Goal: Task Accomplishment & Management: Manage account settings

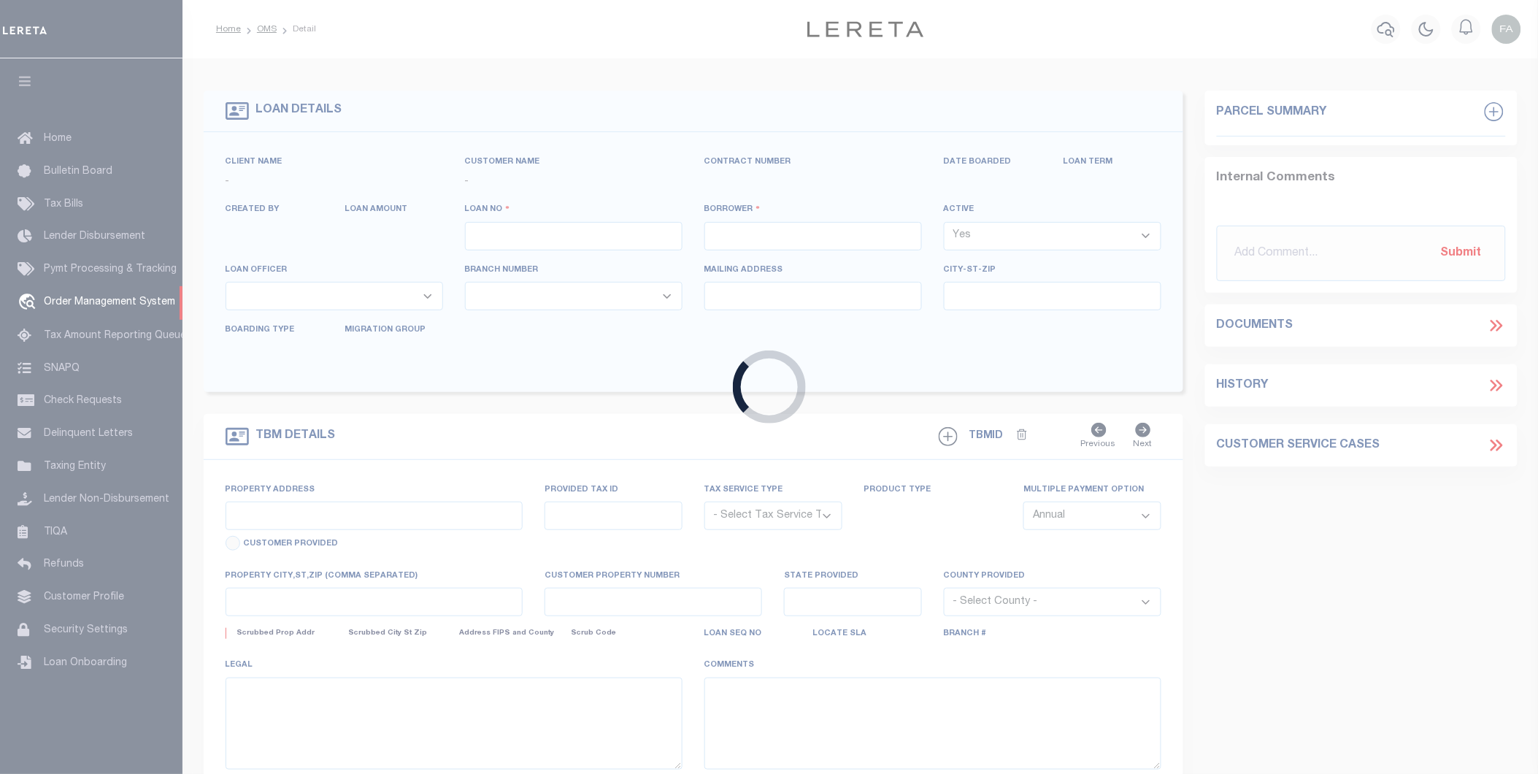
type input "0044"
type input "CABRERA FAUSTO"
select select
type input "1156 MCKAY CIR"
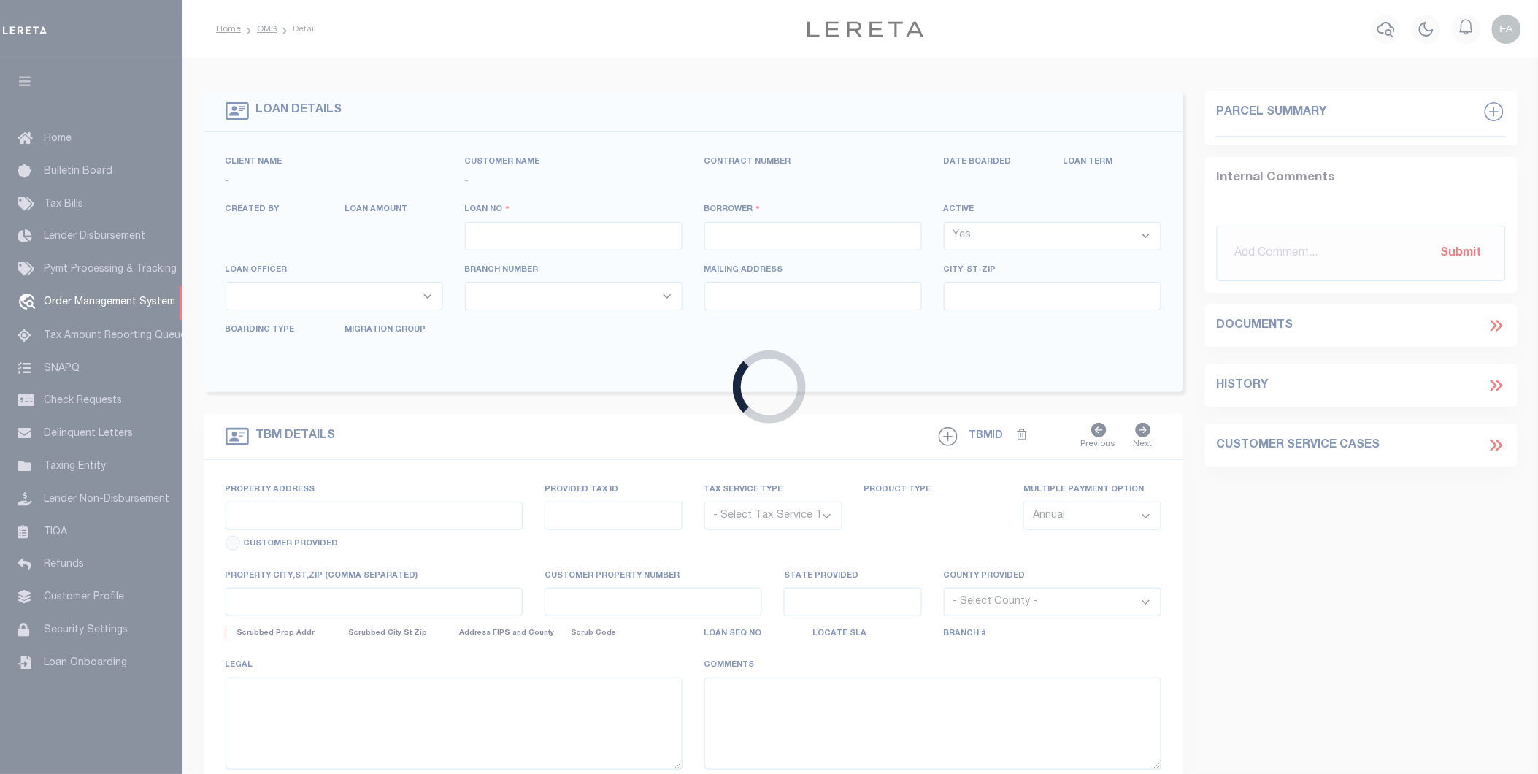
type input "MONTGOMERY LA 71454-5650"
type input "09/30/2025"
select select "10"
select select "Escrow"
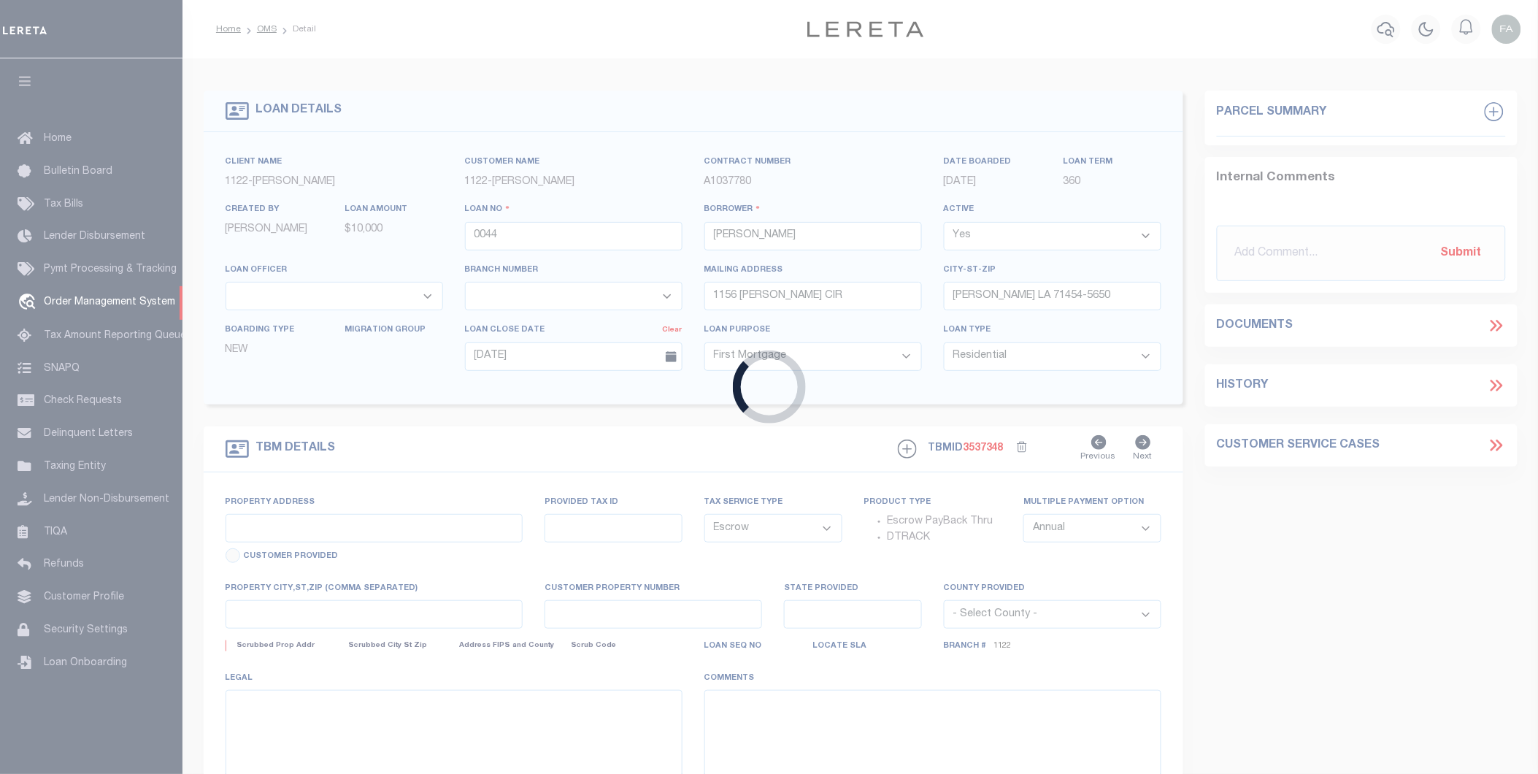
select select "26338"
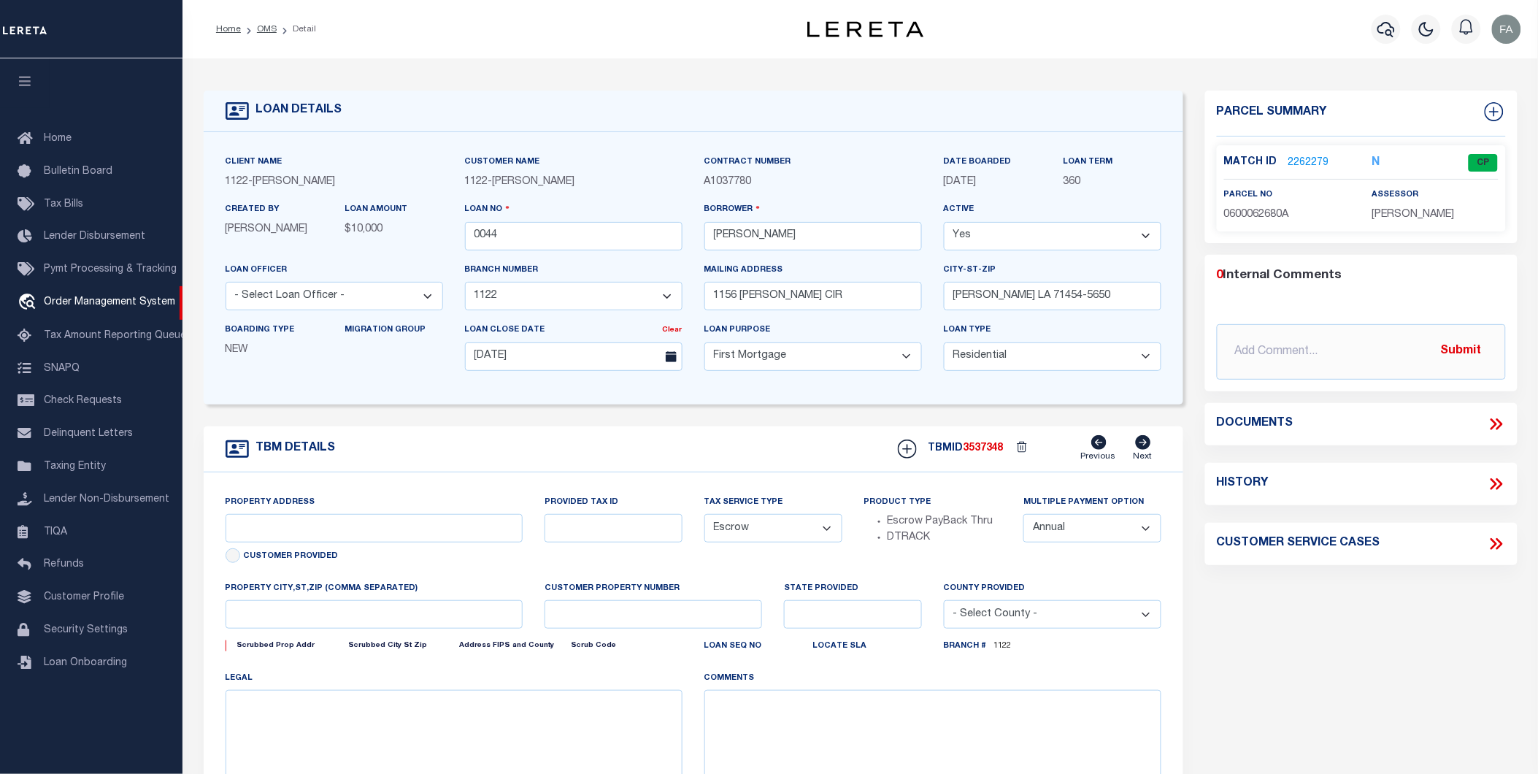
type input "100 KIRKLIN DR"
select select
type input "MONTGOMERY LA 71454-5609"
type input "LA"
select select
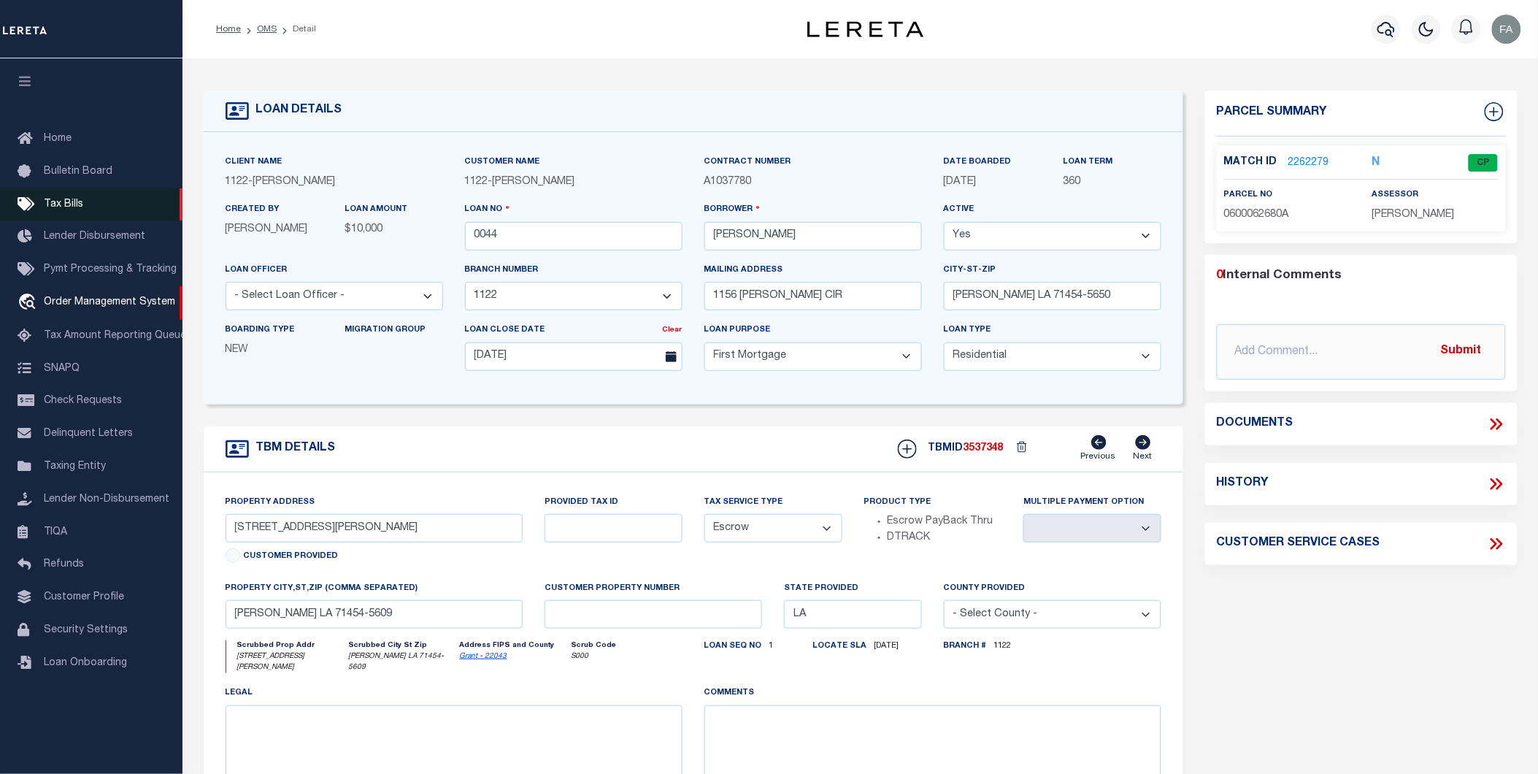
click at [98, 193] on link "Tax Bills" at bounding box center [91, 204] width 183 height 33
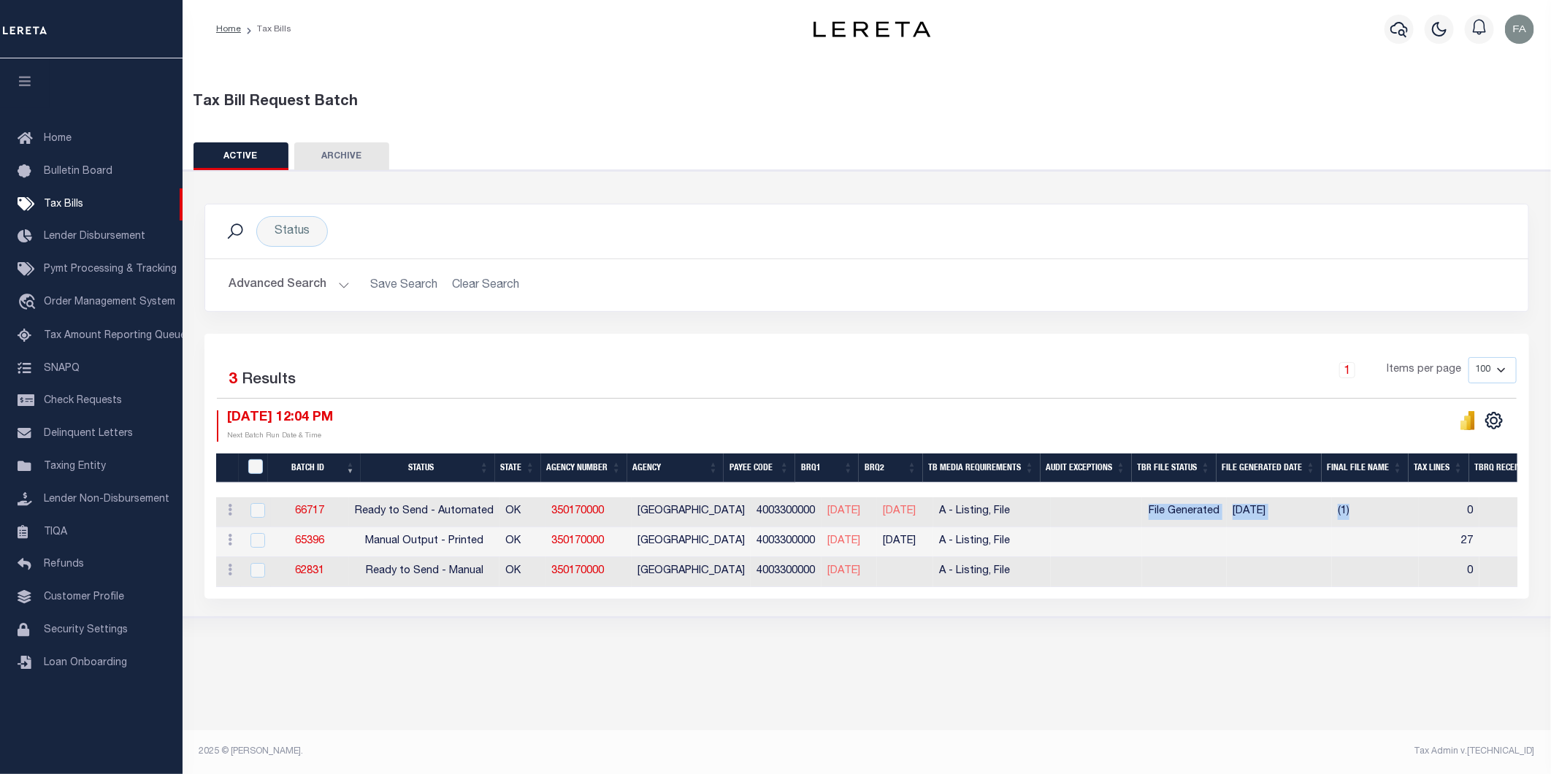
drag, startPoint x: 1367, startPoint y: 510, endPoint x: 1169, endPoint y: 518, distance: 198.8
click at [1126, 501] on tr "ACTIONS Delete 66717 Ready to Send - Automated OK 350170000 COTTON COUNTY 40033…" at bounding box center [1406, 512] width 2381 height 30
click at [1217, 611] on div "Status Search Advanced Search Save Search Clear Search Equals" at bounding box center [867, 394] width 1382 height 448
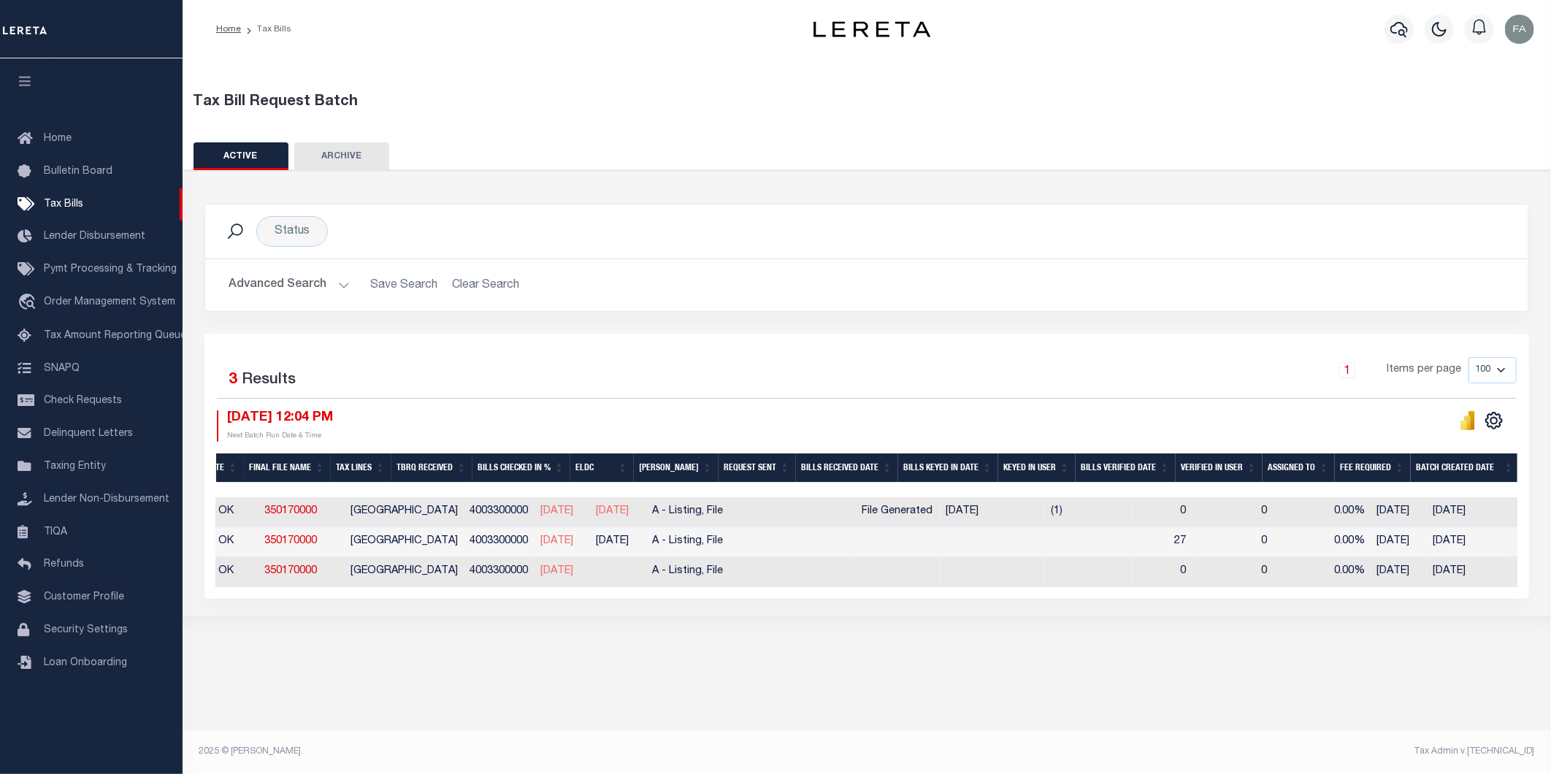
scroll to position [0, 287]
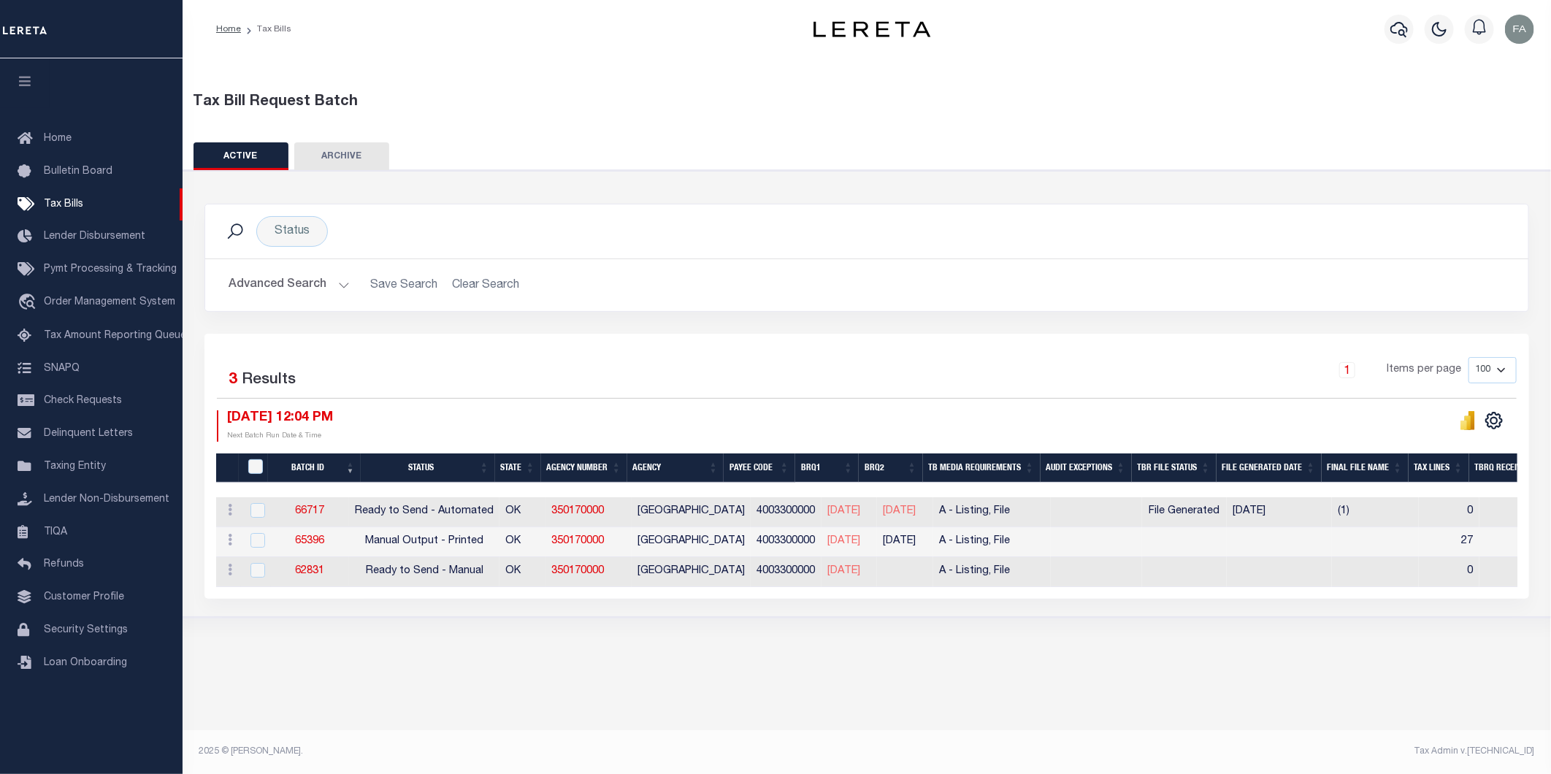
click at [880, 639] on div "Tax Bill Request Batch ACTIVE ARCHIVE HISTORY Search" at bounding box center [867, 360] width 1368 height 604
drag, startPoint x: 1167, startPoint y: 512, endPoint x: 1239, endPoint y: 521, distance: 72.8
click at [1226, 521] on td "File Generated" at bounding box center [1184, 512] width 85 height 30
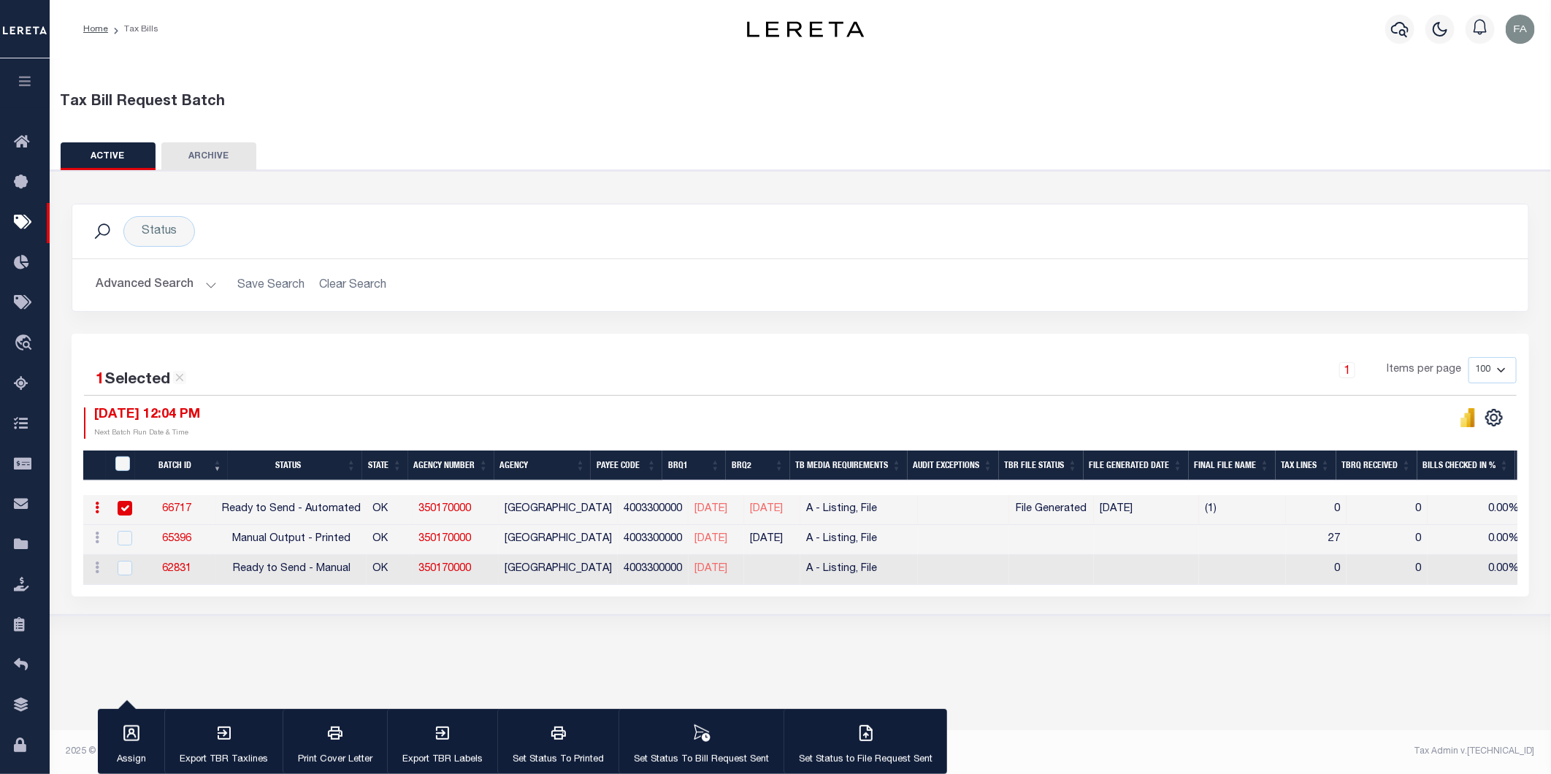
click at [127, 504] on input "checkbox" at bounding box center [125, 508] width 15 height 15
checkbox input "false"
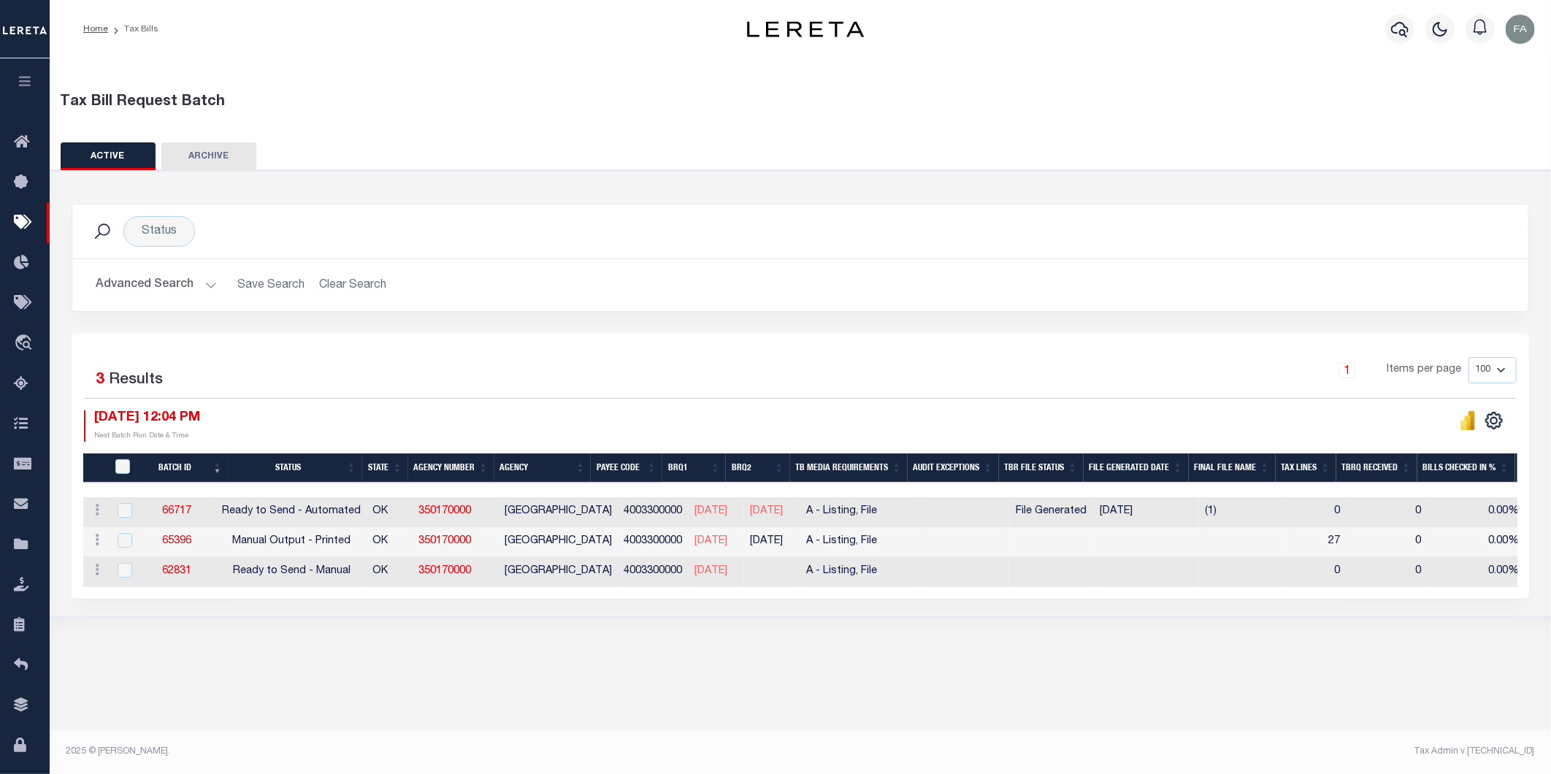
click at [19, 82] on icon "button" at bounding box center [25, 80] width 17 height 13
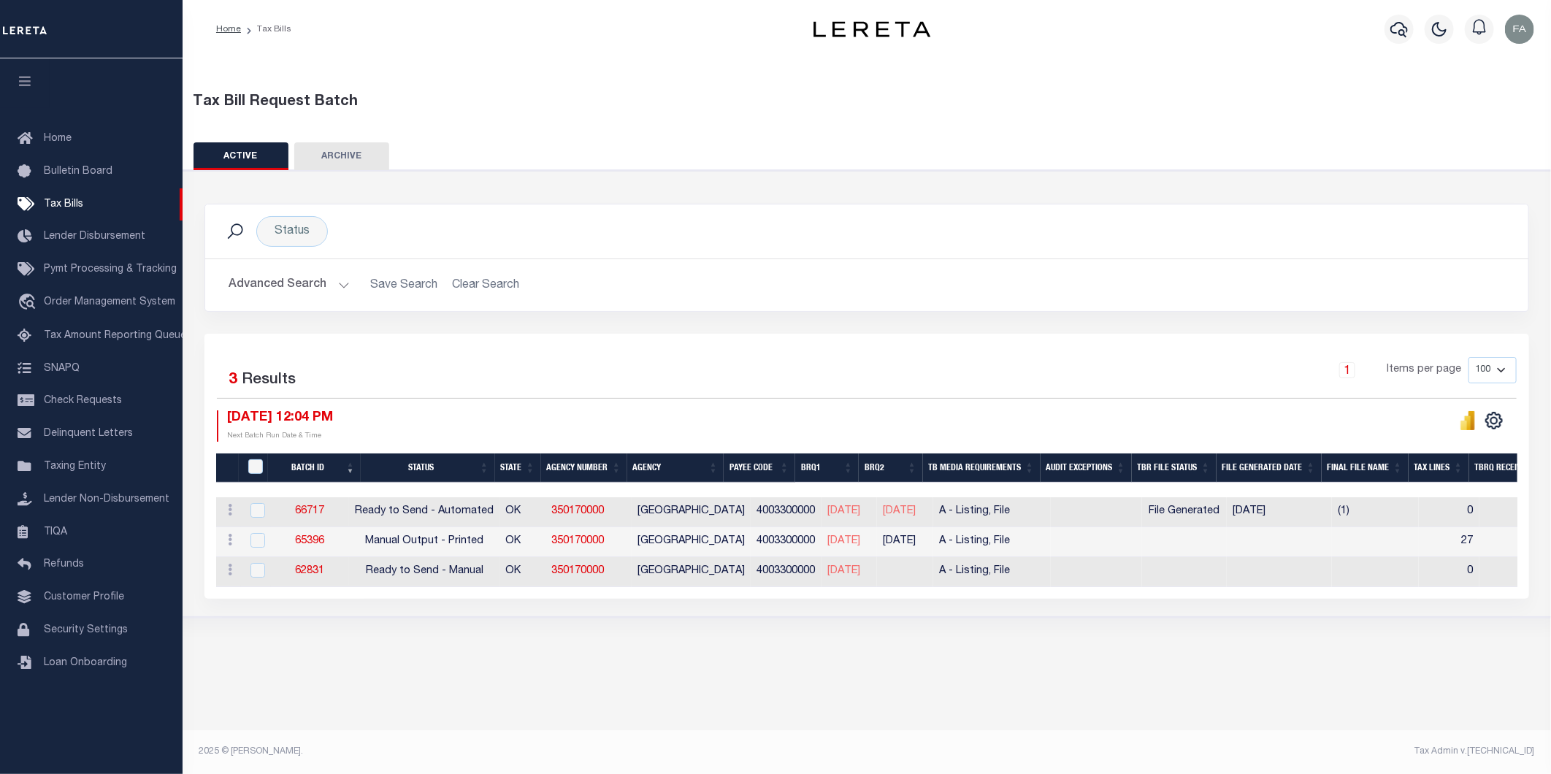
click at [261, 288] on button "Advanced Search" at bounding box center [288, 285] width 121 height 28
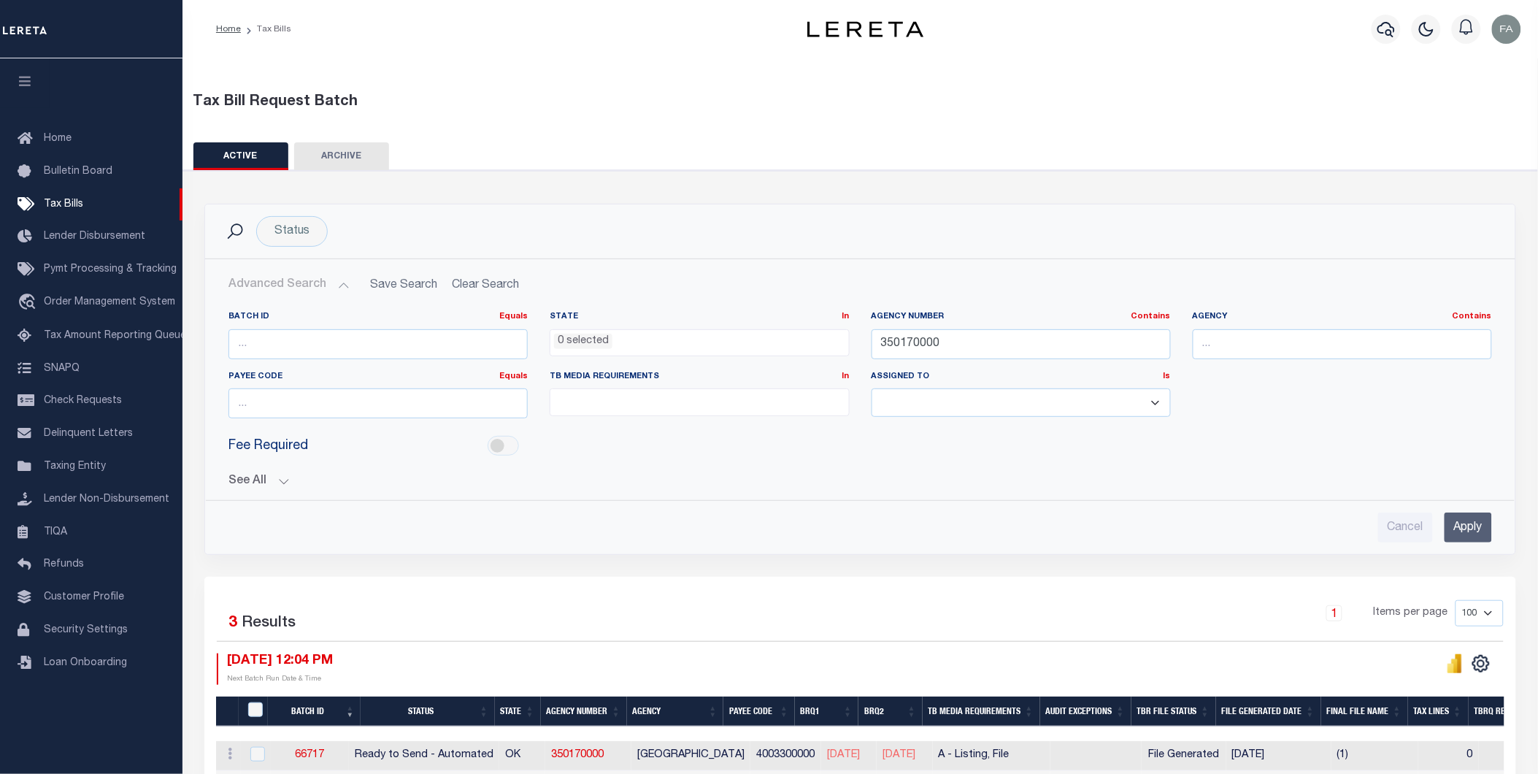
click at [487, 278] on h2 "Advanced Search Save Search Clear Search TaxBillBatches_dynamictable_____Defaul…" at bounding box center [860, 285] width 1287 height 28
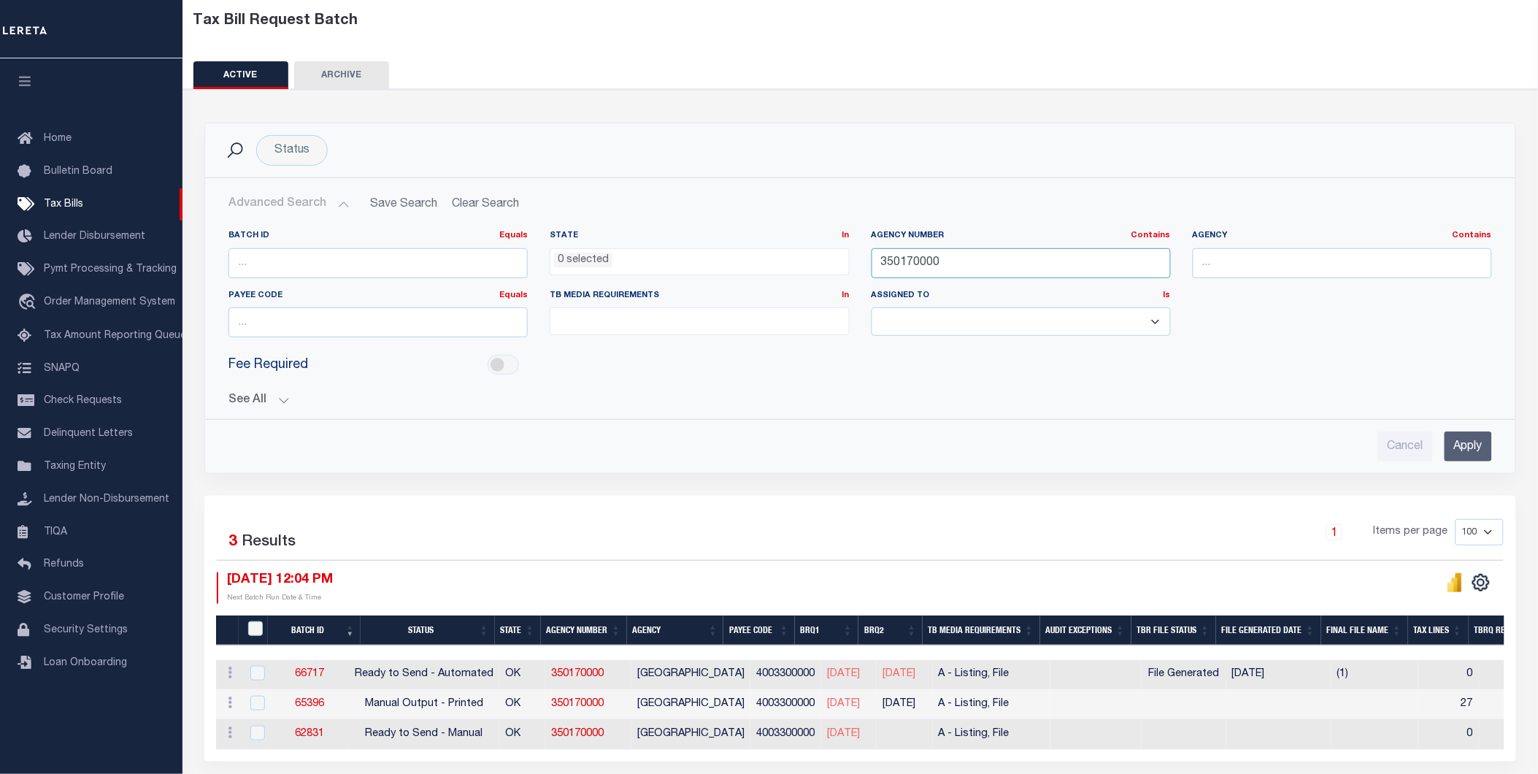
drag, startPoint x: 1079, startPoint y: 264, endPoint x: 1115, endPoint y: 234, distance: 46.7
click at [1079, 264] on input "350170000" at bounding box center [1021, 263] width 299 height 30
click at [843, 322] on ul at bounding box center [699, 318] width 298 height 20
click at [1069, 369] on div "Fee Required" at bounding box center [861, 365] width 1286 height 33
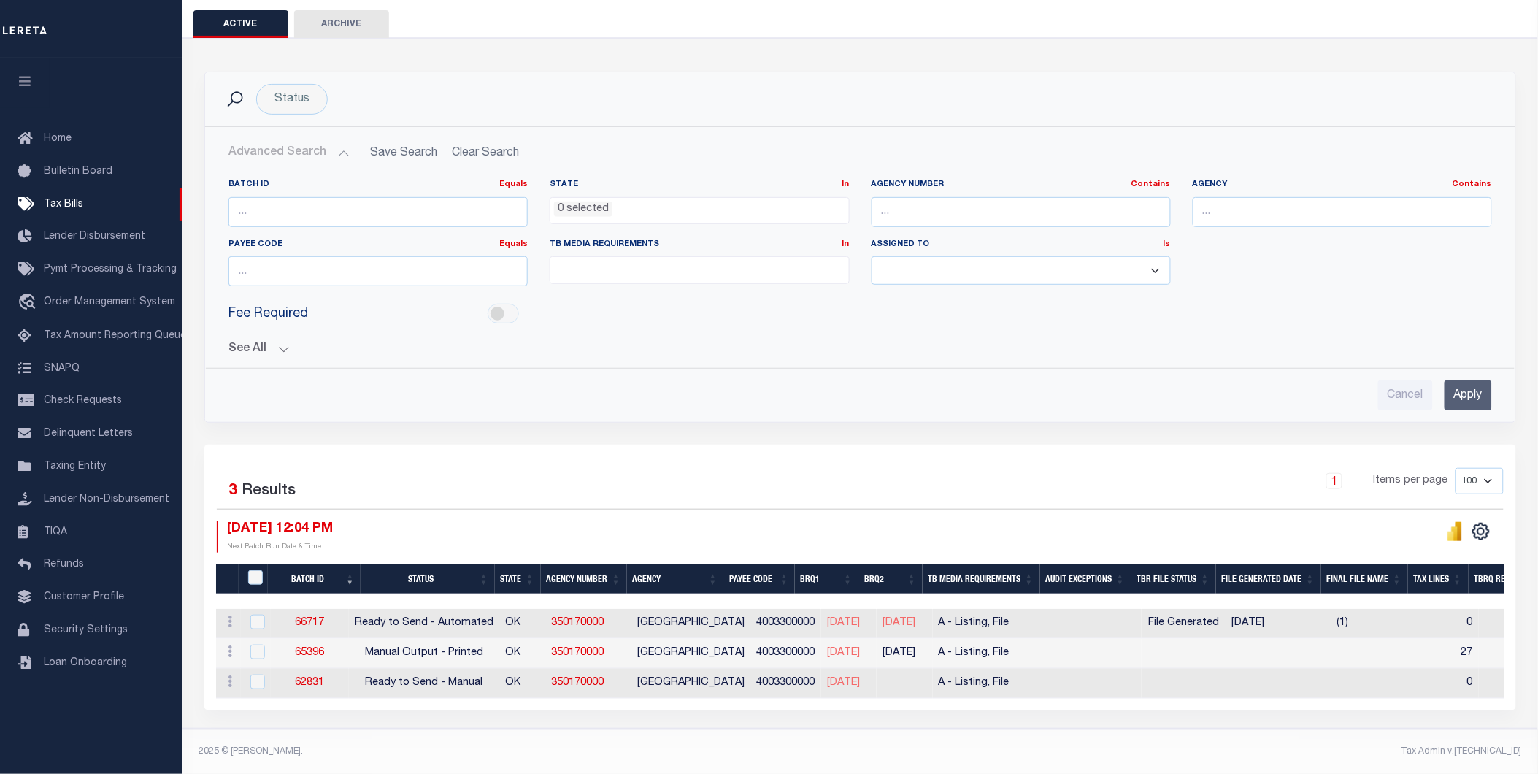
scroll to position [60, 0]
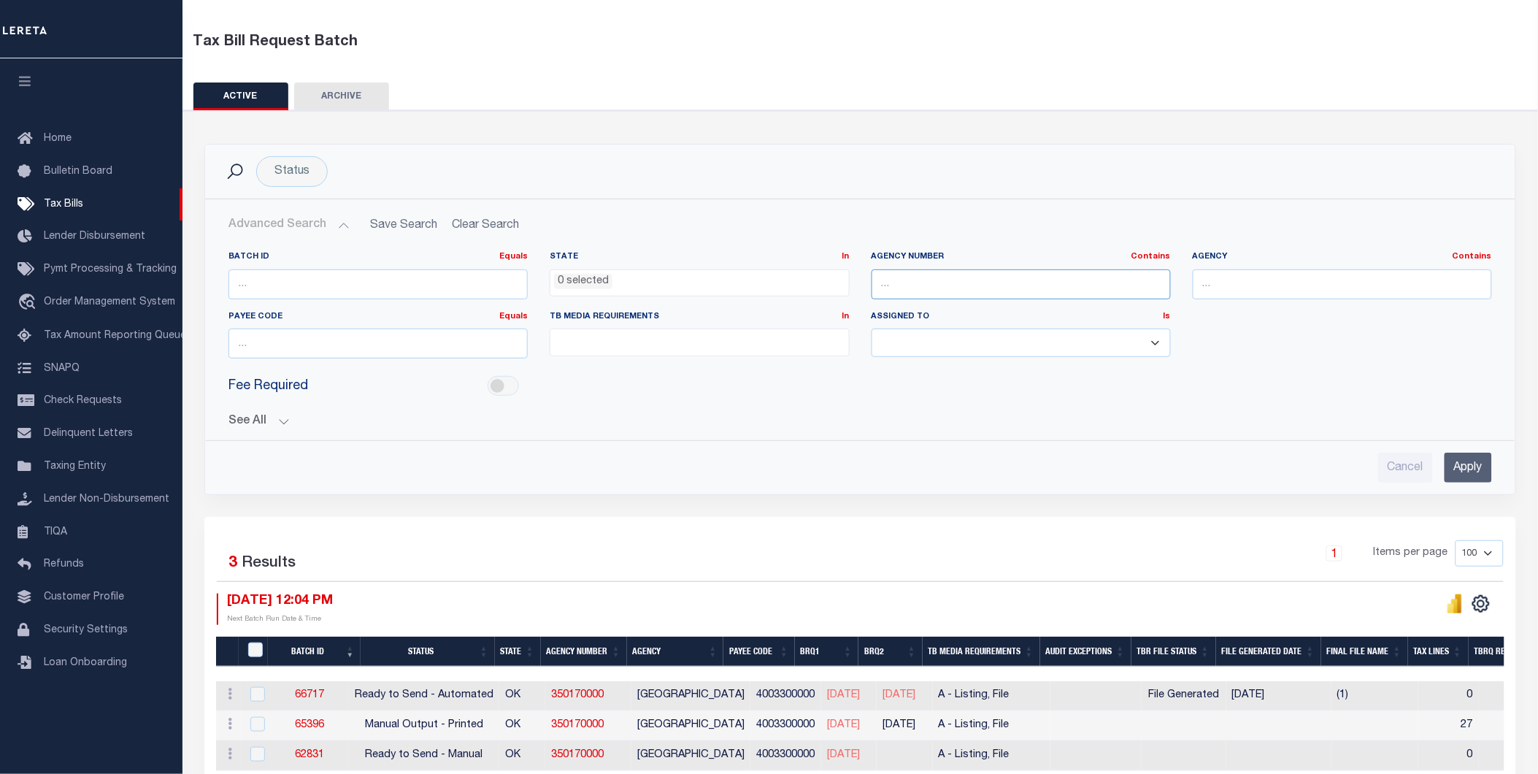
drag, startPoint x: 1030, startPoint y: 286, endPoint x: 1020, endPoint y: 290, distance: 10.9
click at [1030, 286] on input "text" at bounding box center [1021, 284] width 299 height 30
click at [696, 404] on div "See All BRQ1 On On After Before Between On On After Is" at bounding box center [860, 416] width 1264 height 26
click at [246, 422] on button "See All" at bounding box center [860, 422] width 1264 height 14
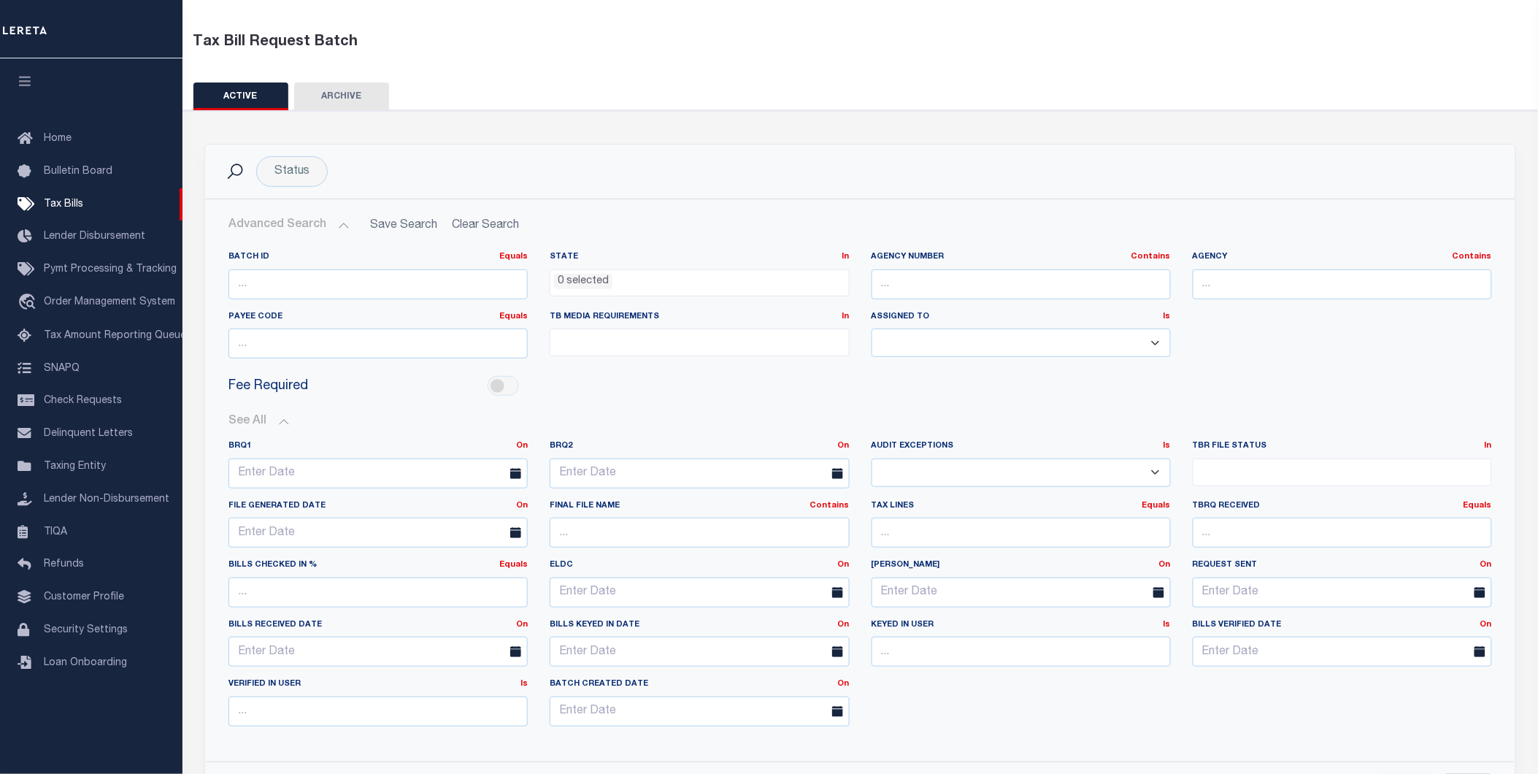
click at [1267, 464] on ul at bounding box center [1343, 469] width 298 height 20
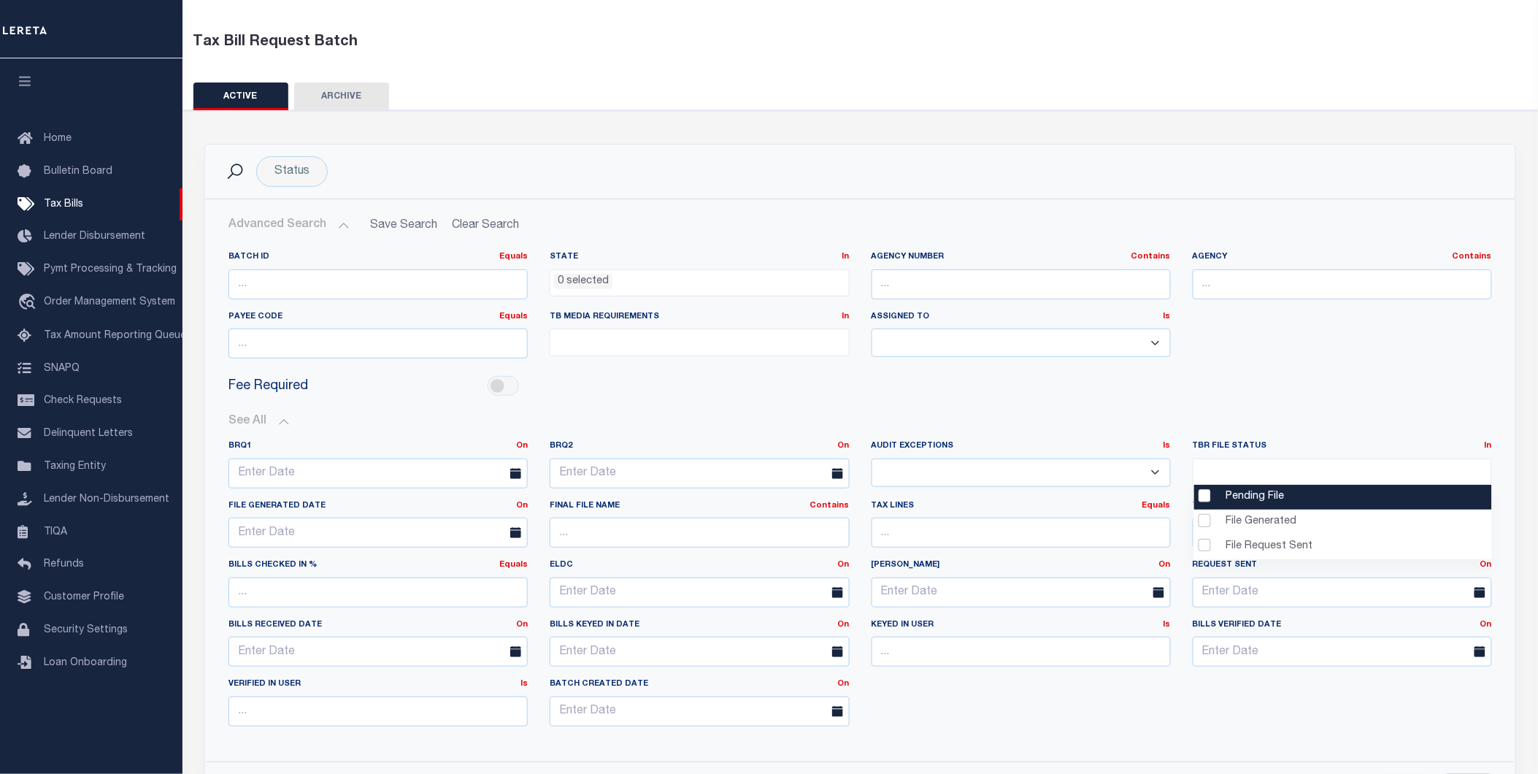
click at [1275, 495] on li "Pending File" at bounding box center [1343, 497] width 299 height 25
select select "1"
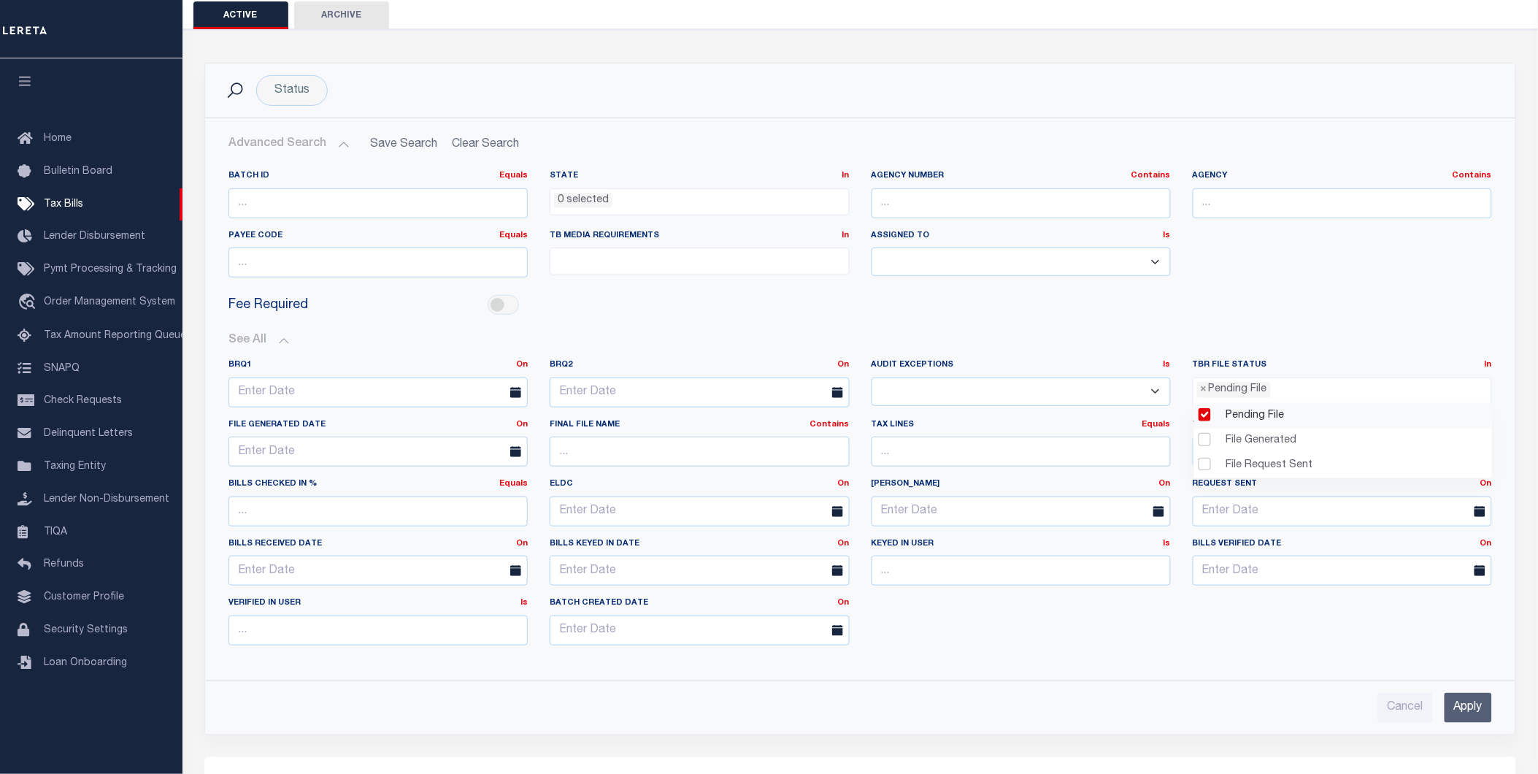
scroll to position [222, 0]
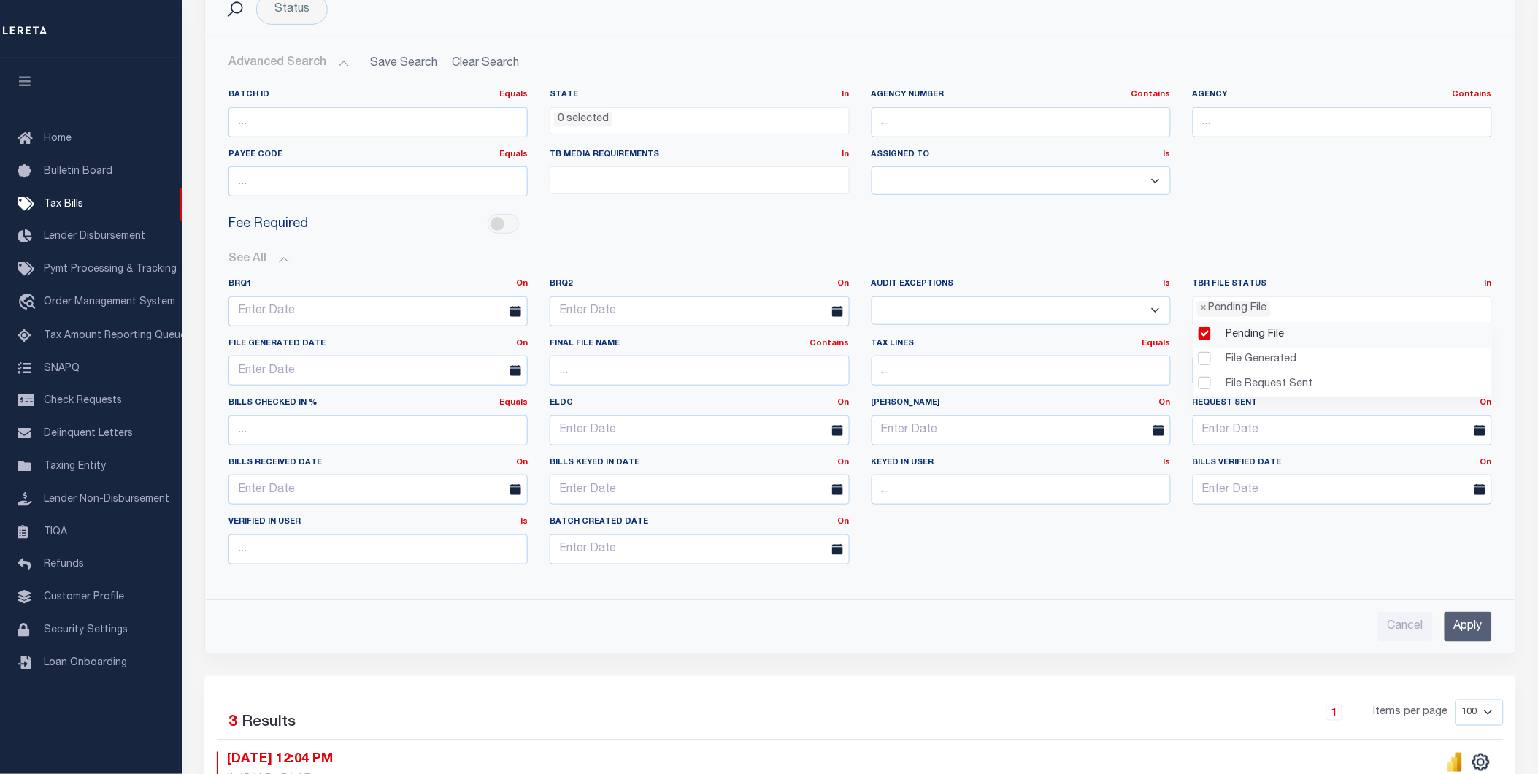
click at [1457, 625] on input "Apply" at bounding box center [1468, 627] width 47 height 30
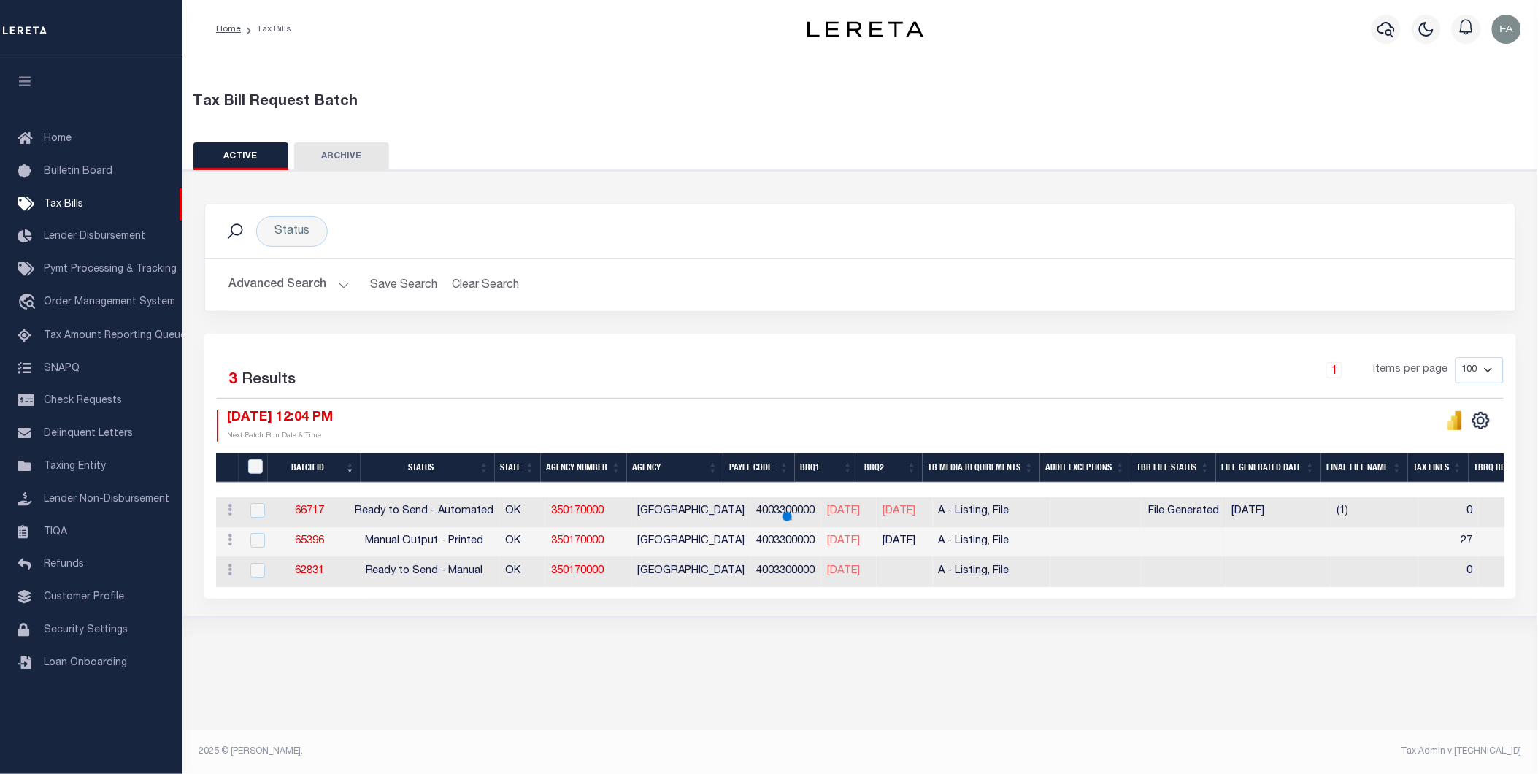
scroll to position [0, 0]
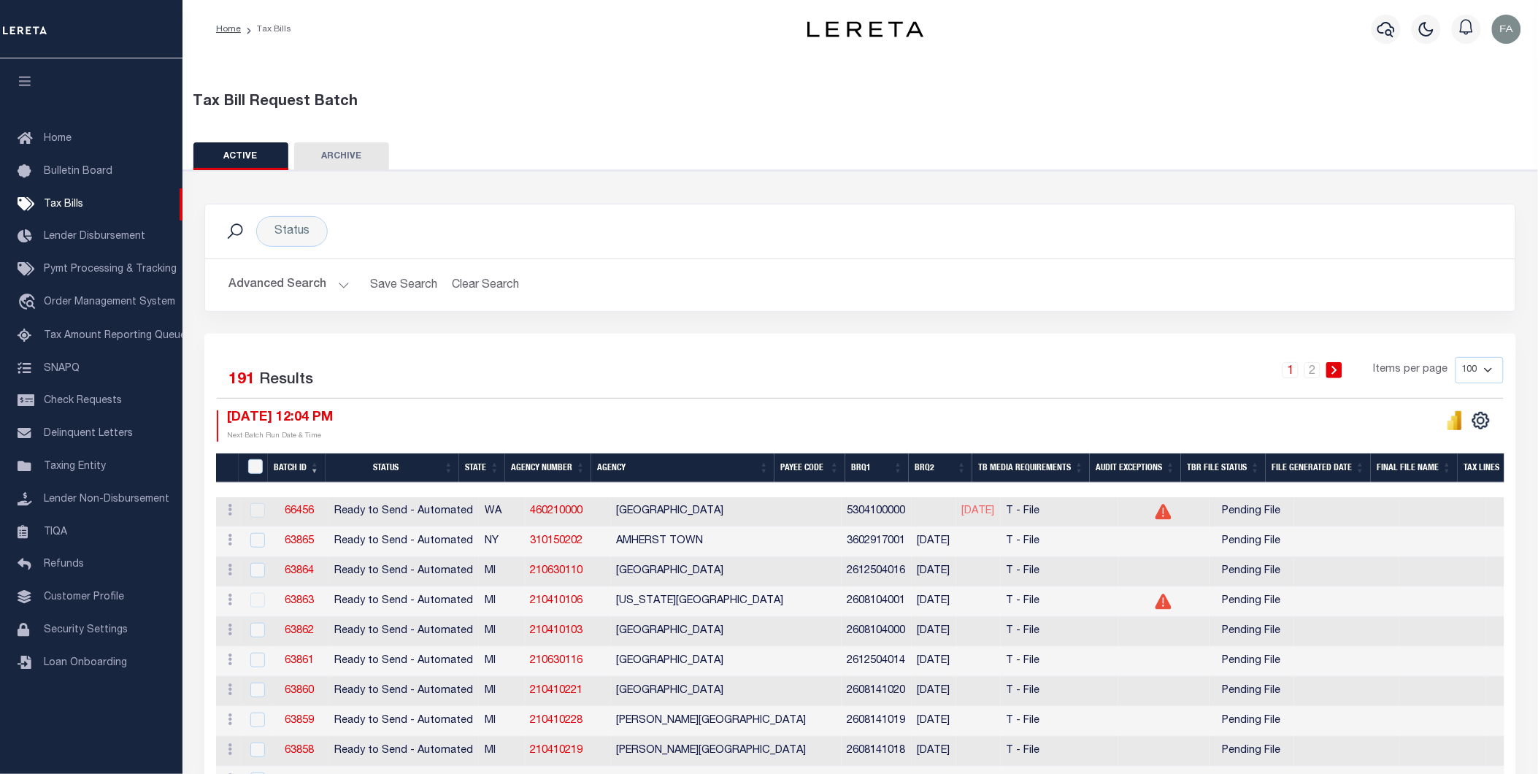
click at [1157, 472] on th "Audit Exceptions" at bounding box center [1135, 468] width 91 height 30
drag, startPoint x: 1157, startPoint y: 472, endPoint x: 1130, endPoint y: 467, distance: 27.4
click at [1130, 467] on th "Audit Exceptions" at bounding box center [1135, 468] width 91 height 30
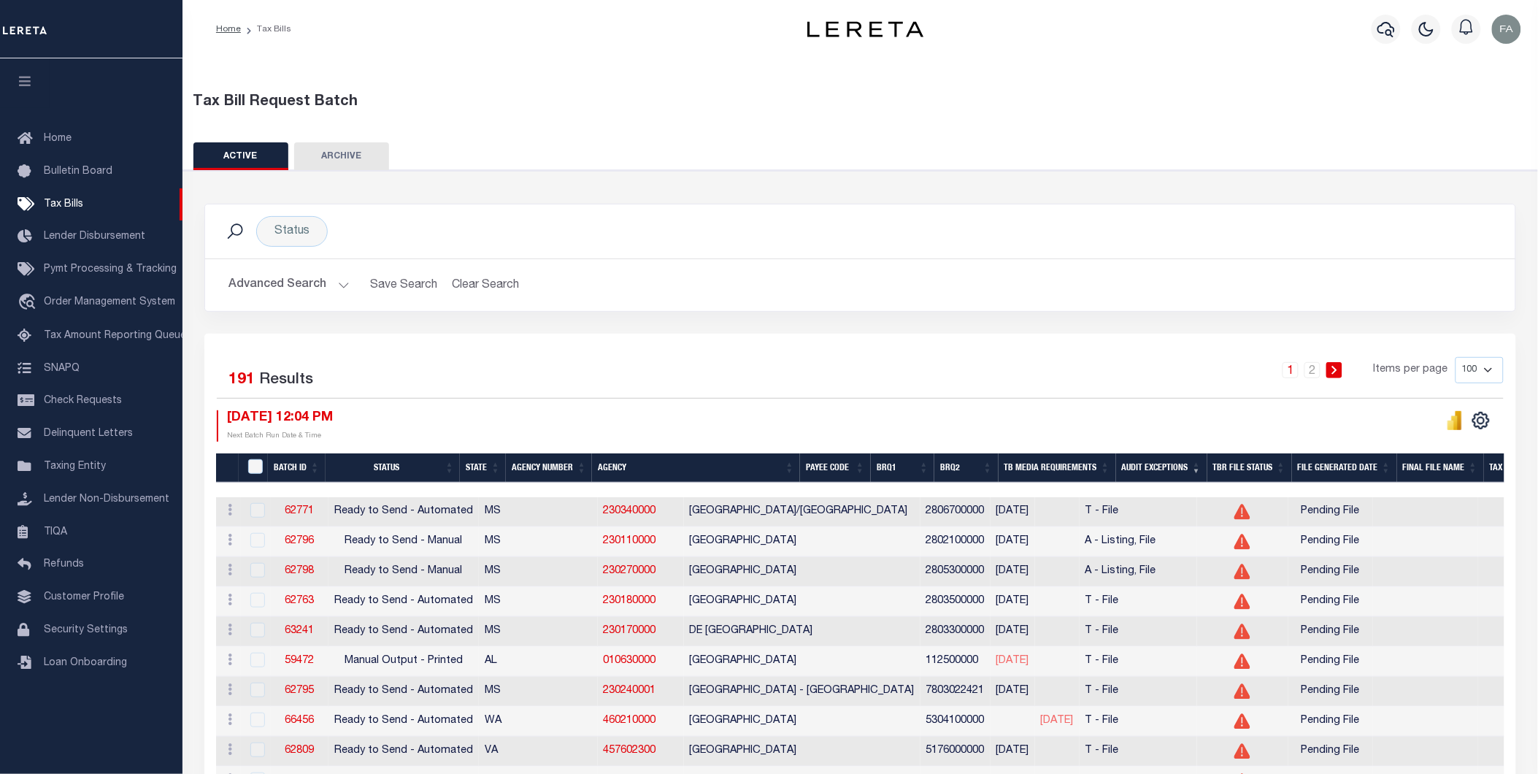
click at [1192, 469] on th "Audit Exceptions" at bounding box center [1161, 468] width 91 height 30
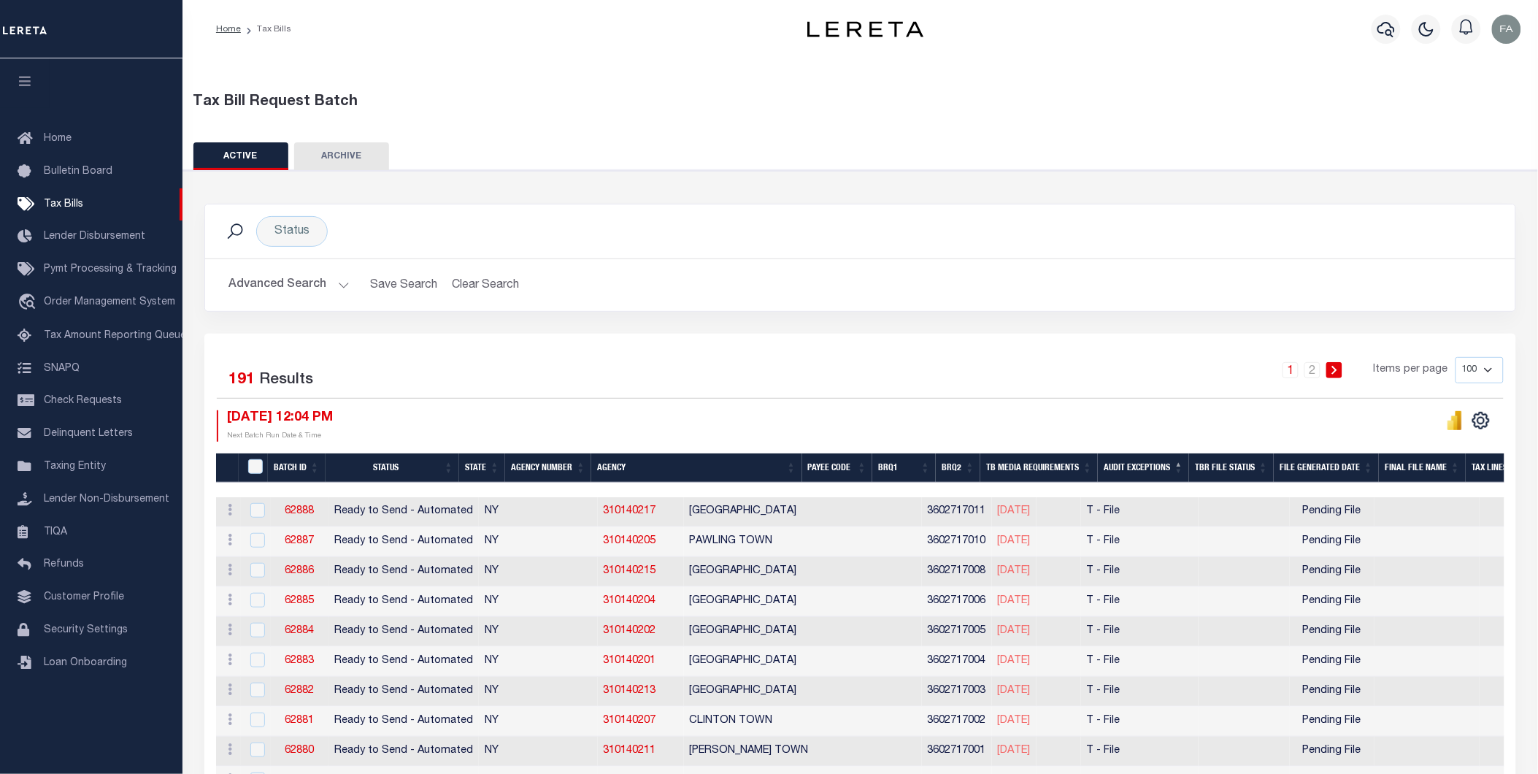
click at [1189, 469] on th "Audit Exceptions" at bounding box center [1143, 468] width 91 height 30
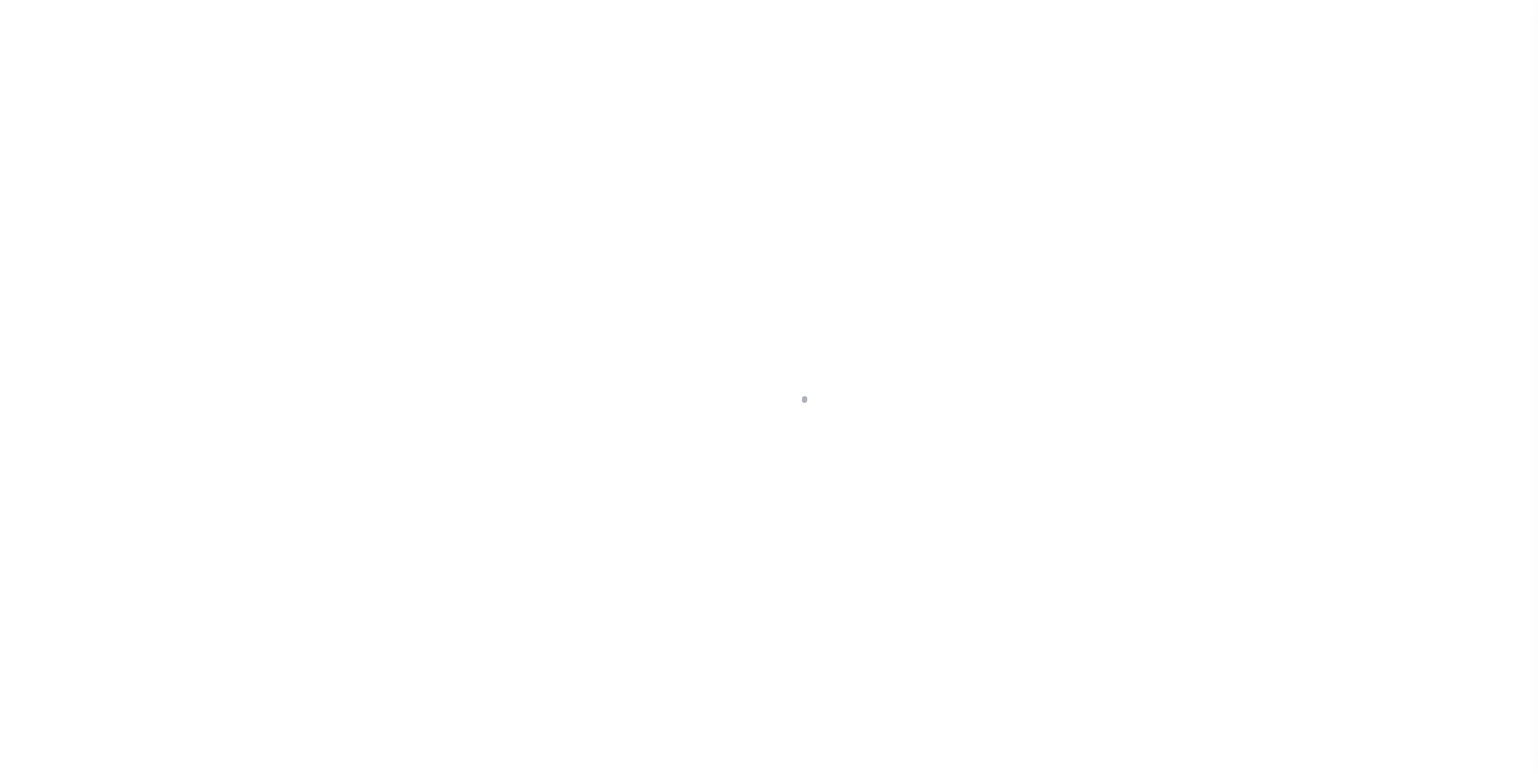
select select "RTS"
select select "30"
select select "16"
select select "1"
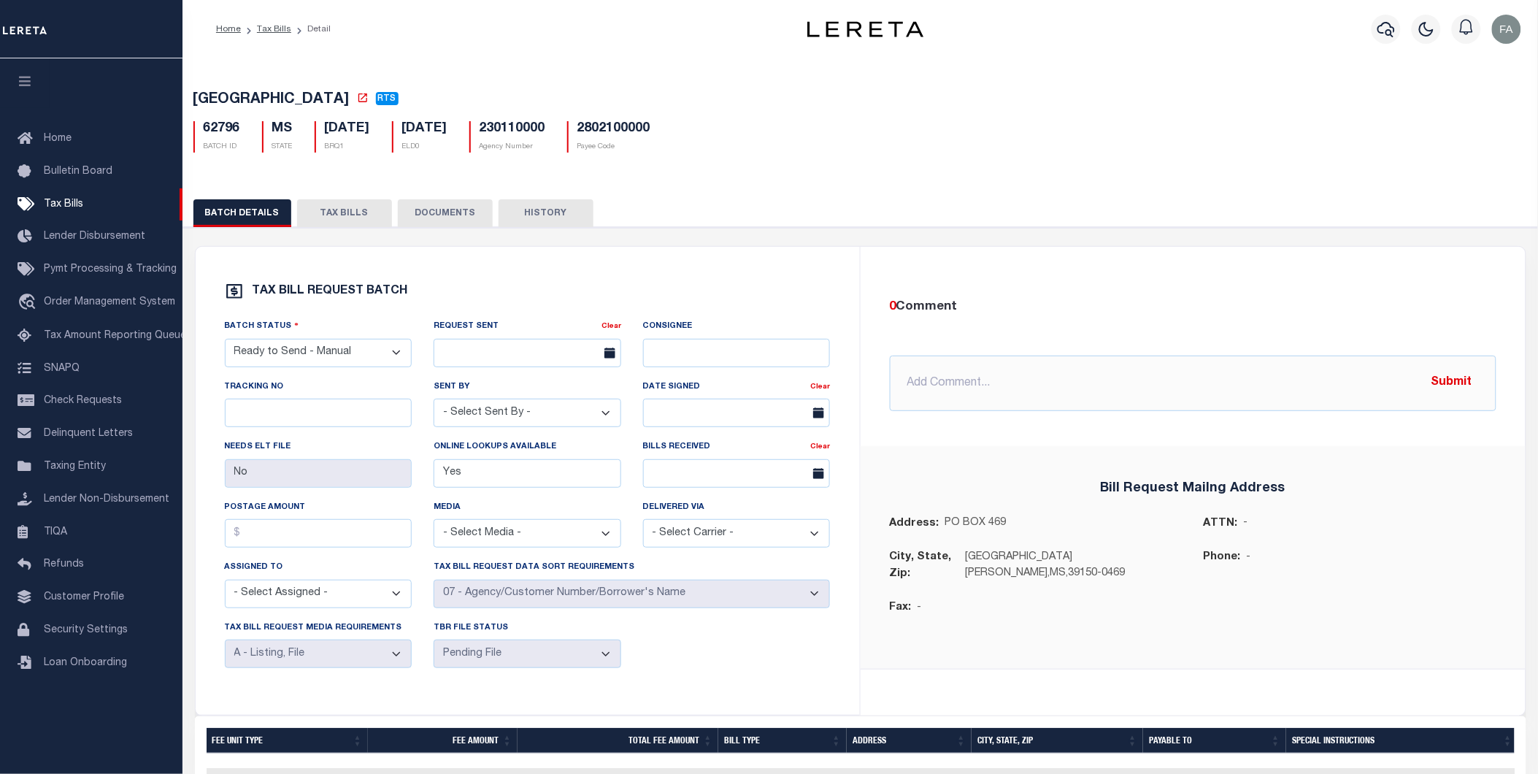
click at [545, 134] on h5 "230110000" at bounding box center [513, 129] width 66 height 16
copy h5 "230110000"
click at [286, 26] on link "Tax Bills" at bounding box center [274, 29] width 34 height 9
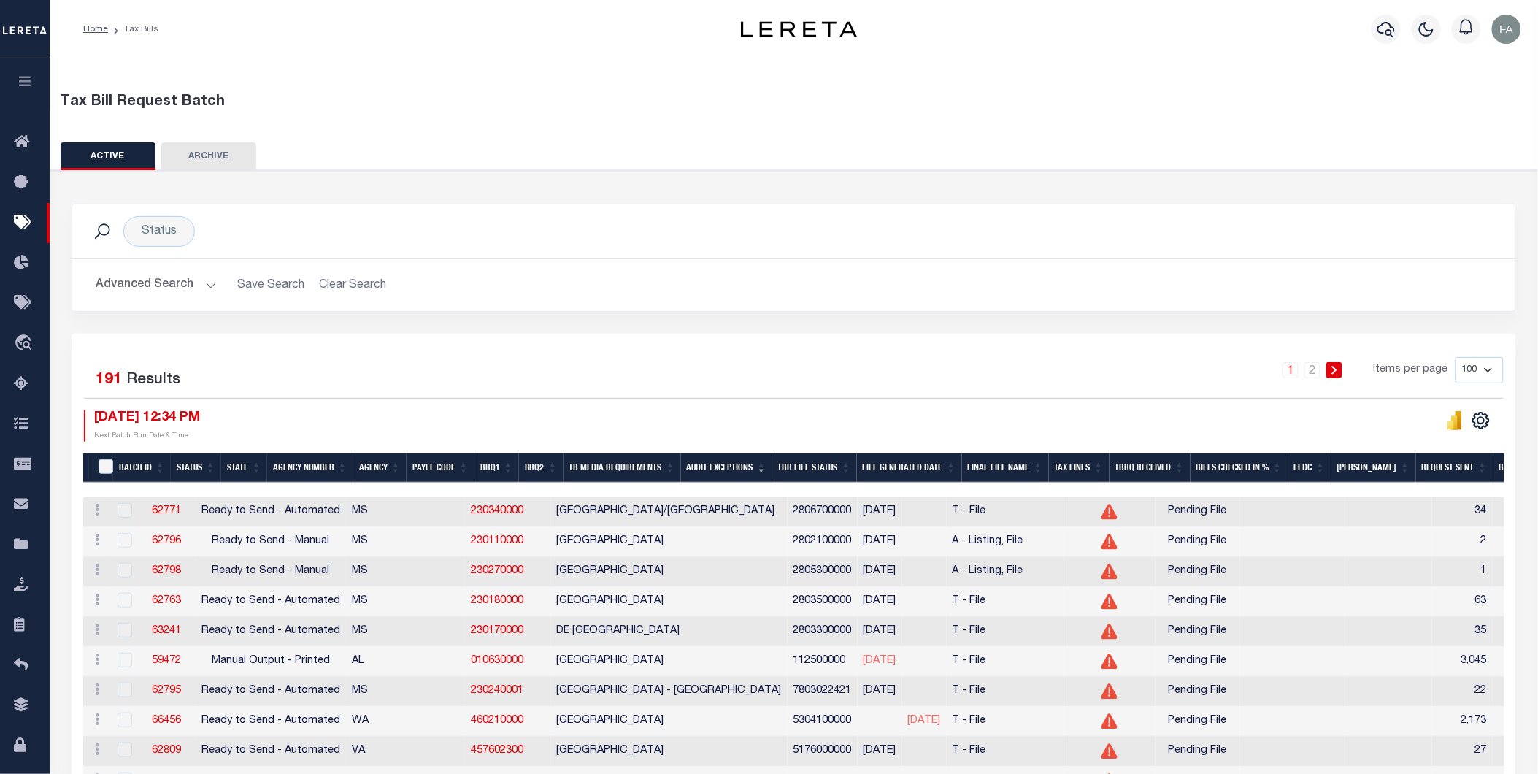
click at [146, 288] on button "Advanced Search" at bounding box center [156, 285] width 121 height 28
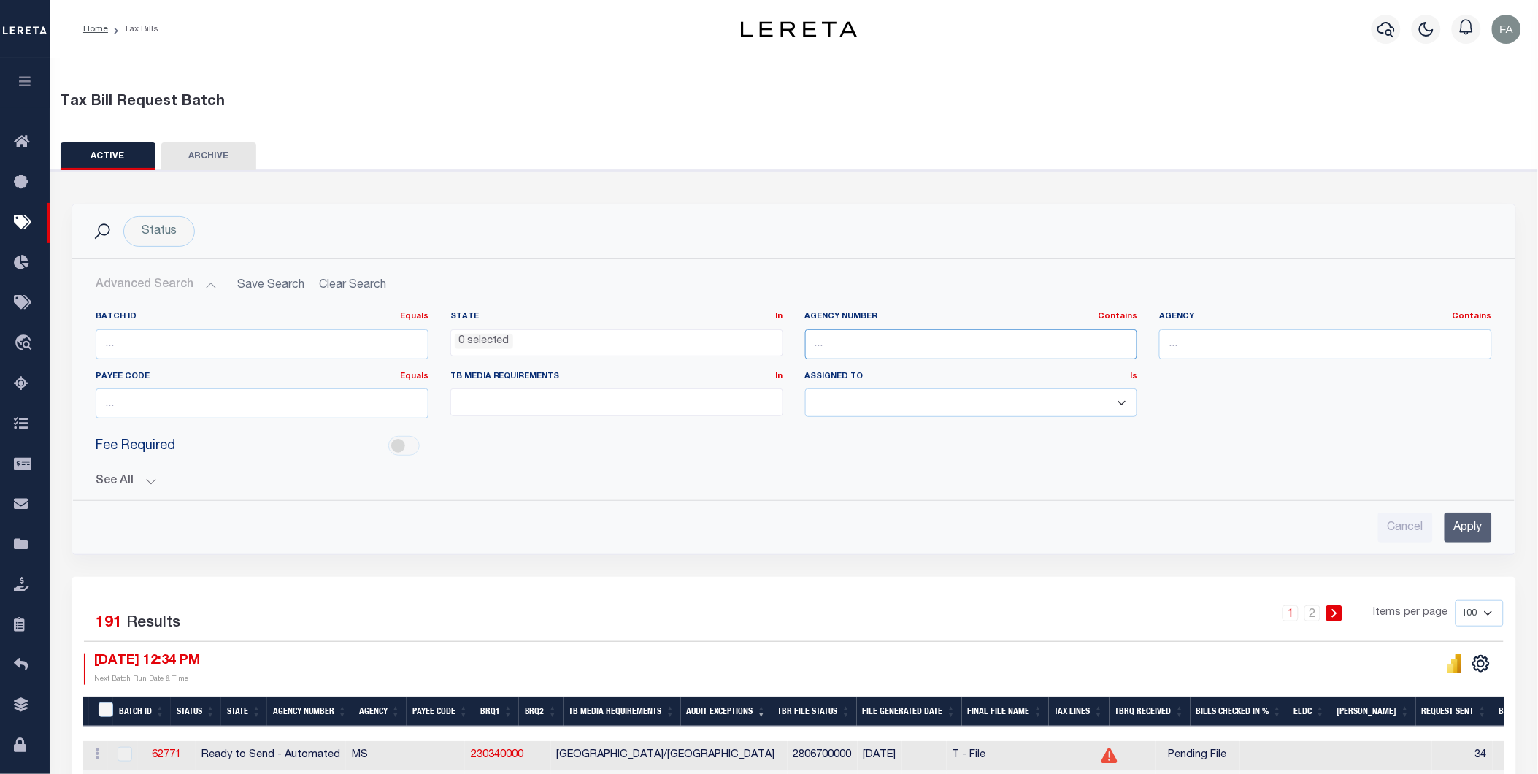
click at [911, 330] on input "text" at bounding box center [971, 344] width 333 height 30
paste input "310280001"
type input "310280001"
click at [1486, 518] on input "Apply" at bounding box center [1468, 527] width 47 height 30
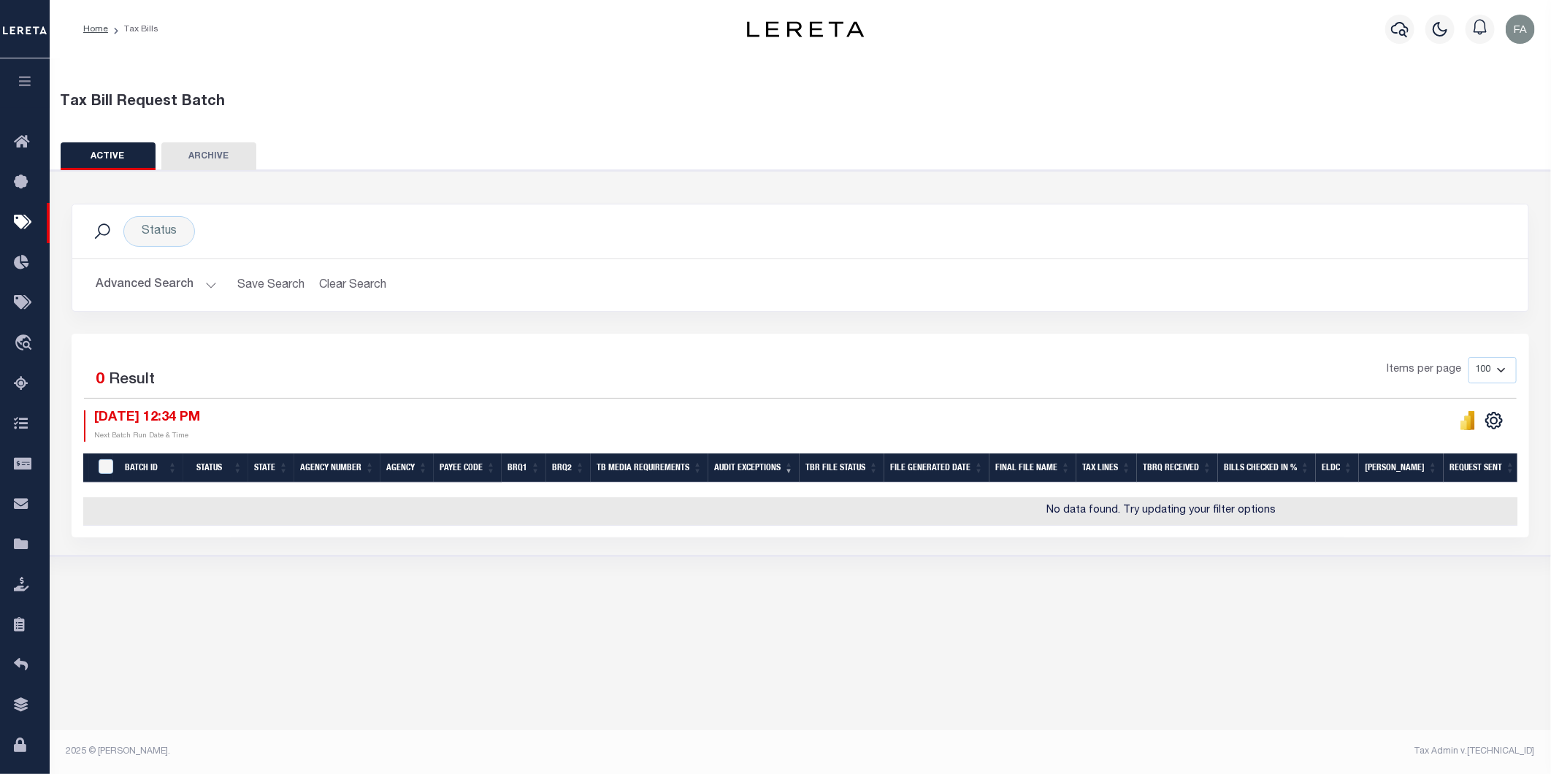
click at [126, 287] on button "Advanced Search" at bounding box center [156, 285] width 121 height 28
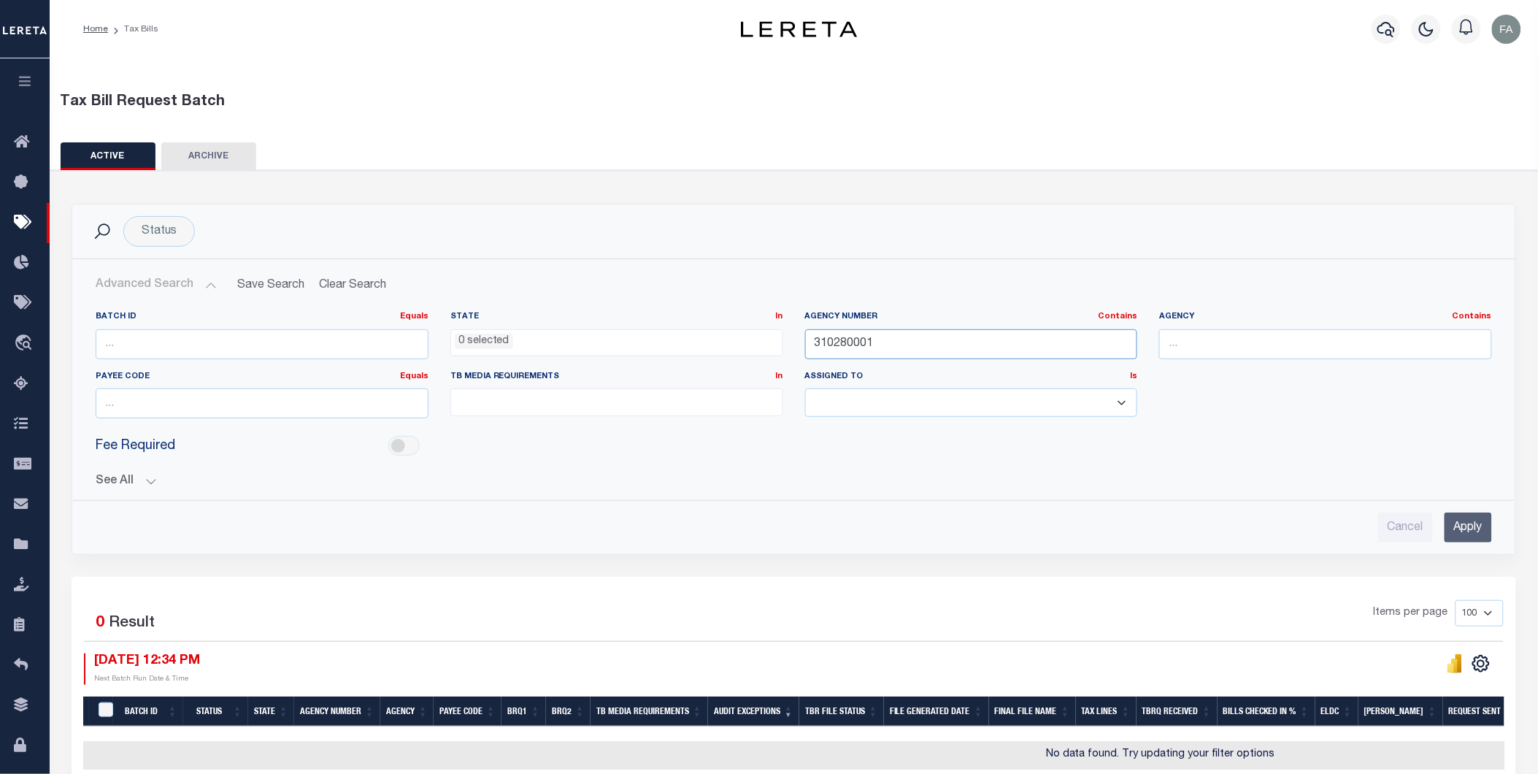
click at [937, 345] on input "310280001" at bounding box center [971, 344] width 333 height 30
click at [920, 352] on input "310280001" at bounding box center [971, 344] width 333 height 30
click at [137, 469] on div "See All BRQ1 On On After Before Between On On After Is" at bounding box center [794, 476] width 1397 height 26
click at [141, 475] on button "See All" at bounding box center [794, 482] width 1397 height 14
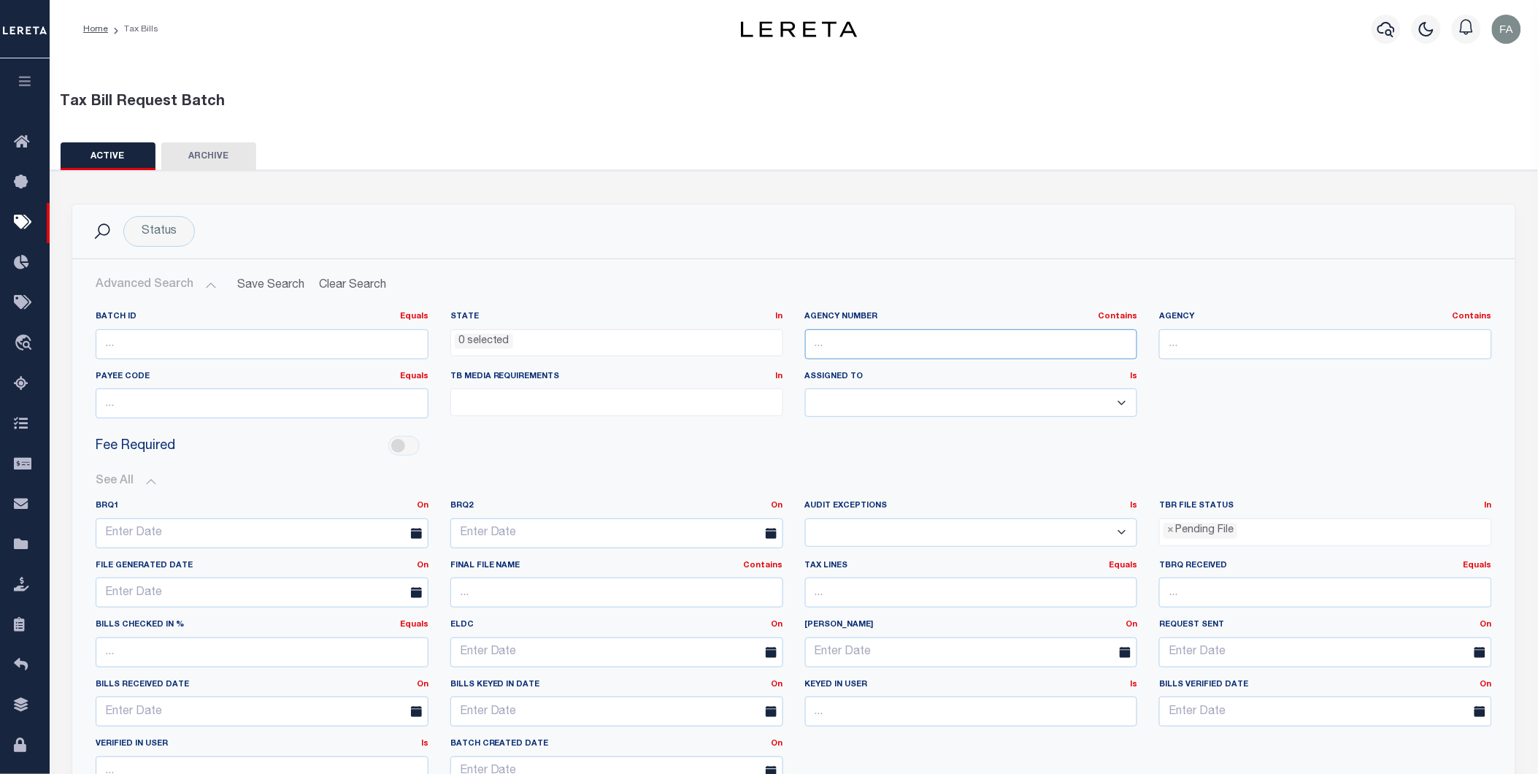
click at [887, 345] on input "text" at bounding box center [971, 344] width 333 height 30
paste input "310280001"
type input "310280001"
click at [1272, 534] on ul "× Pending File" at bounding box center [1325, 529] width 331 height 20
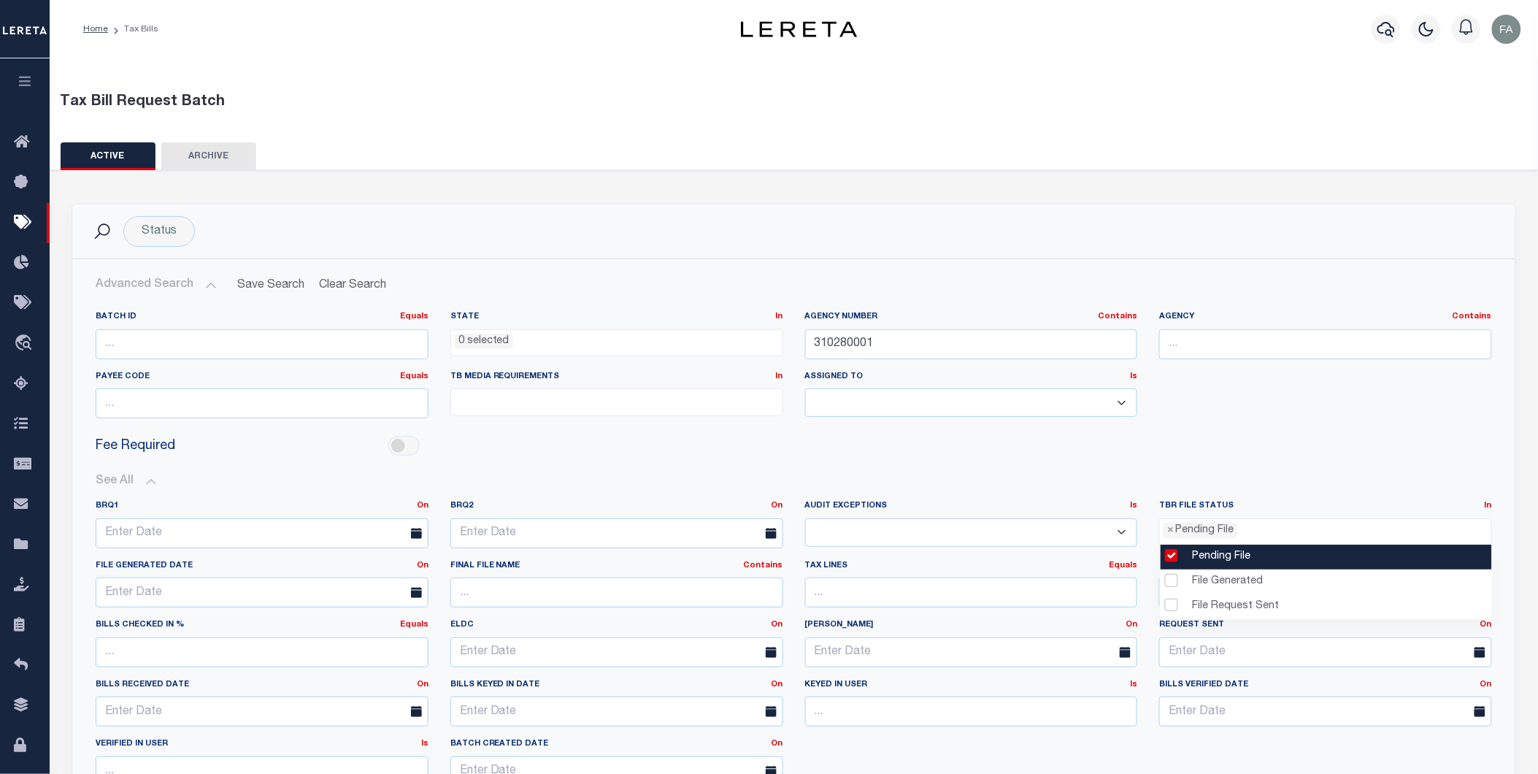
click at [1235, 565] on li "Pending File" at bounding box center [1326, 557] width 331 height 25
select select
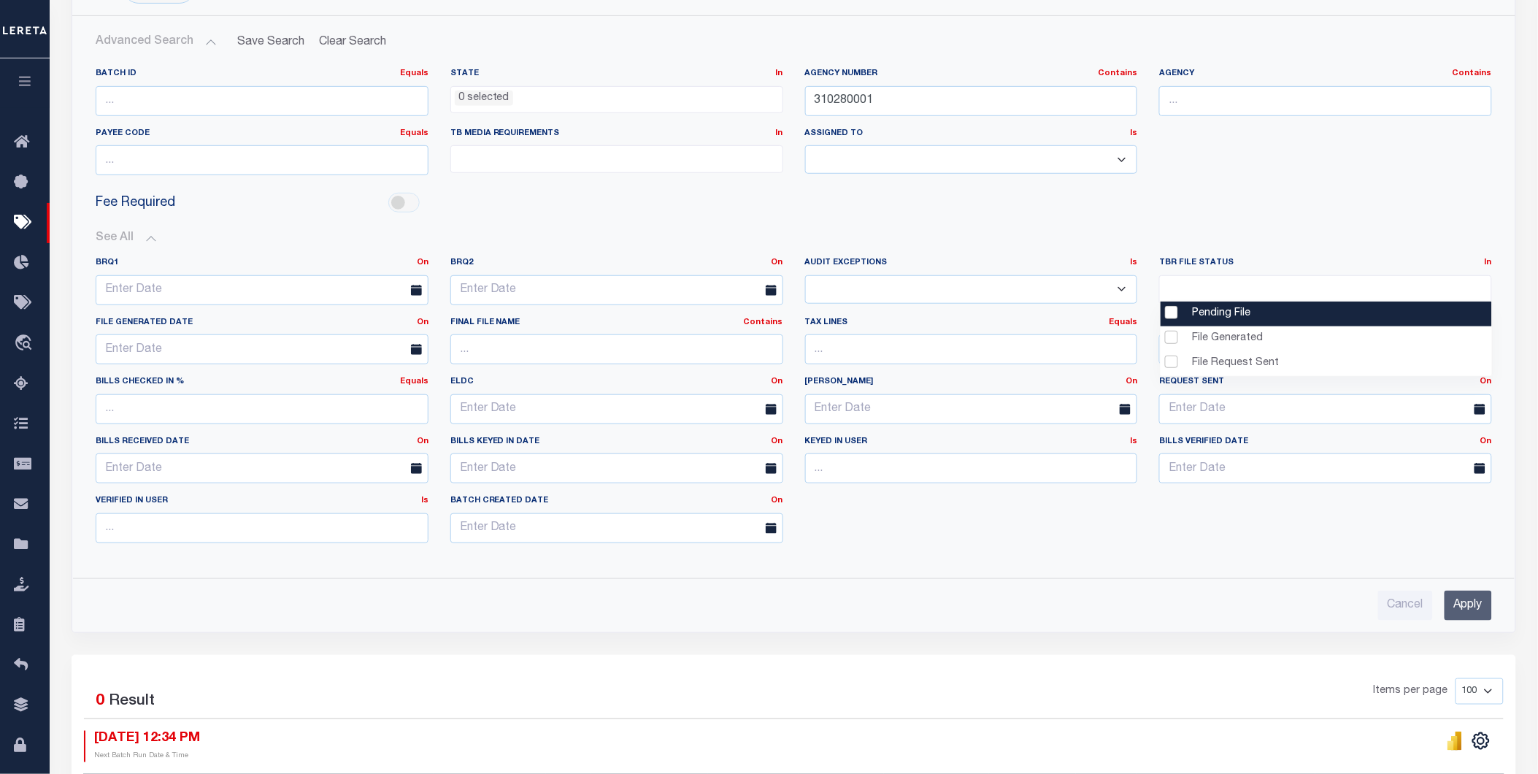
scroll to position [324, 0]
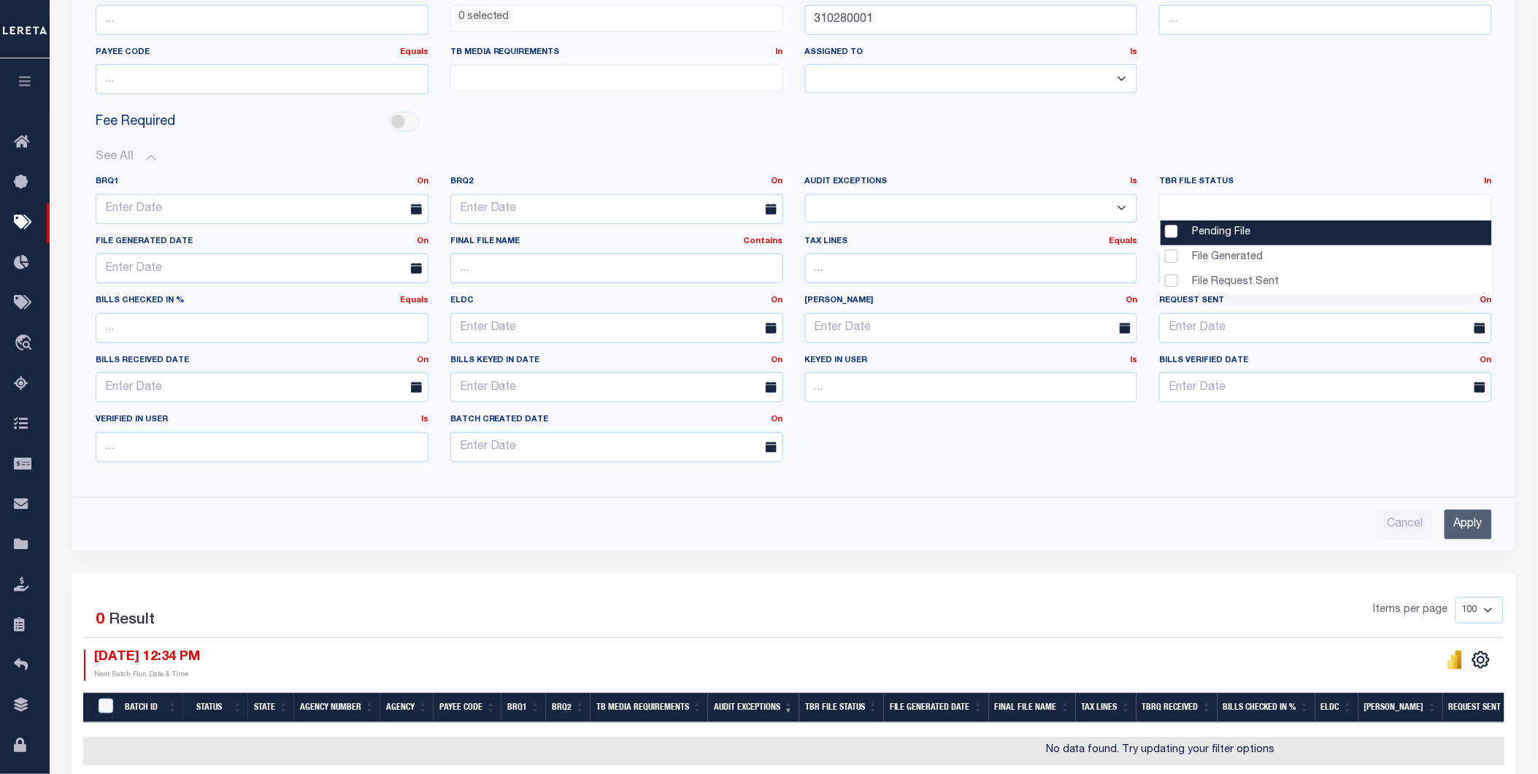
click at [1475, 518] on input "Apply" at bounding box center [1468, 525] width 47 height 30
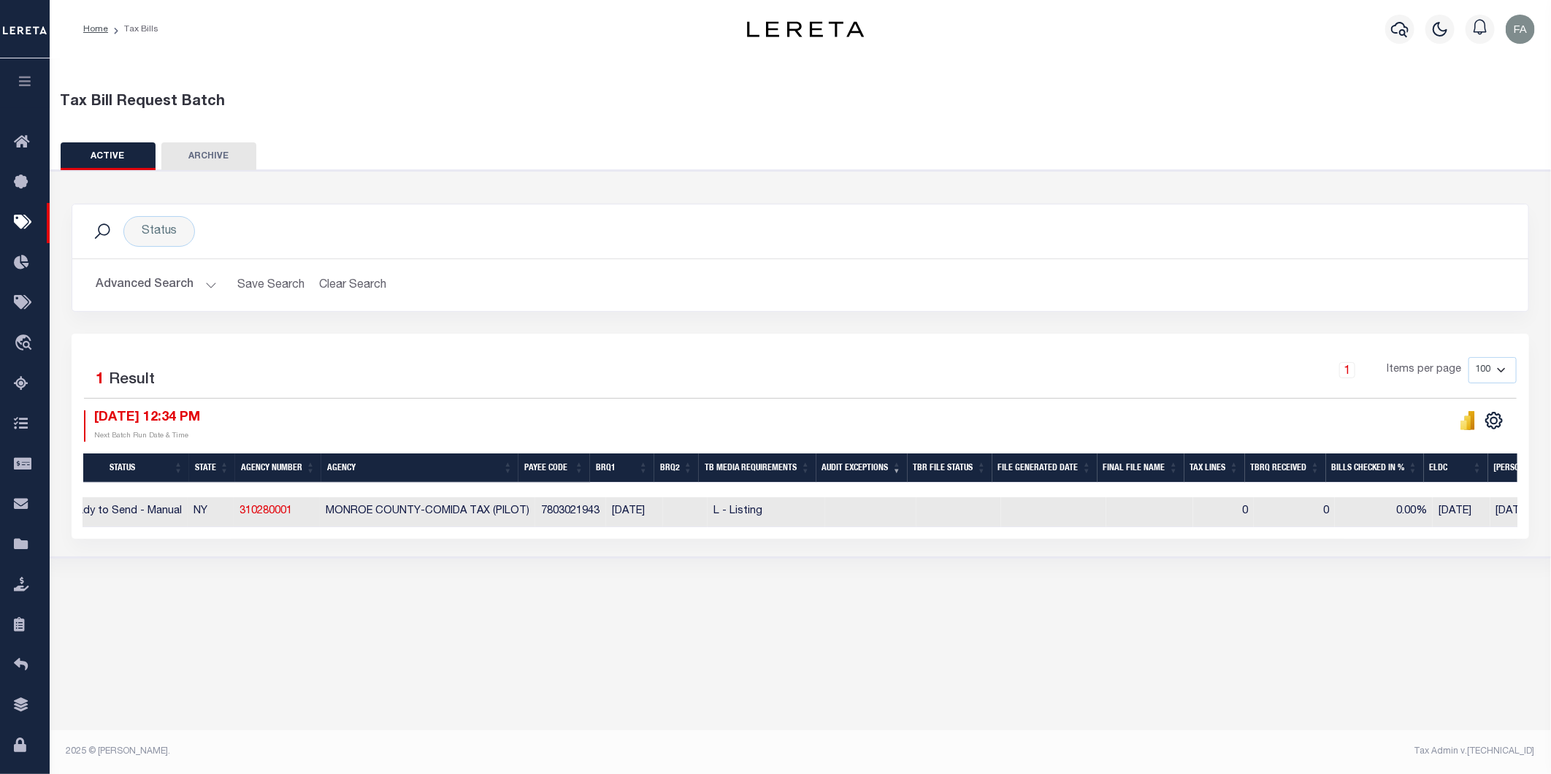
scroll to position [0, 37]
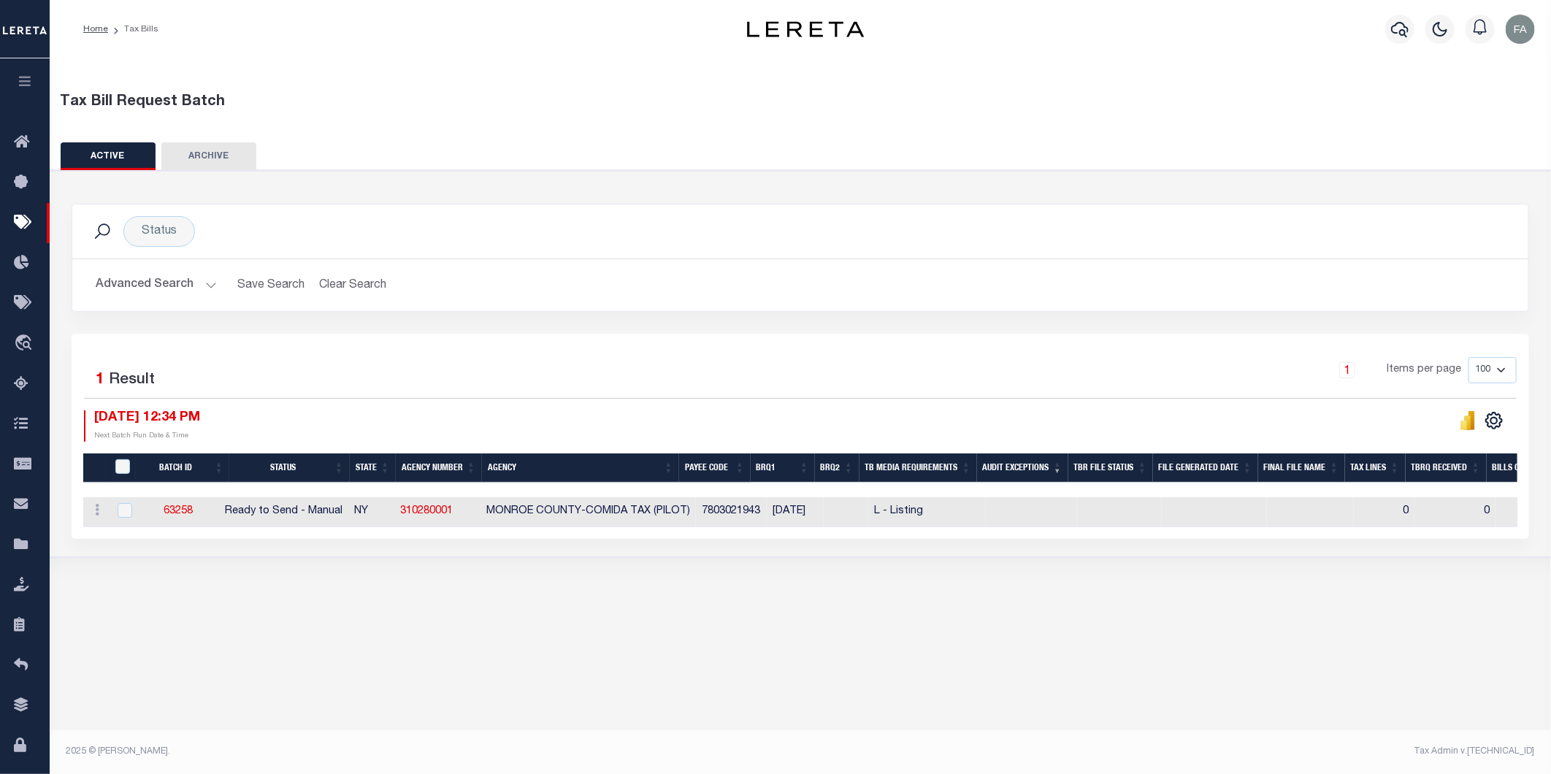
click at [120, 287] on button "Advanced Search" at bounding box center [156, 285] width 121 height 28
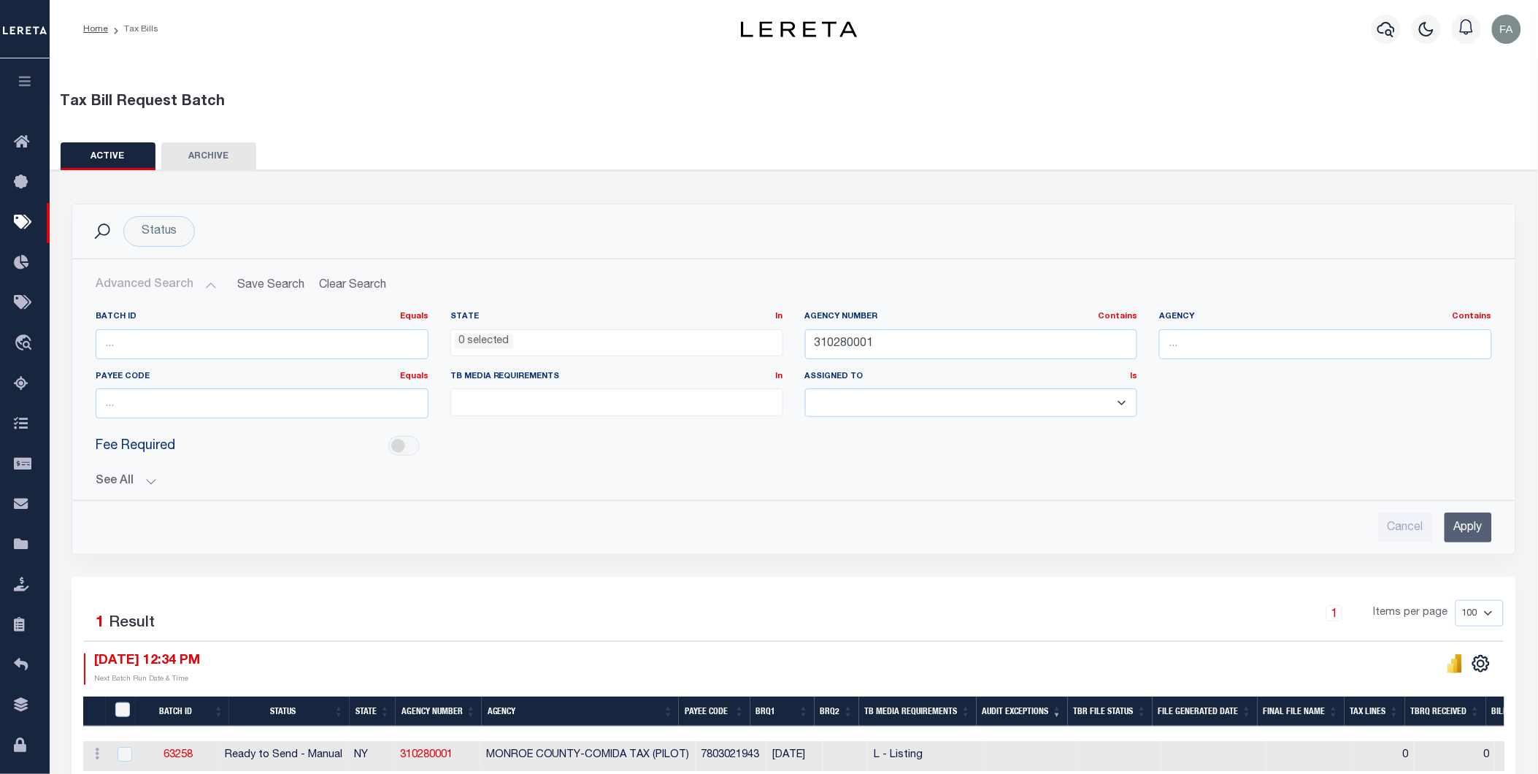
click at [147, 476] on button "See All" at bounding box center [794, 482] width 1397 height 14
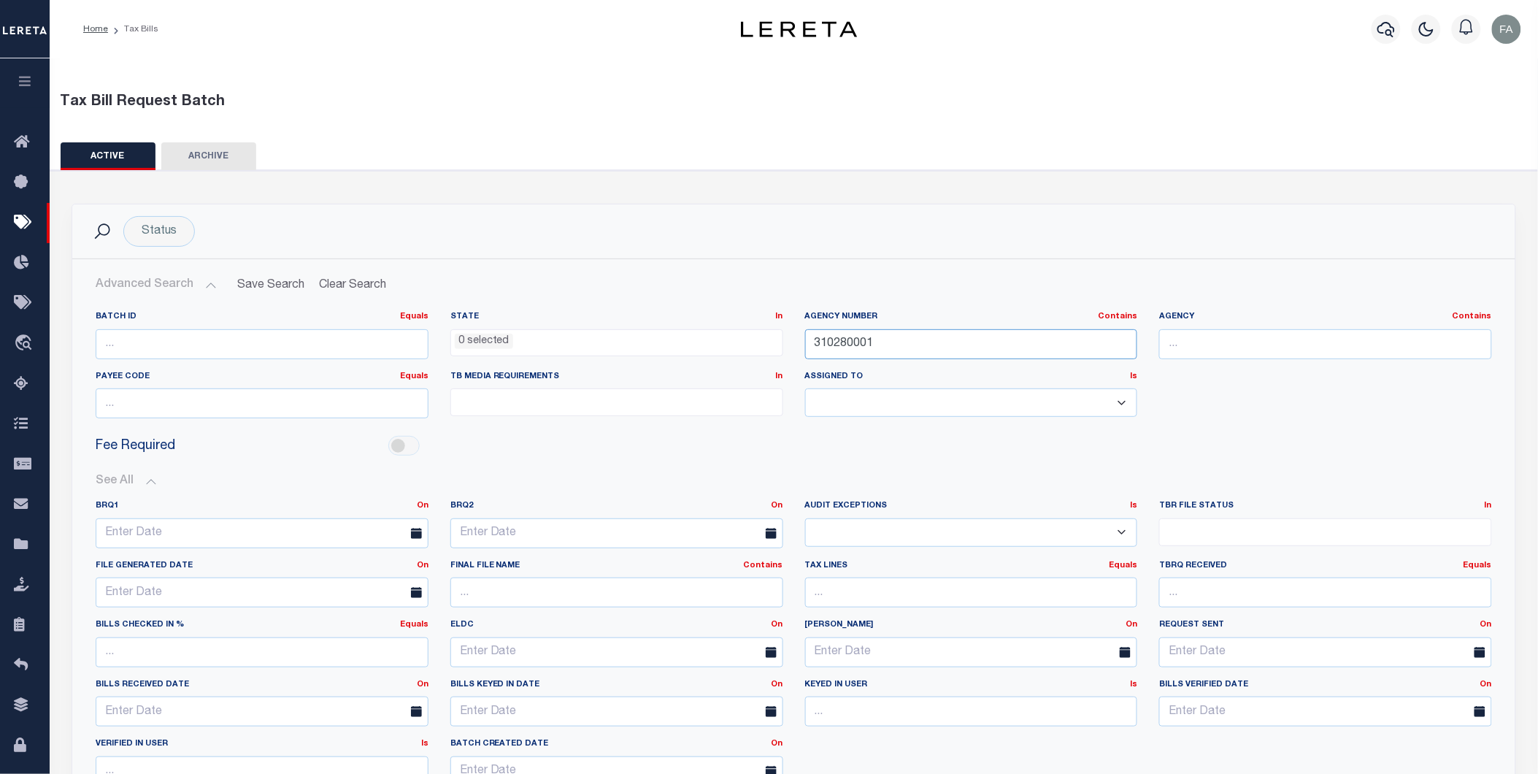
click at [891, 338] on input "310280001" at bounding box center [971, 344] width 333 height 30
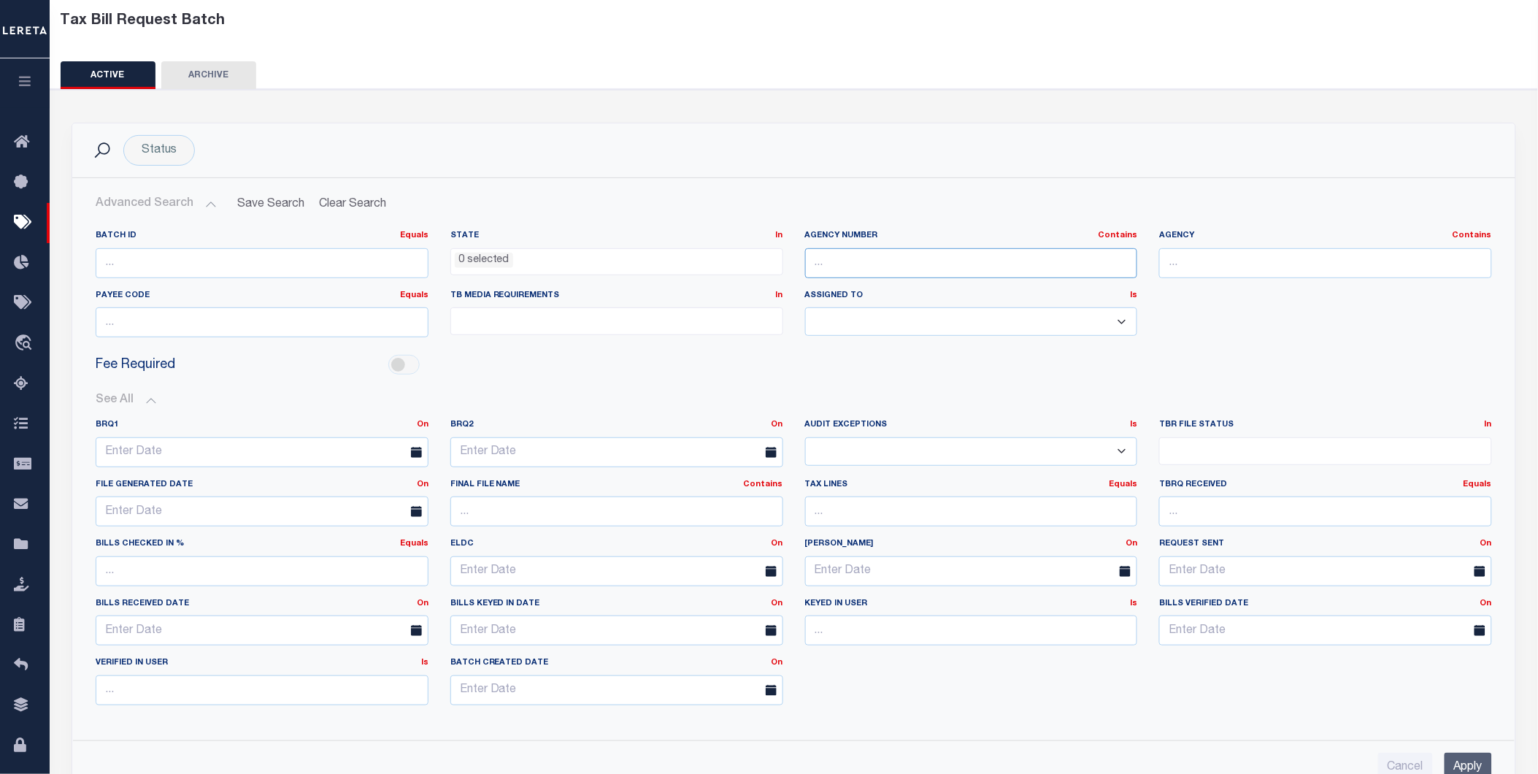
paste input "310280001"
type input "310280001"
click at [1199, 462] on div "TBR File Status In In Pending File File Generated File Request Sent" at bounding box center [1325, 449] width 355 height 60
click at [1208, 450] on ul at bounding box center [1325, 448] width 331 height 20
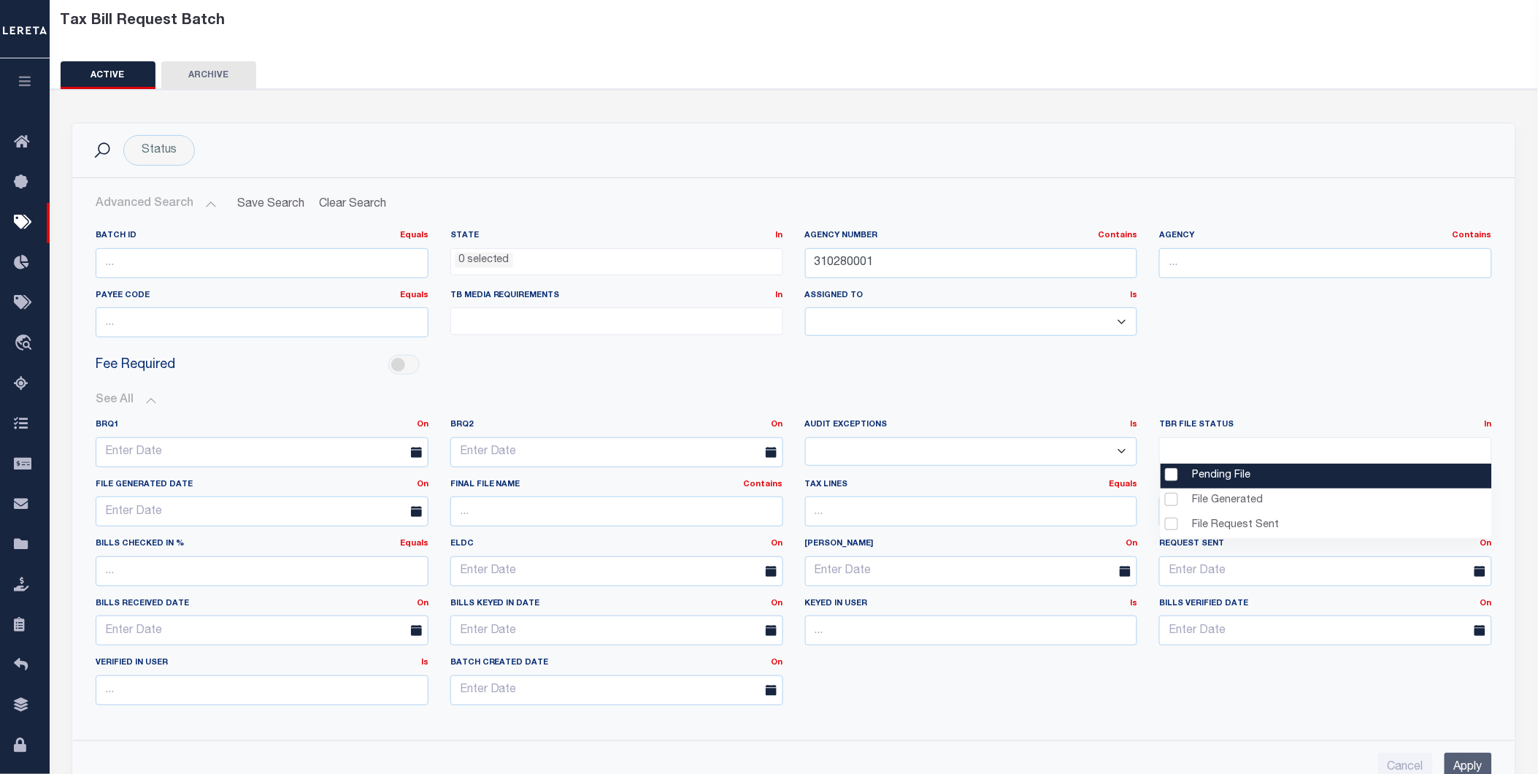
click at [1197, 483] on li "Pending File" at bounding box center [1326, 476] width 331 height 25
select select "1"
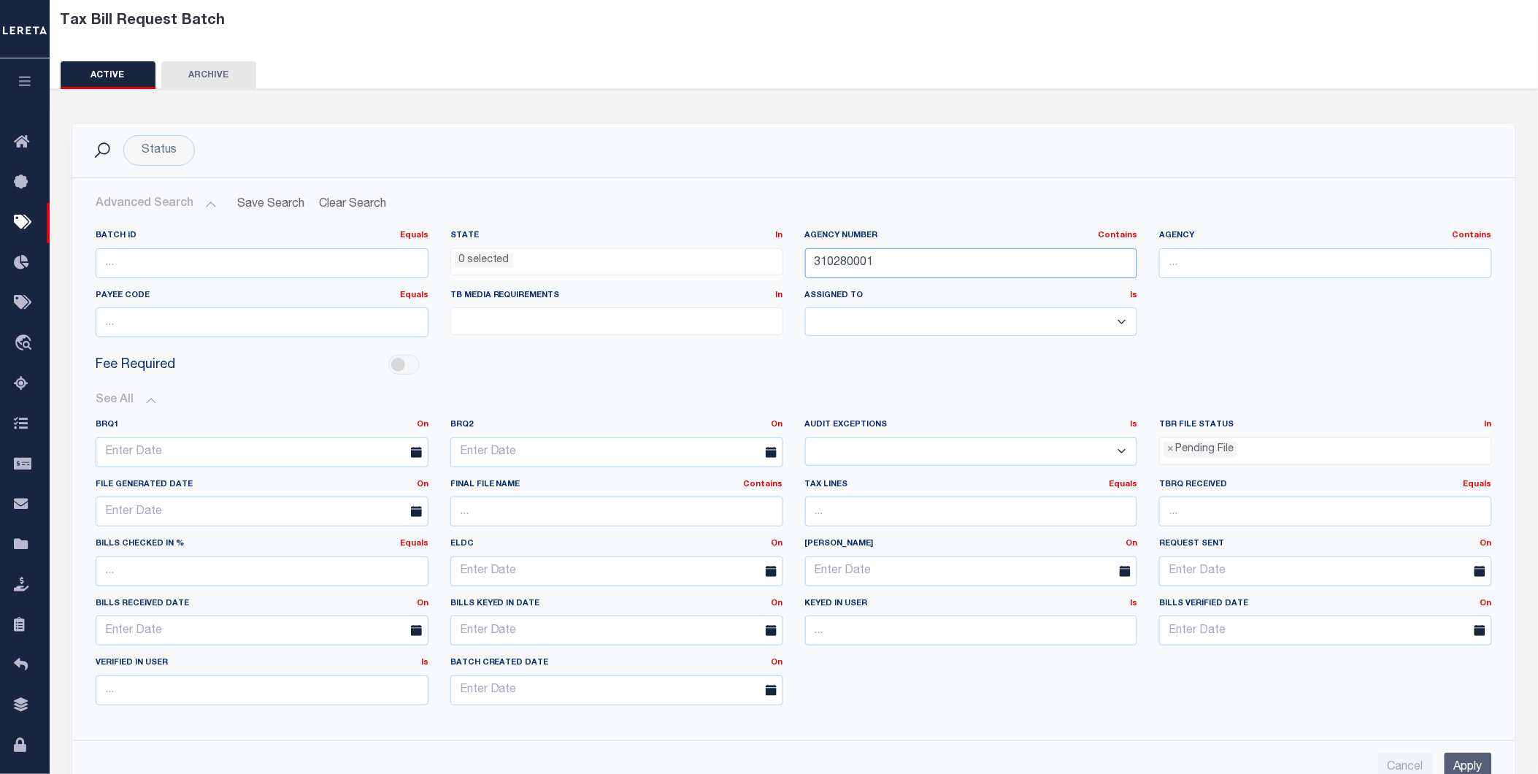
click at [971, 270] on input "310280001" at bounding box center [971, 263] width 333 height 30
click at [1477, 755] on input "Apply" at bounding box center [1468, 768] width 47 height 30
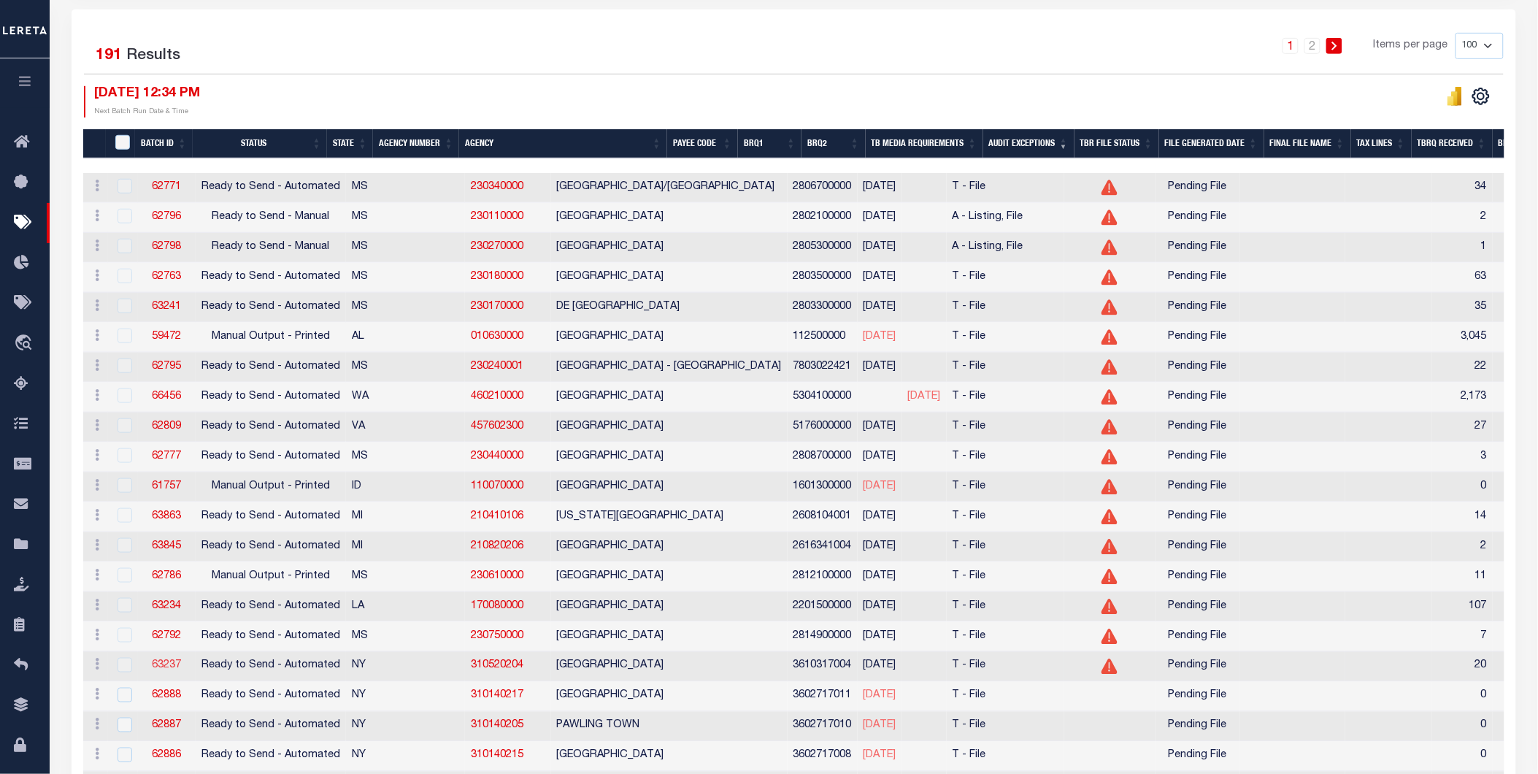
drag, startPoint x: 171, startPoint y: 675, endPoint x: 469, endPoint y: 650, distance: 298.9
click at [468, 650] on td "230750000" at bounding box center [508, 637] width 86 height 30
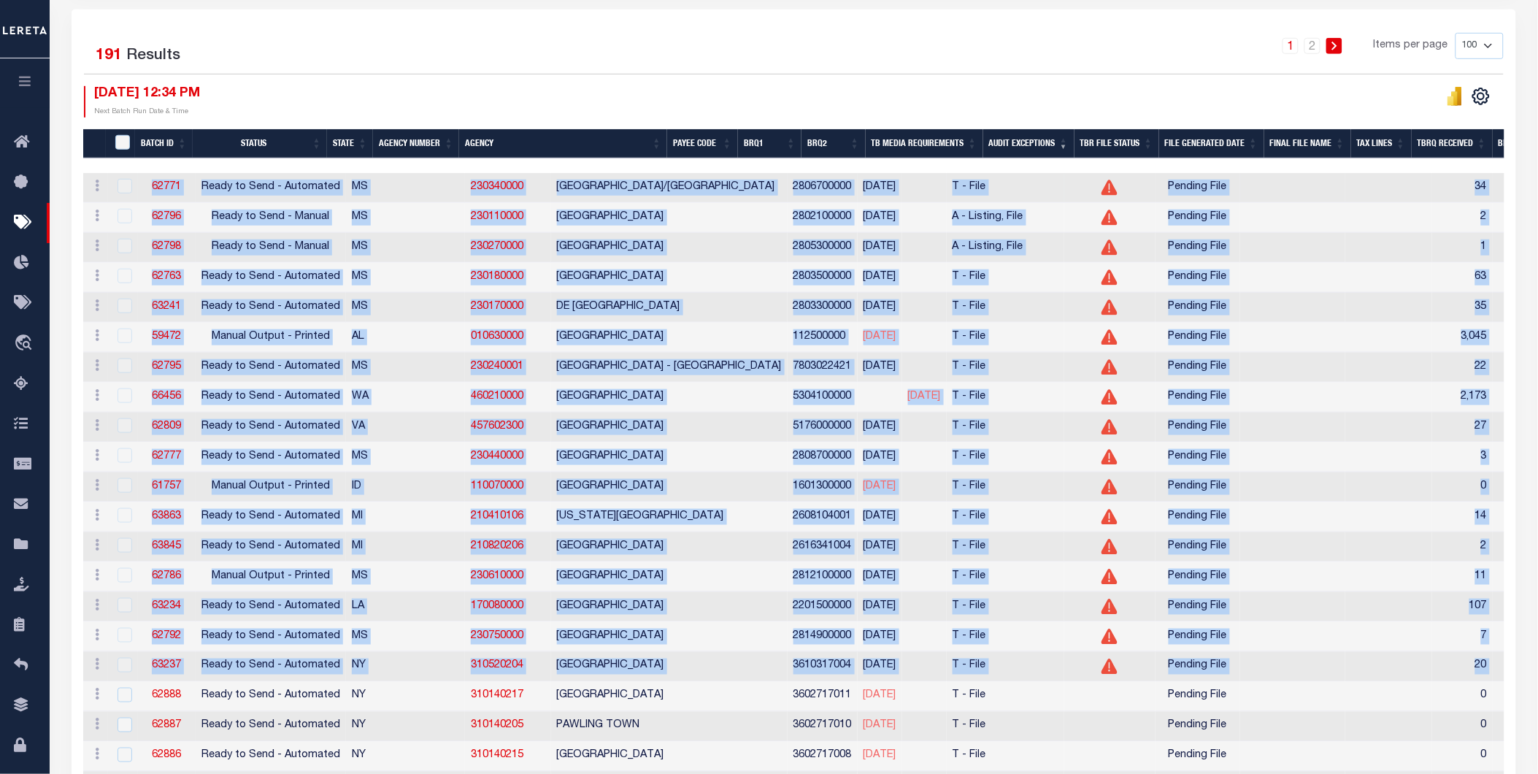
drag, startPoint x: 1459, startPoint y: 677, endPoint x: 139, endPoint y: 180, distance: 1409.7
copy tbody "62771 Ready to Send - Automated MS 230340000 JONES COUNTY/LAUREL 2806700000 10/…"
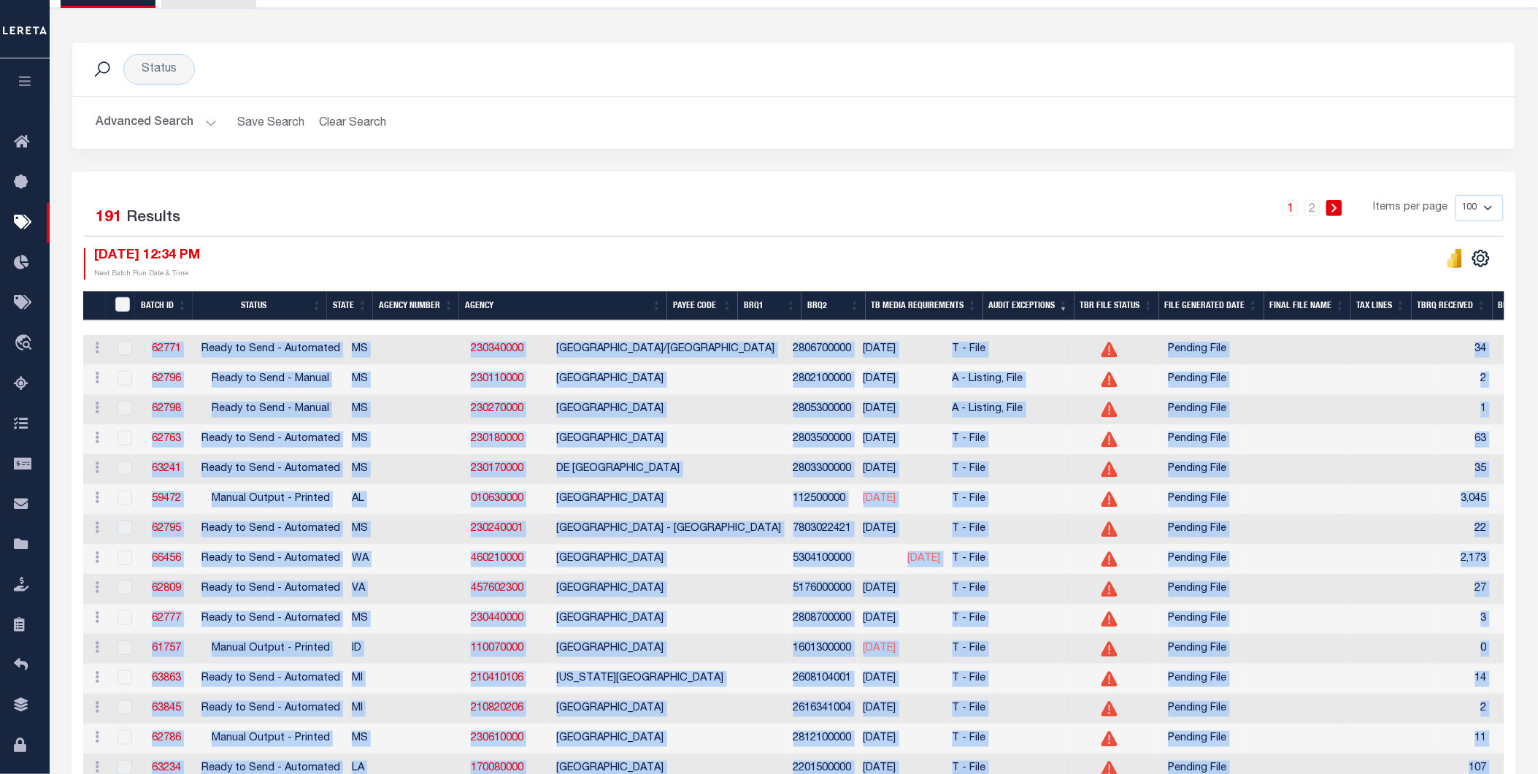
scroll to position [0, 0]
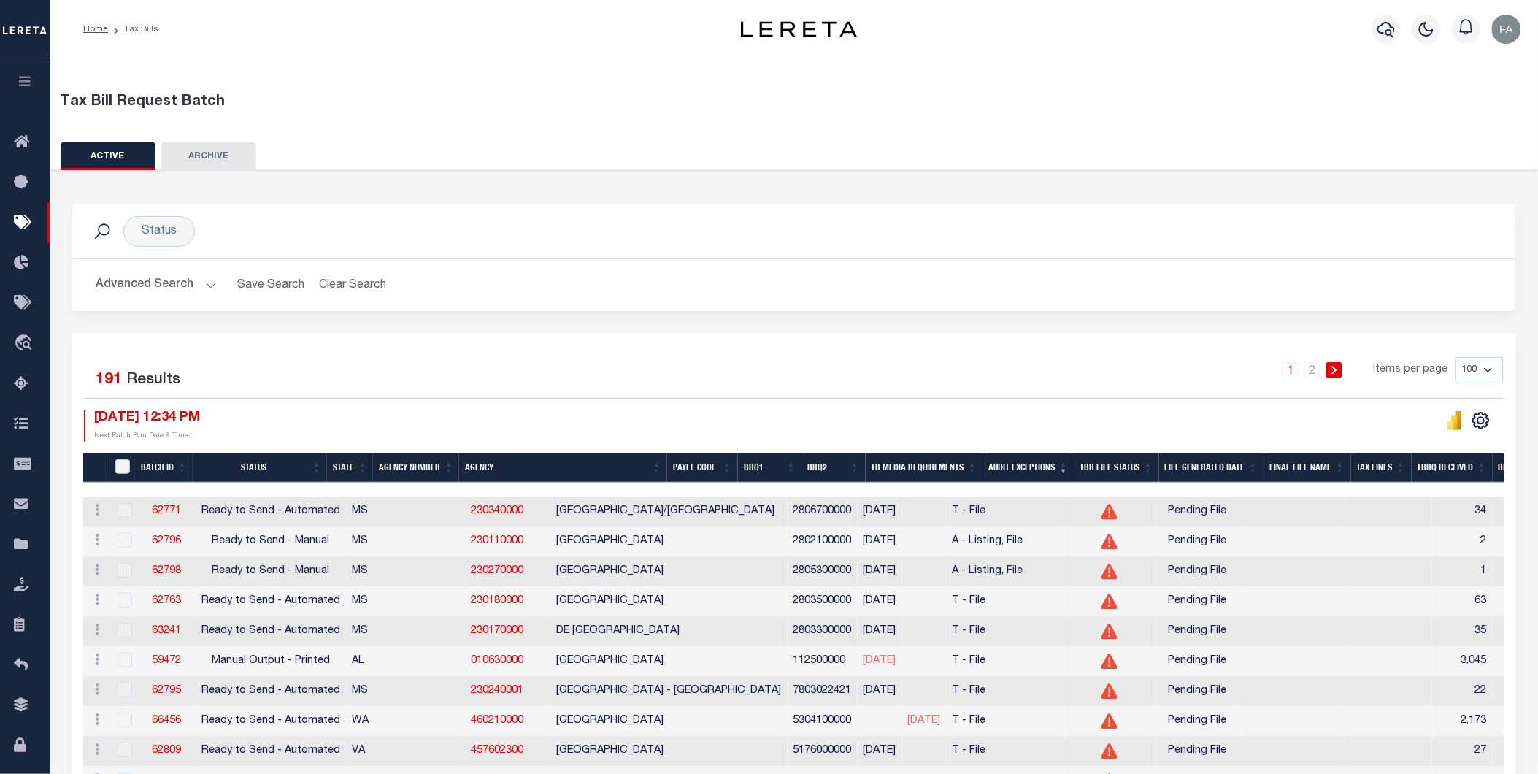
click at [826, 257] on div "Status Search" at bounding box center [793, 231] width 1443 height 54
click at [131, 274] on button "Advanced Search" at bounding box center [156, 285] width 121 height 28
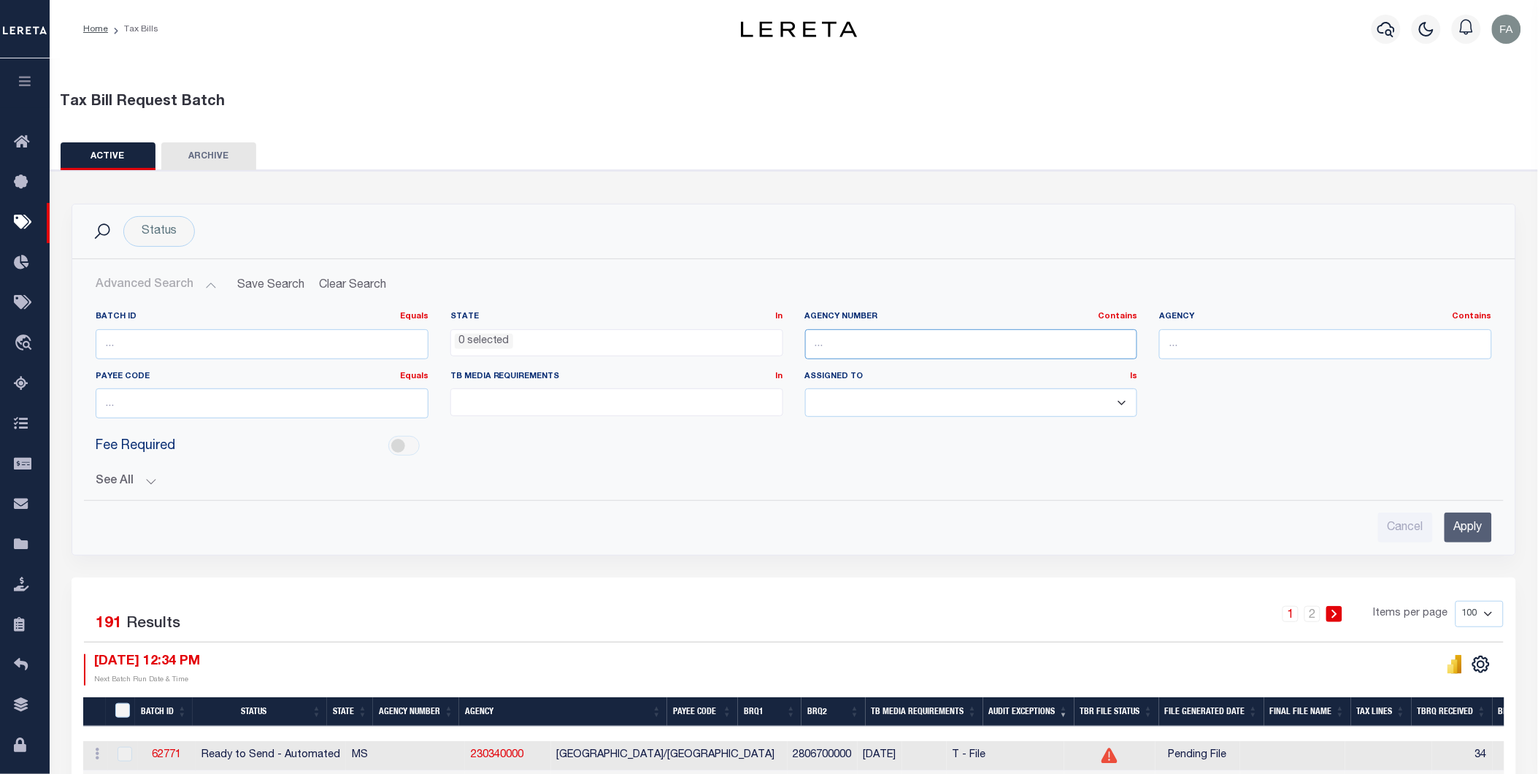
click at [876, 329] on input "text" at bounding box center [971, 344] width 333 height 30
paste input "230110000"
type input "230110000"
click at [1469, 507] on div "Cancel Apply" at bounding box center [794, 522] width 1420 height 42
click at [1473, 512] on div "Cancel Apply" at bounding box center [794, 522] width 1420 height 42
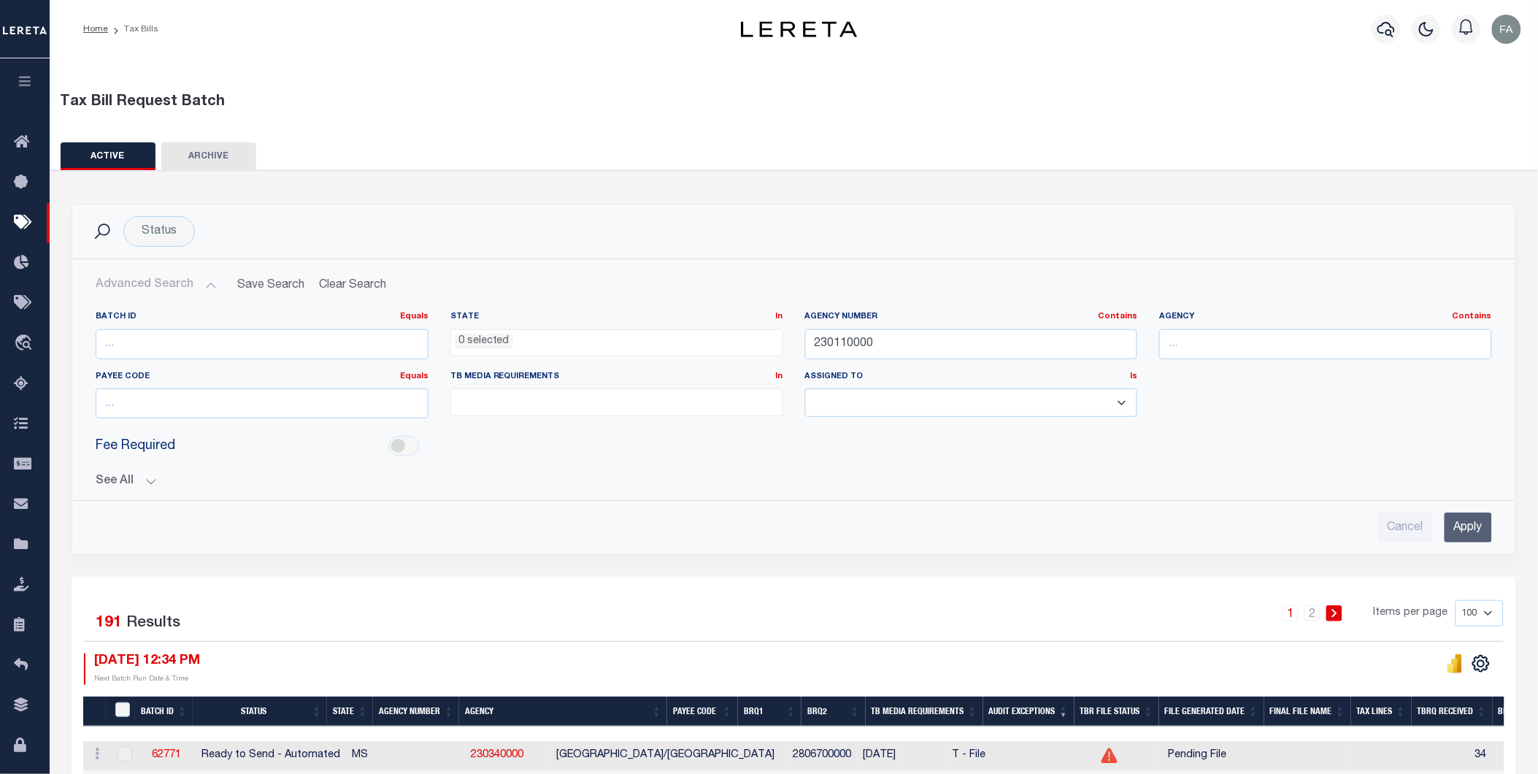
click at [1471, 521] on input "Apply" at bounding box center [1468, 527] width 47 height 30
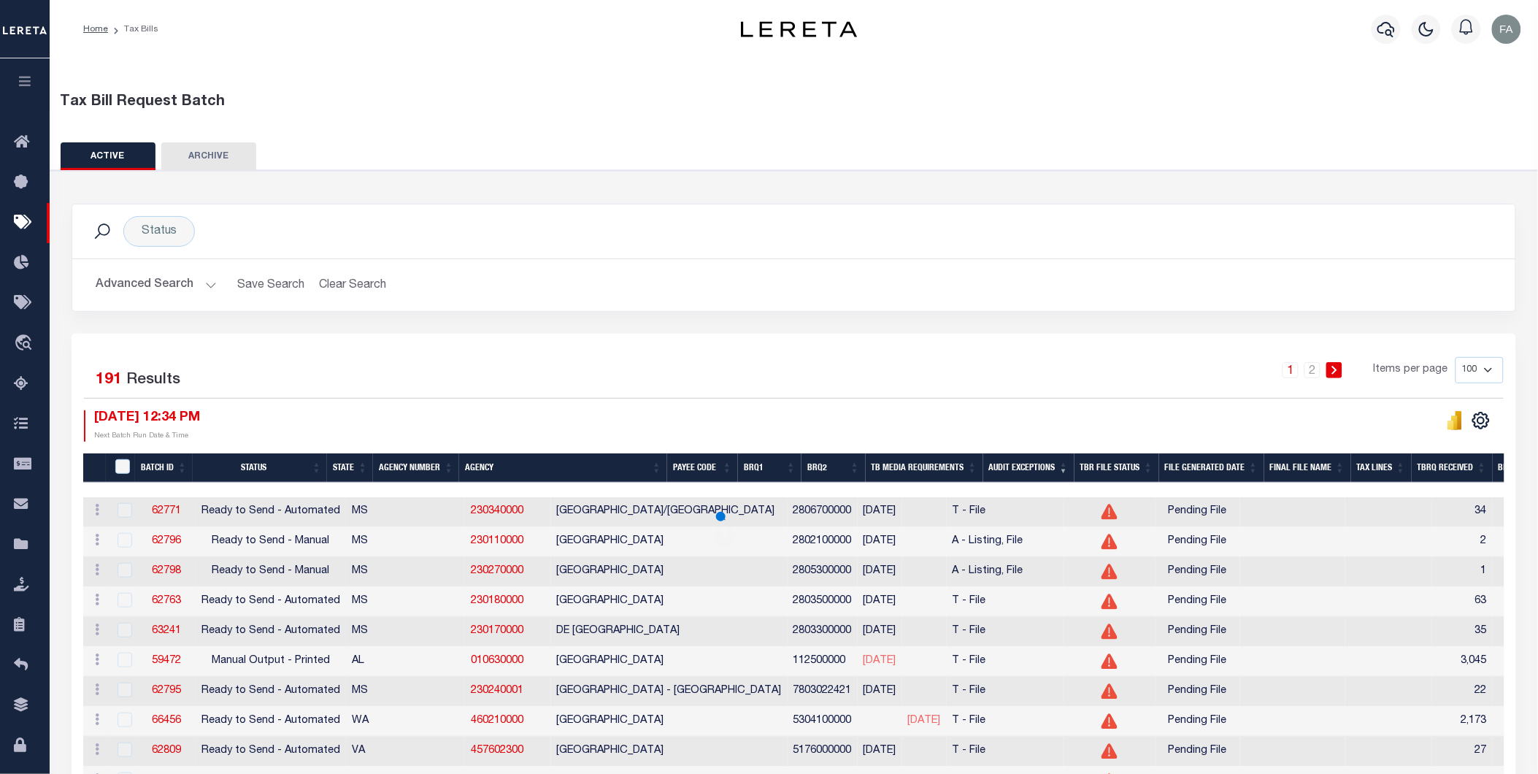
click at [726, 365] on div "1 2 Items per page 100 200 500 1000" at bounding box center [974, 376] width 1059 height 38
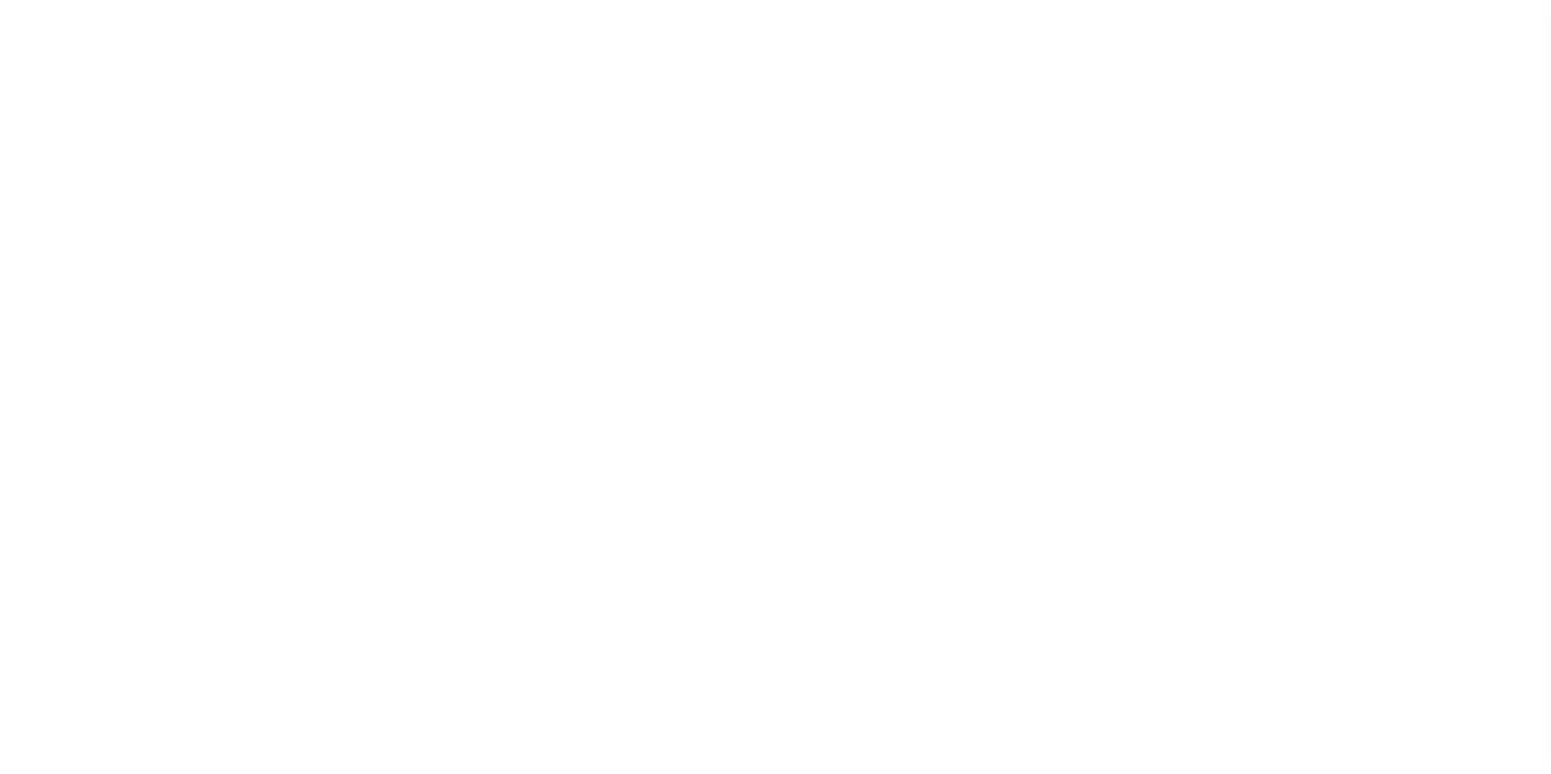
select select
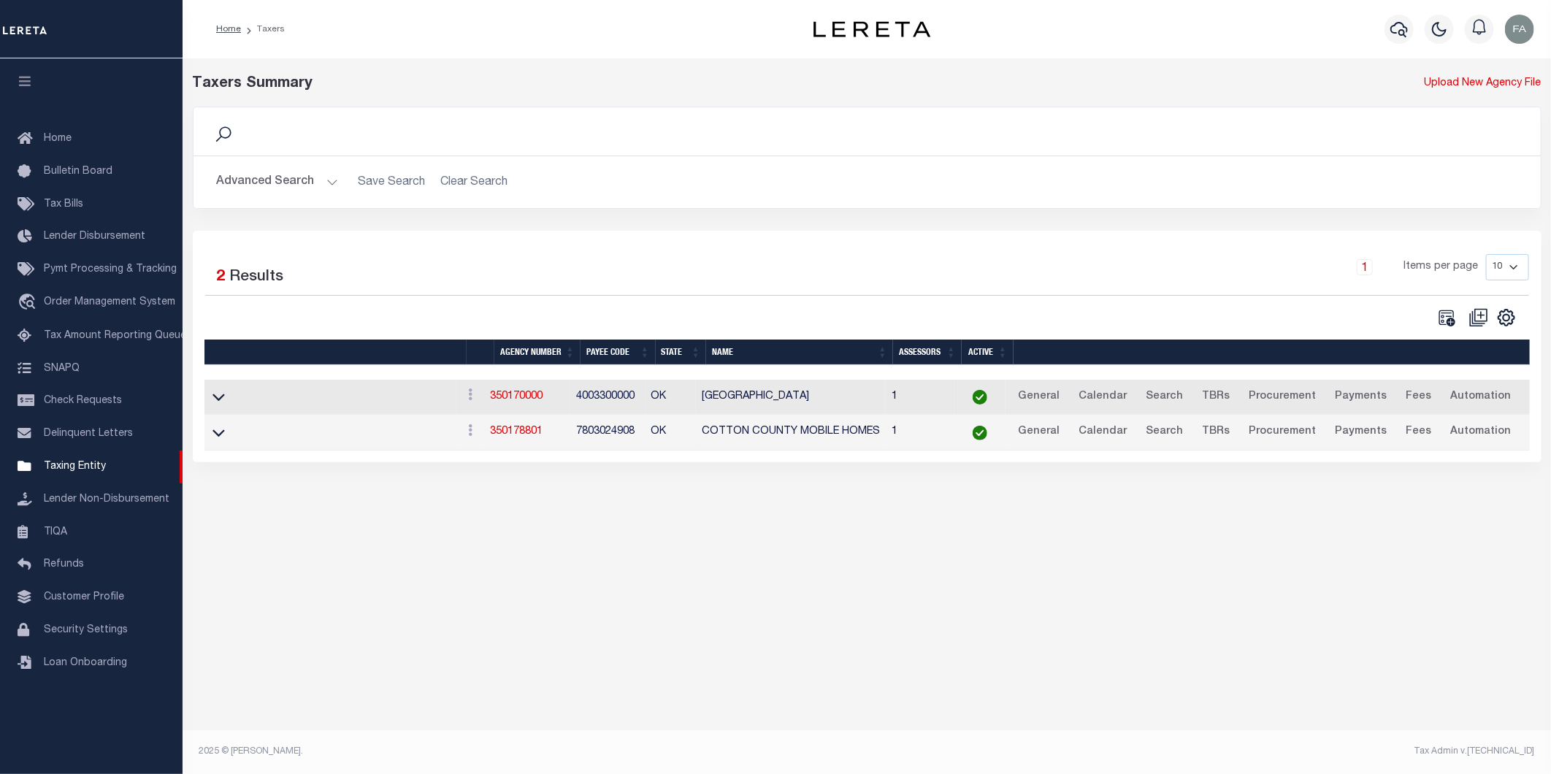
click at [273, 178] on button "Advanced Search" at bounding box center [277, 182] width 121 height 28
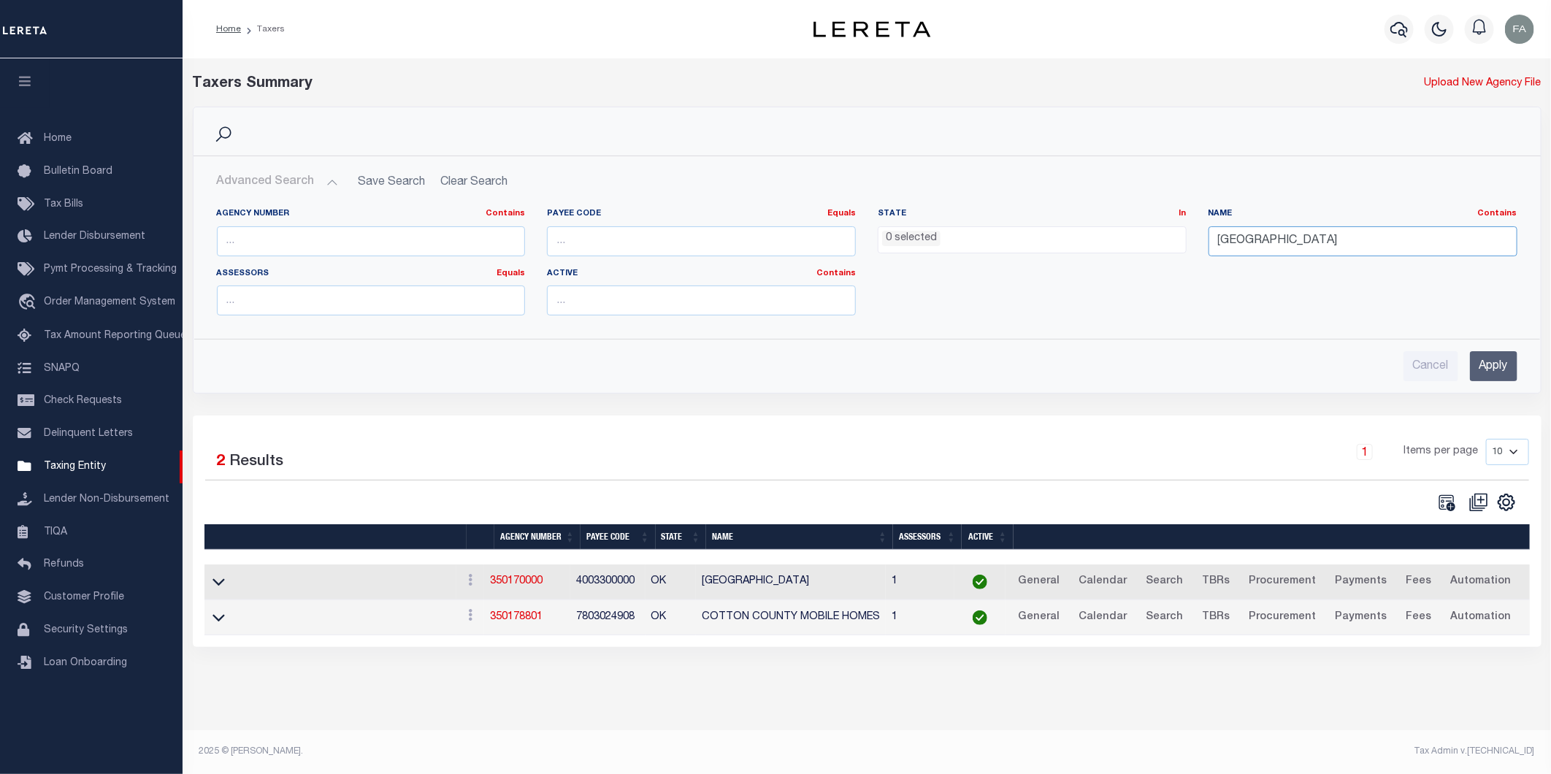
click at [1389, 242] on input "COTTON COUNTY" at bounding box center [1362, 241] width 309 height 30
click at [312, 250] on input "text" at bounding box center [371, 241] width 309 height 30
paste input "230110000"
type input "230110000"
click at [1520, 361] on div "Cancel Apply" at bounding box center [867, 360] width 1324 height 42
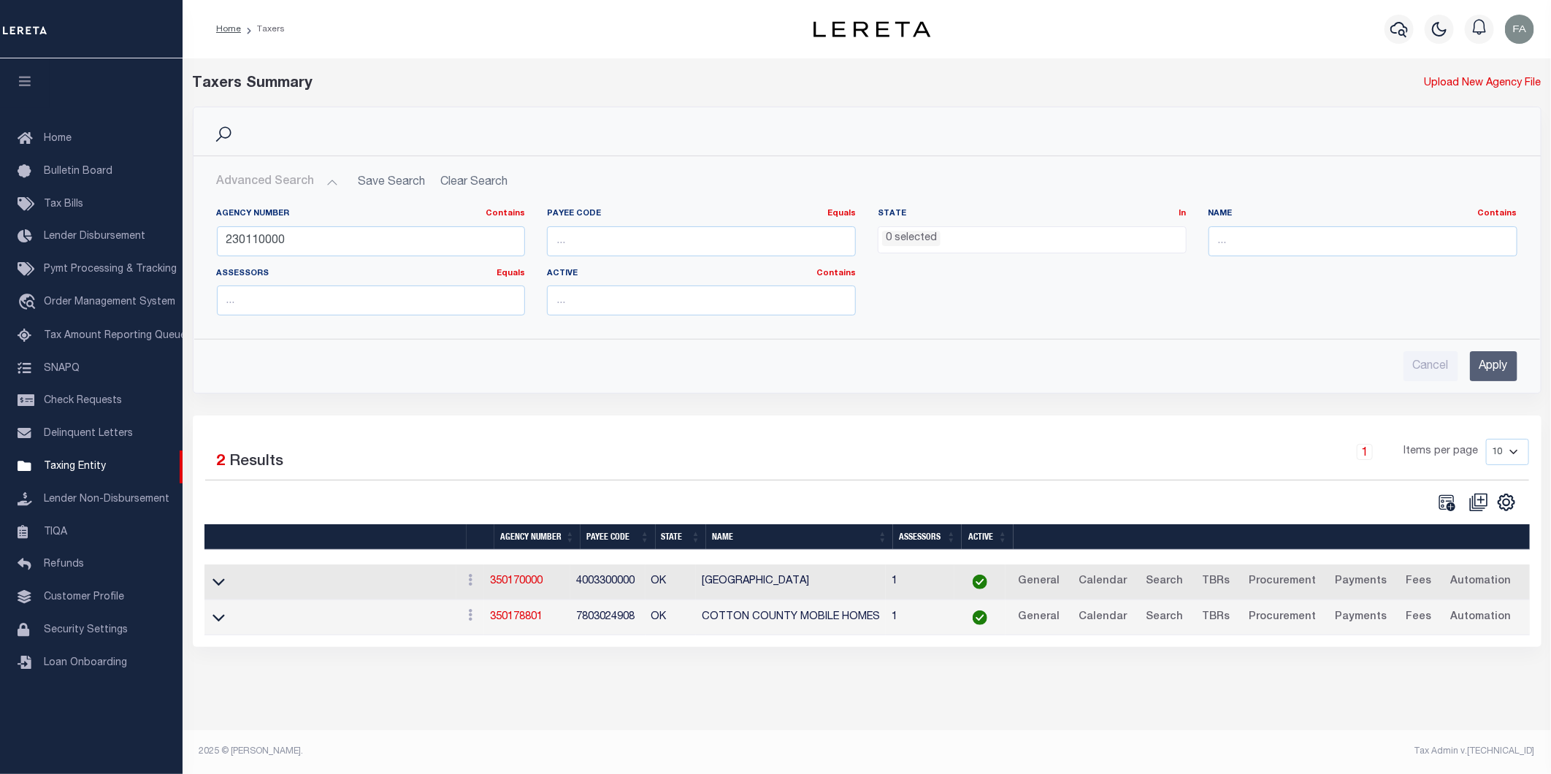
click at [1498, 369] on input "Apply" at bounding box center [1493, 366] width 47 height 30
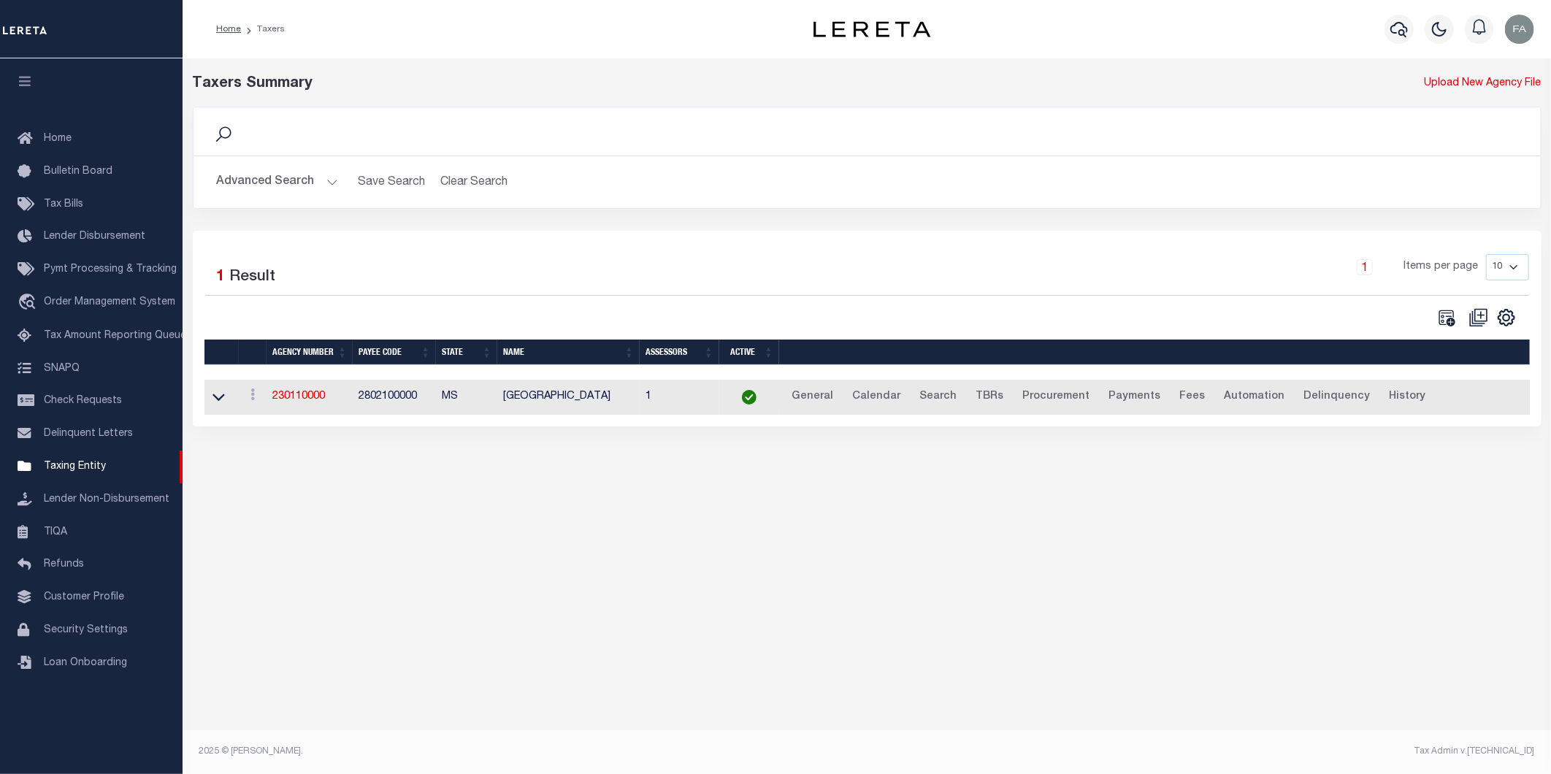
click at [302, 188] on button "Advanced Search" at bounding box center [277, 182] width 121 height 28
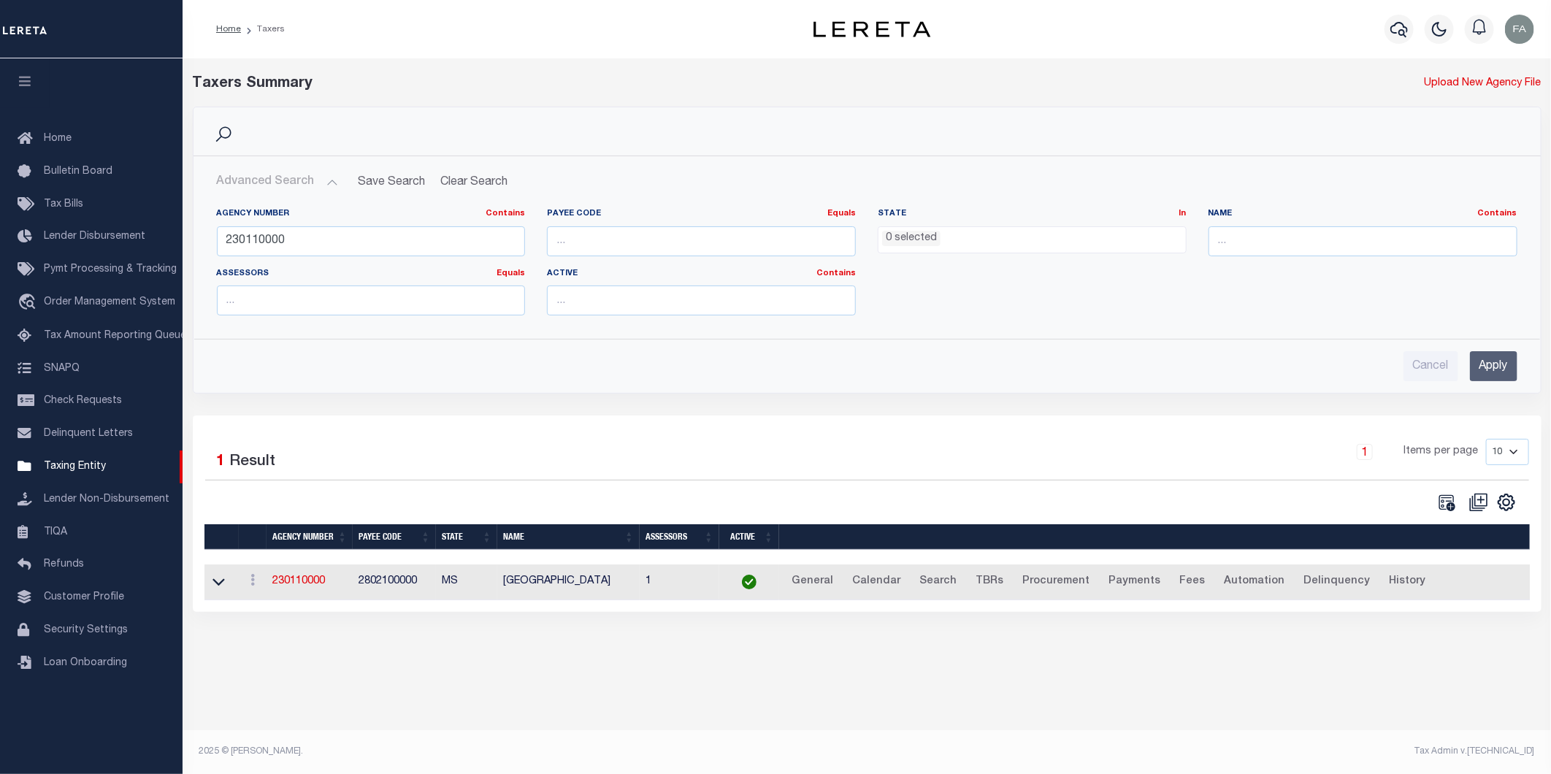
click at [1207, 319] on div "Agency Number Contains Contains Is 230110000 Payee Code Equals Equals Is Not Eq…" at bounding box center [867, 267] width 1322 height 119
click at [307, 584] on link "230110000" at bounding box center [298, 581] width 53 height 10
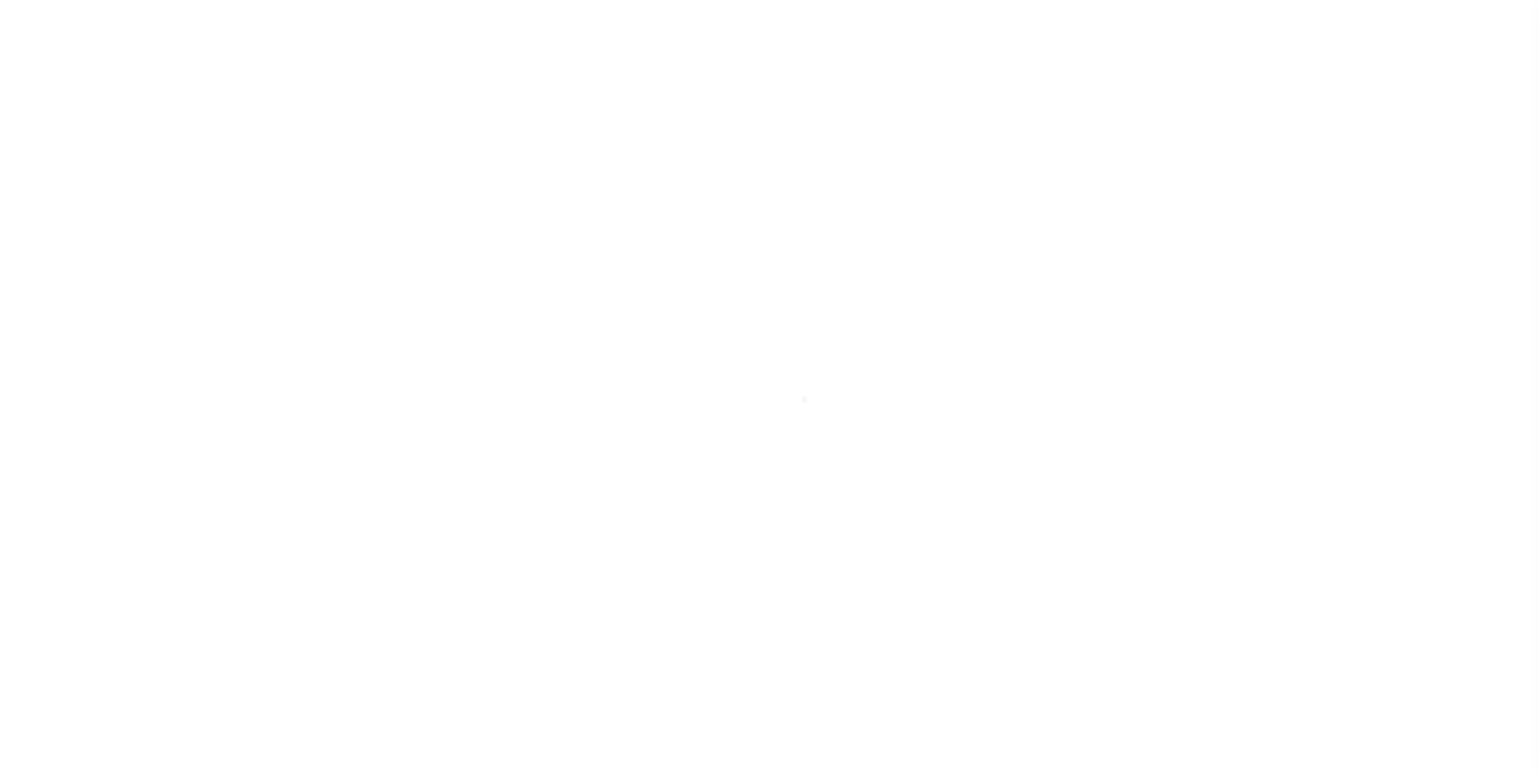
select select
checkbox input "false"
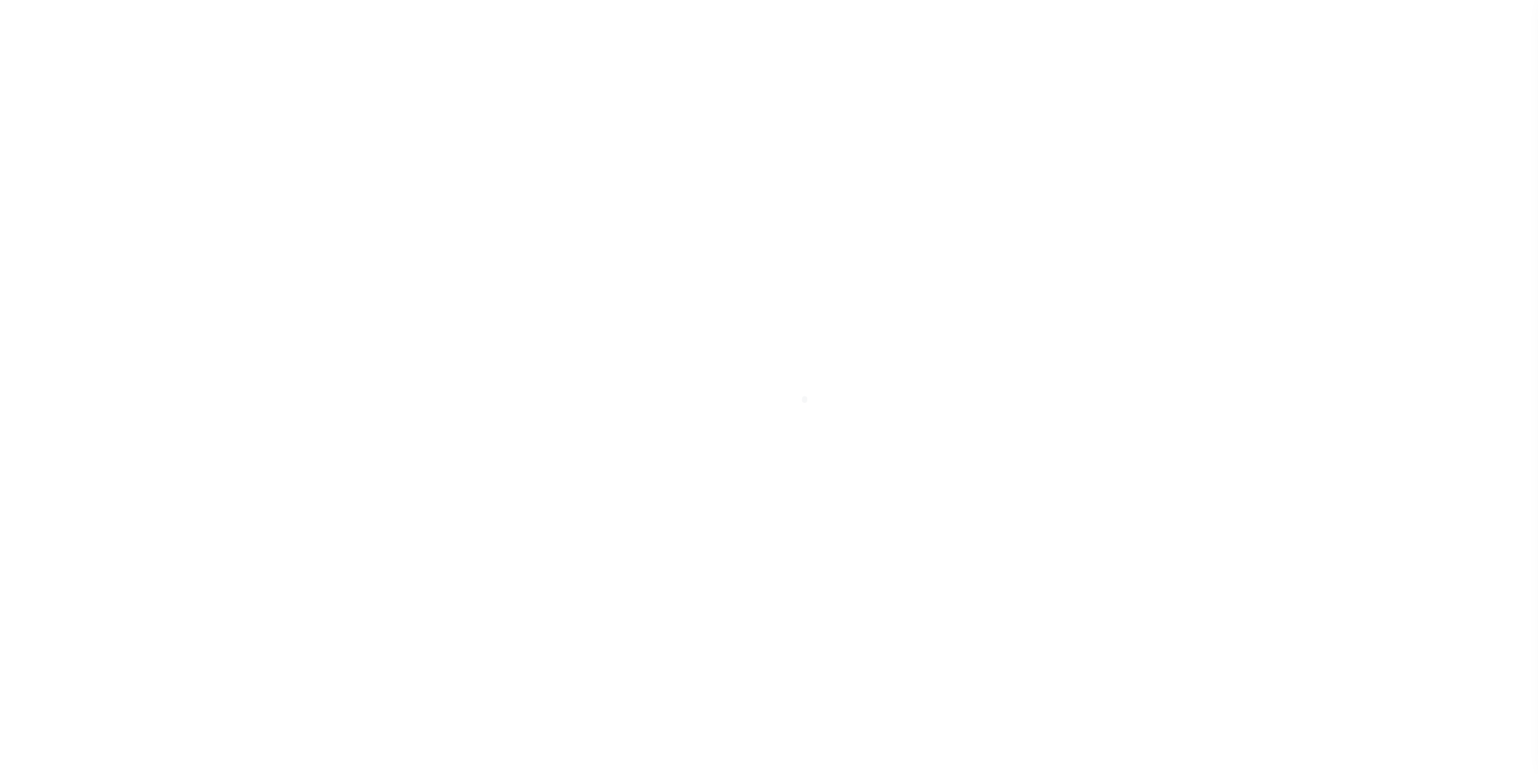
checkbox input "false"
type input "2802100000"
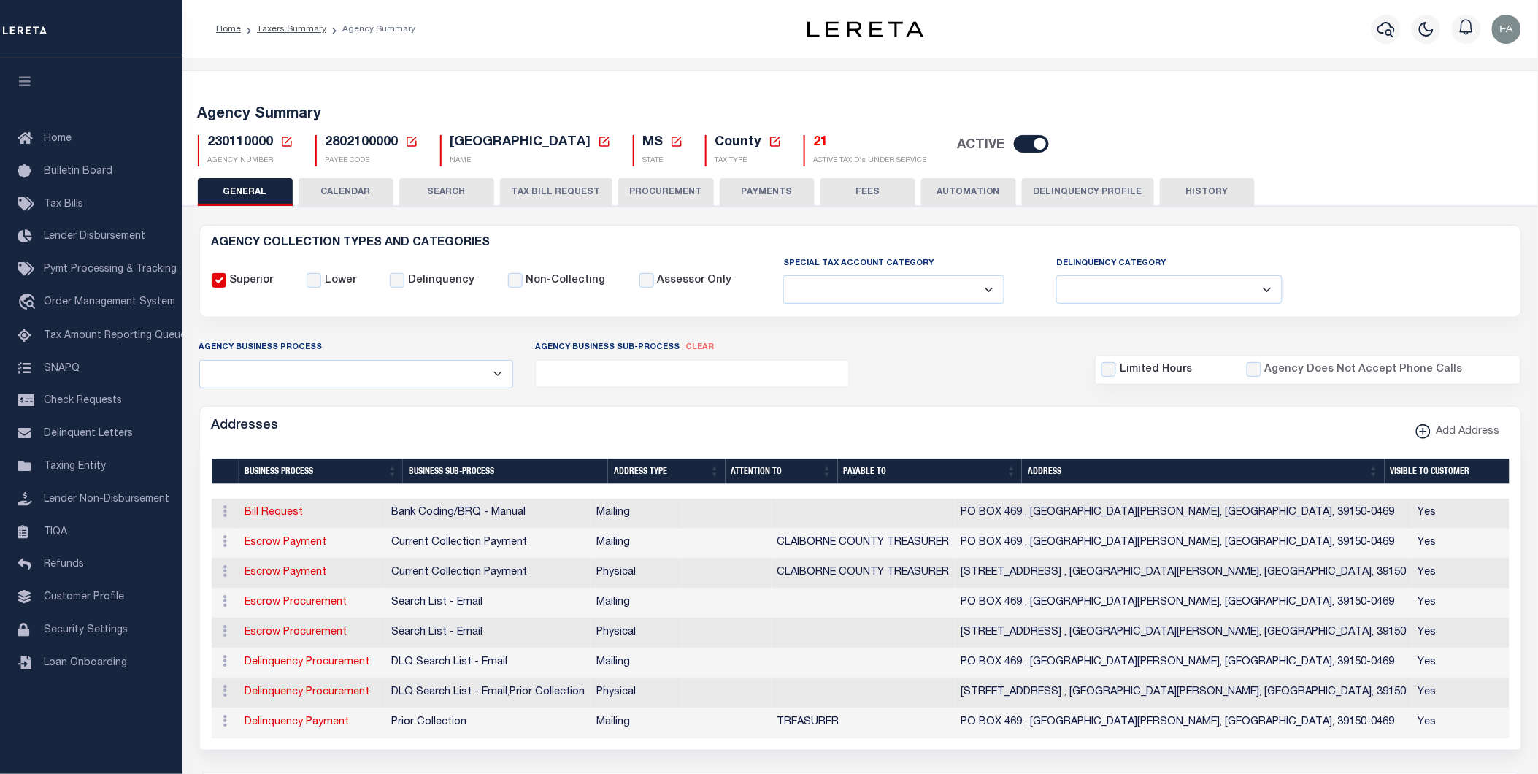
click at [416, 194] on button "SEARCH" at bounding box center [446, 192] width 95 height 28
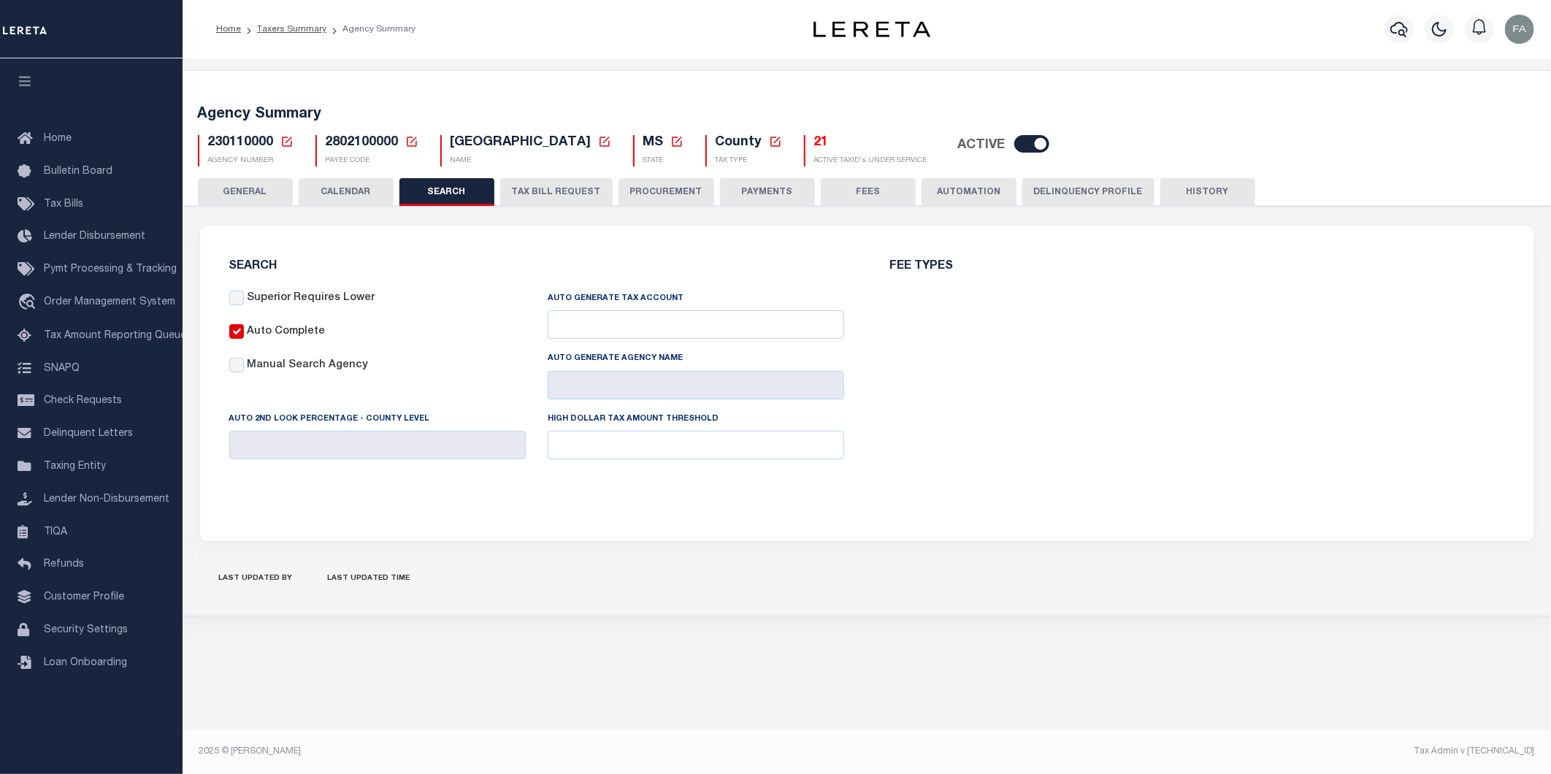
checkbox input "false"
type input "7000"
click at [343, 183] on button "CALENDAR" at bounding box center [346, 192] width 95 height 28
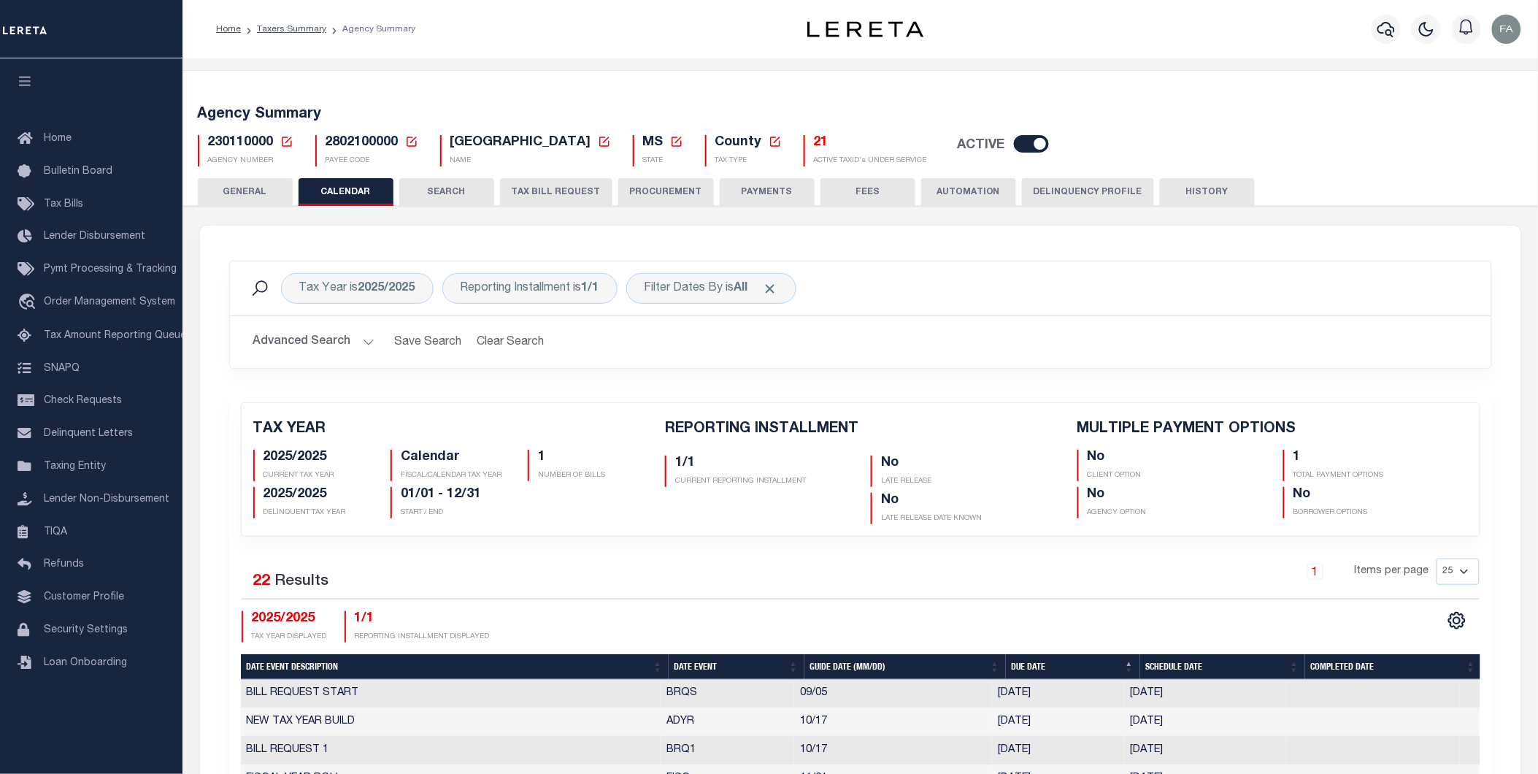
checkbox input "false"
type input "1"
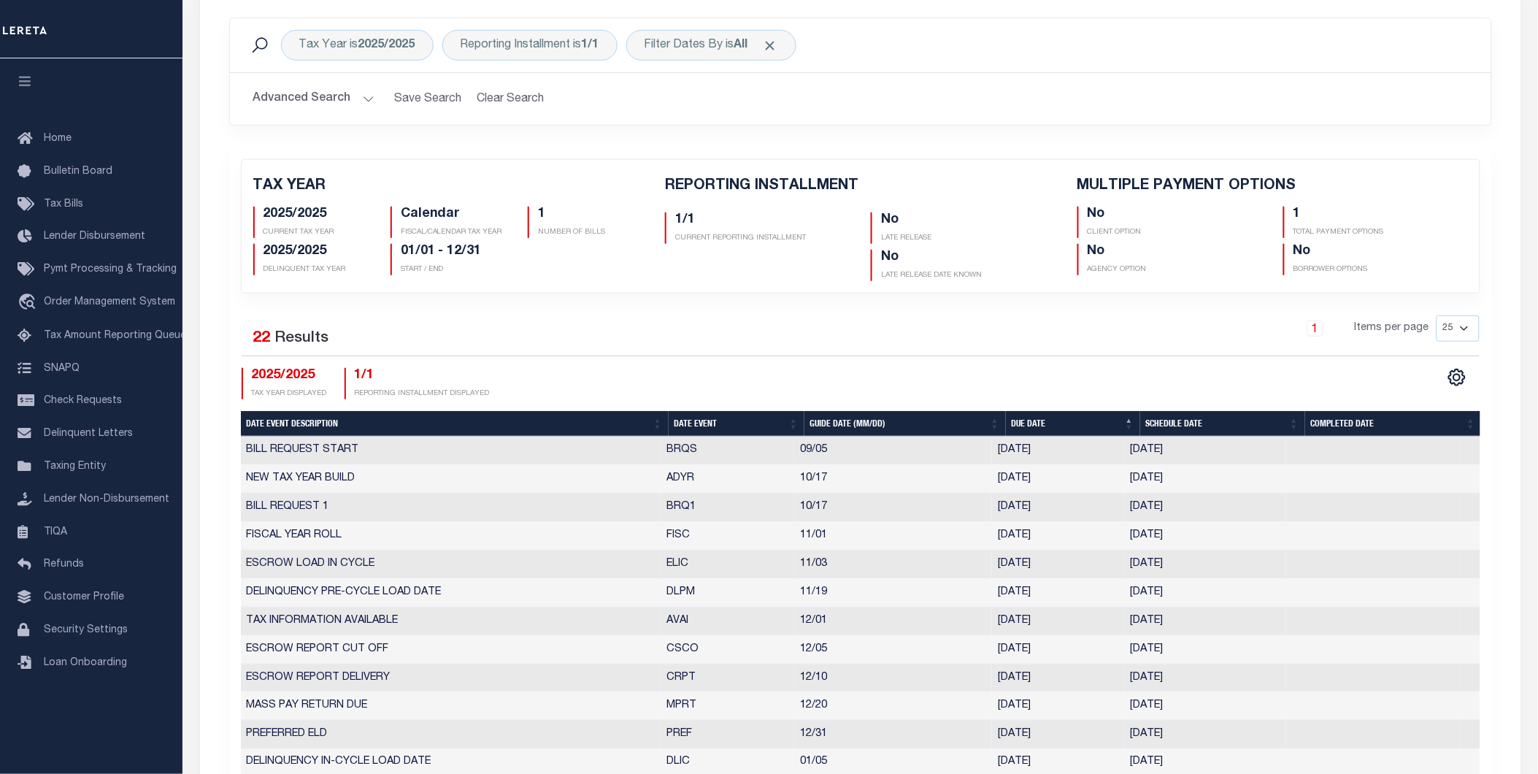
scroll to position [486, 0]
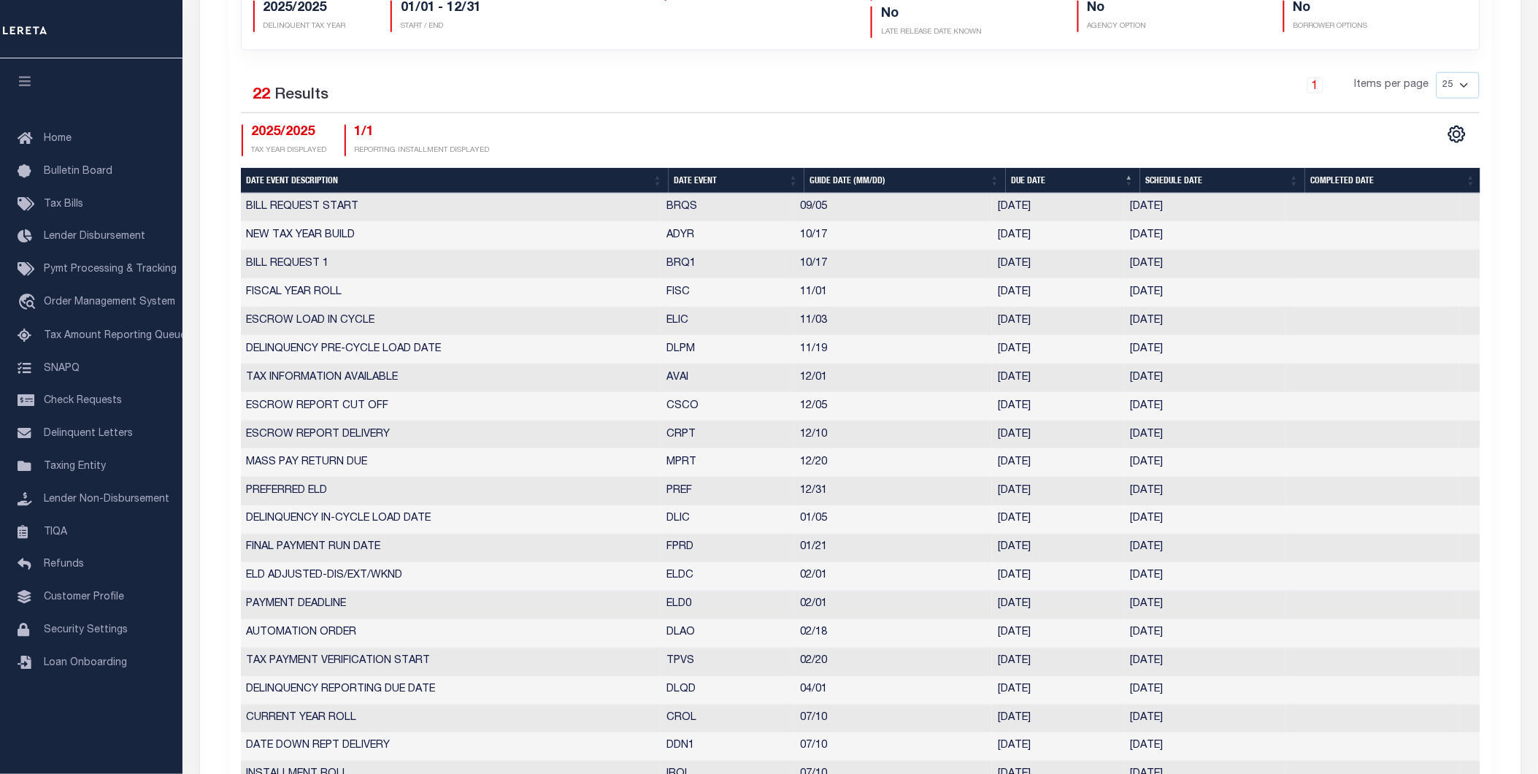
select select "10"
select select "17"
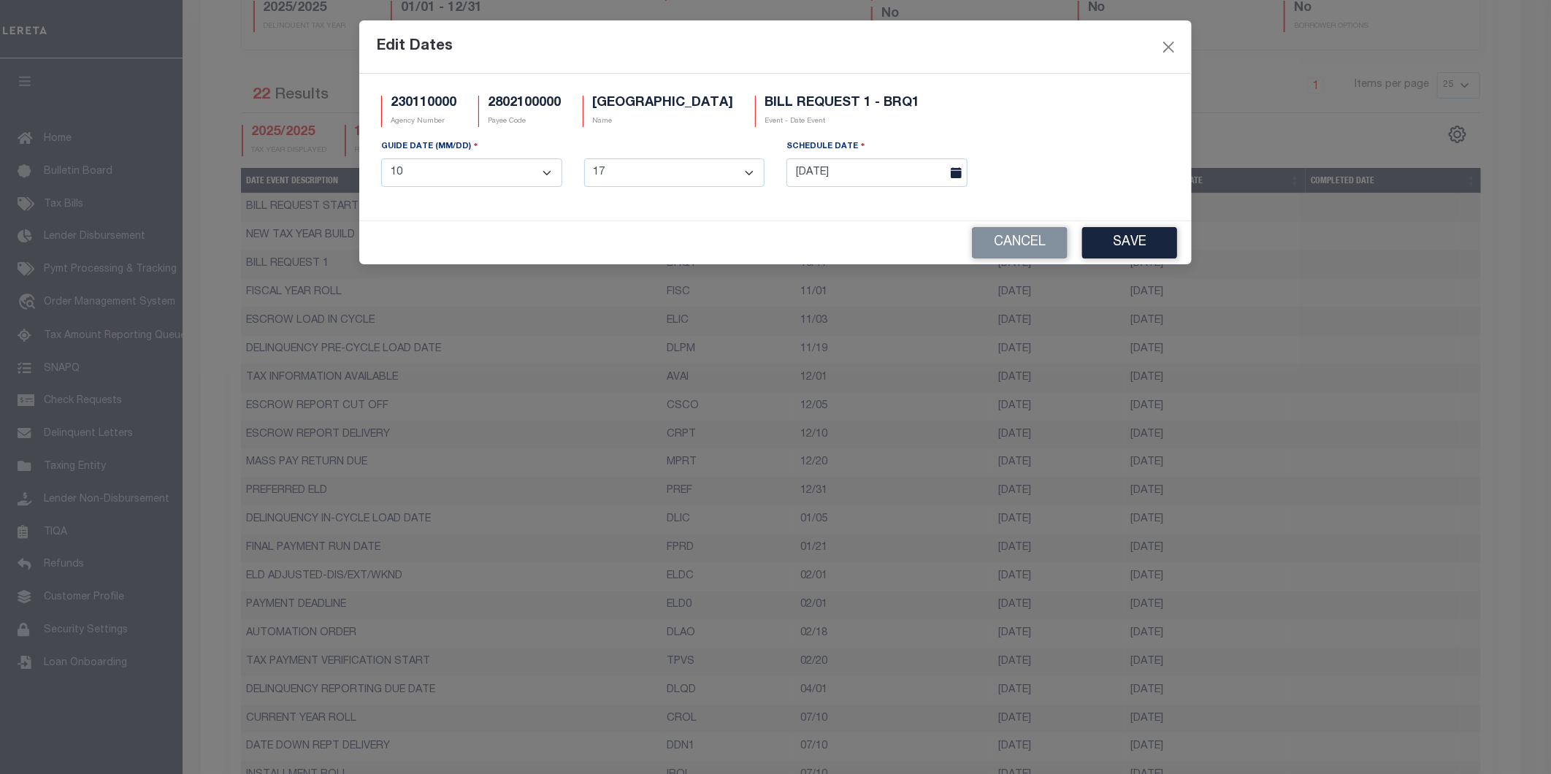
drag, startPoint x: 899, startPoint y: 267, endPoint x: 783, endPoint y: 205, distance: 131.6
click at [793, 207] on div "230110000 Agency Number 2802100000 Payee Code CLAIBORNE COUNTY Name BILL REQUES…" at bounding box center [775, 147] width 832 height 147
click at [906, 185] on input "10/10/2025" at bounding box center [876, 172] width 181 height 28
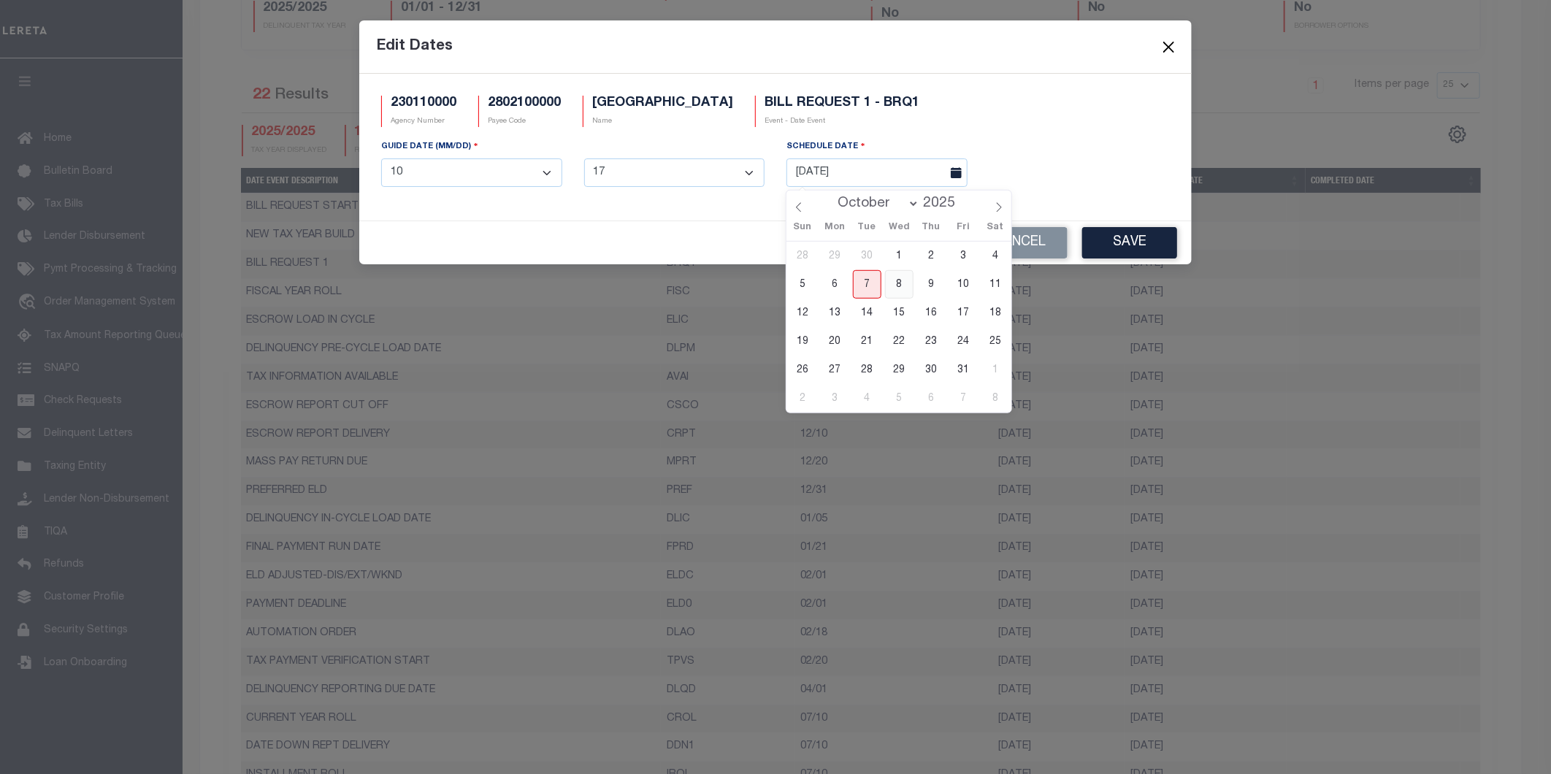
click at [886, 277] on span "8" at bounding box center [899, 284] width 28 height 28
type input "10/08/2025"
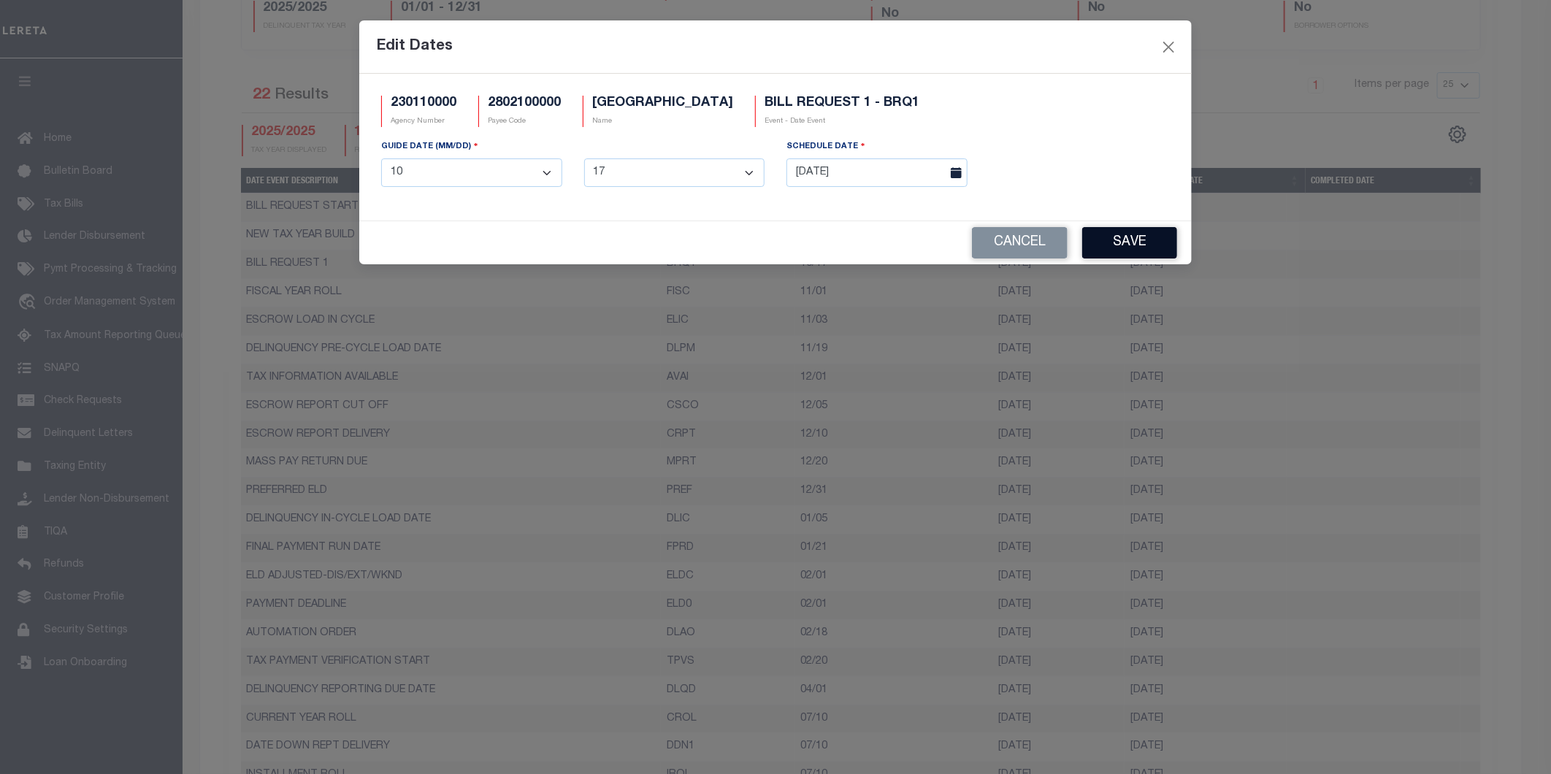
click at [1098, 237] on button "Save" at bounding box center [1129, 242] width 95 height 31
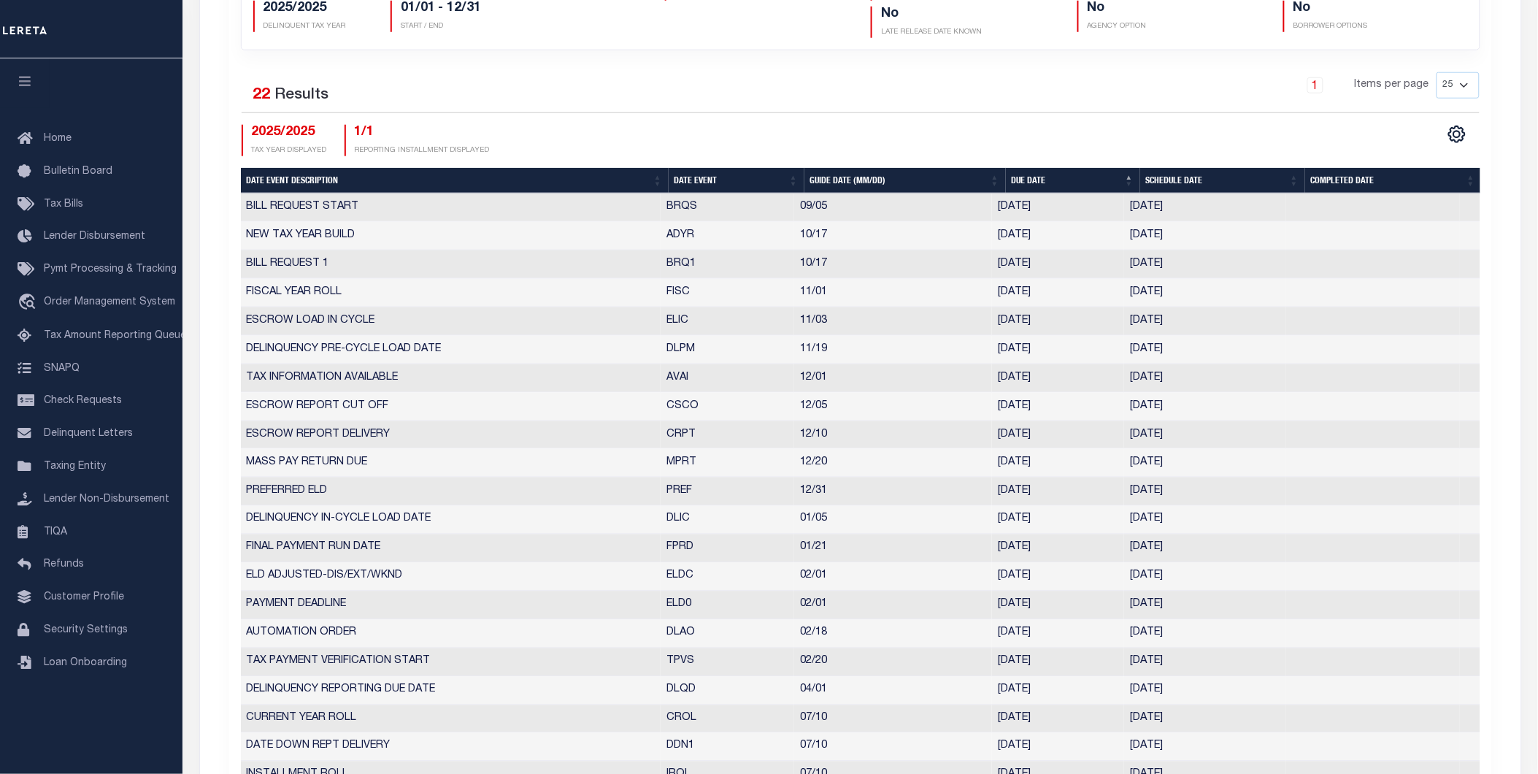
drag, startPoint x: 1134, startPoint y: 258, endPoint x: 1185, endPoint y: 261, distance: 51.2
click at [1185, 261] on tr "BILL REQUEST 1 BRQ1 10/17 10/17/2025 10/10/2025 1640282" at bounding box center [861, 264] width 1240 height 28
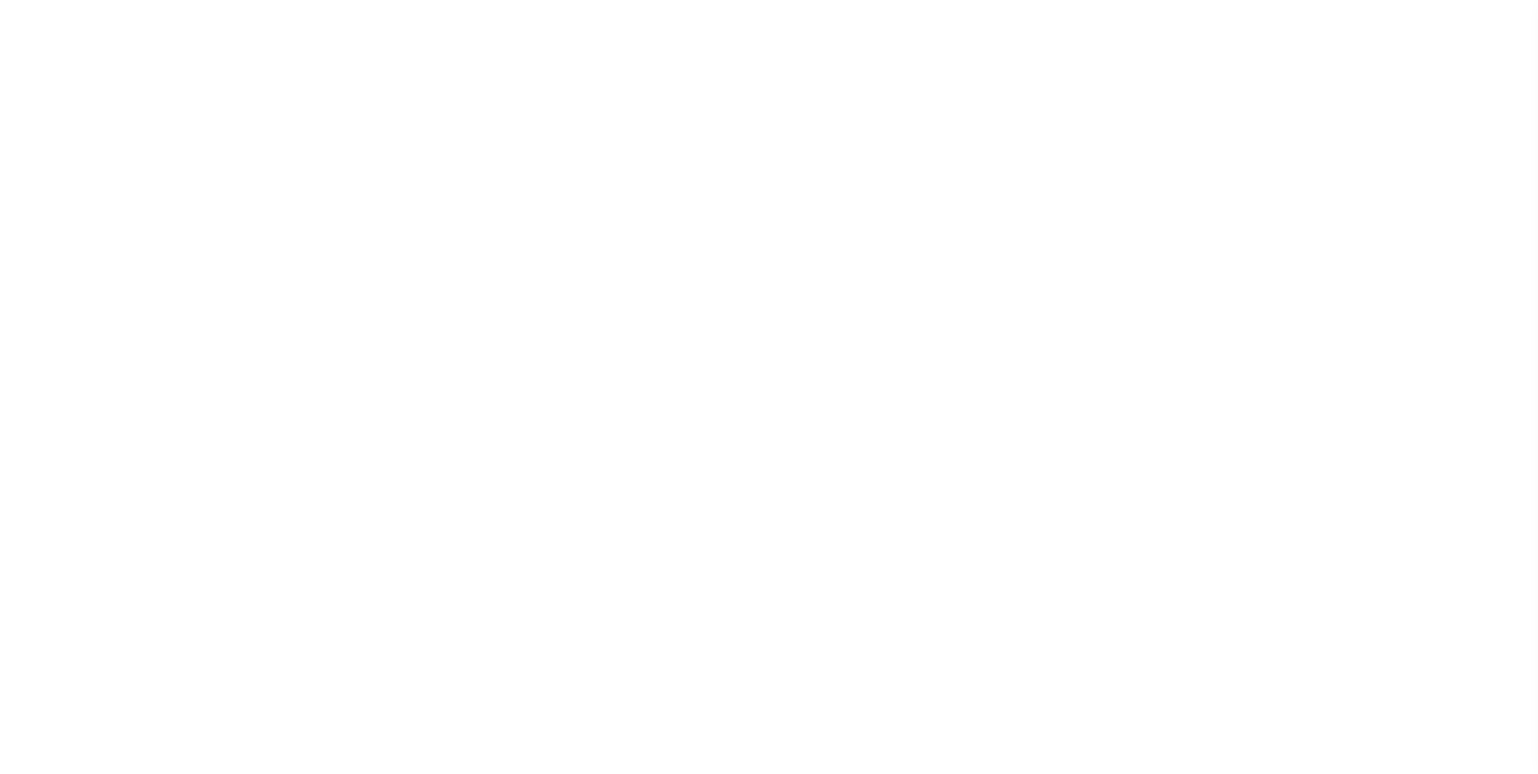
select select
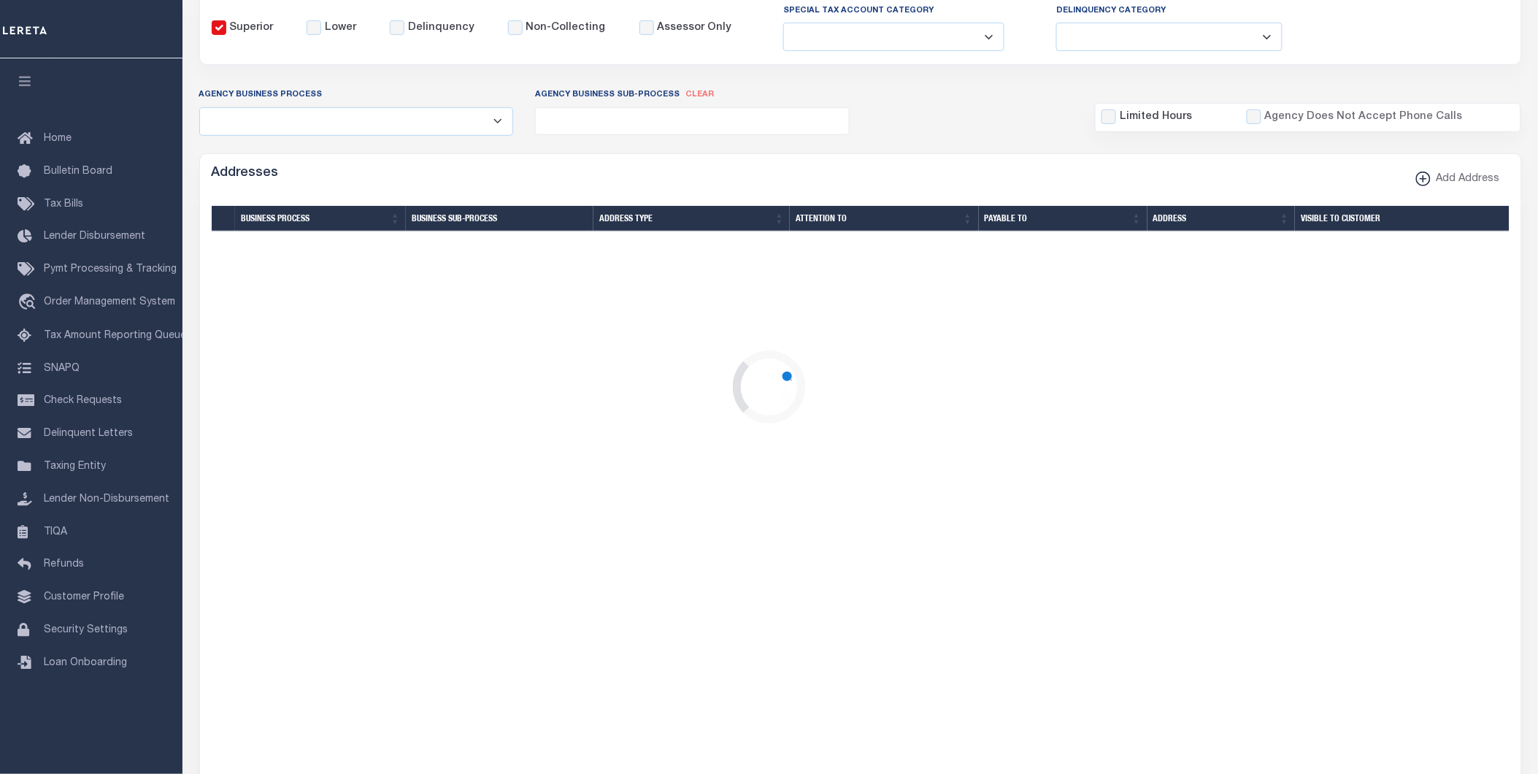
checkbox input "false"
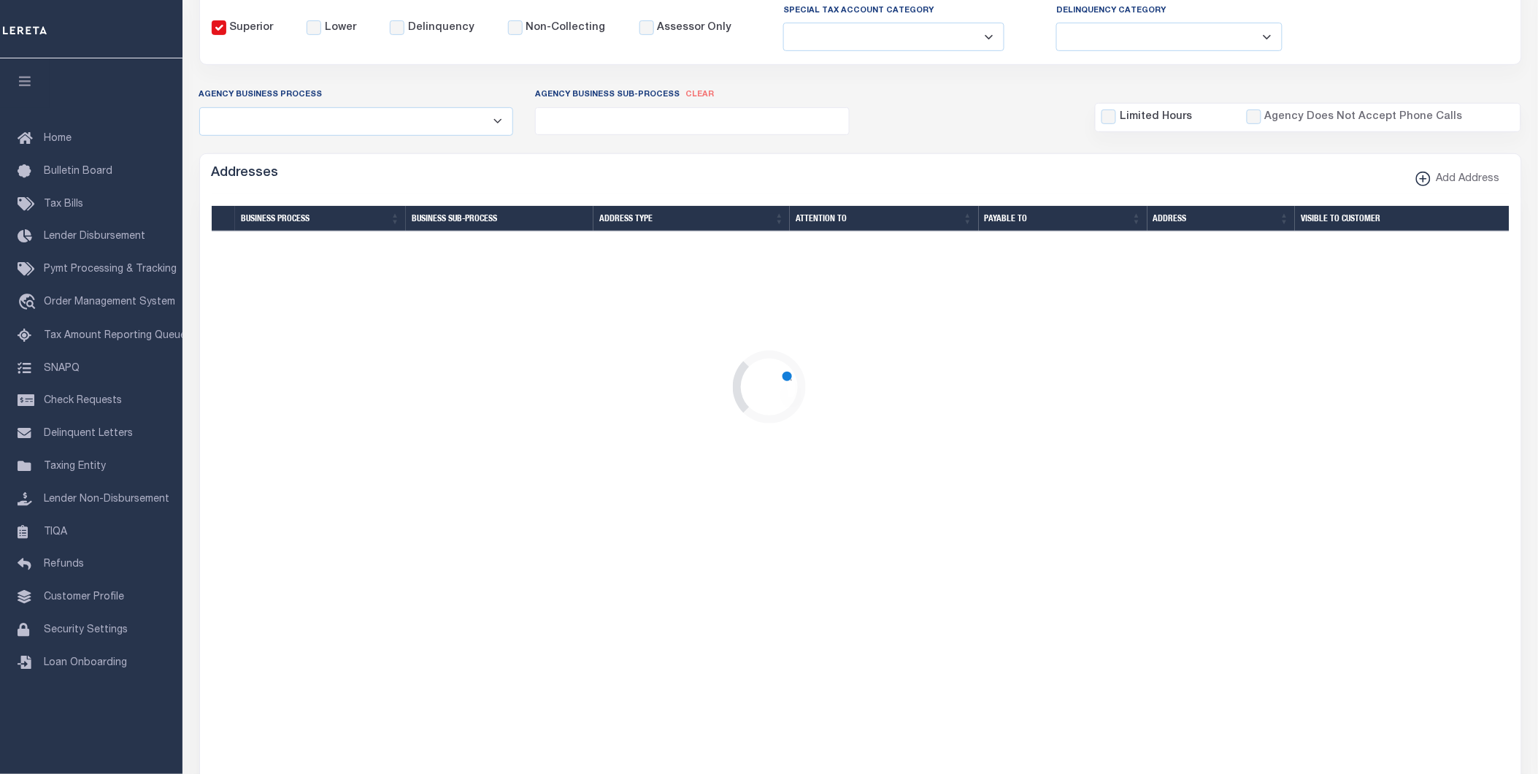
type input "2802100000"
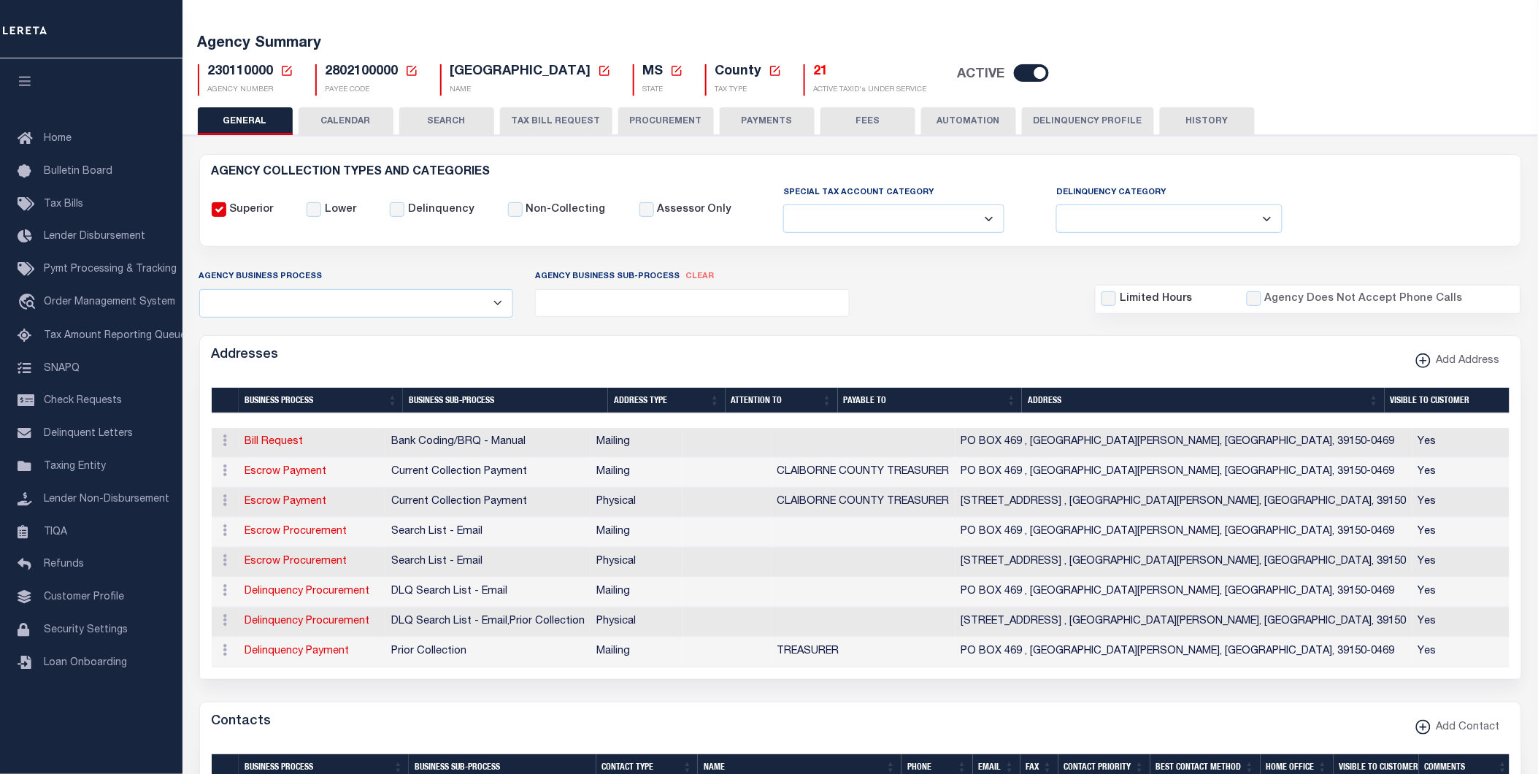
scroll to position [0, 0]
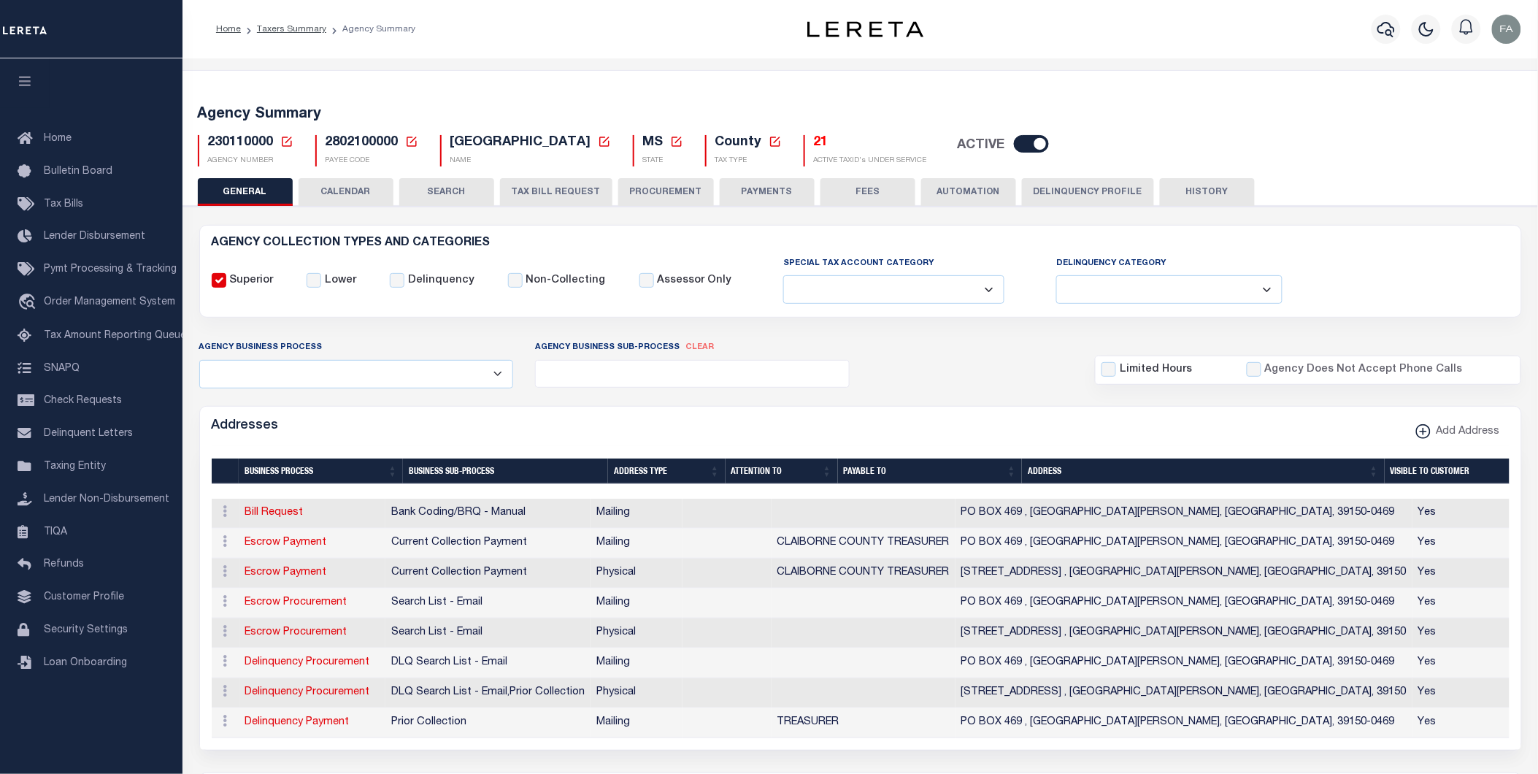
click at [339, 191] on button "CALENDAR" at bounding box center [346, 192] width 95 height 28
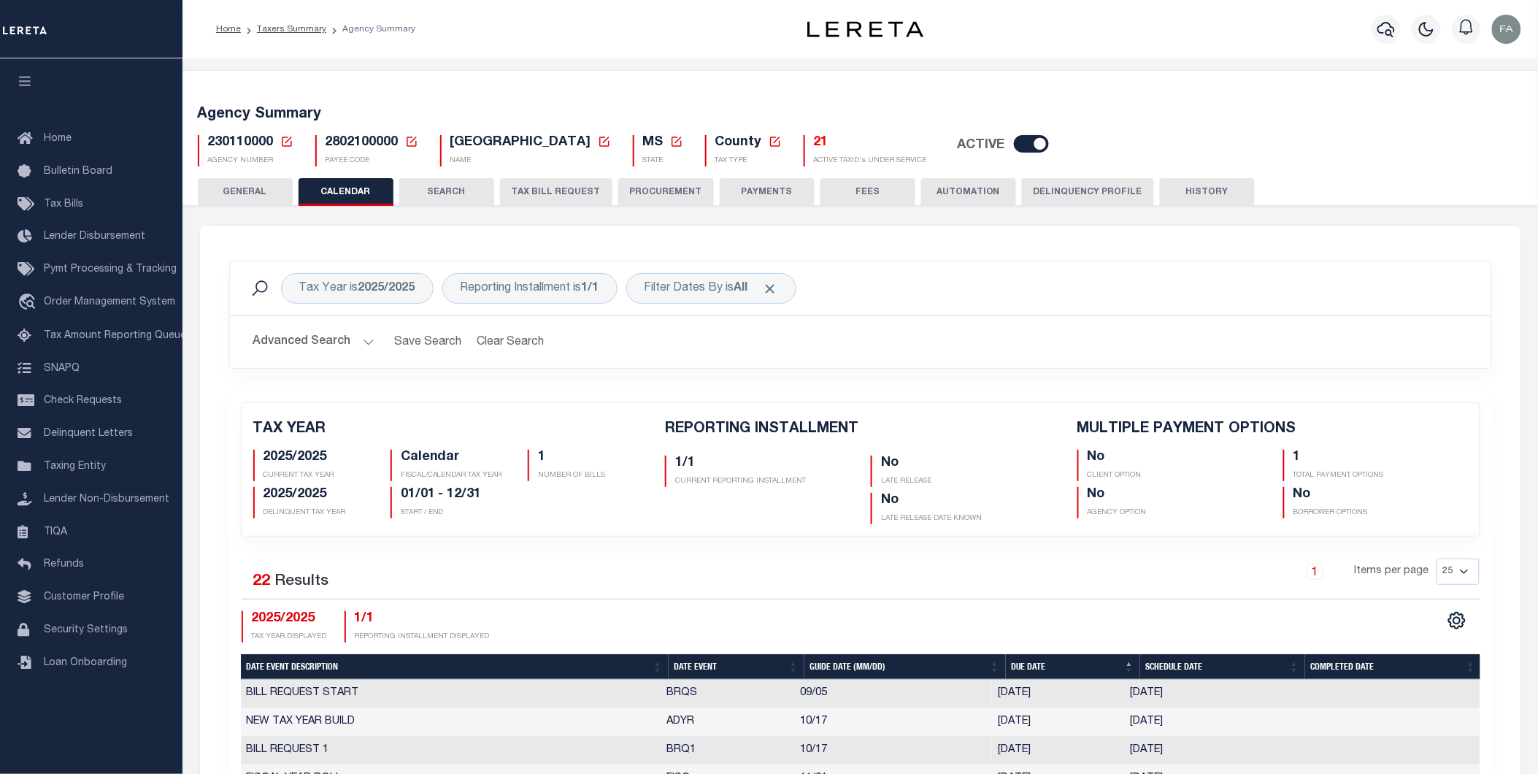
checkbox input "false"
type input "1"
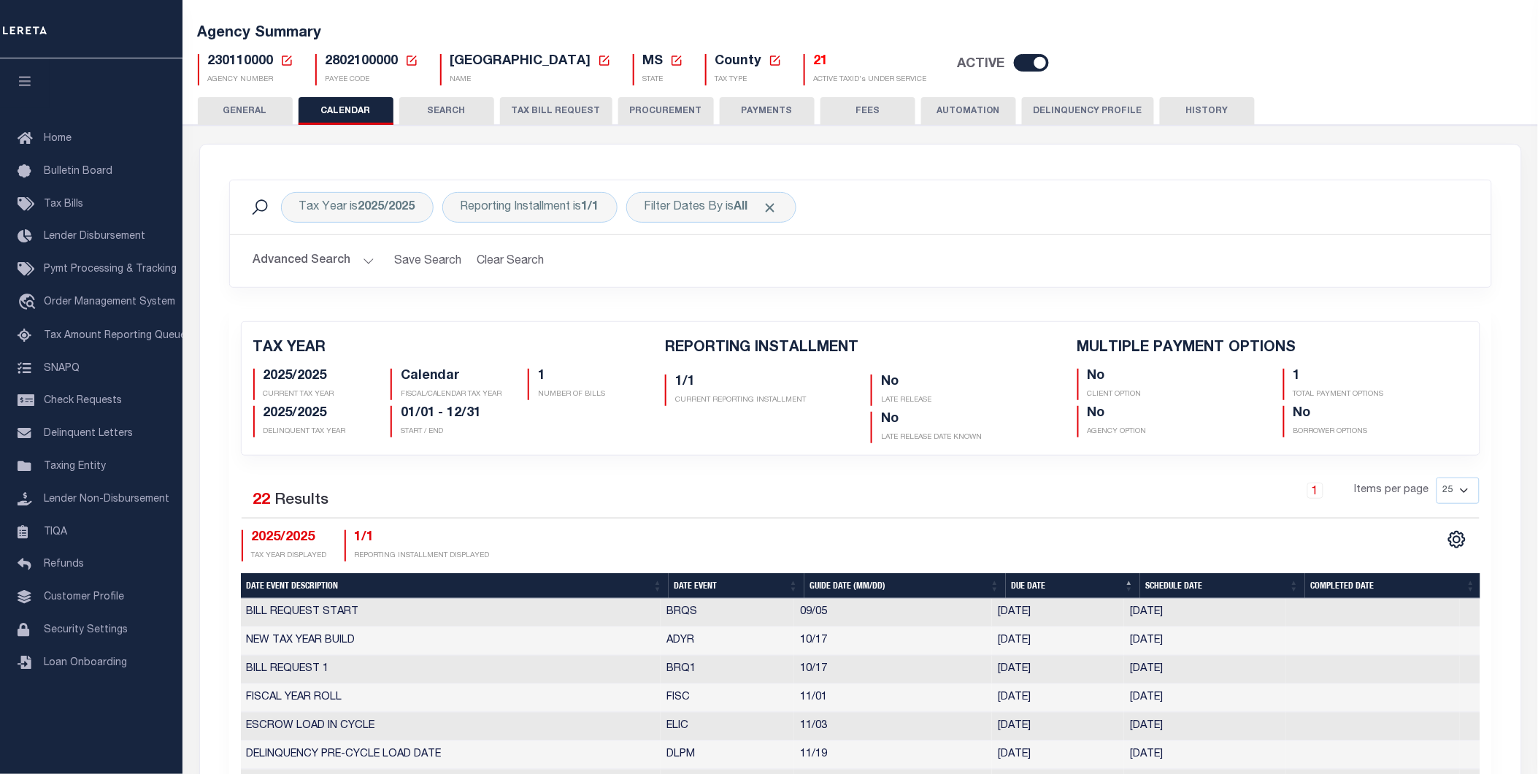
scroll to position [162, 0]
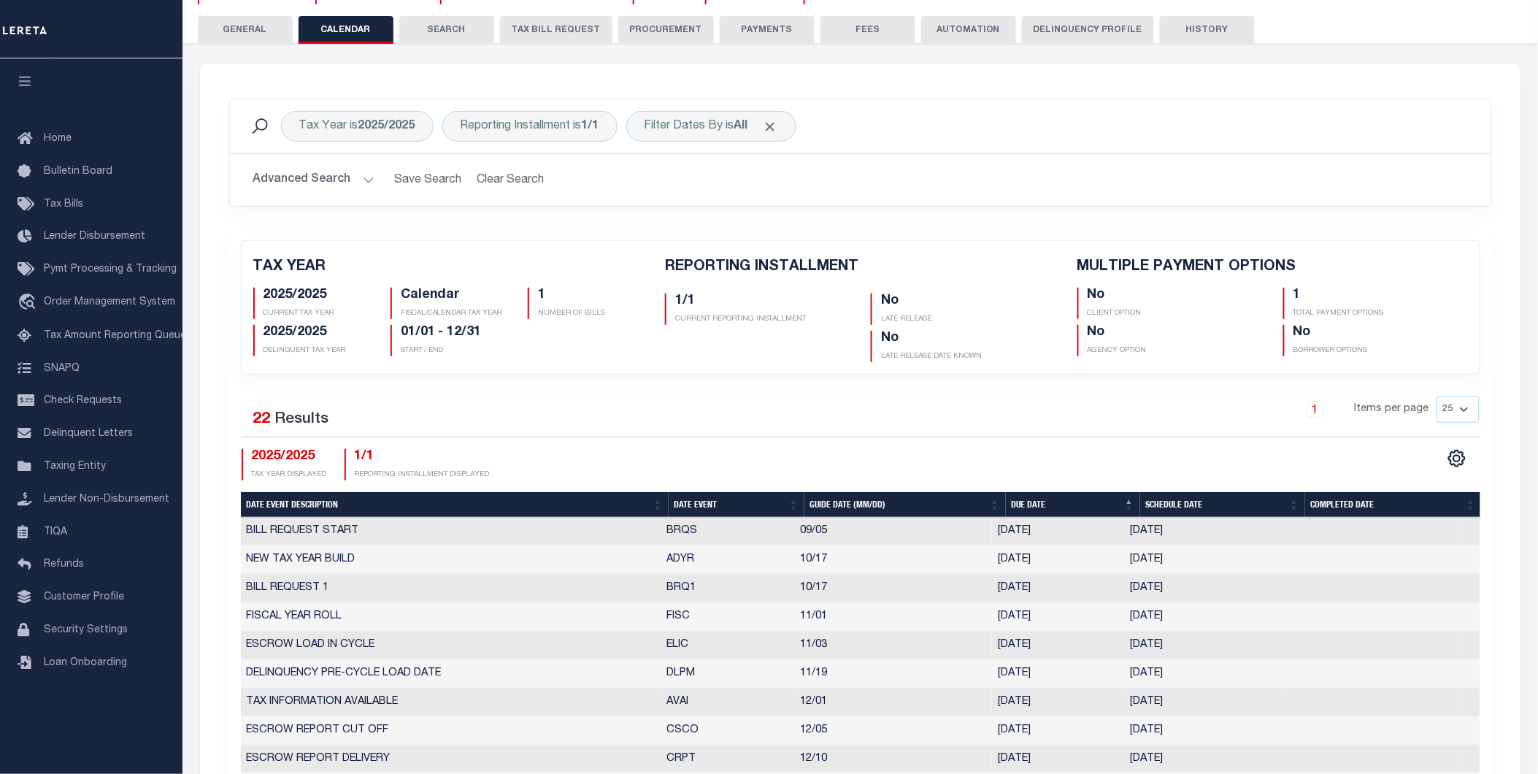
drag, startPoint x: 1135, startPoint y: 580, endPoint x: 1125, endPoint y: 585, distance: 11.4
click at [1126, 585] on td "[DATE]" at bounding box center [1205, 589] width 162 height 28
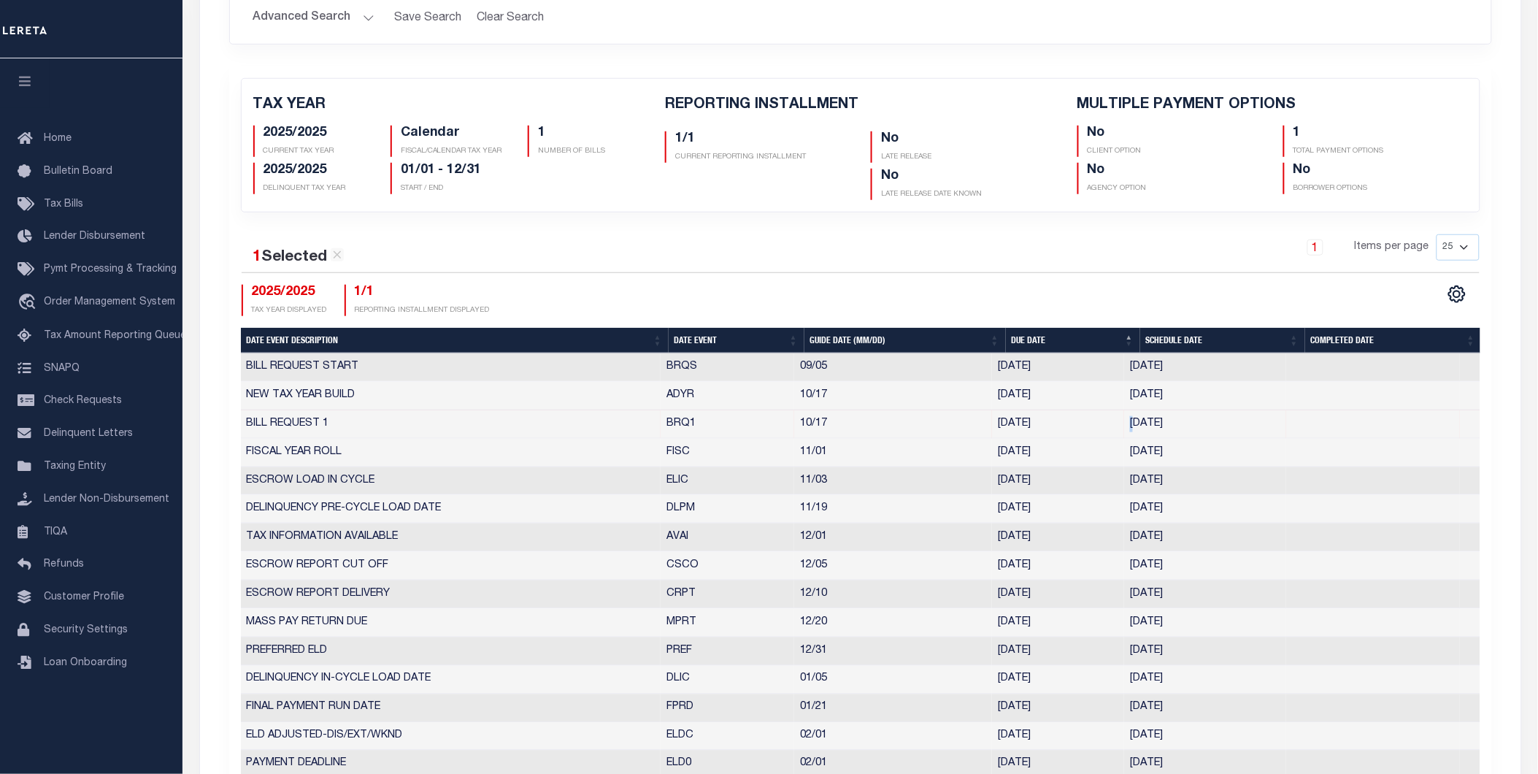
scroll to position [243, 0]
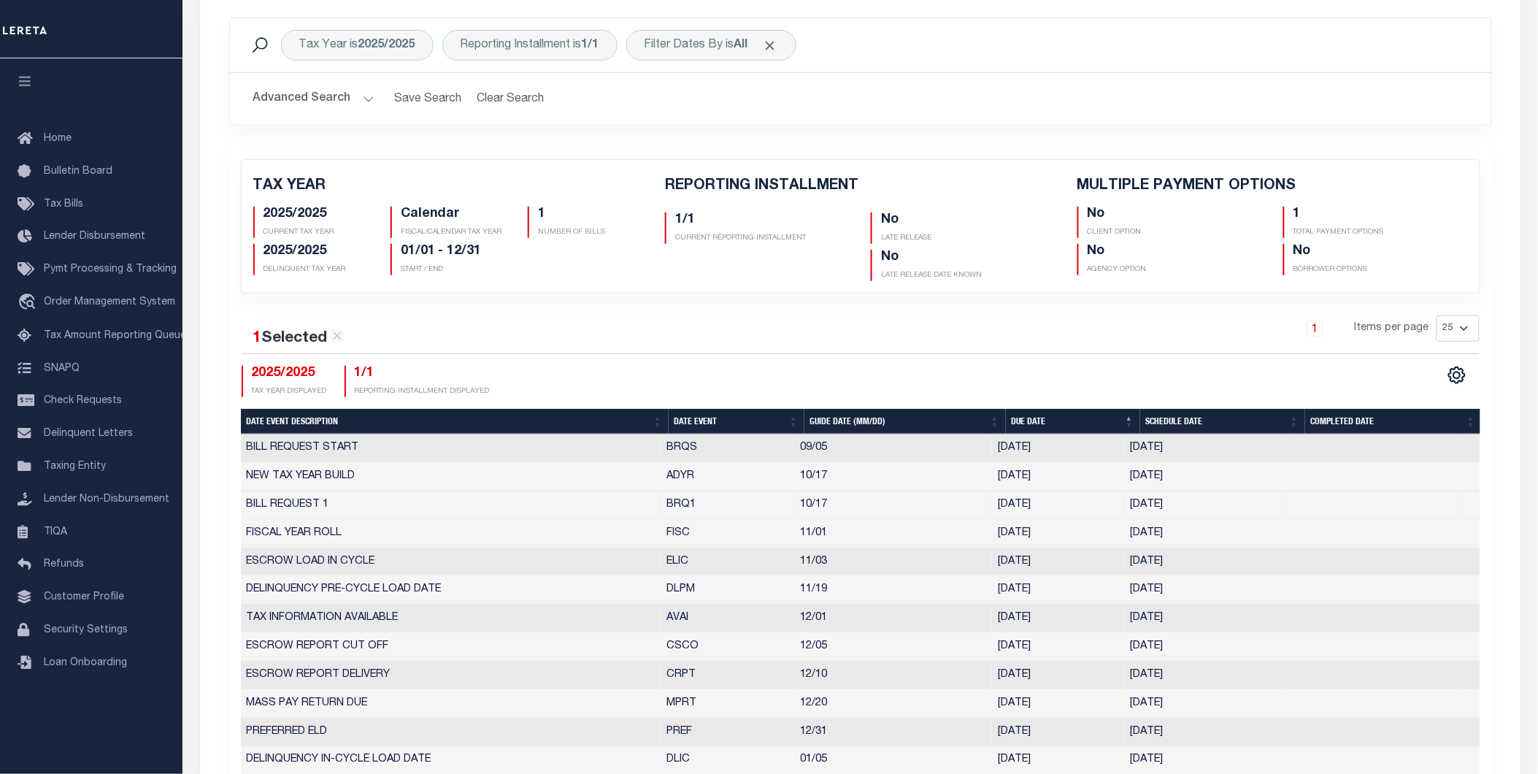
click at [961, 499] on td "10/17" at bounding box center [893, 505] width 198 height 28
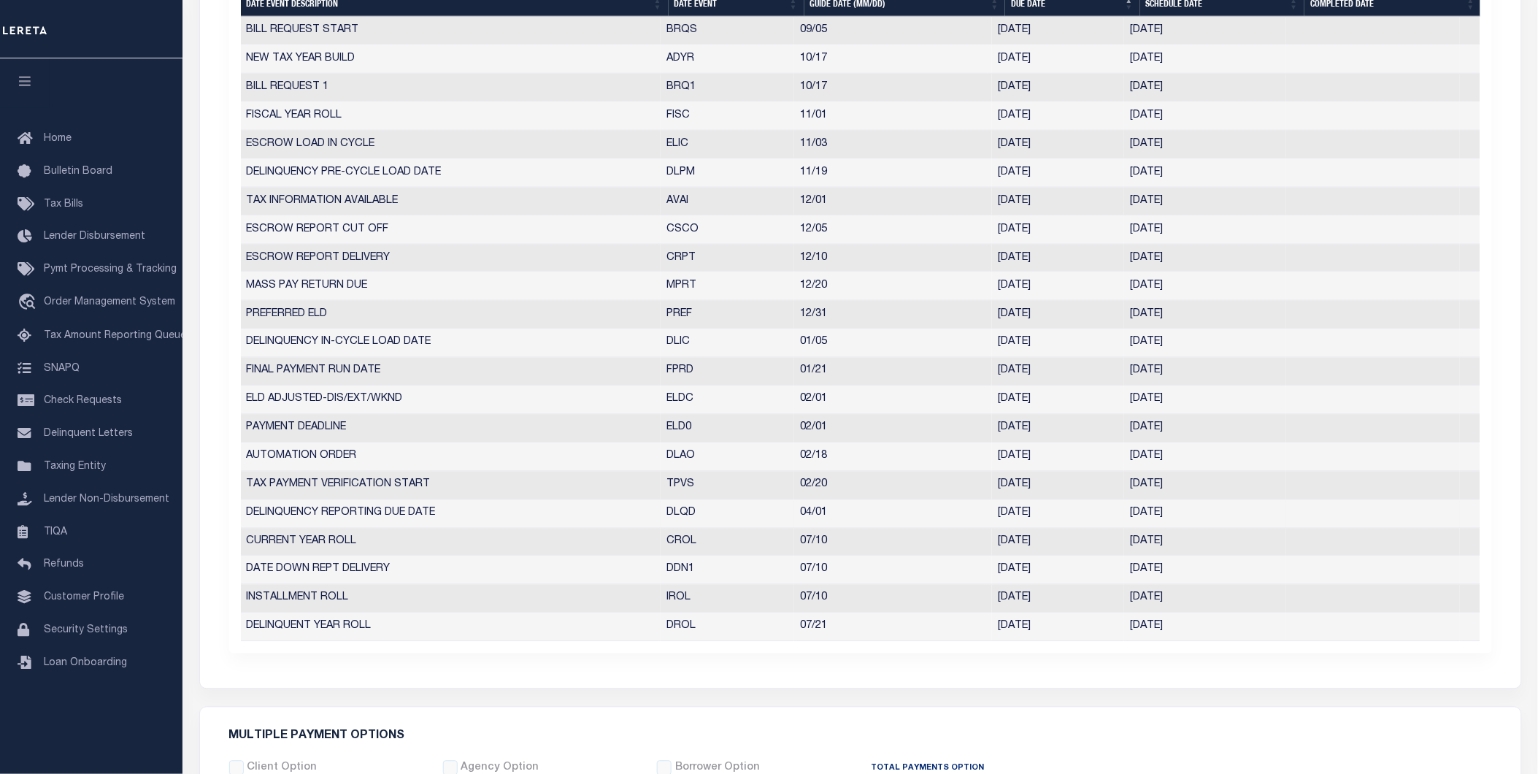
scroll to position [420, 0]
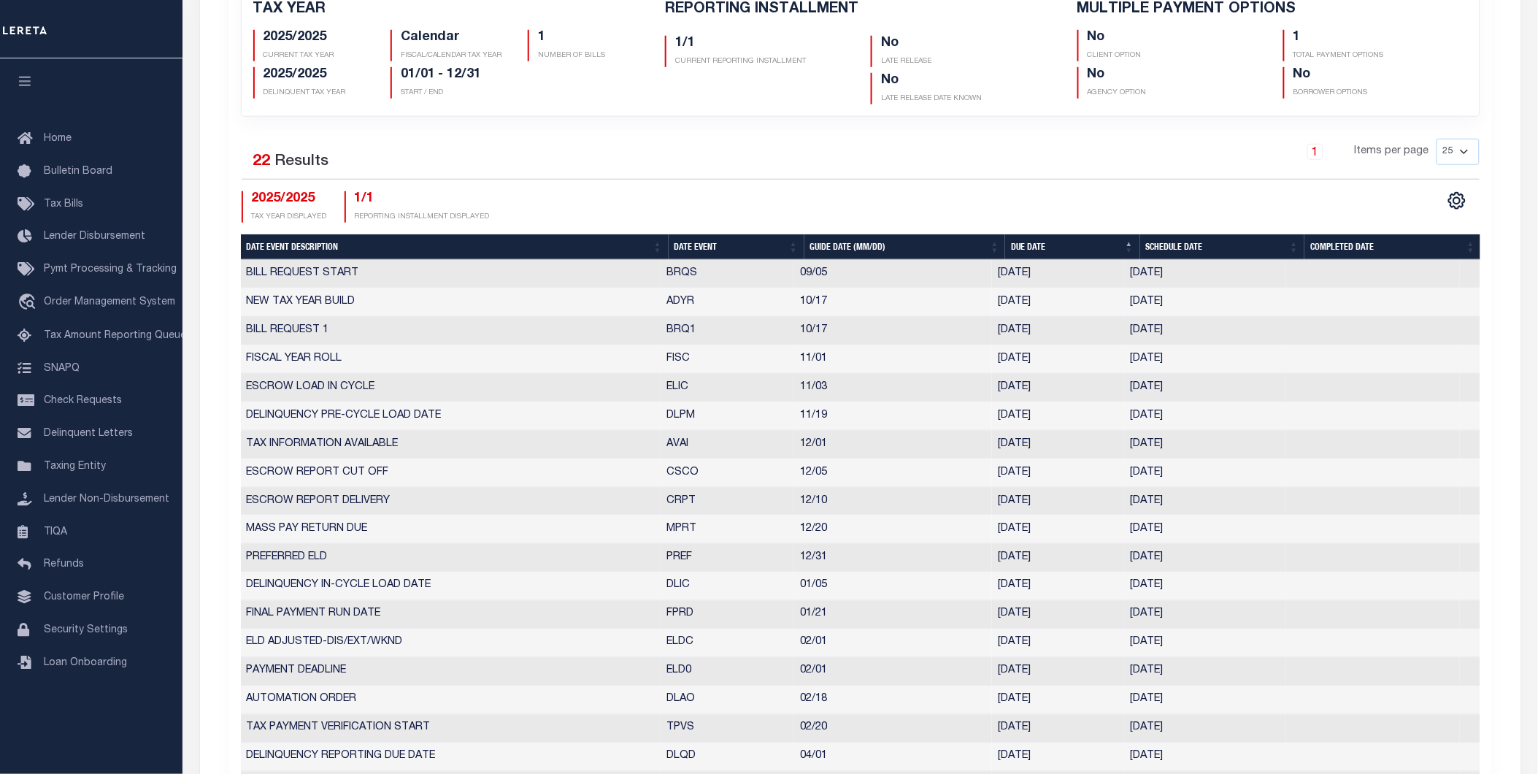
click at [1015, 334] on td "[DATE]" at bounding box center [1058, 331] width 132 height 28
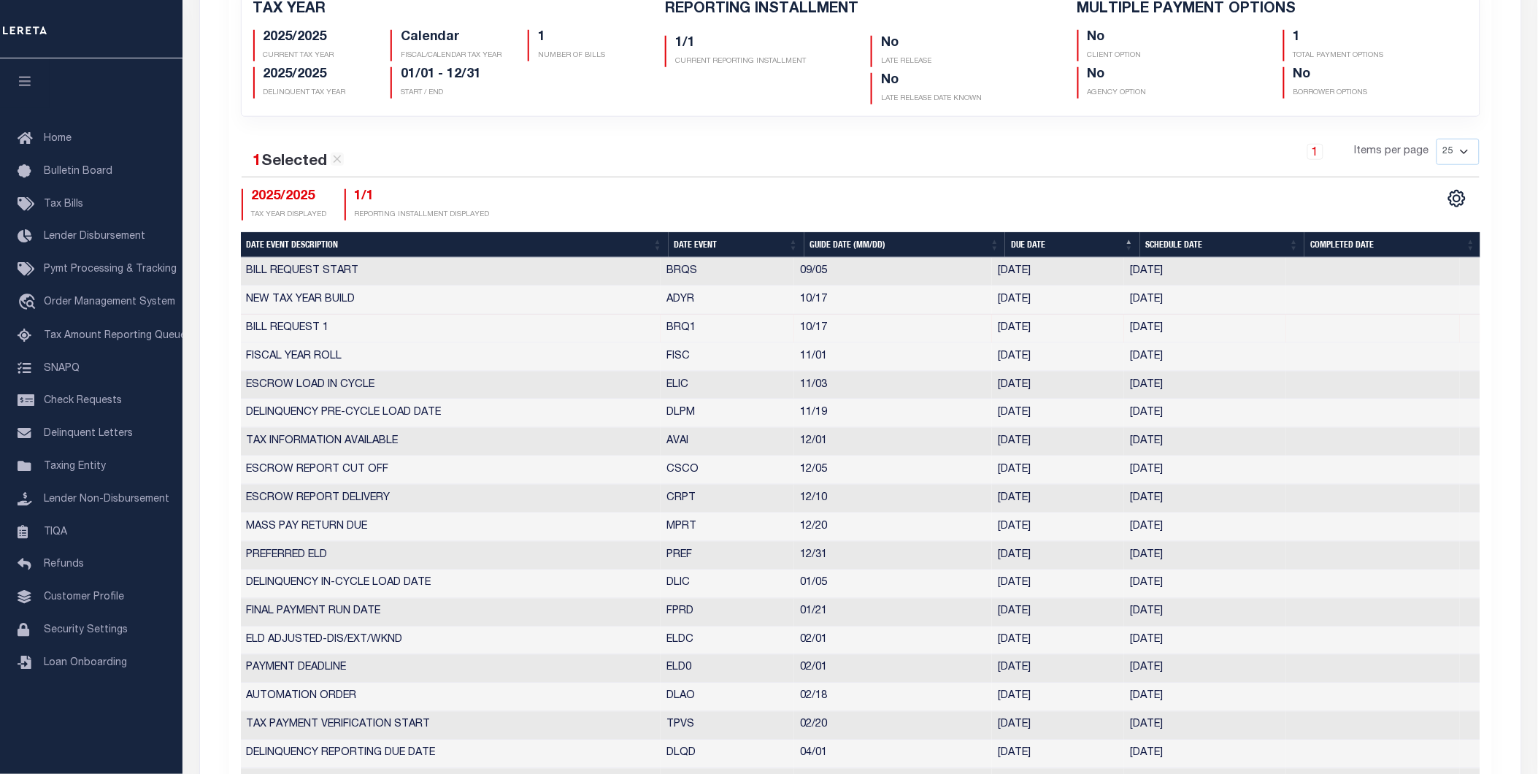
click at [942, 327] on td "10/17" at bounding box center [893, 329] width 198 height 28
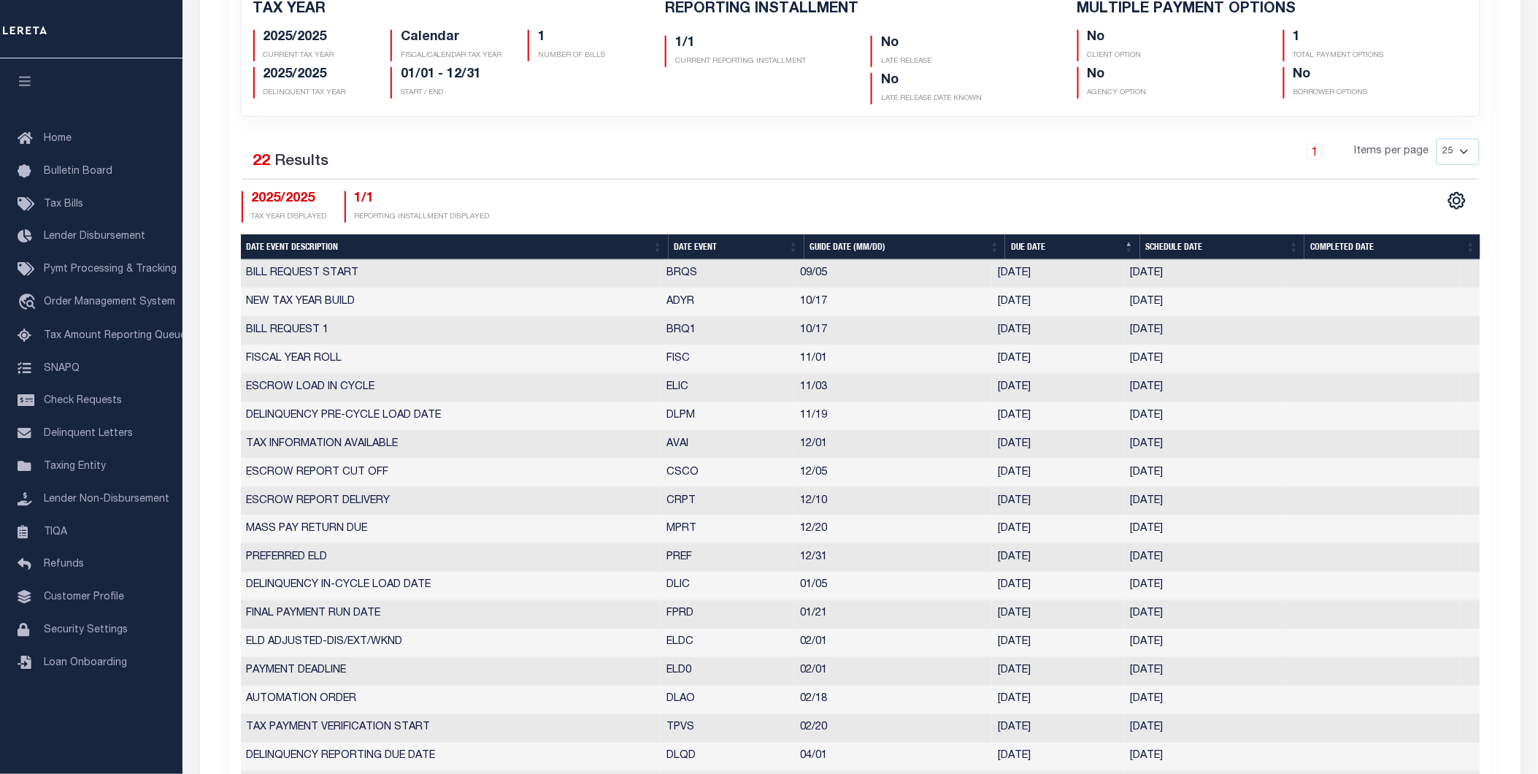
click at [366, 326] on td "BILL REQUEST 1" at bounding box center [451, 331] width 420 height 28
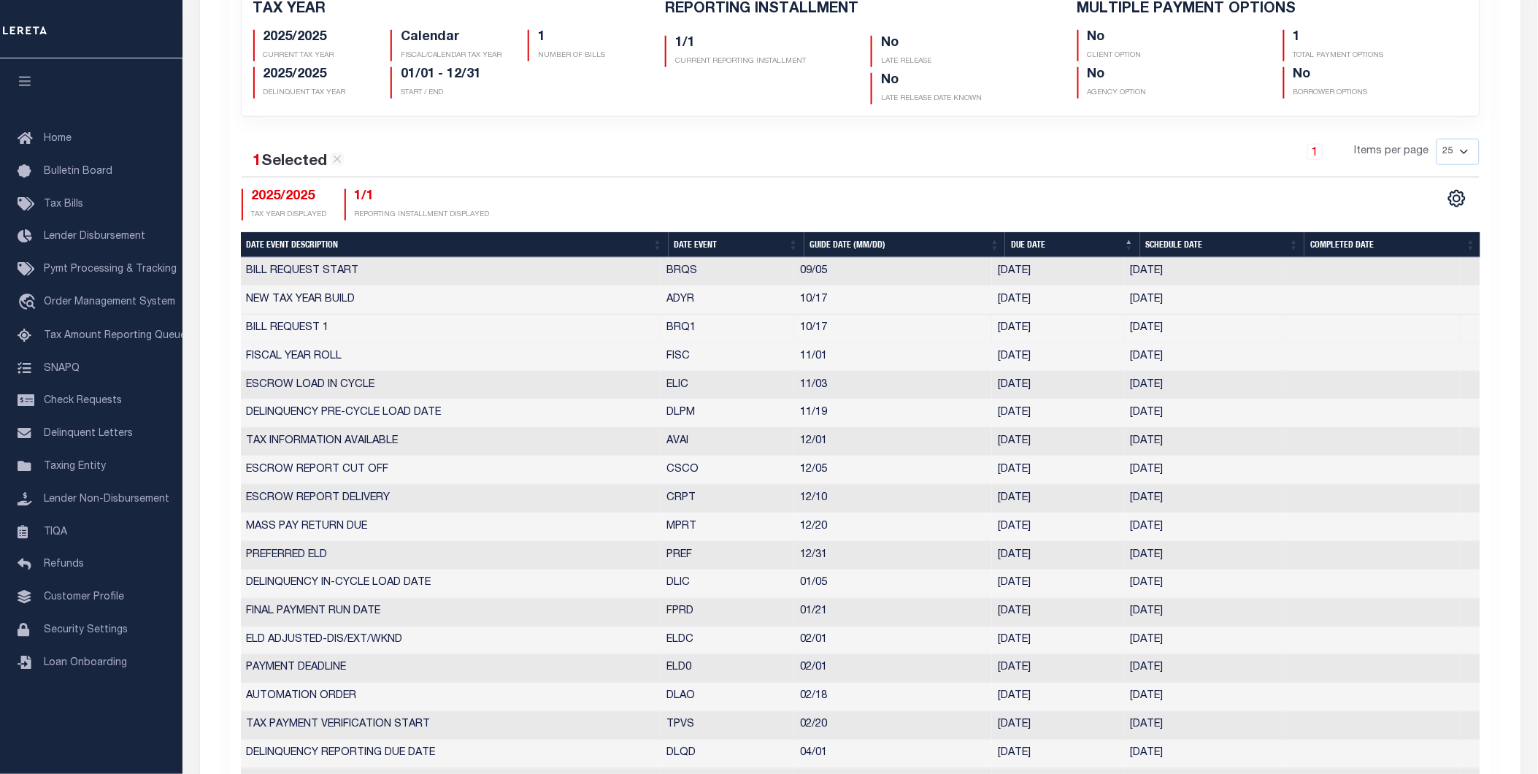
select select "10"
select select "17"
type input "[DATE]"
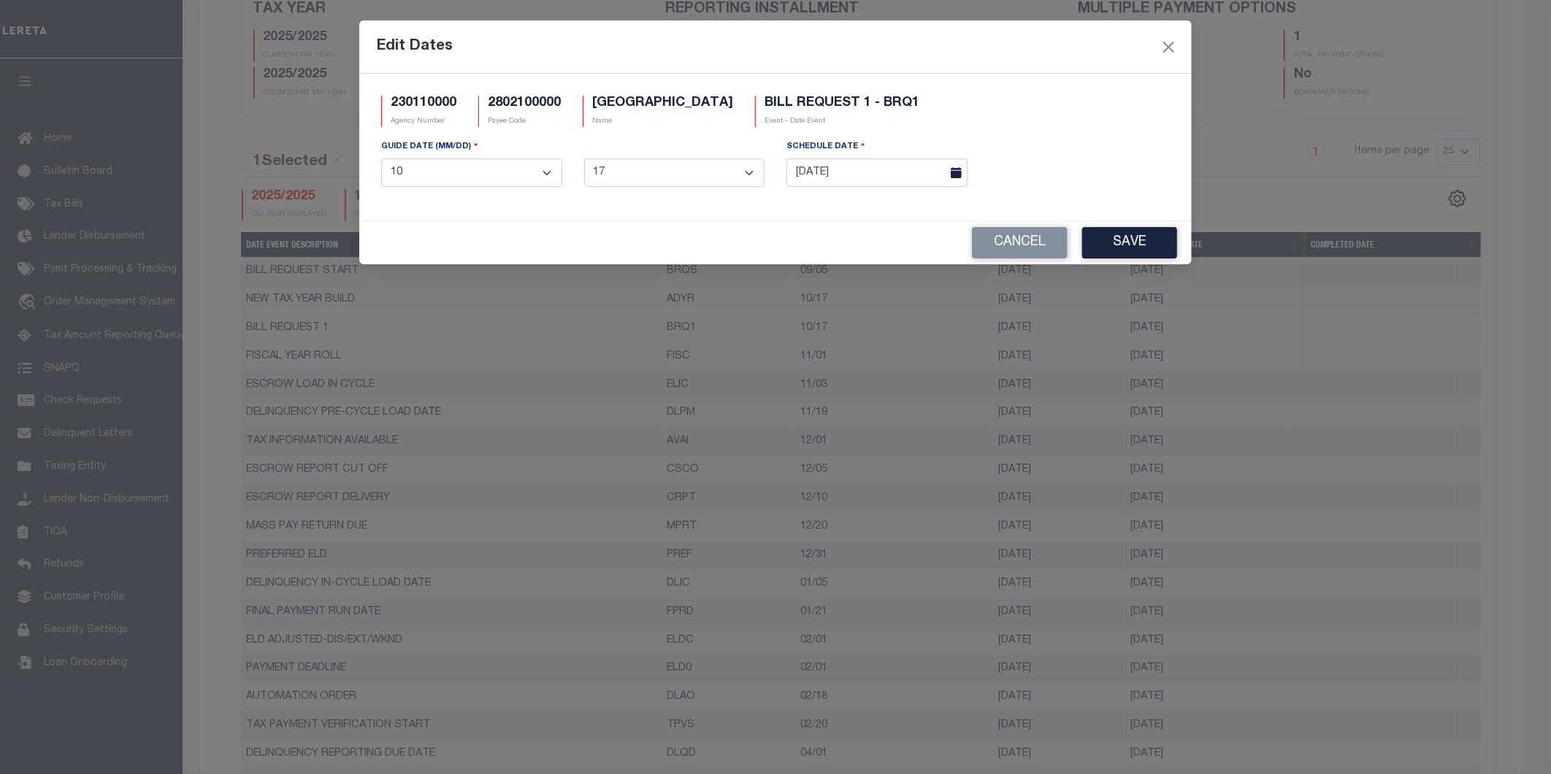
drag, startPoint x: 366, startPoint y: 326, endPoint x: 629, endPoint y: 185, distance: 298.8
click at [629, 185] on select "1 2 3 4 5 6 7 8 9 10 11 12 13 14 15 16 17 18 19 20 21 22 23 24 25 26 27 28 29 3…" at bounding box center [674, 172] width 181 height 28
click at [703, 148] on div "GUIDE DATE (MM/DD) 1 2 3 4 5 6 7 8 9 10 11 12 1 2 3 4 5 6 7 8 9 10 11 12 13 14 …" at bounding box center [572, 169] width 405 height 60
click at [420, 179] on select "1 2 3 4 5 6 7 8 9 10 11 12" at bounding box center [471, 172] width 181 height 28
click at [716, 142] on div "GUIDE DATE (MM/DD) 1 2 3 4 5 6 7 8 9 10 11 12 1 2 3 4 5 6 7 8 9 10 11 12 13 14 …" at bounding box center [572, 169] width 405 height 60
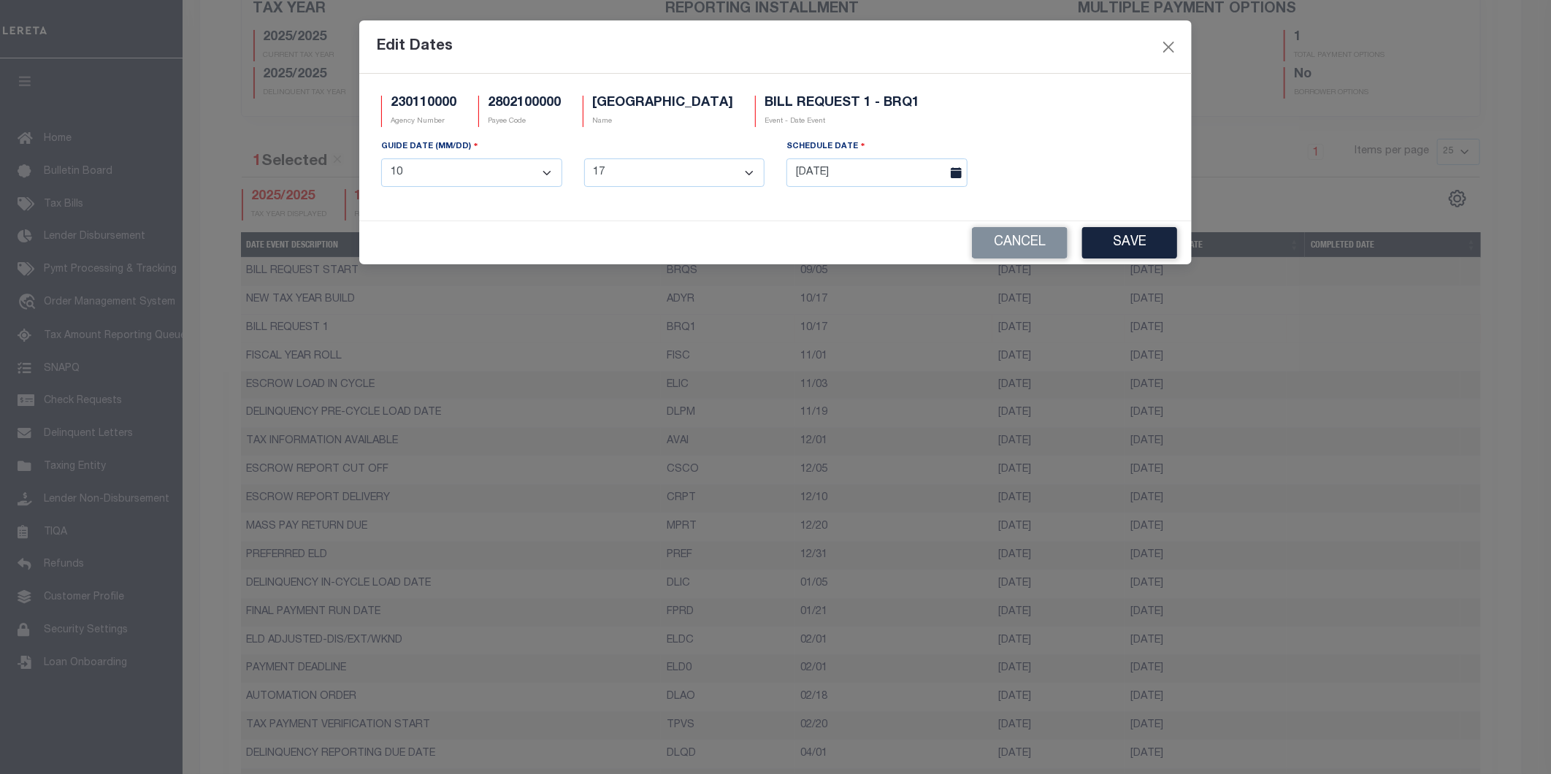
click at [703, 163] on select "1 2 3 4 5 6 7 8 9 10 11 12 13 14 15 16 17 18 19 20 21 22 23 24 25 26 27 28 29 3…" at bounding box center [674, 172] width 181 height 28
click at [1002, 246] on button "Cancel" at bounding box center [1020, 242] width 96 height 31
drag, startPoint x: 759, startPoint y: 326, endPoint x: 823, endPoint y: 209, distance: 133.9
click at [820, 218] on div "230110000 Agency Number 2802100000 Payee Code CLAIBORNE COUNTY Name BILL REQUES…" at bounding box center [775, 147] width 832 height 147
click at [640, 175] on select "1 2 3 4 5 6 7 8 9 10 11 12 13 14 15 16 17 18 19 20 21 22 23 24 25 26 27 28 29 3…" at bounding box center [674, 172] width 181 height 28
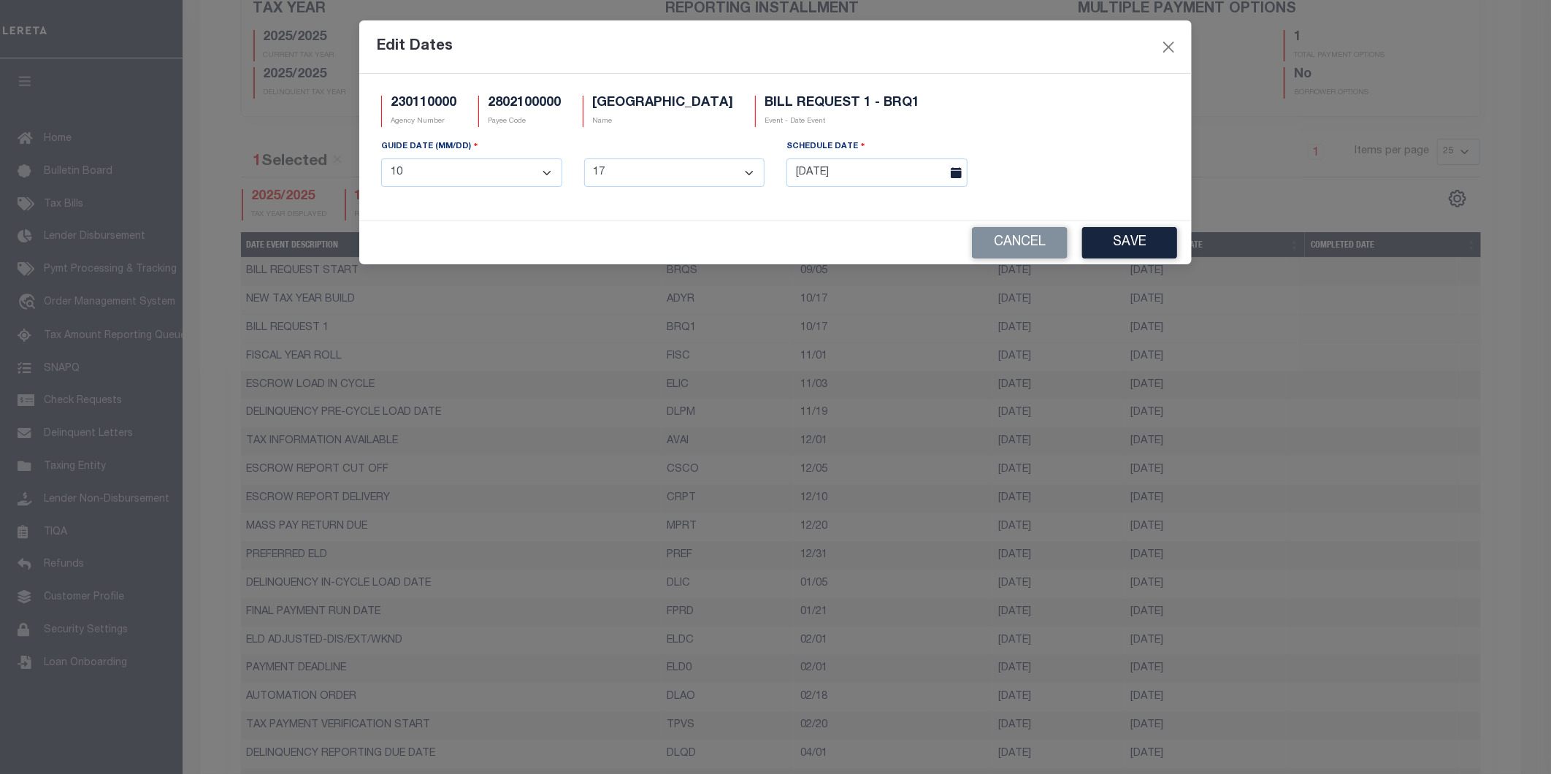
select select "7"
click at [584, 159] on select "1 2 3 4 5 6 7 8 9 10 11 12 13 14 15 16 17 18 19 20 21 22 23 24 25 26 27 28 29 3…" at bounding box center [674, 172] width 181 height 28
click at [1115, 228] on button "Save" at bounding box center [1129, 242] width 95 height 31
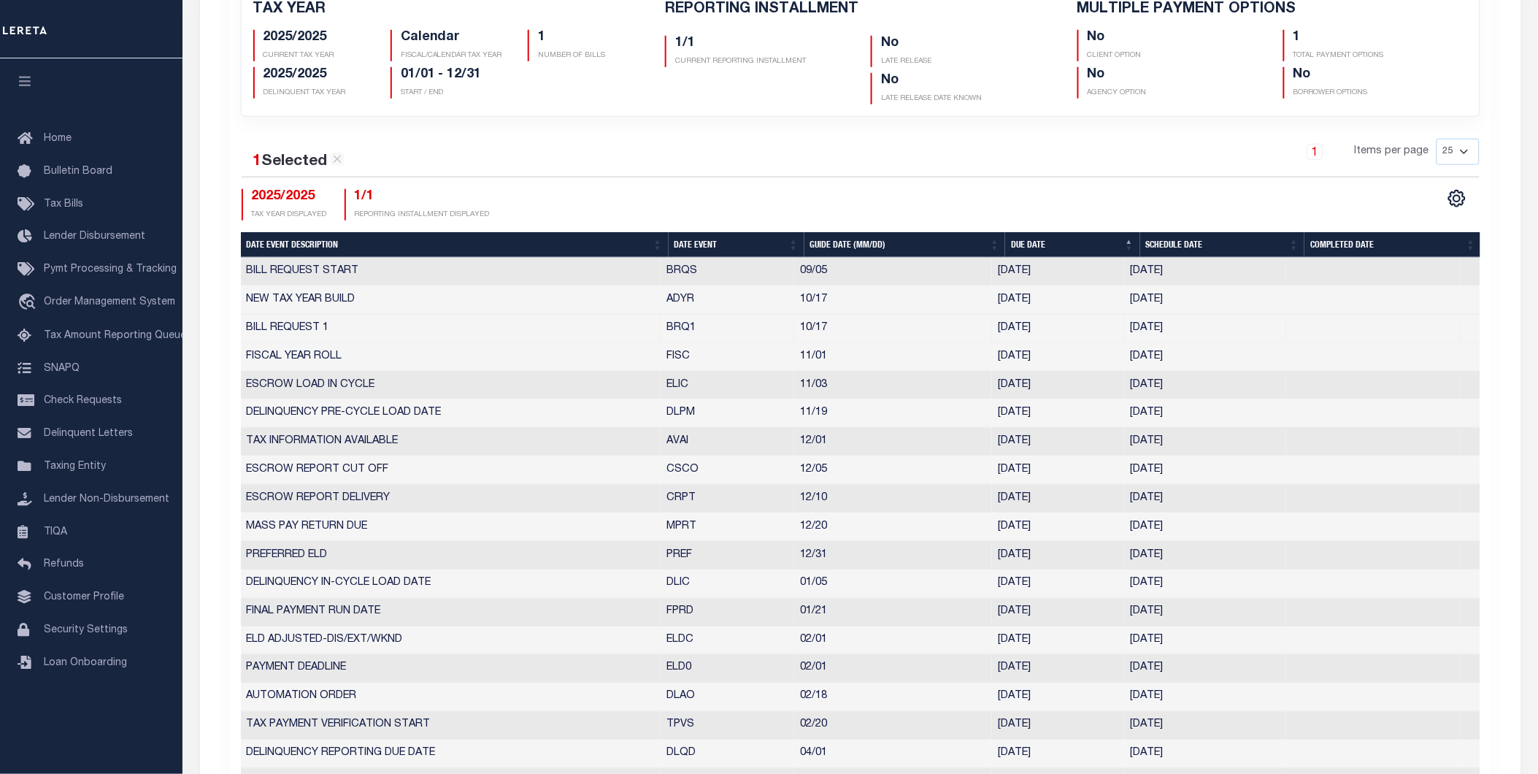
drag, startPoint x: 1042, startPoint y: 329, endPoint x: 999, endPoint y: 336, distance: 44.4
click at [999, 336] on td "[DATE]" at bounding box center [1058, 329] width 132 height 28
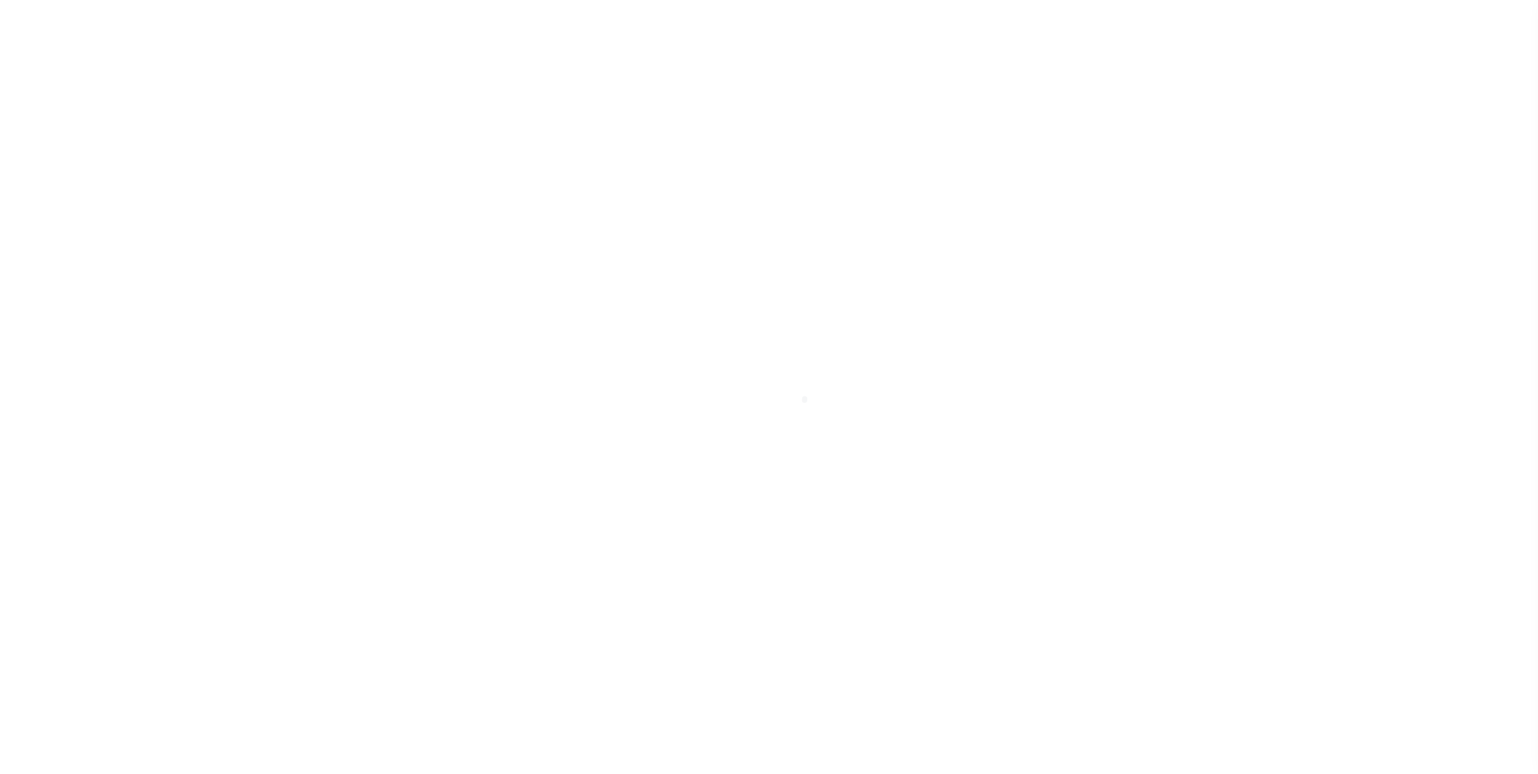
select select
checkbox input "false"
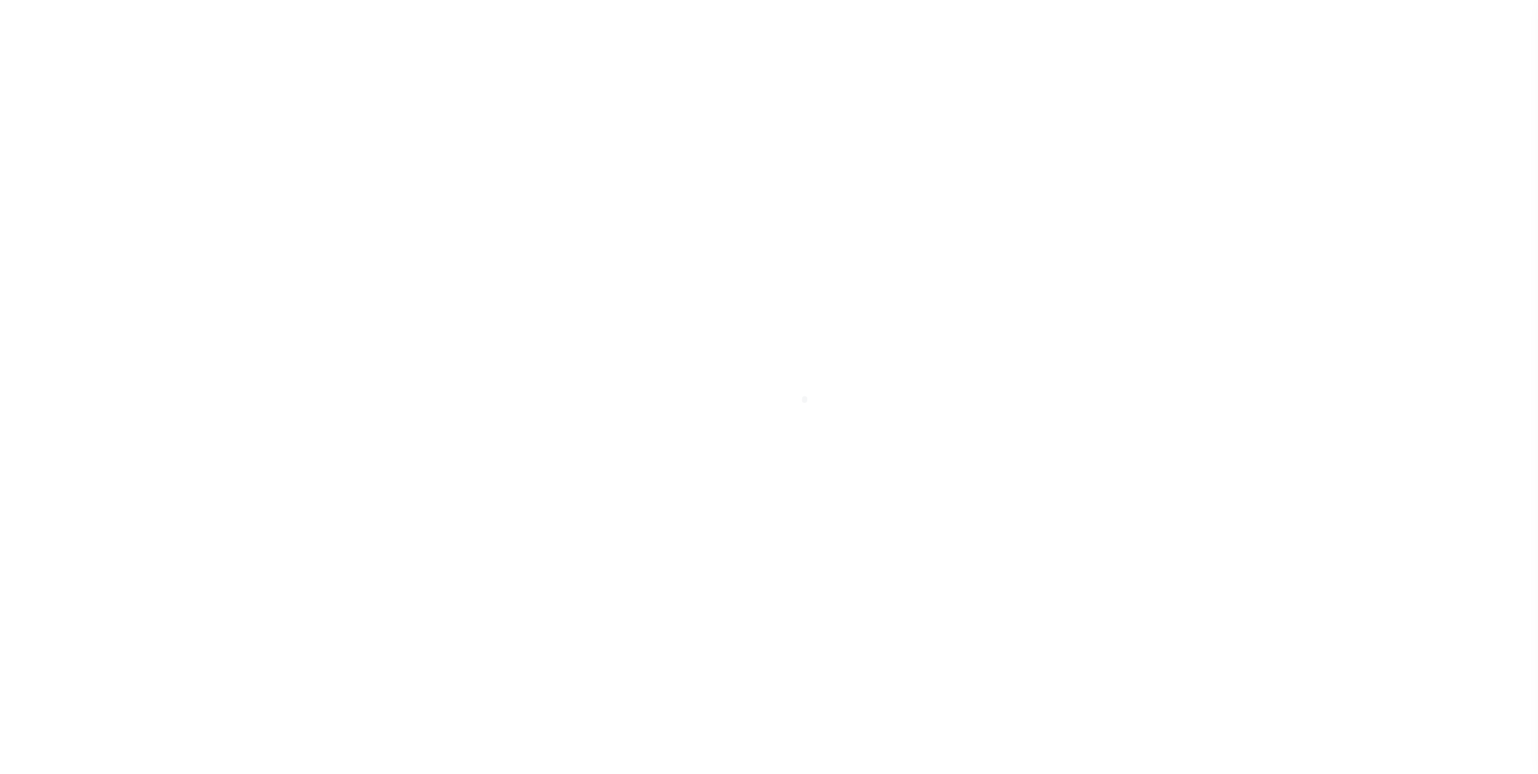
checkbox input "false"
type input "2802100000"
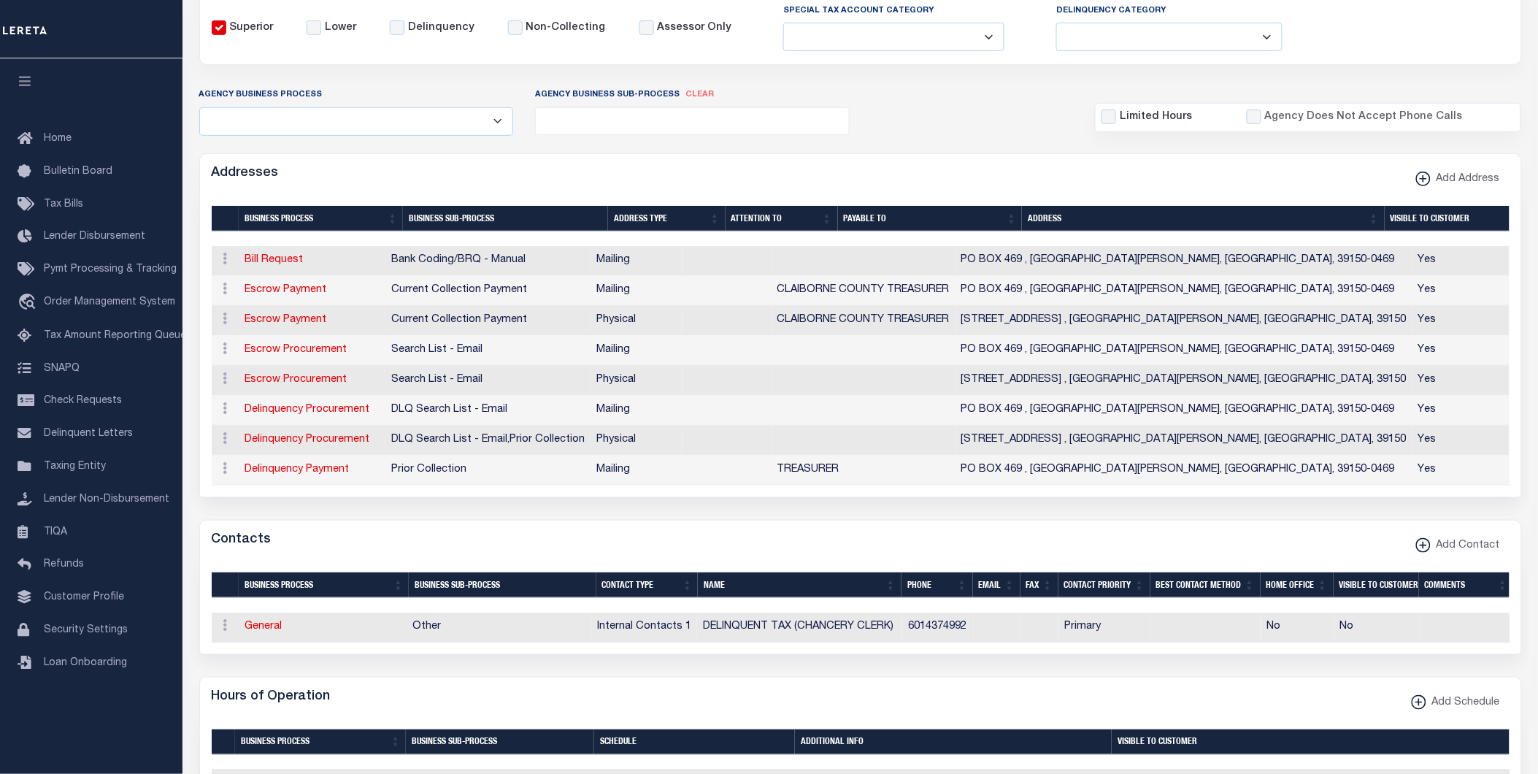
scroll to position [172, 0]
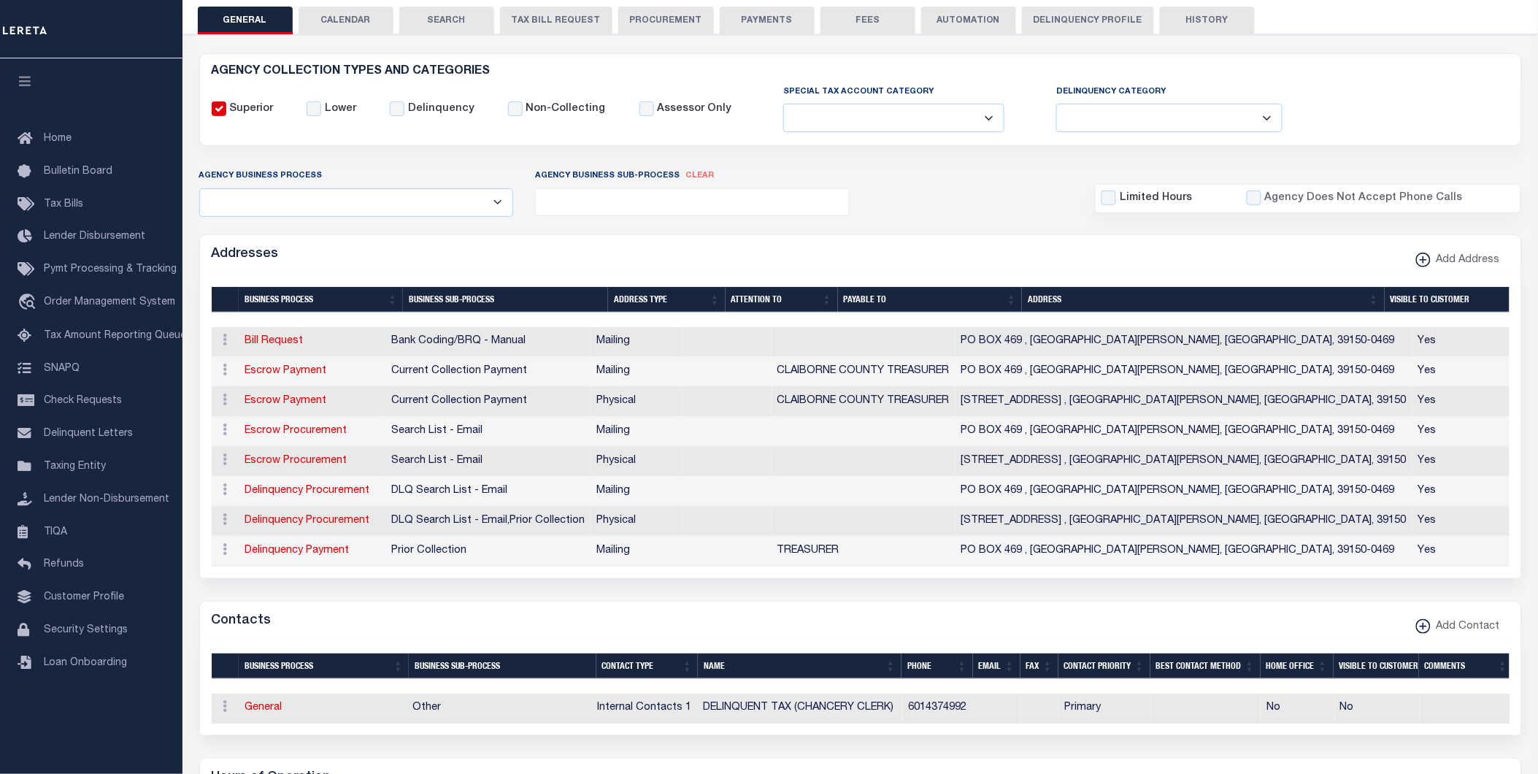
click at [336, 25] on button "CALENDAR" at bounding box center [346, 21] width 95 height 28
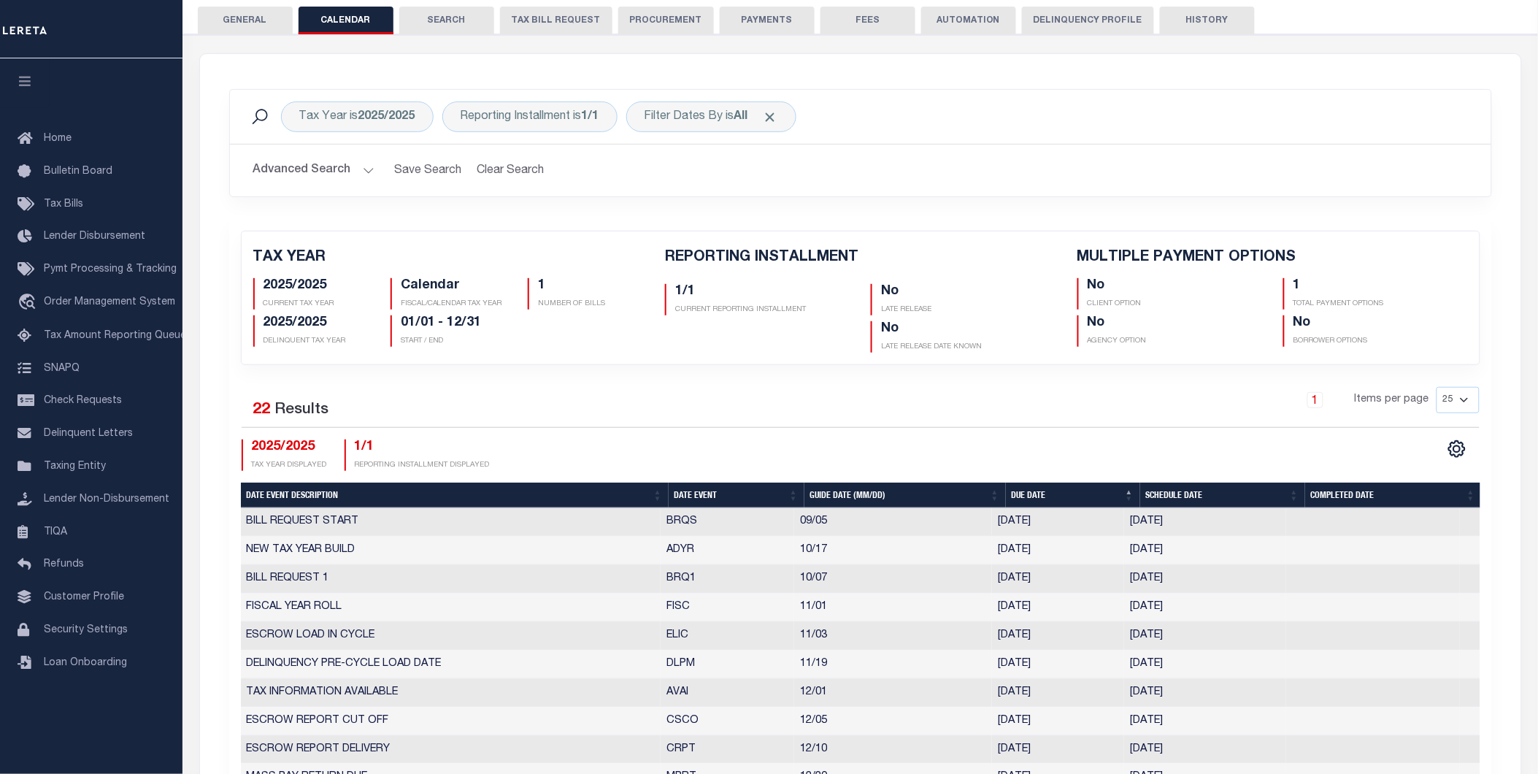
checkbox input "false"
type input "1"
drag, startPoint x: 831, startPoint y: 577, endPoint x: 781, endPoint y: 582, distance: 49.9
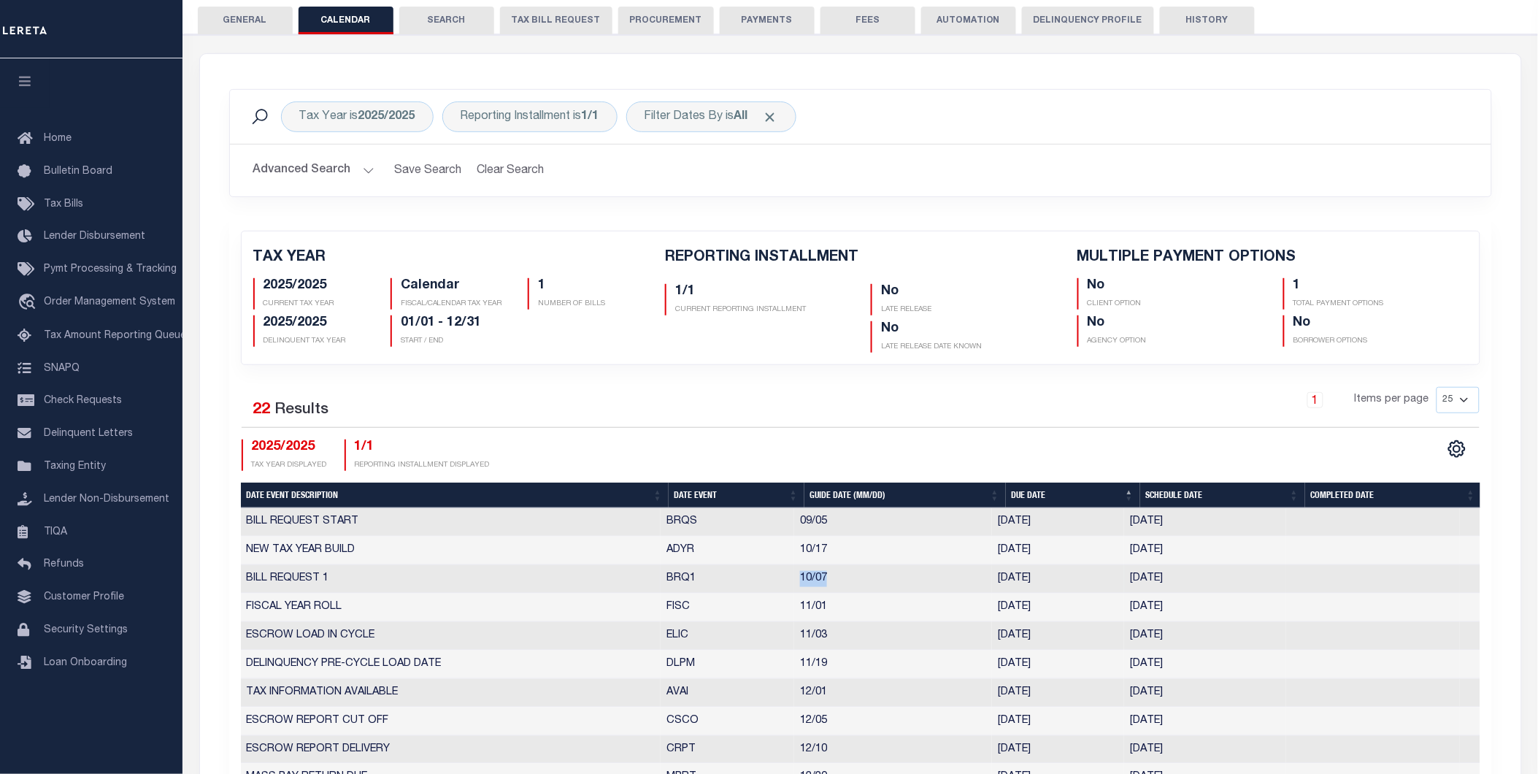
click at [781, 582] on tr "BILL REQUEST 1 BRQ1 10/07 10/17/2025 10/08/2025 1640282" at bounding box center [861, 579] width 1240 height 28
select select "10"
select select "7"
type input "10/08/2025"
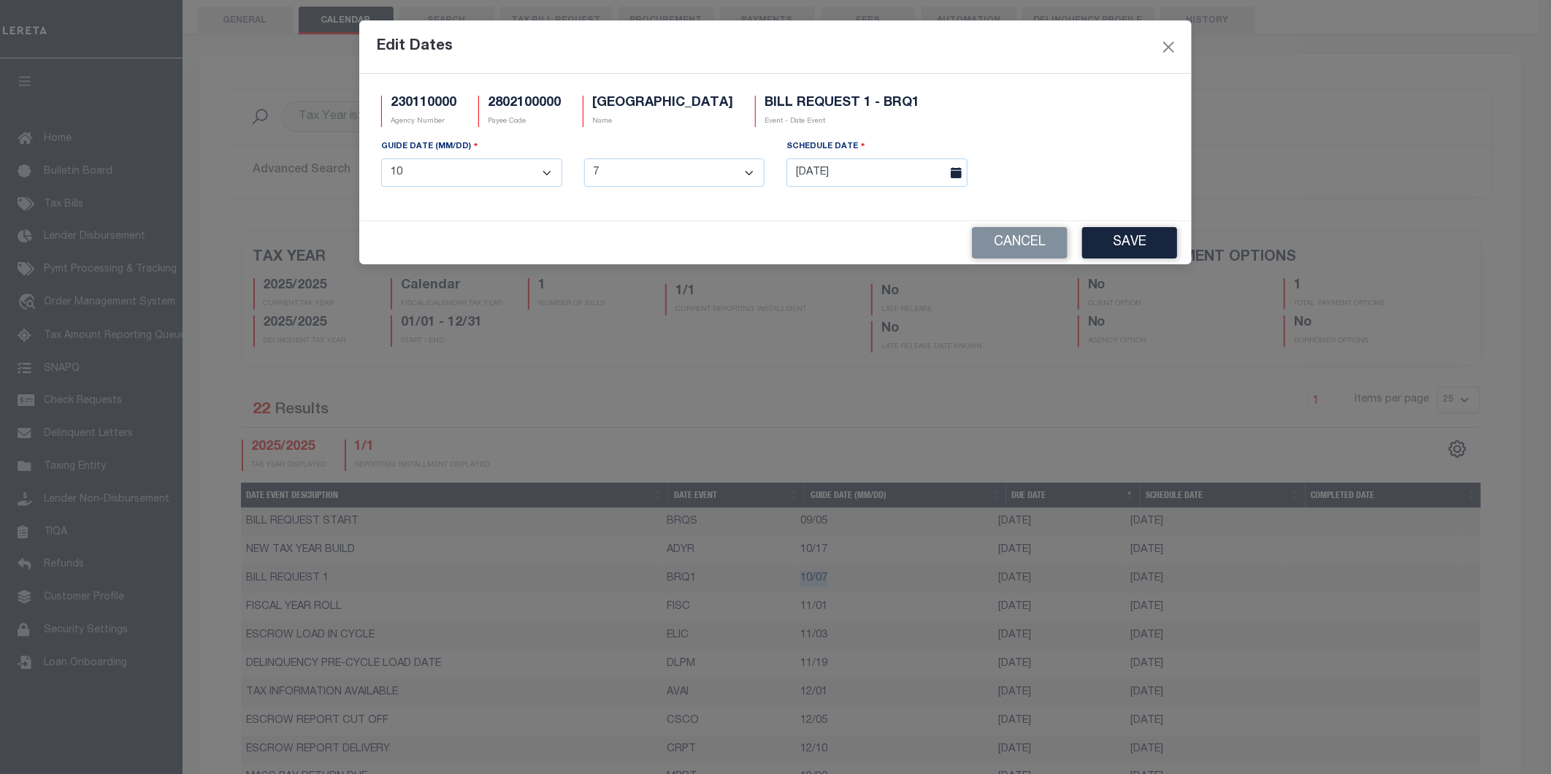
drag, startPoint x: 862, startPoint y: 584, endPoint x: 691, endPoint y: 236, distance: 388.2
click at [691, 236] on div "Cancel Save" at bounding box center [775, 242] width 832 height 43
drag, startPoint x: 480, startPoint y: 177, endPoint x: 494, endPoint y: 170, distance: 16.3
click at [480, 177] on select "1 2 3 4 5 6 7 8 9 10 11 12" at bounding box center [471, 172] width 181 height 28
click at [548, 147] on div "GUIDE DATE (MM/DD) 1 2 3 4 5 6 7 8 9 10 11 12 1 2 3 4 5 6 7 8 9 10 11 12 13 14 …" at bounding box center [572, 169] width 405 height 60
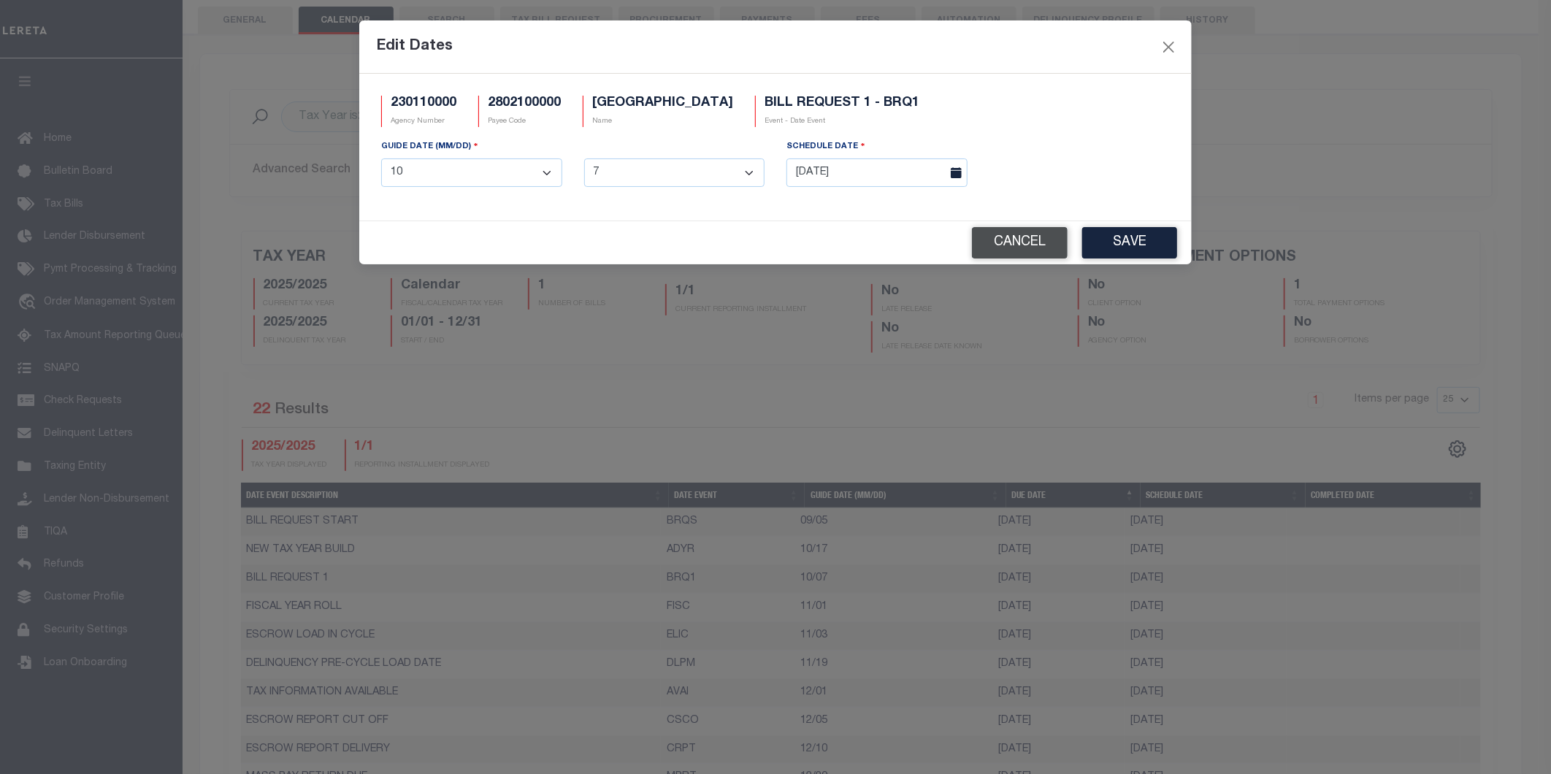
click at [1000, 230] on button "Cancel" at bounding box center [1020, 242] width 96 height 31
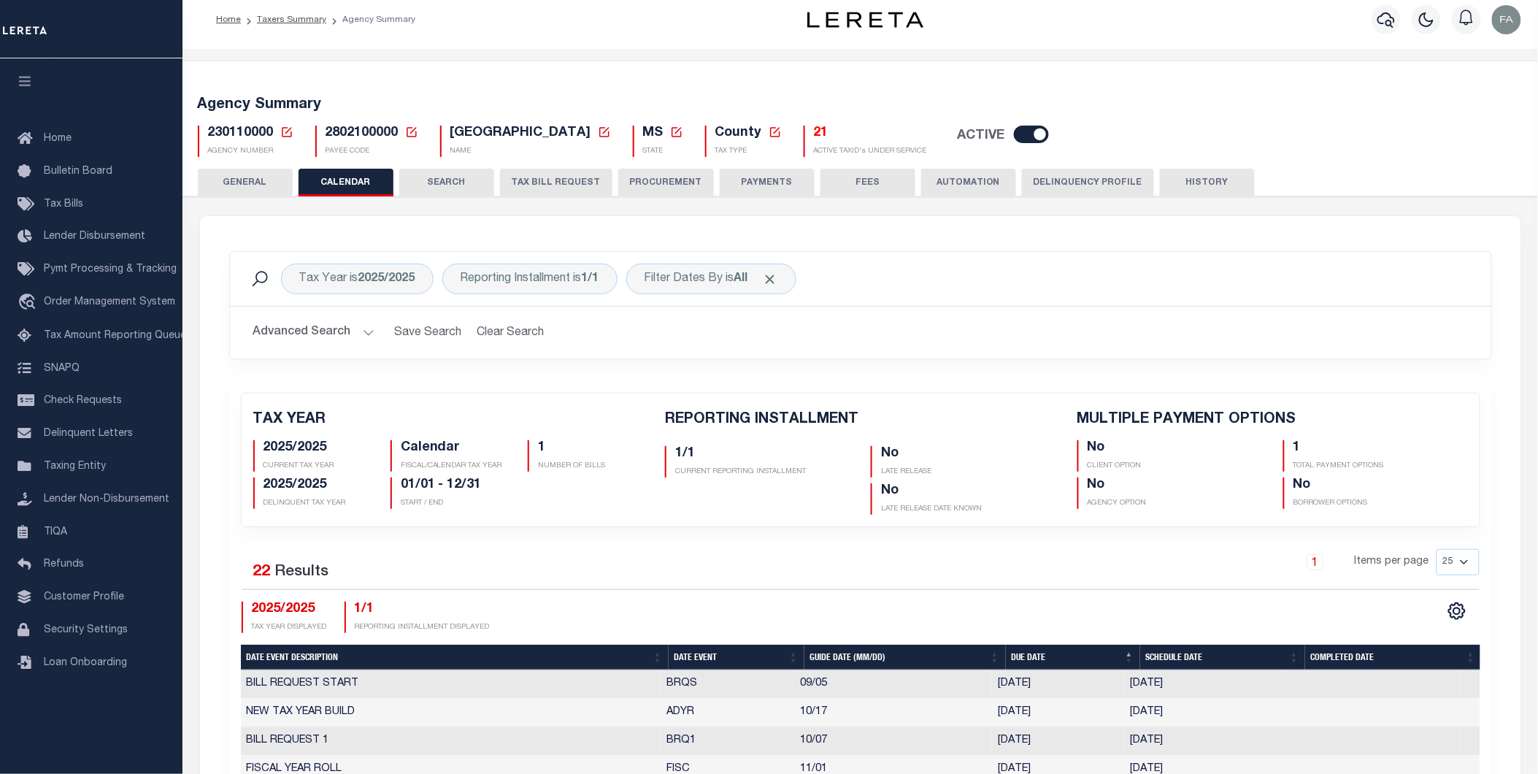
scroll to position [0, 0]
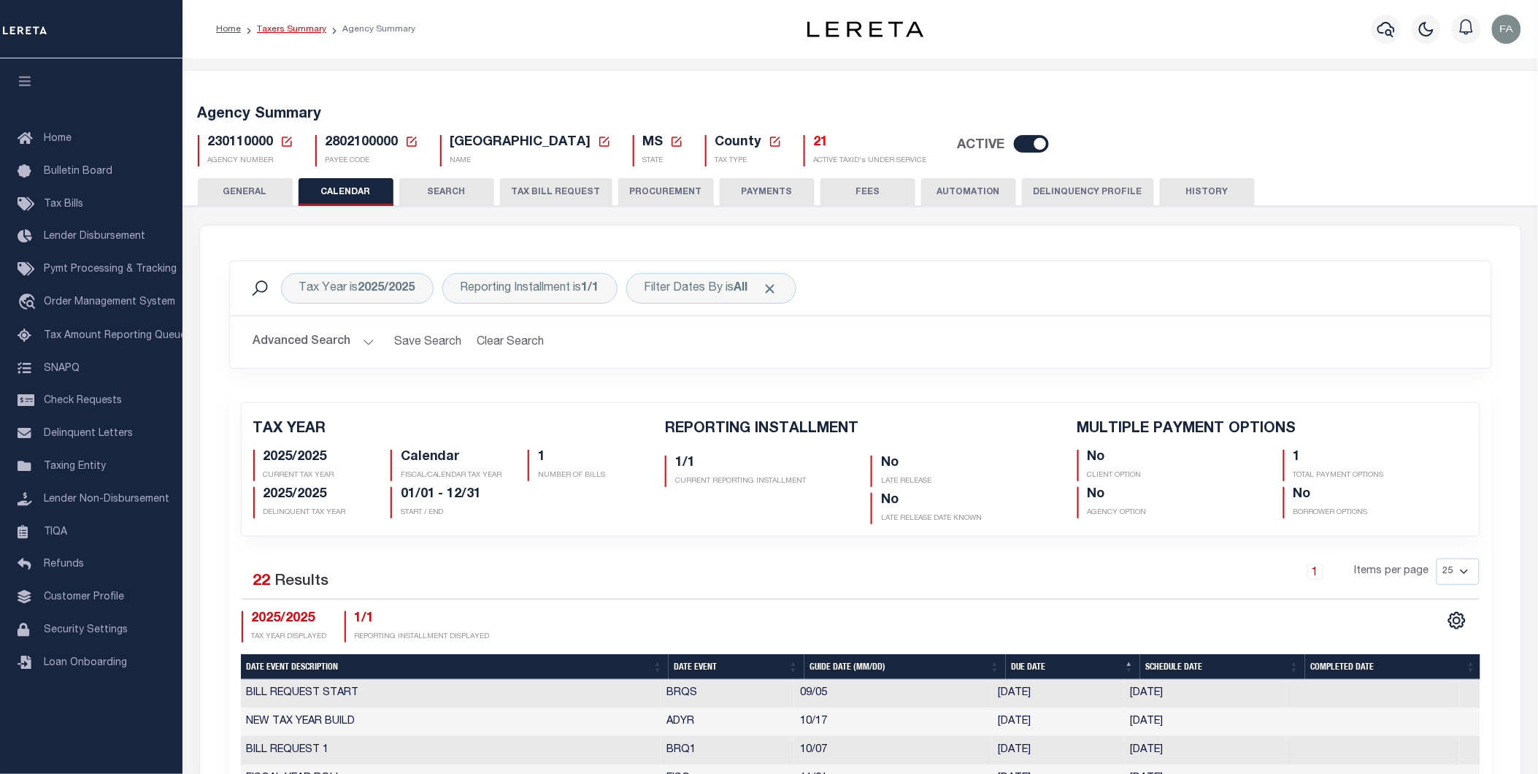
click at [294, 27] on link "Taxers Summary" at bounding box center [291, 29] width 69 height 9
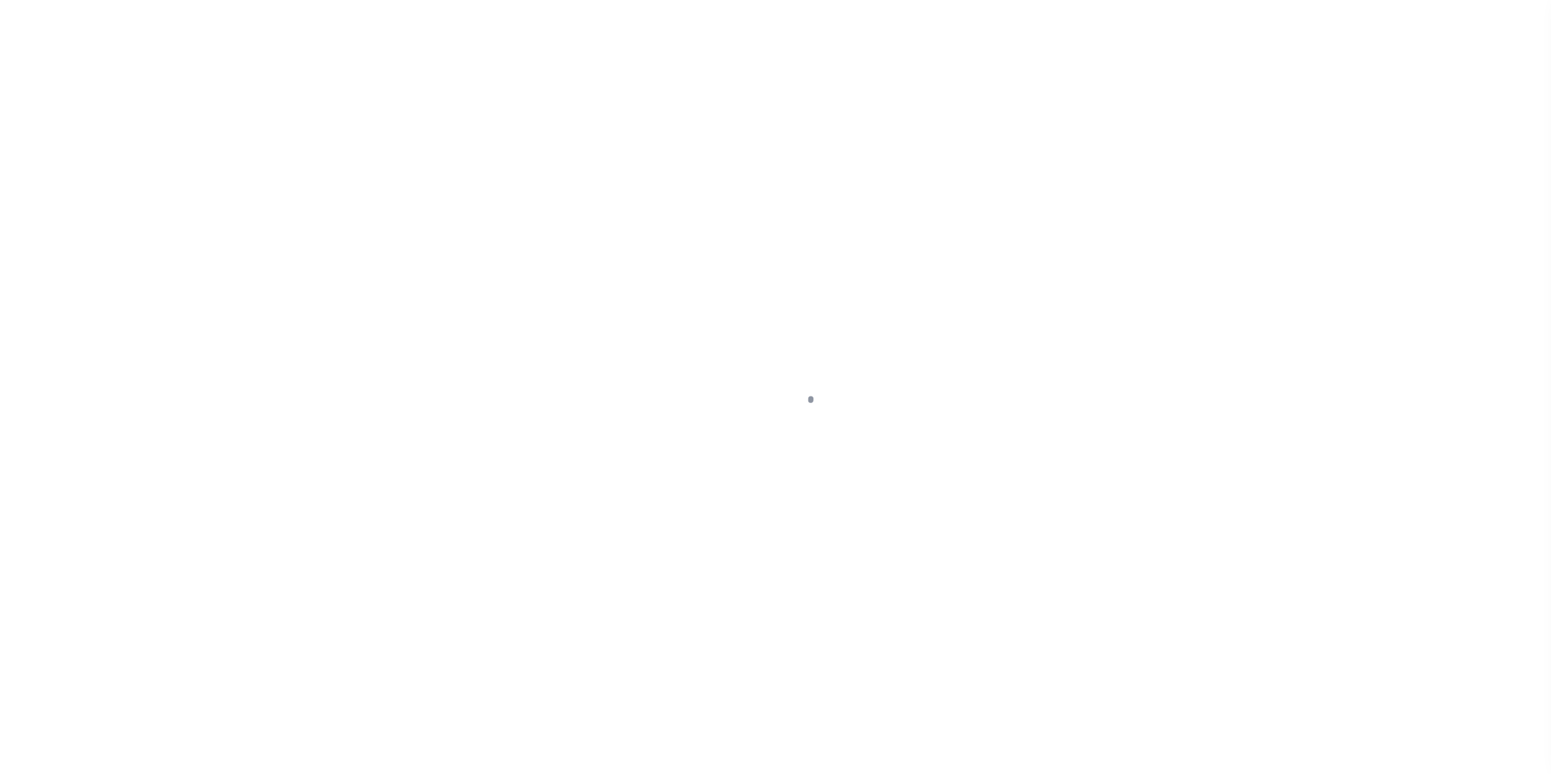
select select
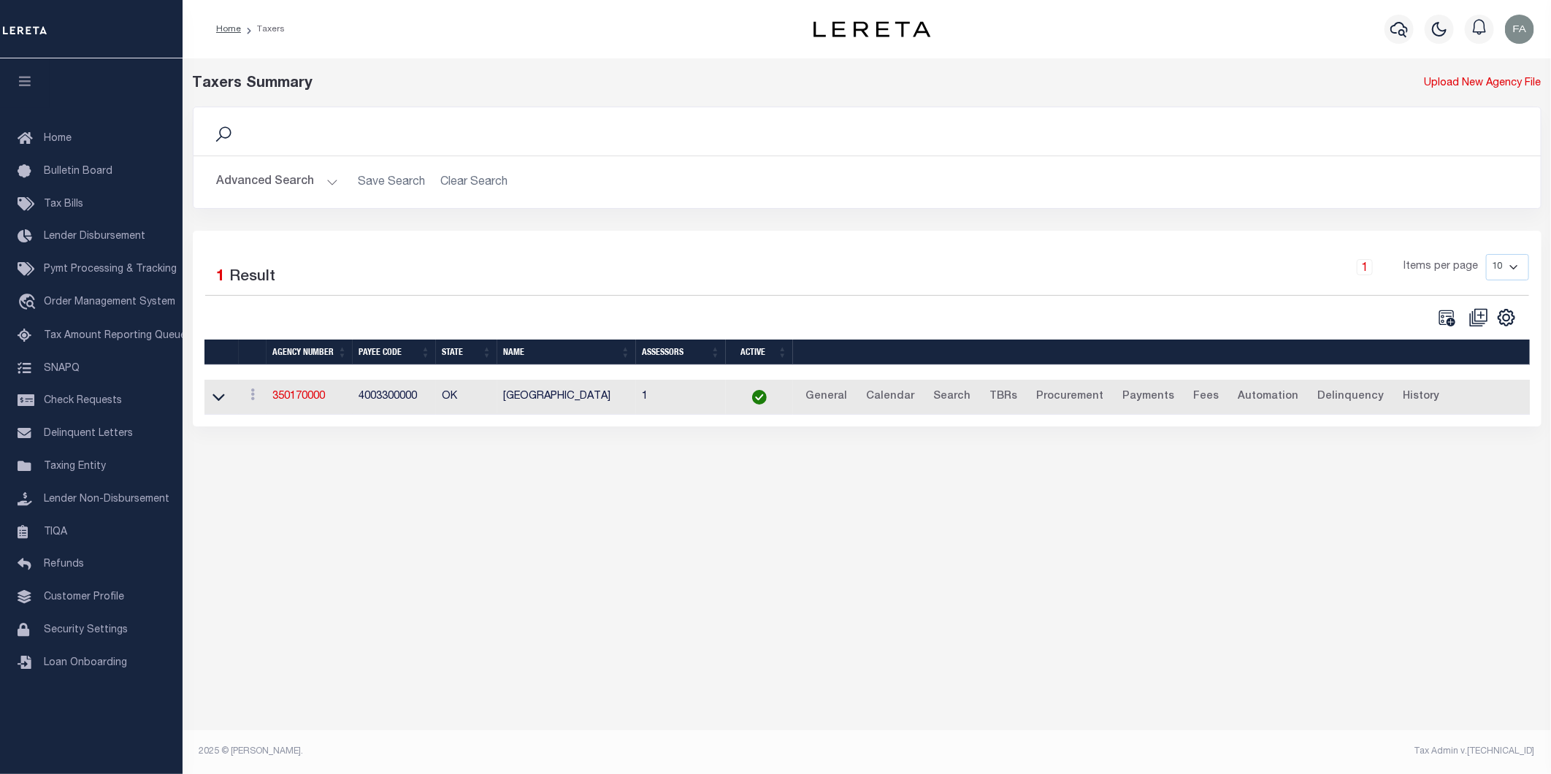
click at [285, 183] on button "Advanced Search" at bounding box center [277, 182] width 121 height 28
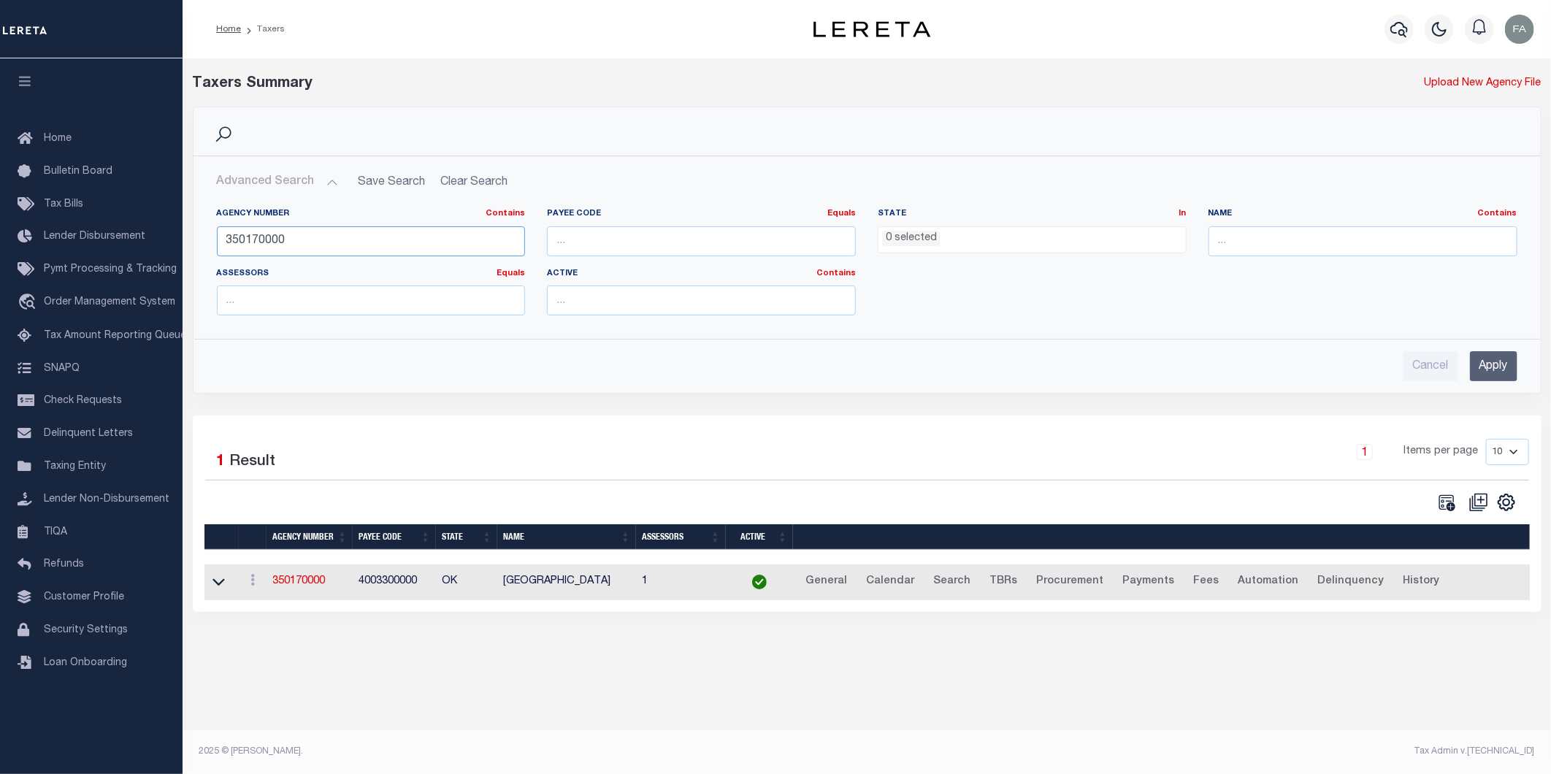
click at [358, 239] on input "350170000" at bounding box center [371, 241] width 309 height 30
paste input "10280001"
type input "310280001"
click at [1485, 358] on input "Apply" at bounding box center [1493, 366] width 47 height 30
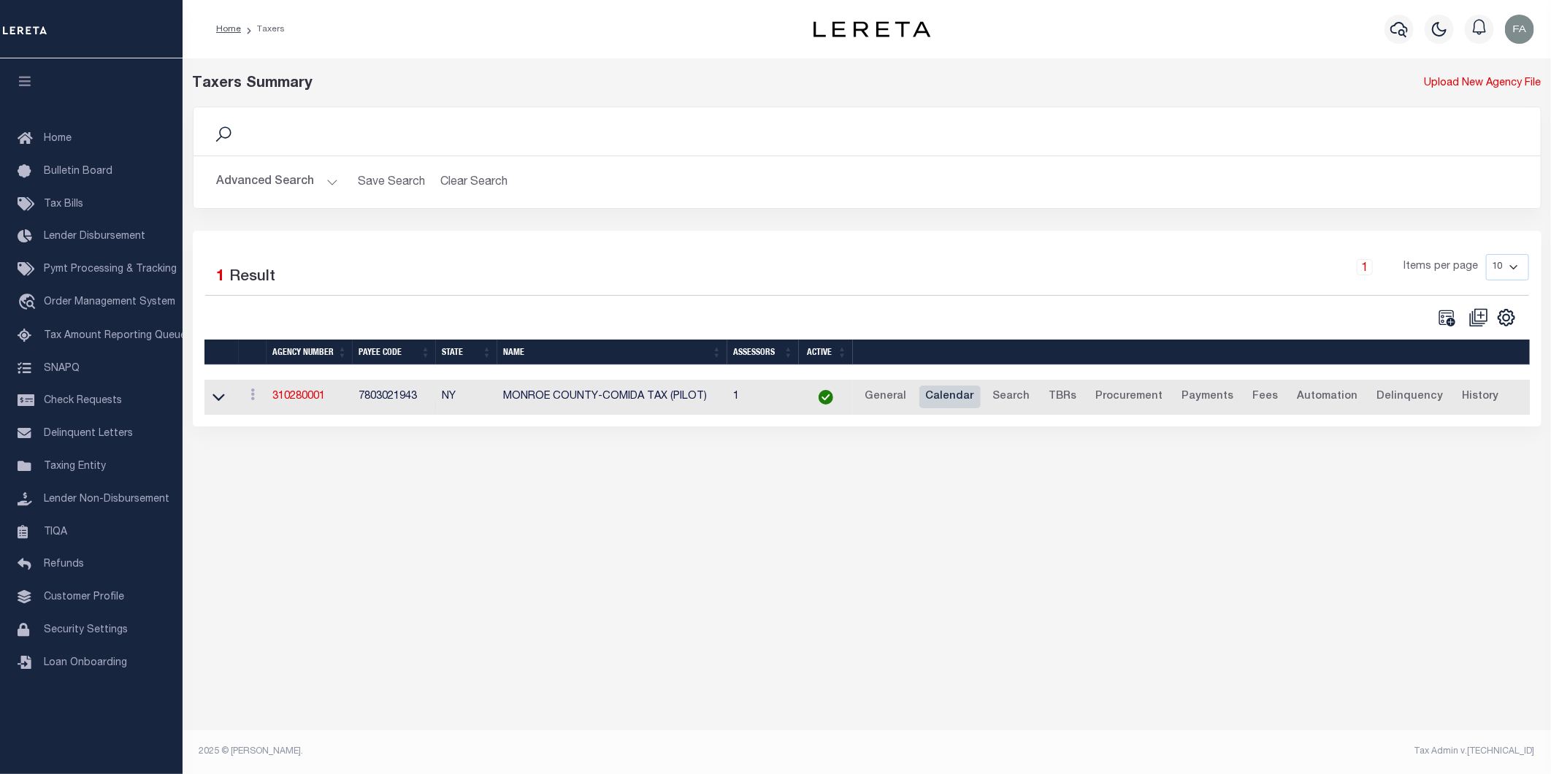
click at [952, 405] on link "Calendar" at bounding box center [949, 396] width 61 height 23
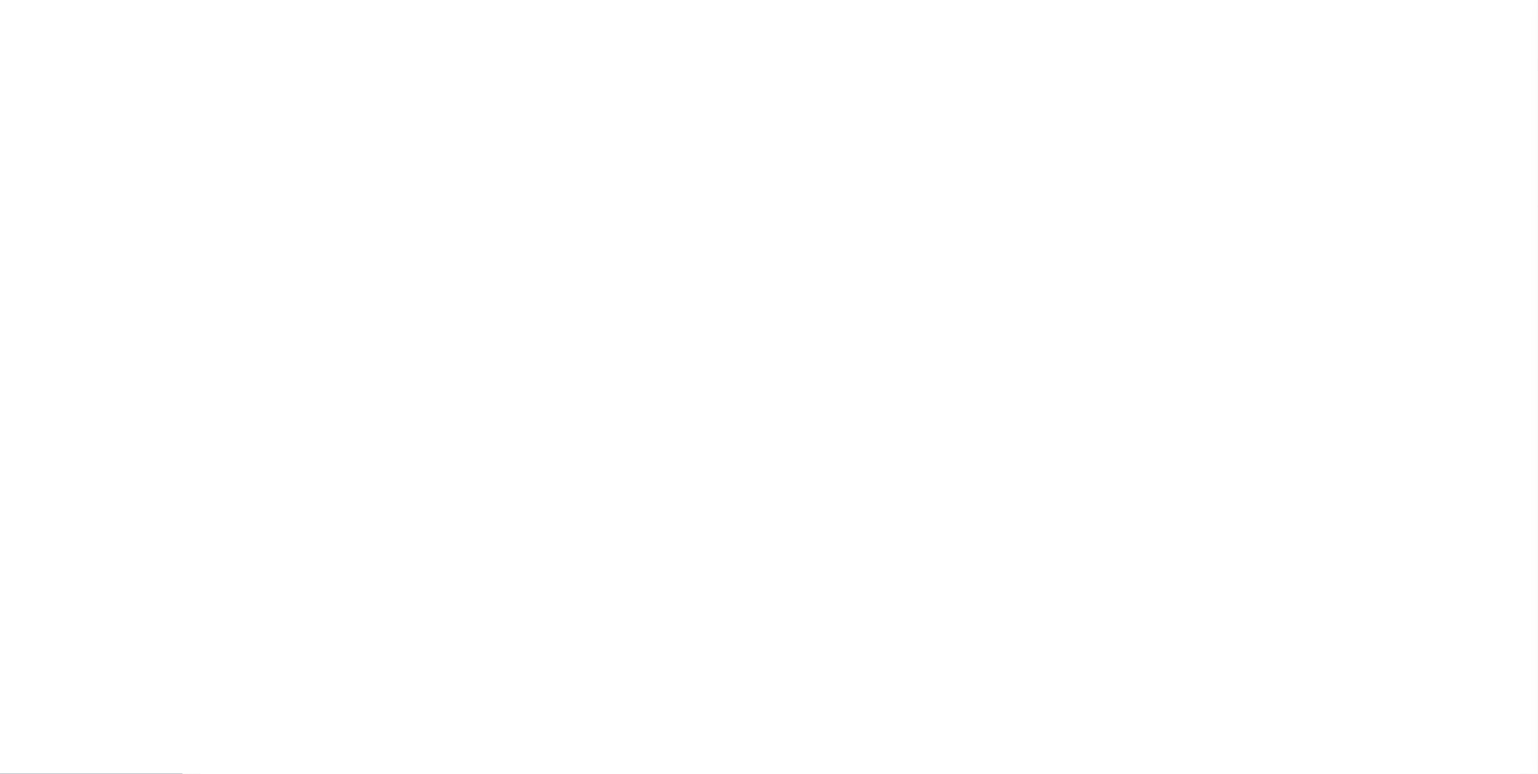
checkbox input "false"
type input "1"
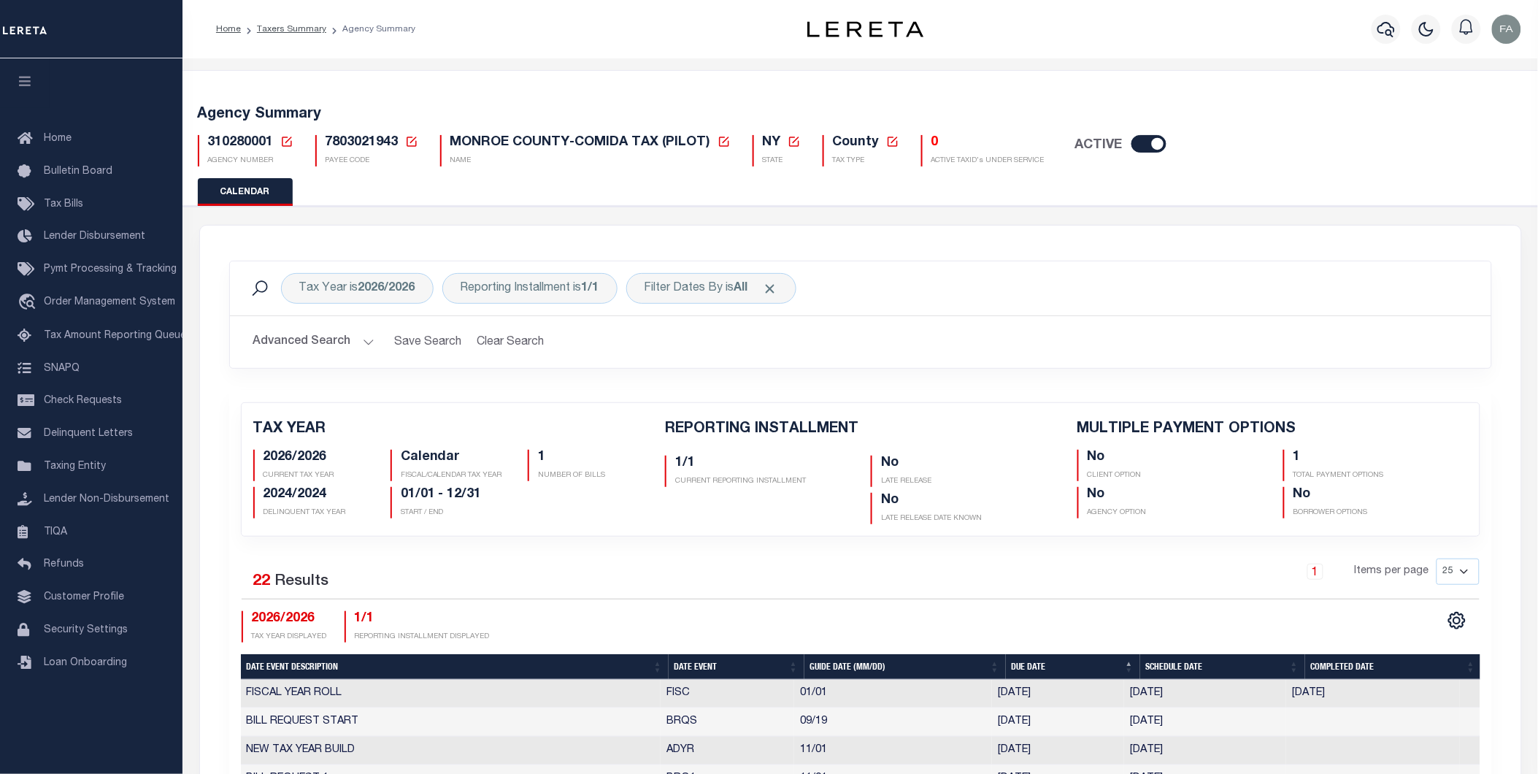
scroll to position [567, 0]
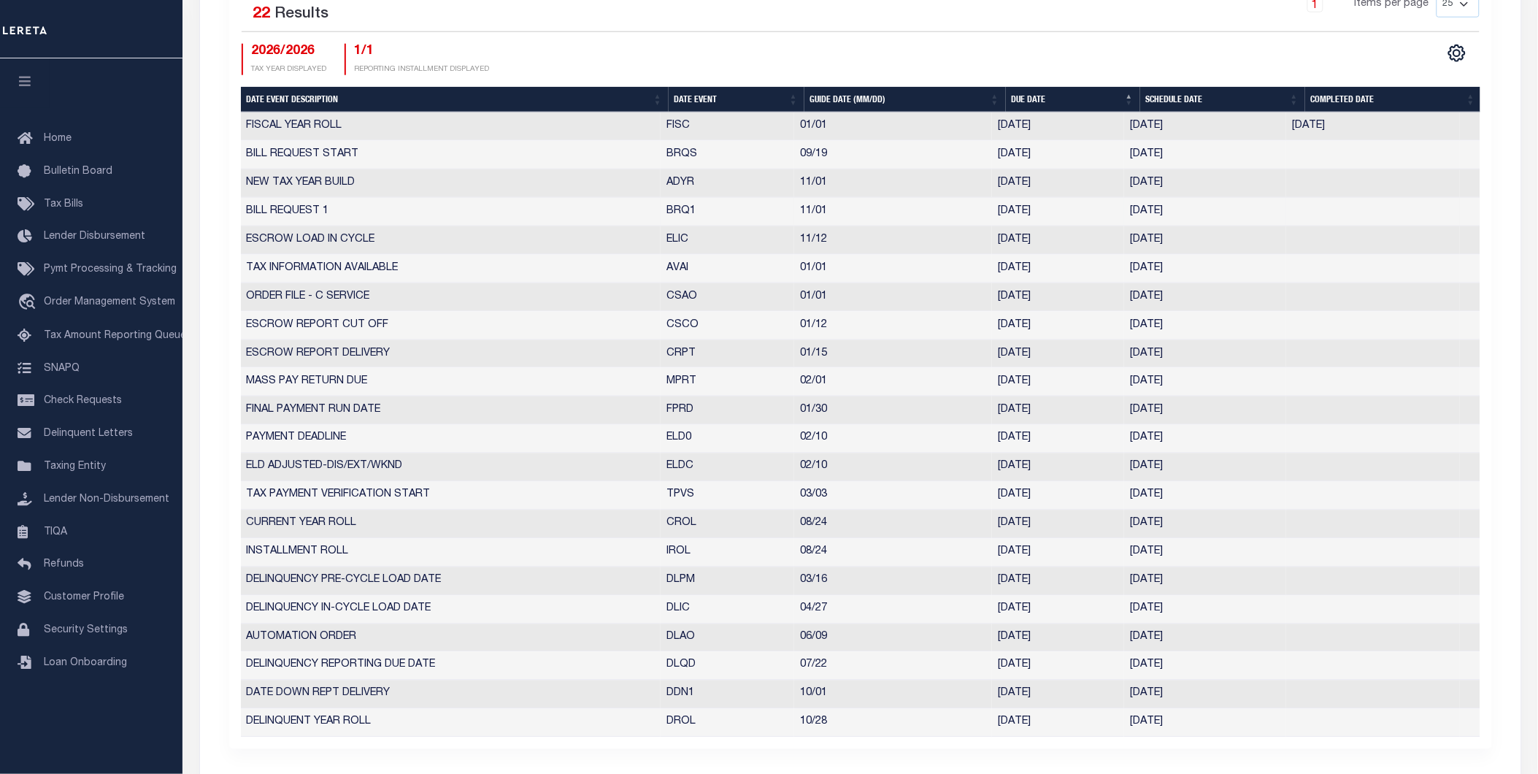
drag, startPoint x: 1208, startPoint y: 220, endPoint x: 1112, endPoint y: 215, distance: 96.5
click at [1112, 215] on tr "BILL REQUEST 1 BRQ1 11/01 [DATE] [DATE] 3348212" at bounding box center [861, 212] width 1240 height 28
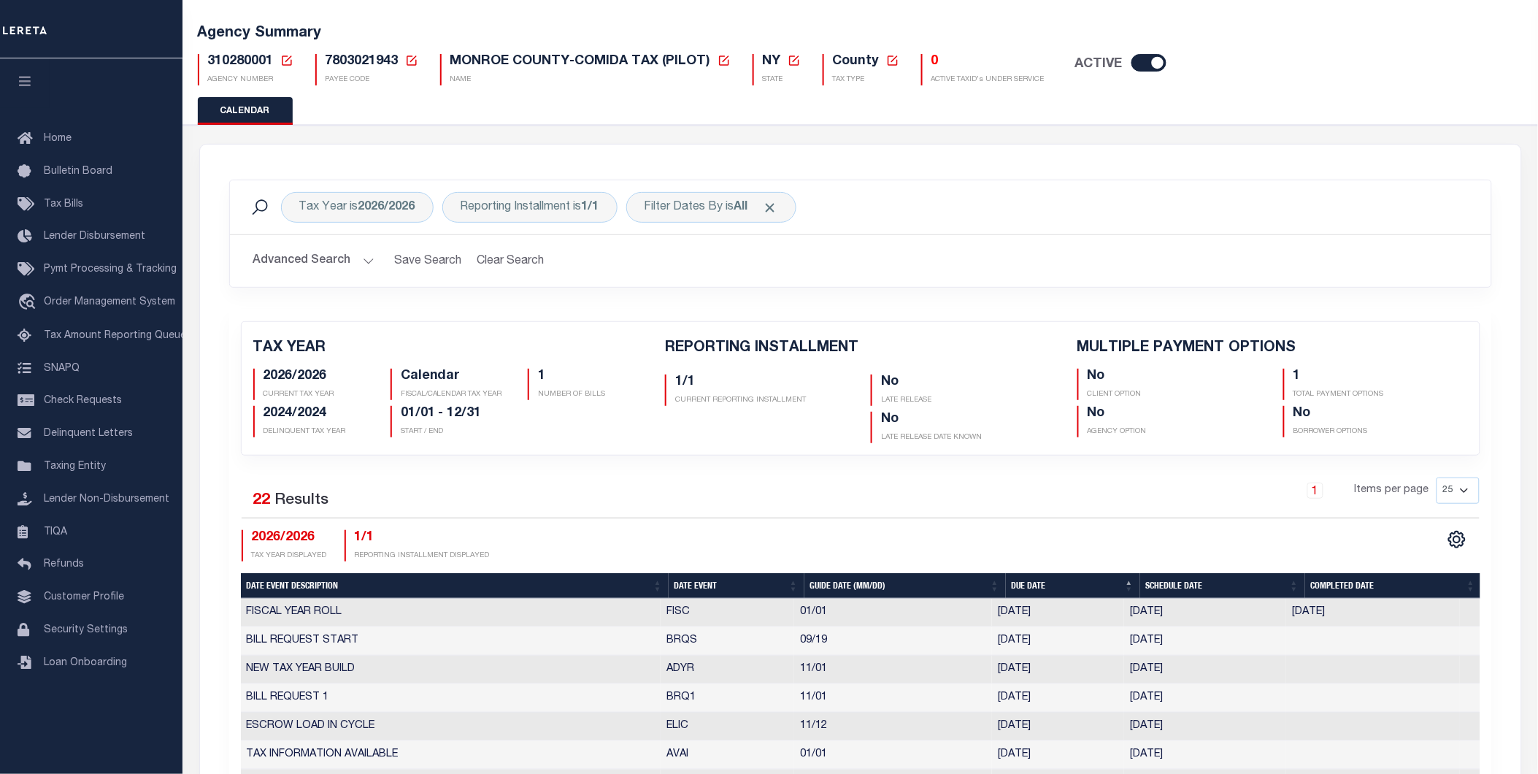
scroll to position [0, 0]
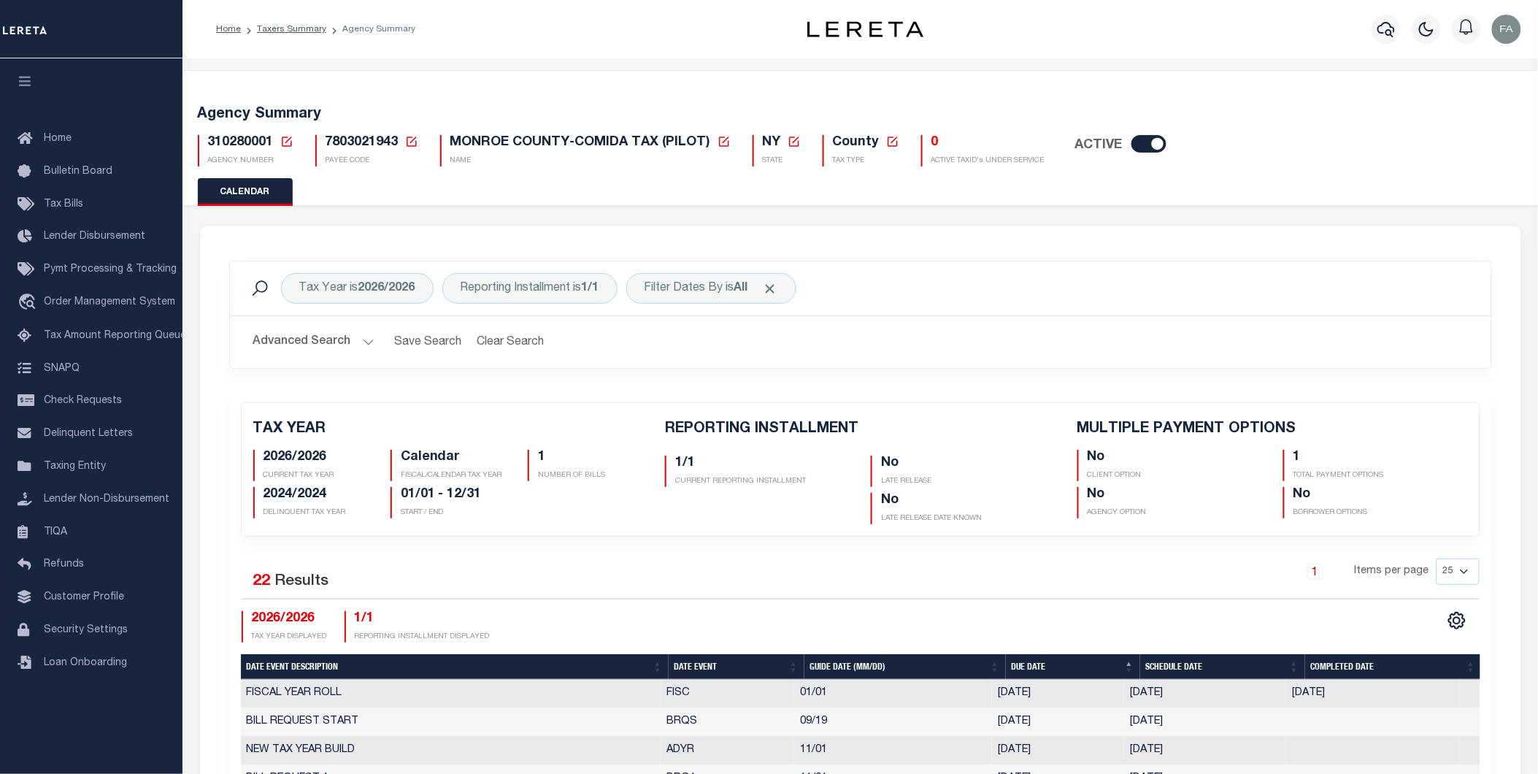
click at [370, 136] on span "7803021943" at bounding box center [362, 142] width 73 height 13
click at [251, 140] on span "310280001" at bounding box center [241, 142] width 66 height 13
copy h5 "310280001"
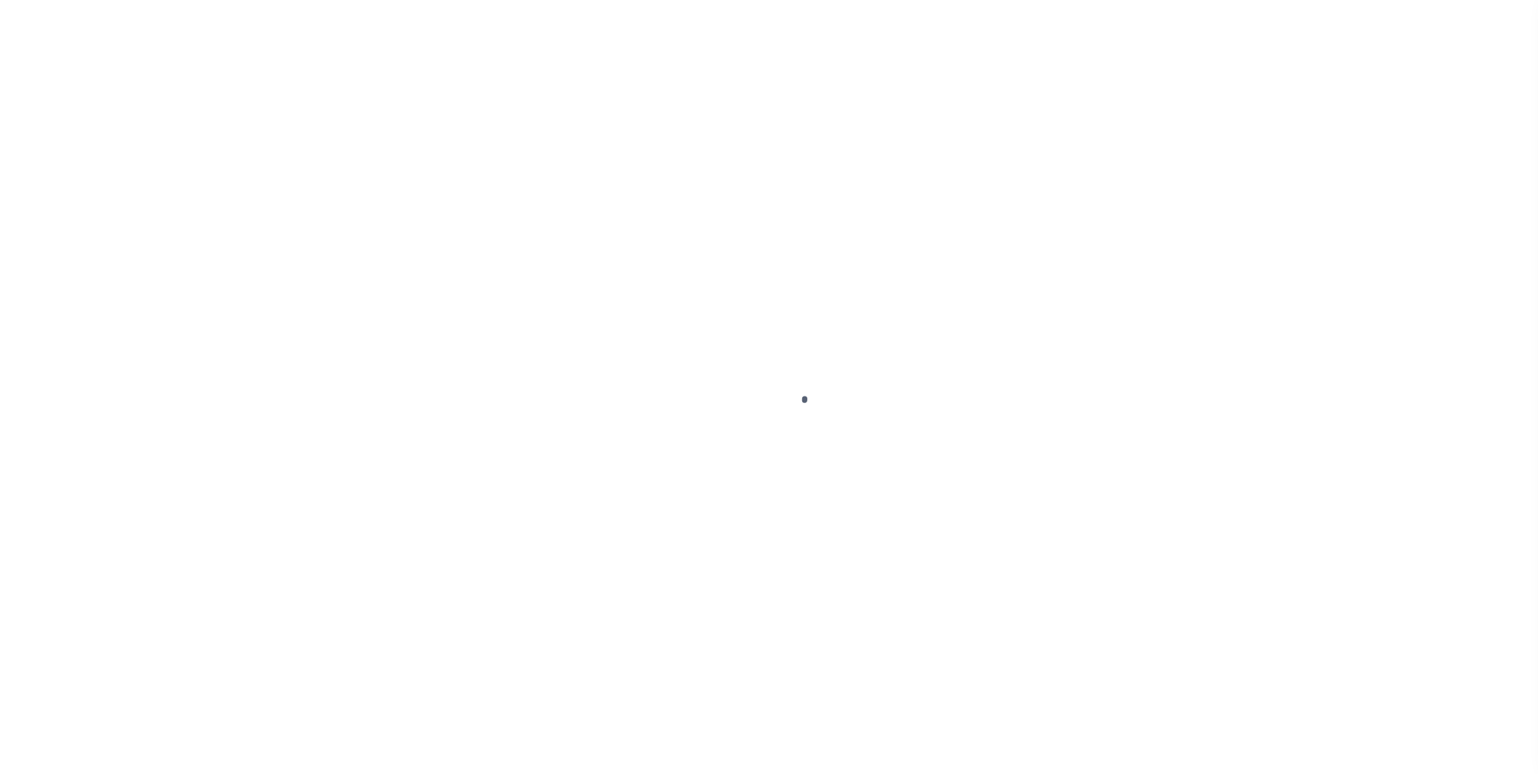
select select
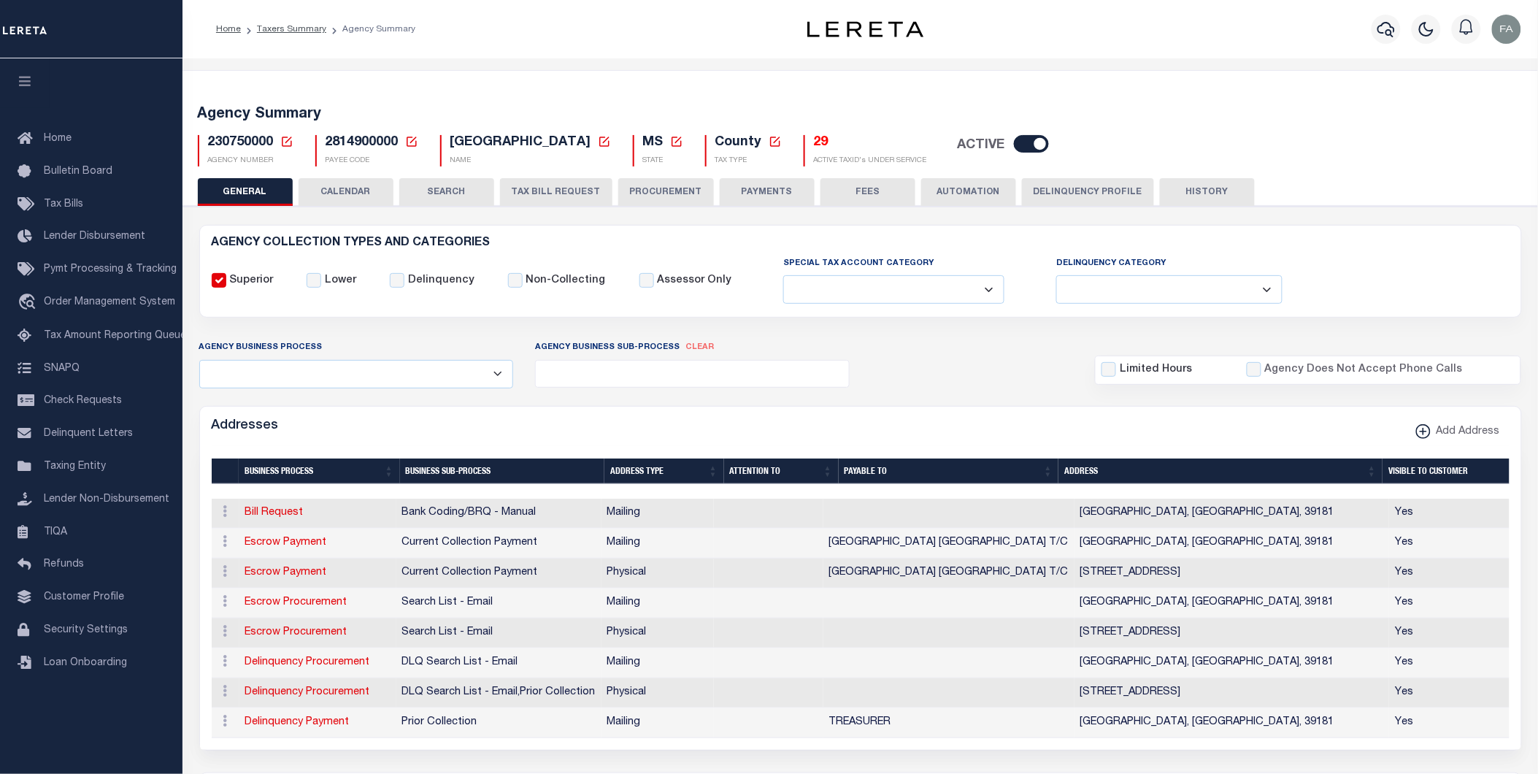
drag, startPoint x: 542, startPoint y: 205, endPoint x: 595, endPoint y: 204, distance: 52.6
click at [542, 204] on button "TAX BILL REQUEST" at bounding box center [556, 192] width 112 height 28
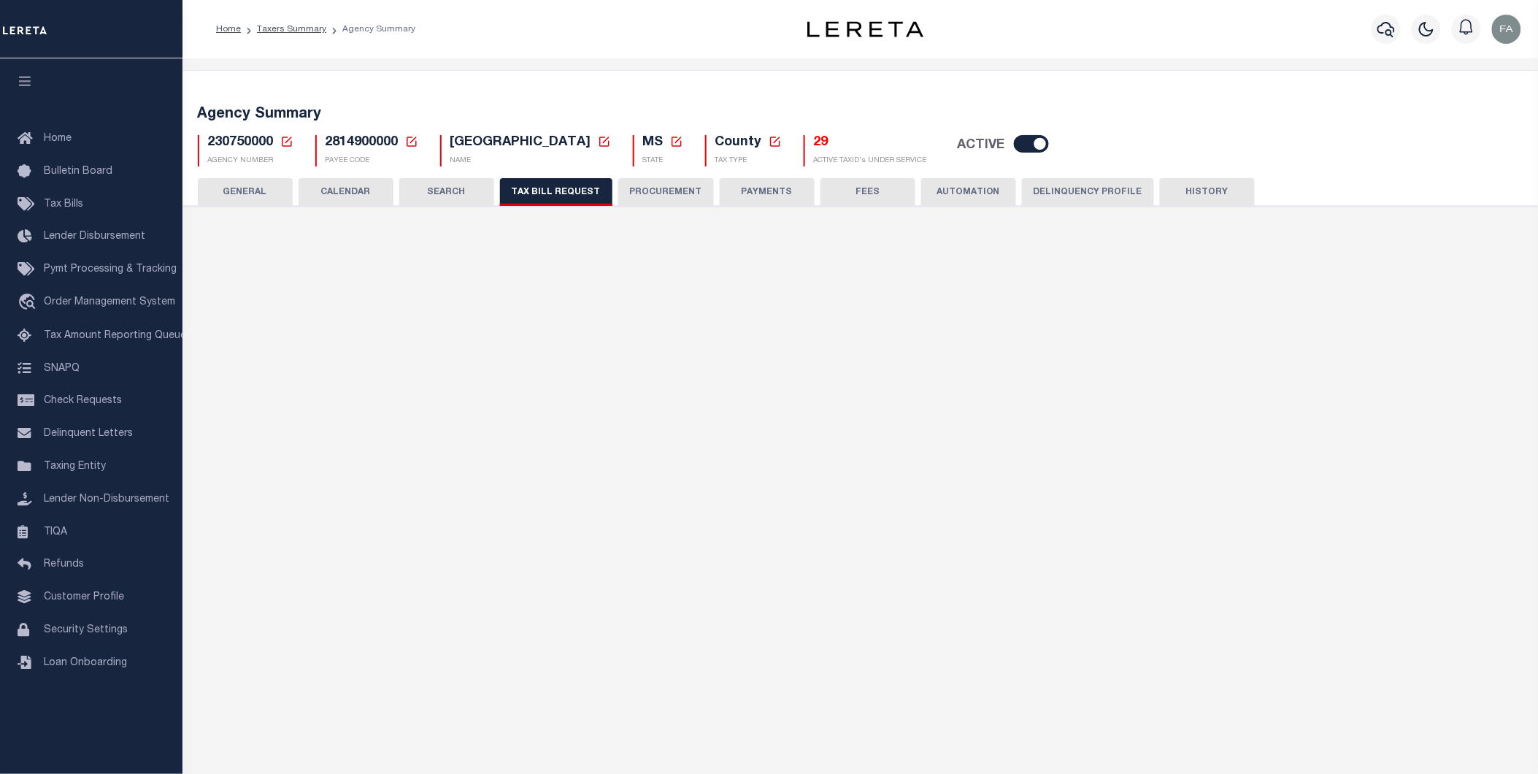
select select "30"
checkbox input "false"
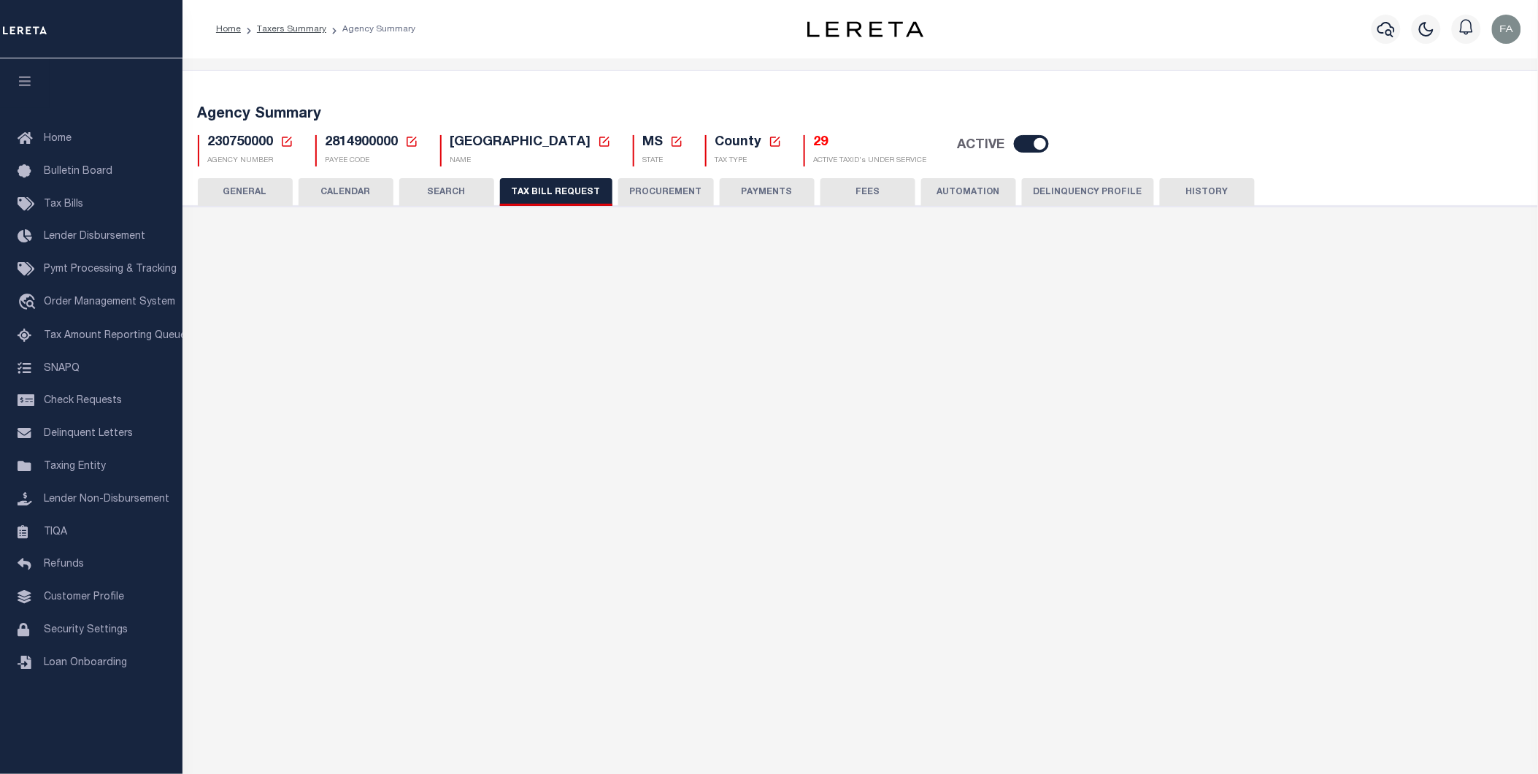
select select "22"
select select "true"
select select "14"
type input "0548-0643"
select select
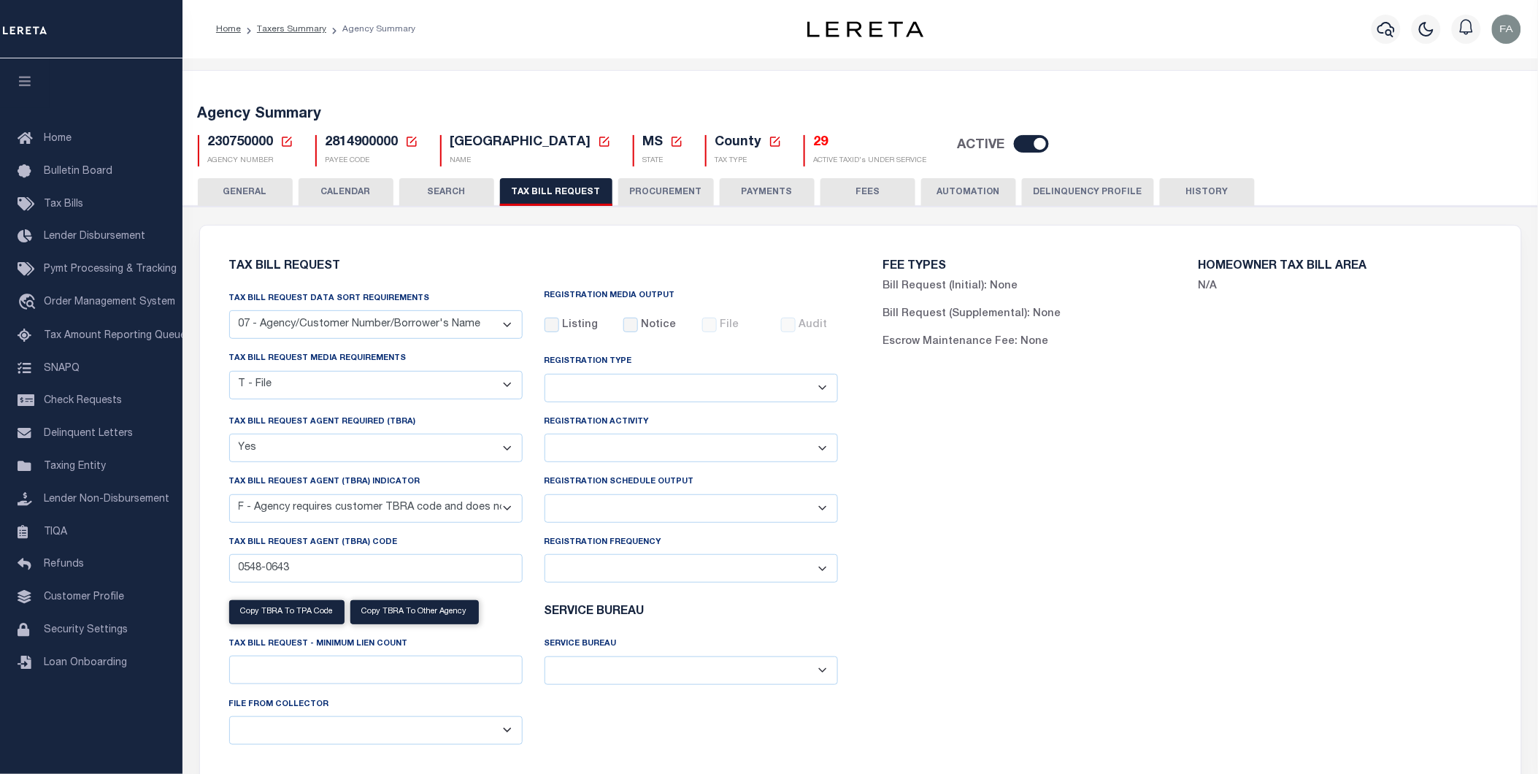
click at [632, 399] on select "Adds and Deletes Adds Only Deletes Only" at bounding box center [691, 388] width 293 height 28
click at [962, 418] on div "FEE TYPES Bill Request (Initial): None Bill Request (Supplemental): None Escrow…" at bounding box center [1188, 517] width 654 height 548
click at [723, 450] on select "Installment Yearly" at bounding box center [691, 448] width 293 height 28
click at [993, 480] on div "FEE TYPES Bill Request (Initial): None Bill Request (Supplemental): None Escrow…" at bounding box center [1188, 517] width 654 height 548
click at [683, 476] on div "Registration Schedule Output Delta File Full File" at bounding box center [691, 498] width 293 height 48
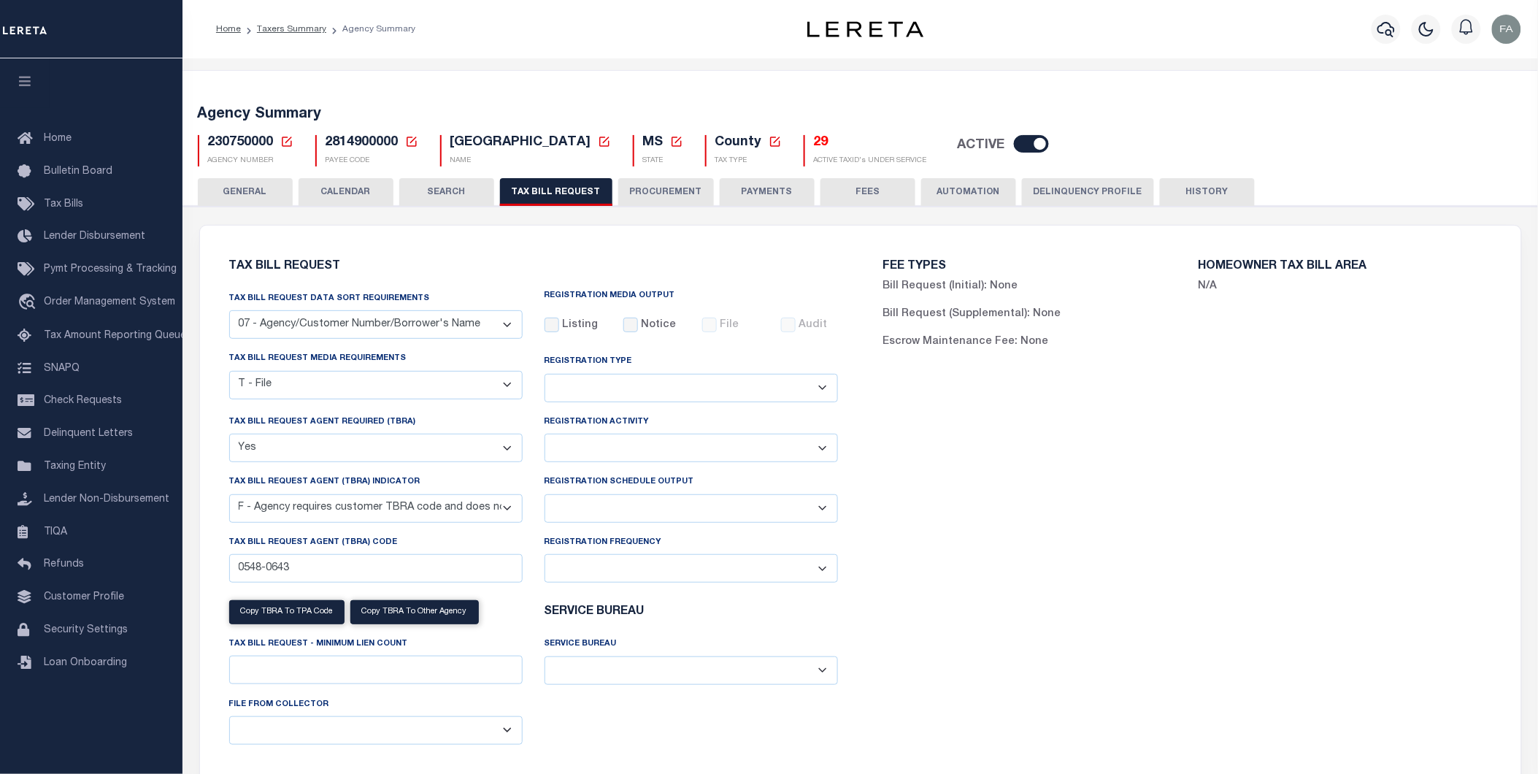
click at [680, 493] on div "Registration Schedule Output Delta File Full File" at bounding box center [691, 498] width 293 height 48
click at [694, 506] on select "Delta File Full File" at bounding box center [691, 508] width 293 height 28
click at [936, 497] on div "FEE TYPES Bill Request (Initial): None Bill Request (Supplemental): None Escrow…" at bounding box center [1188, 517] width 654 height 548
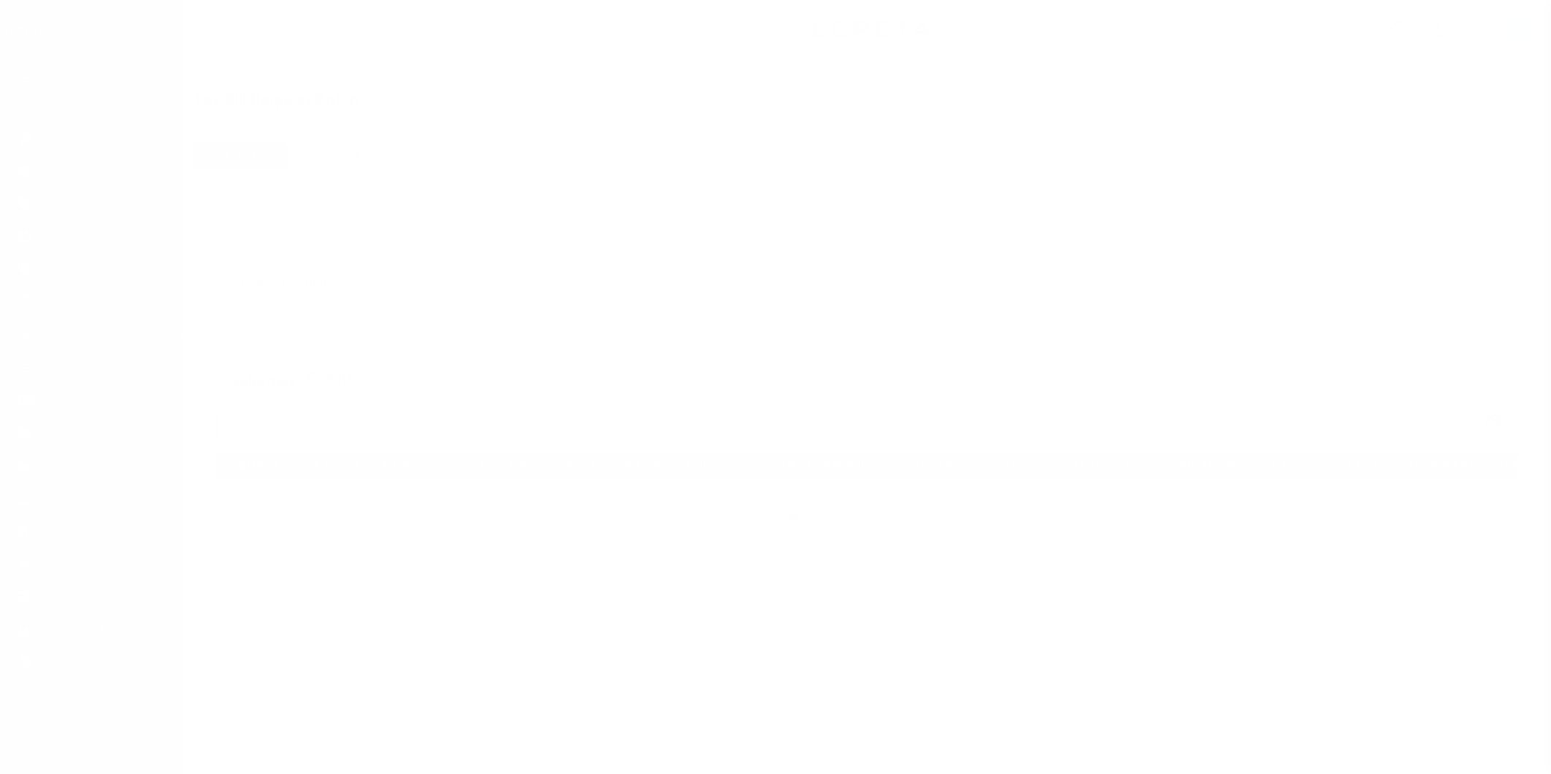
select select
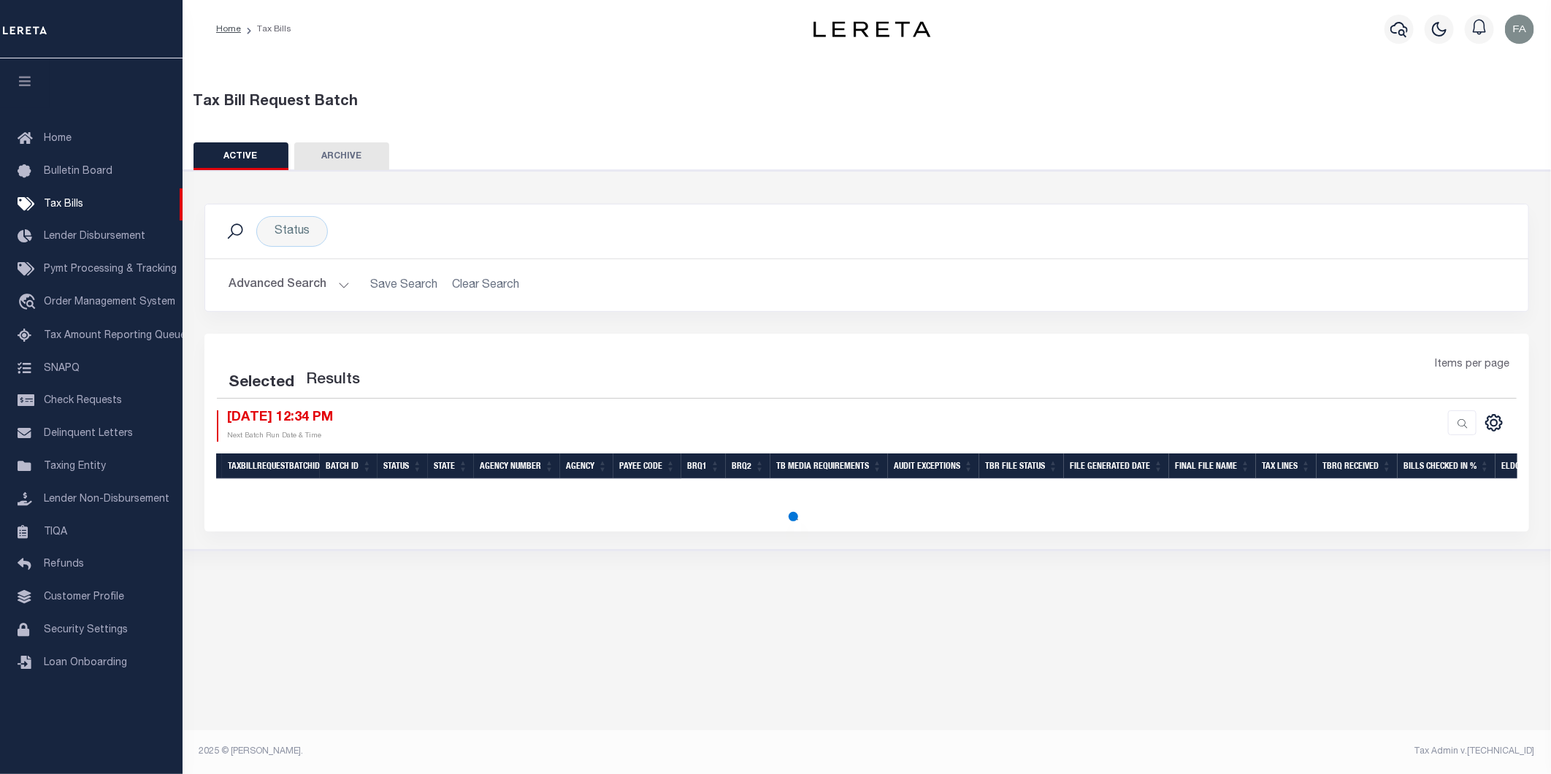
click at [304, 288] on button "Advanced Search" at bounding box center [288, 285] width 121 height 28
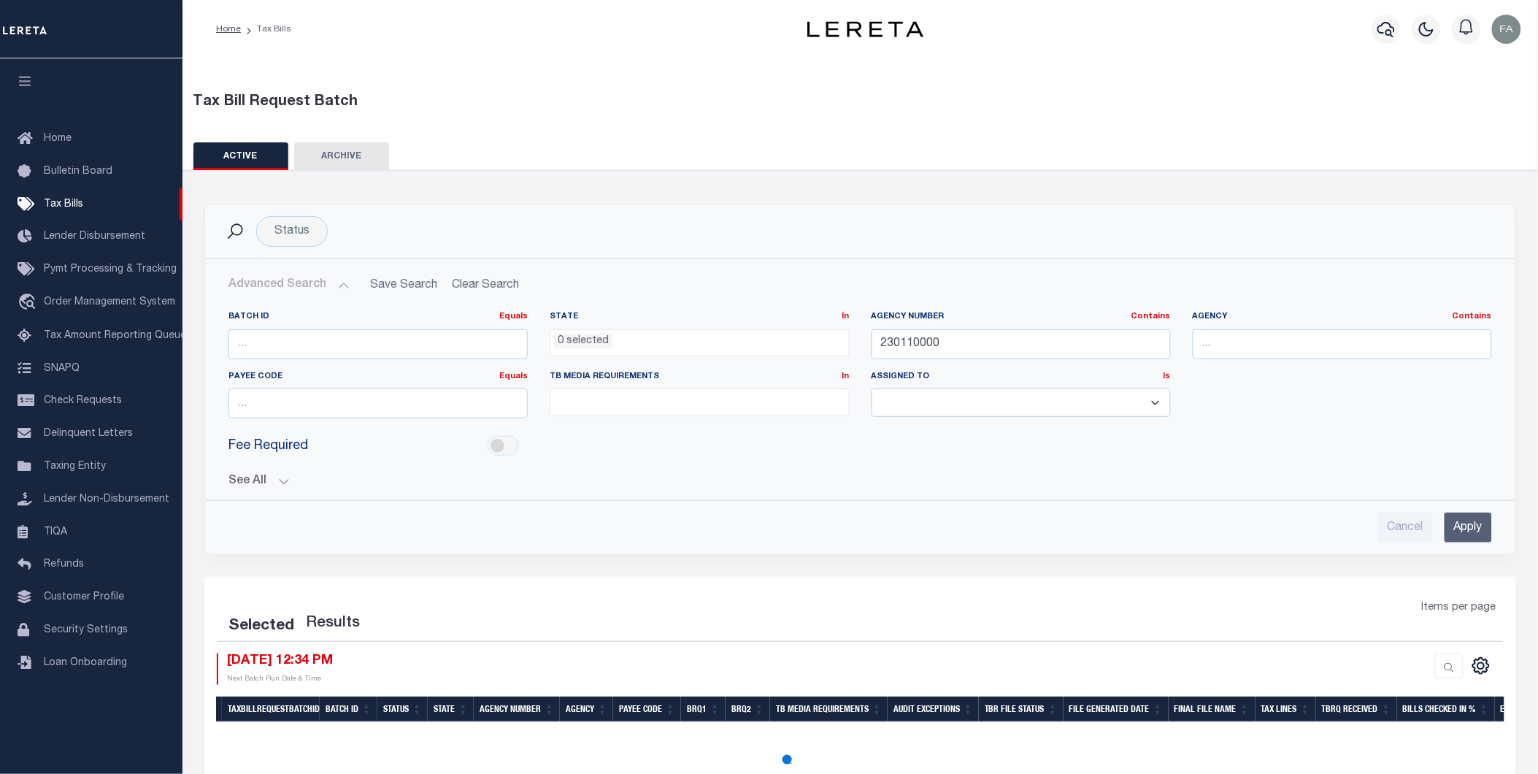
click at [264, 483] on button "See All" at bounding box center [860, 482] width 1264 height 14
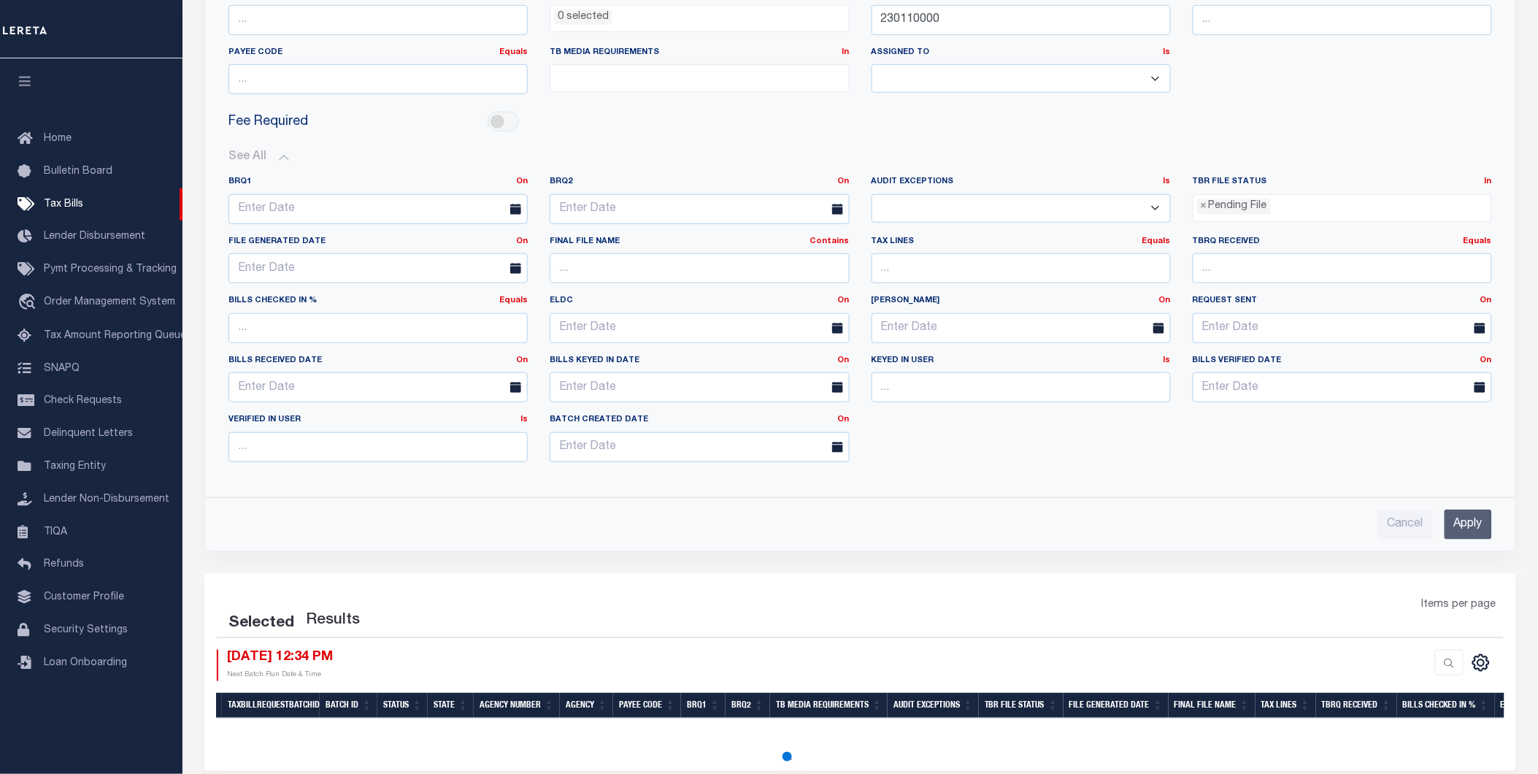
scroll to position [385, 0]
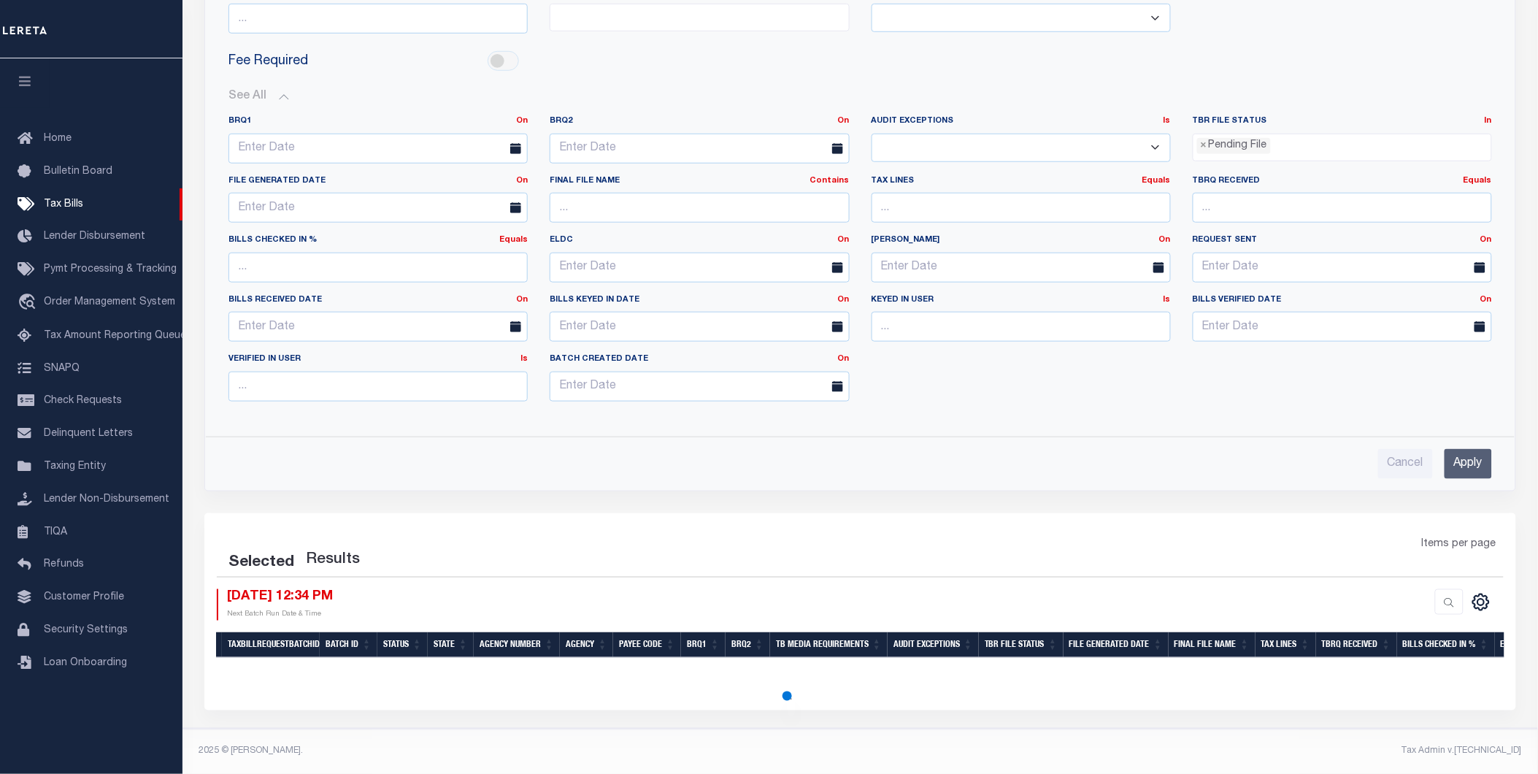
click at [1465, 467] on input "Apply" at bounding box center [1468, 464] width 47 height 30
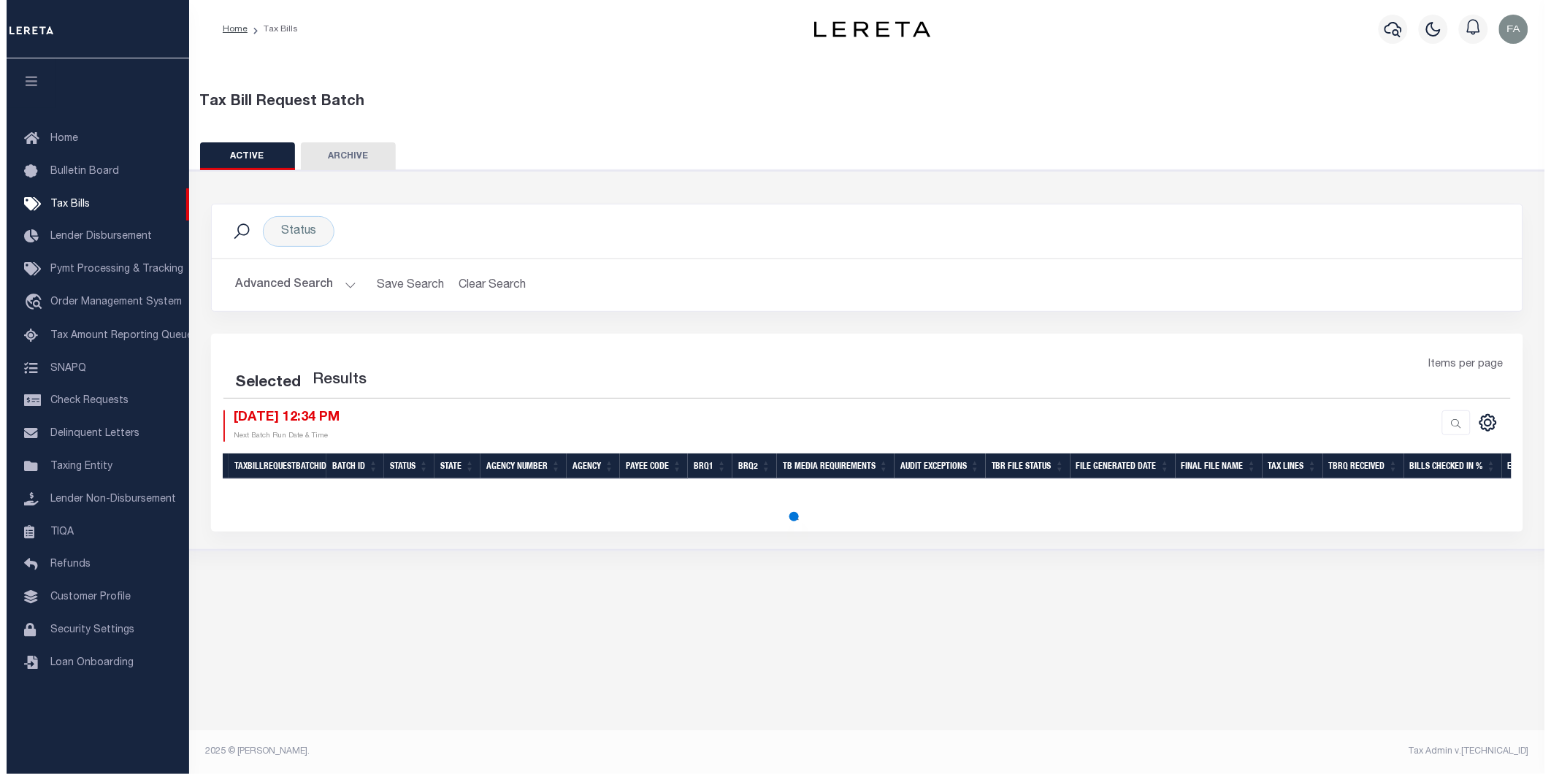
scroll to position [0, 0]
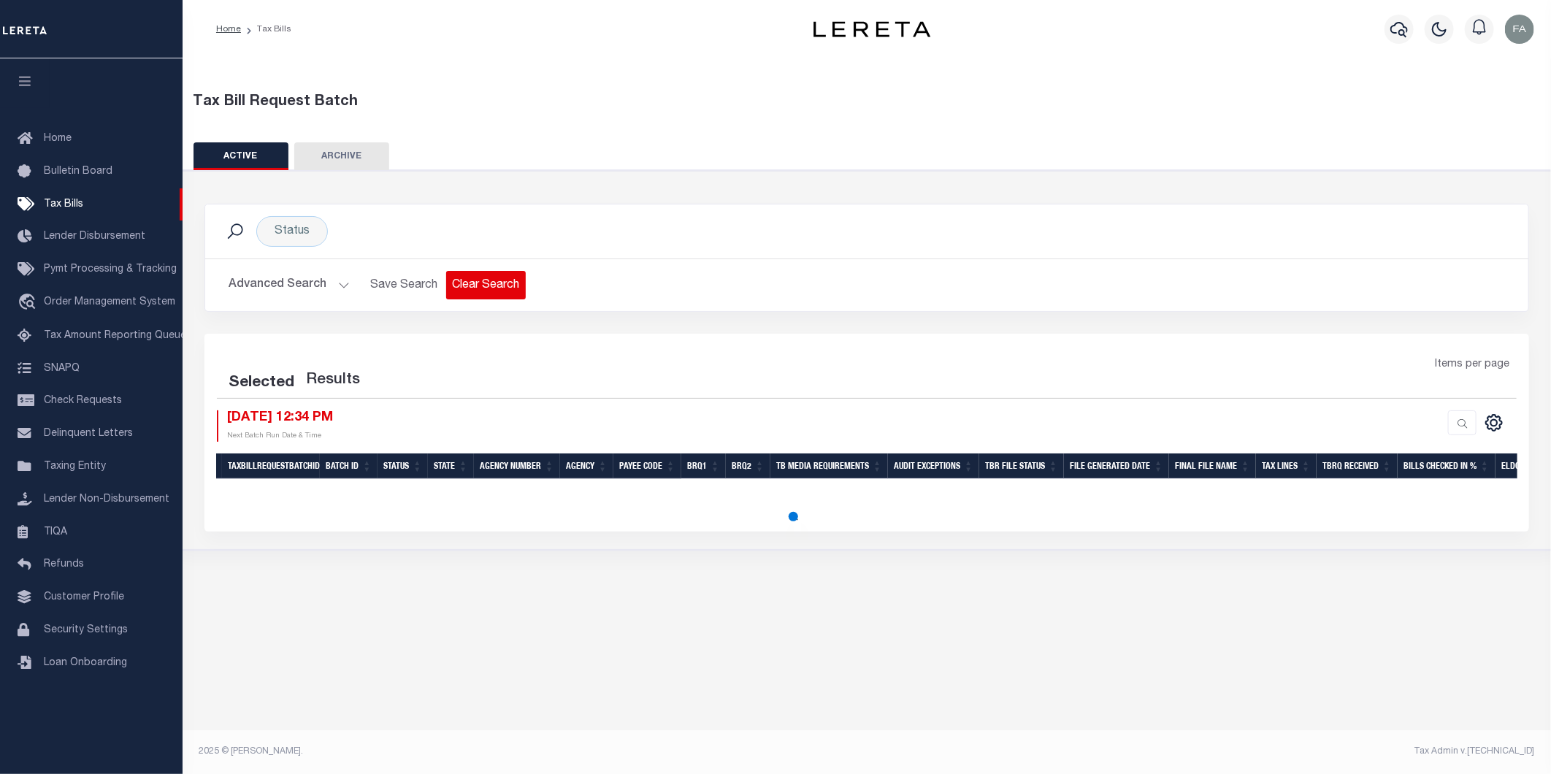
click at [494, 281] on button "Clear Search" at bounding box center [486, 285] width 80 height 28
select select
click at [280, 280] on button "Advanced Search" at bounding box center [288, 285] width 121 height 28
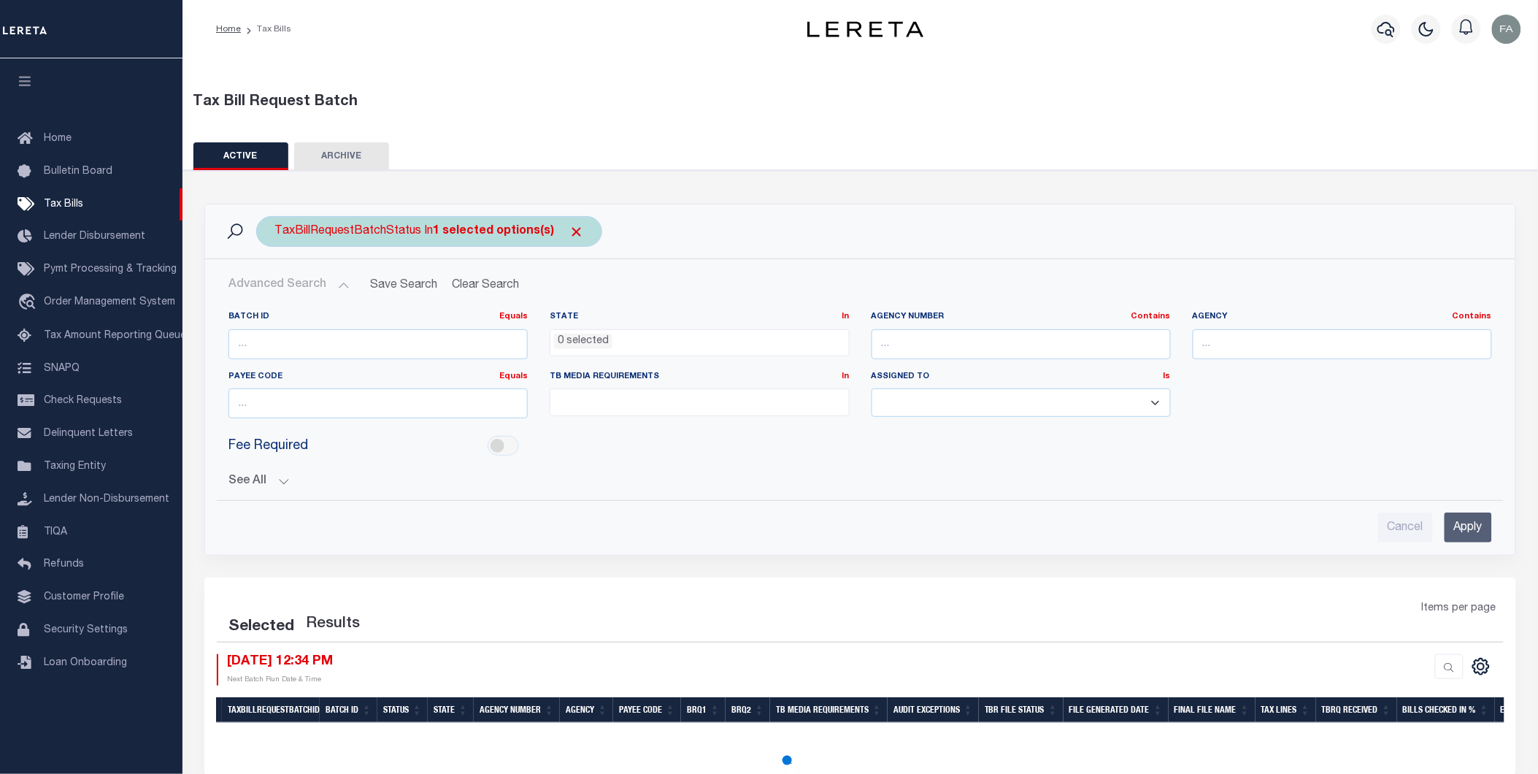
click at [572, 231] on span "Click to Remove" at bounding box center [576, 231] width 15 height 15
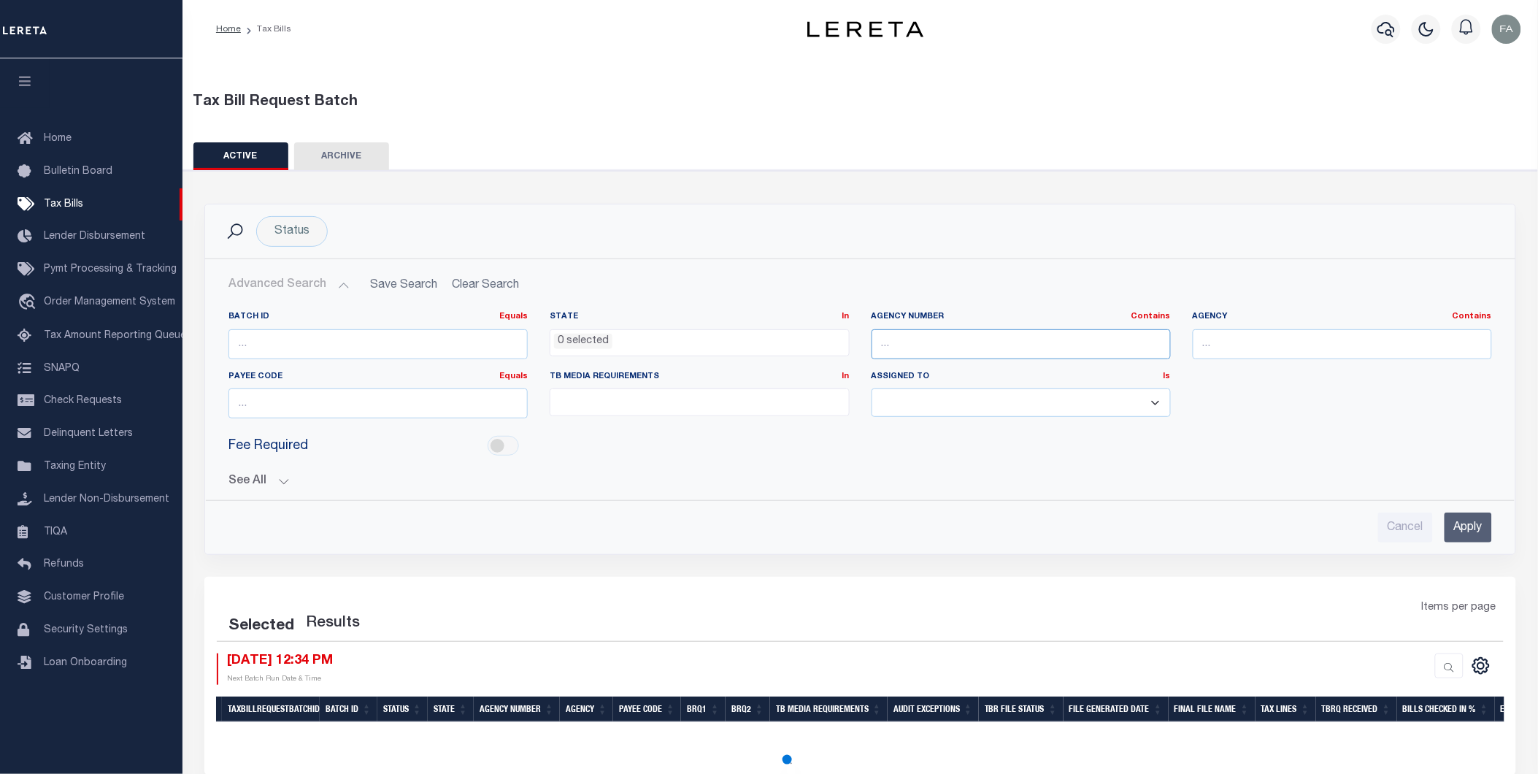
click at [957, 344] on input "text" at bounding box center [1021, 344] width 299 height 30
paste input "230110000"
type input "230110000"
click at [1466, 528] on input "Apply" at bounding box center [1468, 527] width 47 height 30
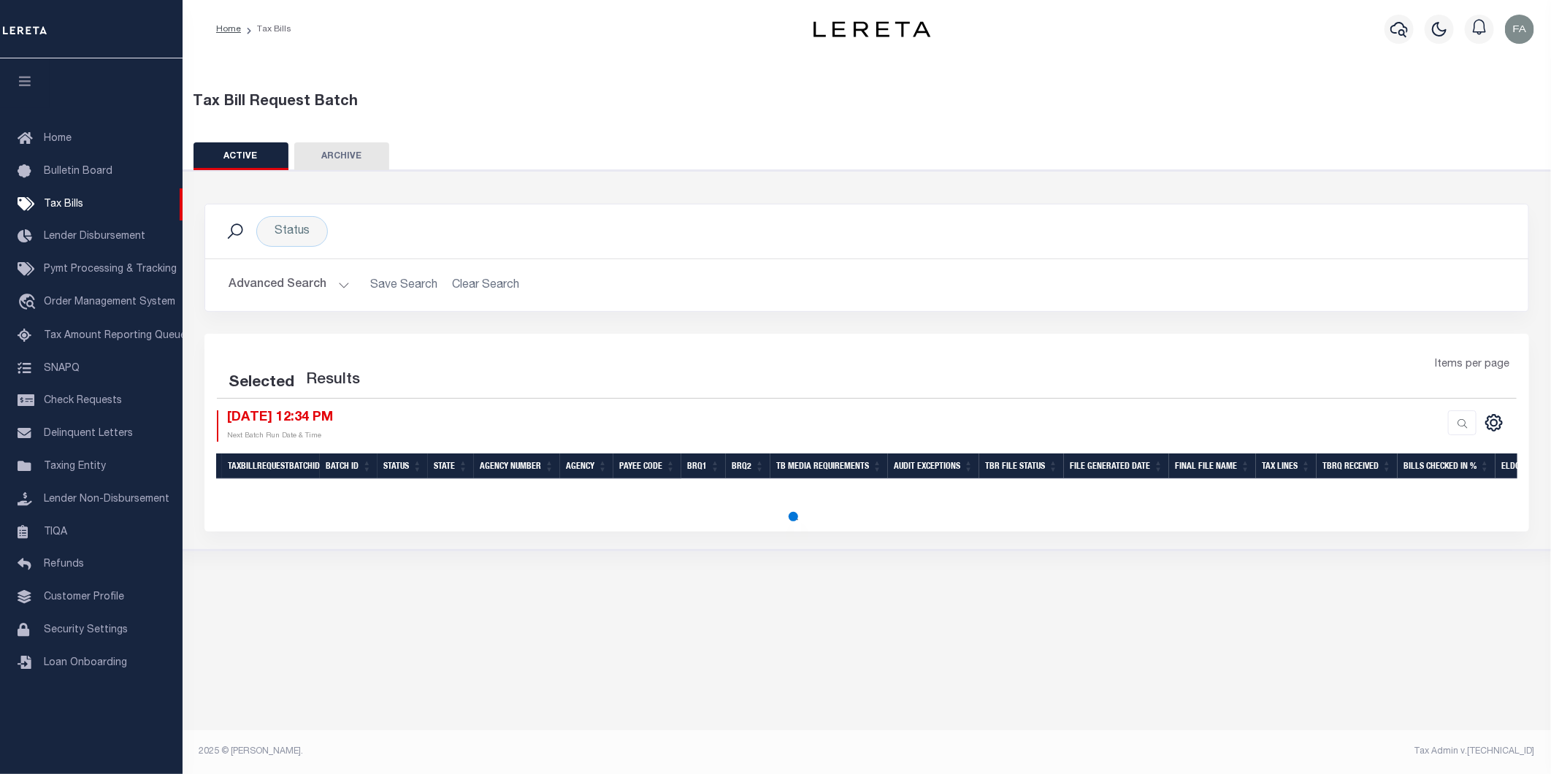
click at [491, 282] on h2 "Advanced Search Save Search Clear Search TaxBillBatches_dynamictable_____Defaul…" at bounding box center [866, 285] width 1299 height 28
click at [470, 290] on h2 "Advanced Search Save Search Clear Search TaxBillBatches_dynamictable_____Defaul…" at bounding box center [866, 285] width 1299 height 28
click at [466, 288] on h2 "Advanced Search Save Search Clear Search TaxBillBatches_dynamictable_____Defaul…" at bounding box center [866, 285] width 1299 height 28
click at [315, 291] on button "Advanced Search" at bounding box center [288, 285] width 121 height 28
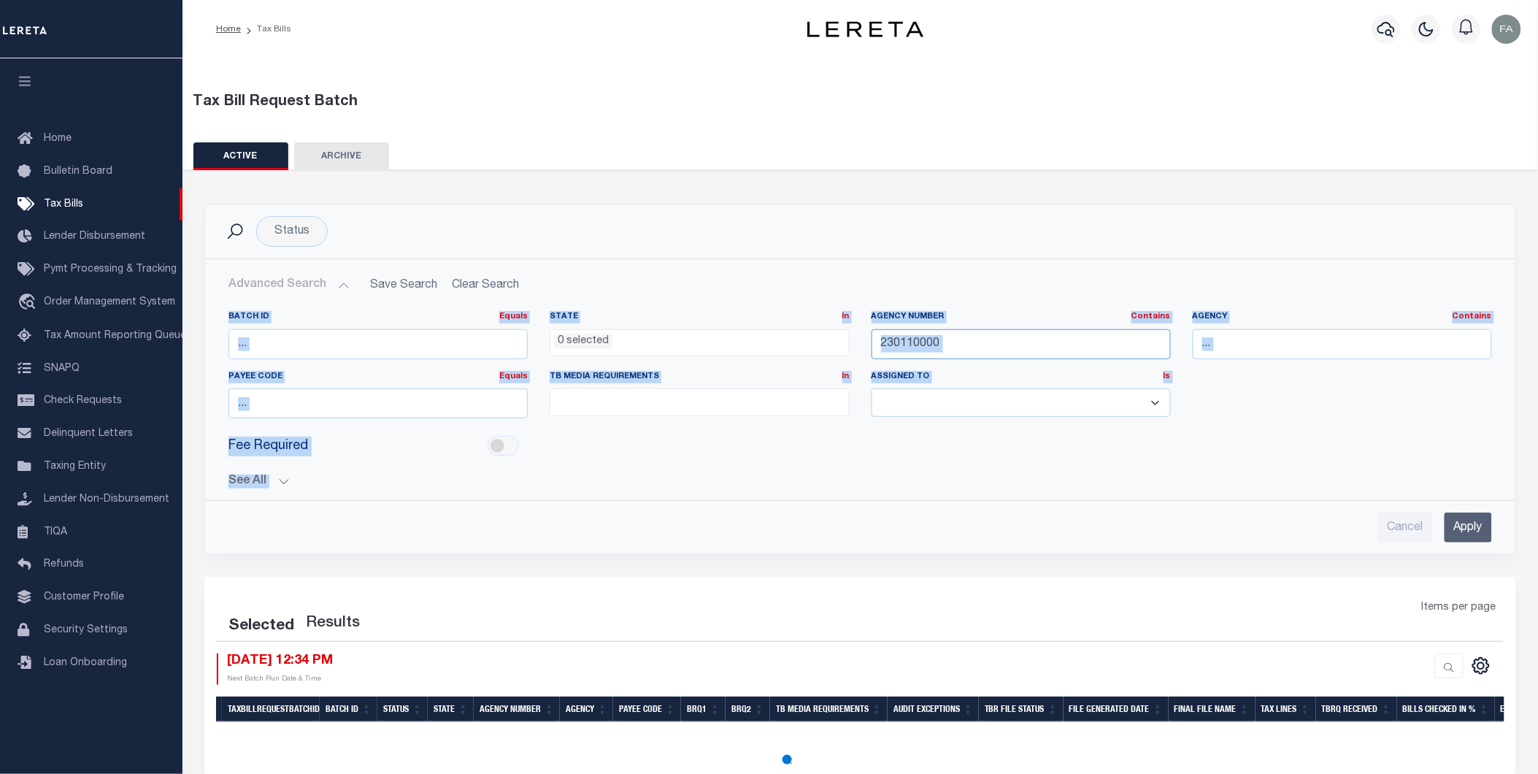
click at [1029, 351] on input "230110000" at bounding box center [1021, 344] width 299 height 30
click at [361, 492] on div "Batch ID Equals Equals Is Not Equal To Is Greater Than Is Less Than State In In…" at bounding box center [860, 420] width 1287 height 243
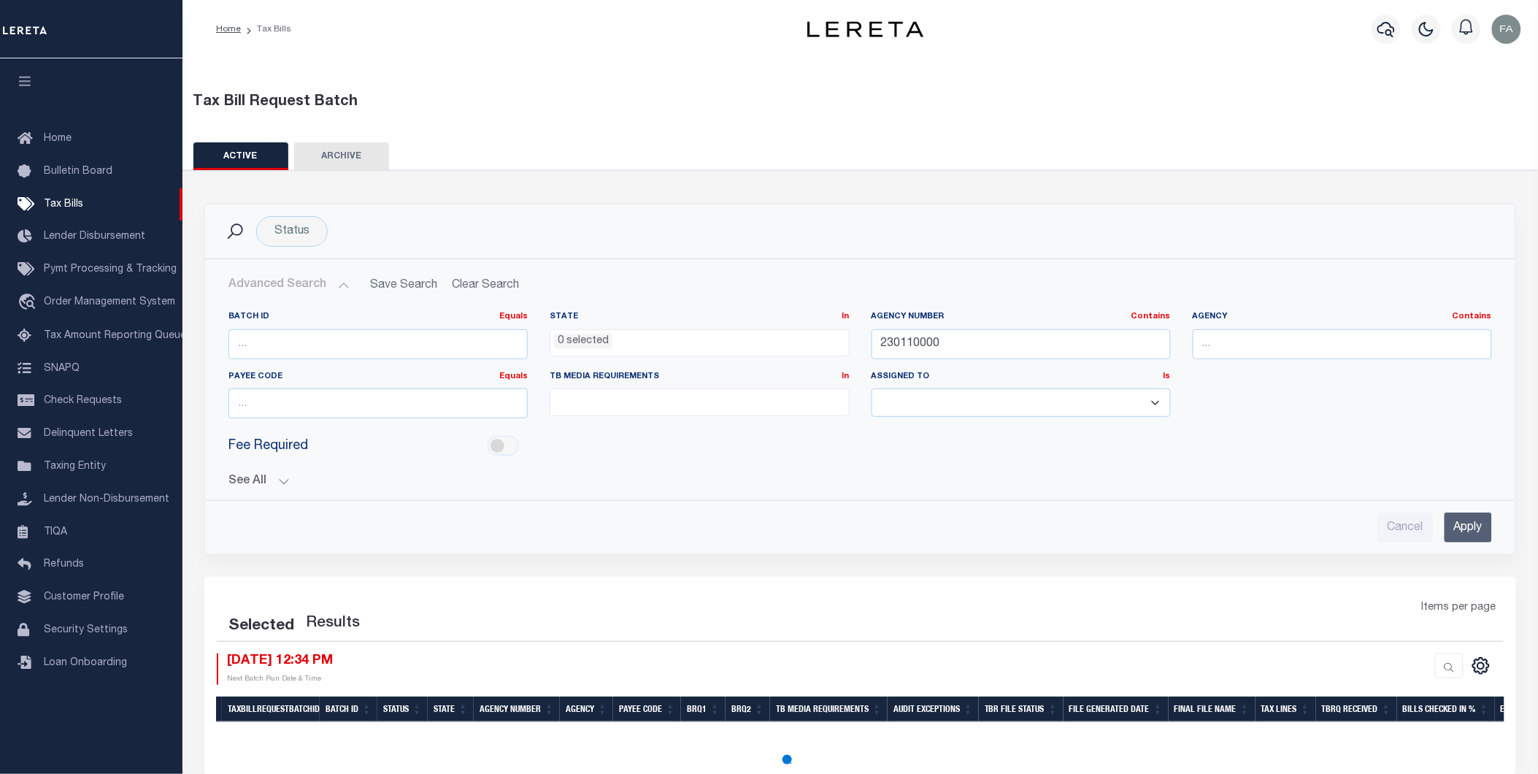
click at [480, 287] on h2 "Advanced Search Save Search Clear Search TaxBillBatches_dynamictable_____Defaul…" at bounding box center [860, 285] width 1287 height 28
drag, startPoint x: 982, startPoint y: 353, endPoint x: 960, endPoint y: 347, distance: 22.7
click at [960, 347] on input "230110000" at bounding box center [1021, 344] width 299 height 30
drag, startPoint x: 953, startPoint y: 346, endPoint x: 799, endPoint y: 332, distance: 154.7
click at [802, 332] on div "Batch ID Equals Equals Is Not Equal To Is Greater Than Is Less Than State In In…" at bounding box center [861, 370] width 1286 height 119
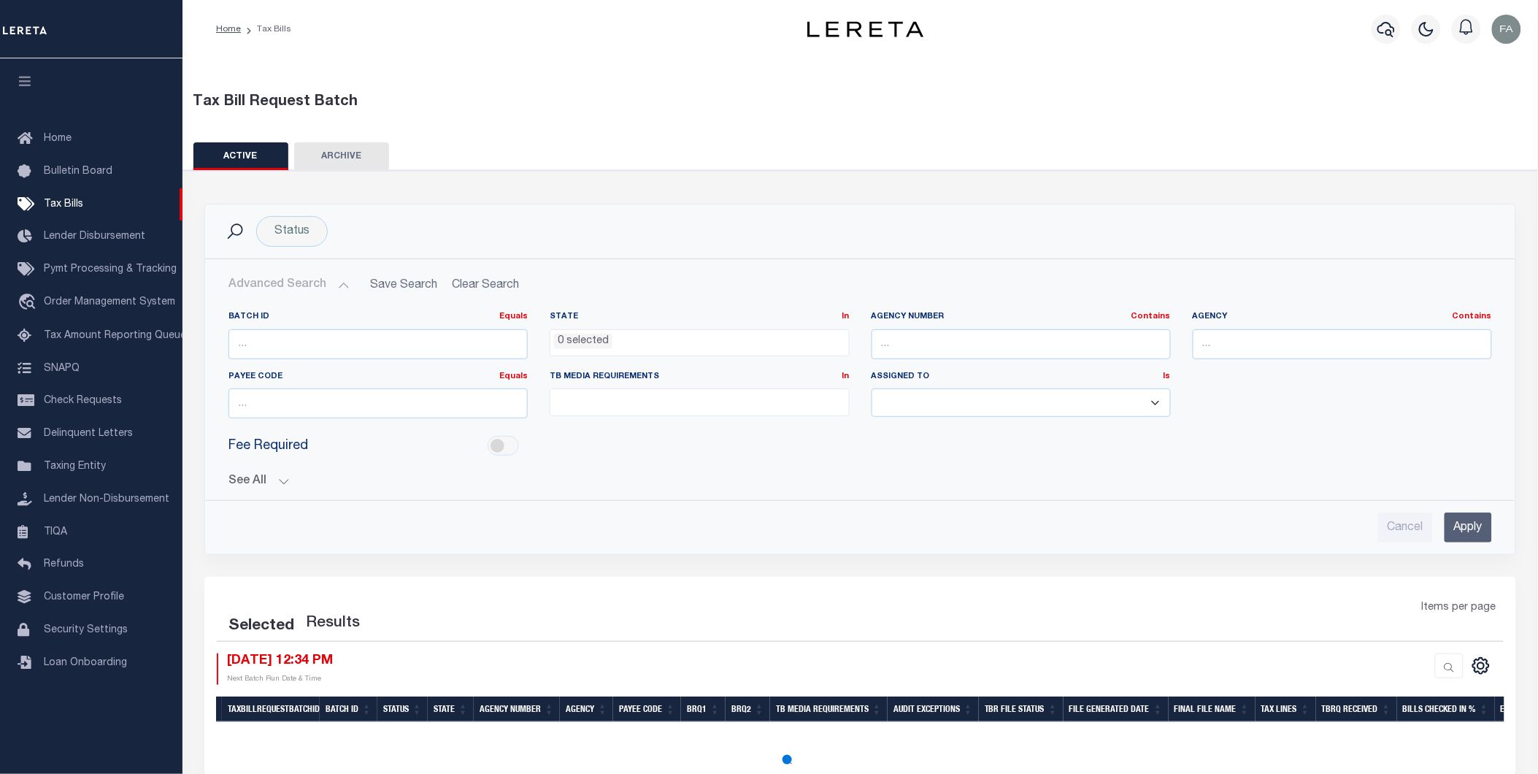
click at [483, 287] on h2 "Advanced Search Save Search Clear Search TaxBillBatches_dynamictable_____Defaul…" at bounding box center [860, 285] width 1287 height 28
click at [266, 491] on div "Batch ID Equals Equals Is Not Equal To Is Greater Than Is Less Than State In In…" at bounding box center [860, 420] width 1287 height 243
click at [266, 477] on button "See All" at bounding box center [860, 482] width 1264 height 14
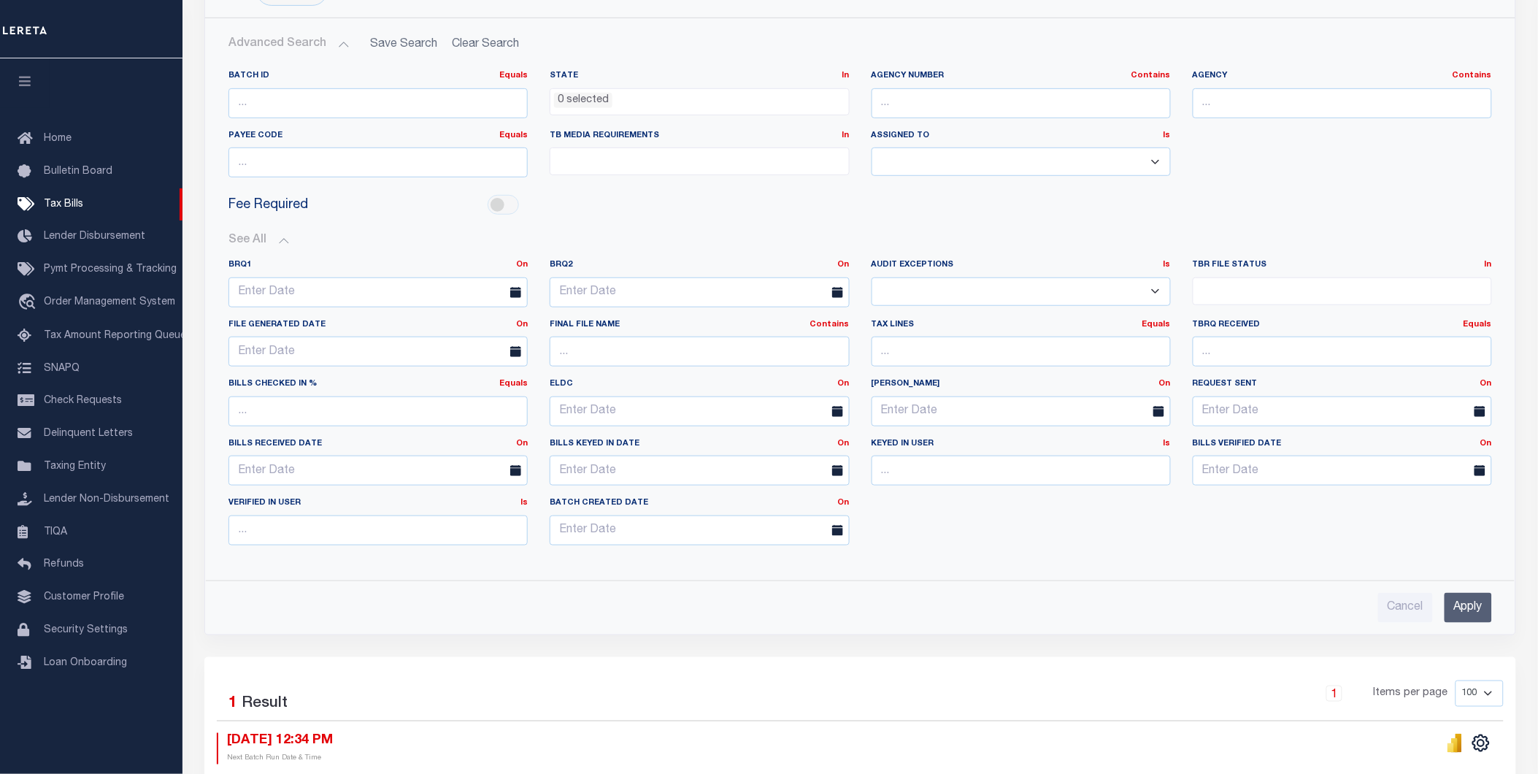
scroll to position [159, 0]
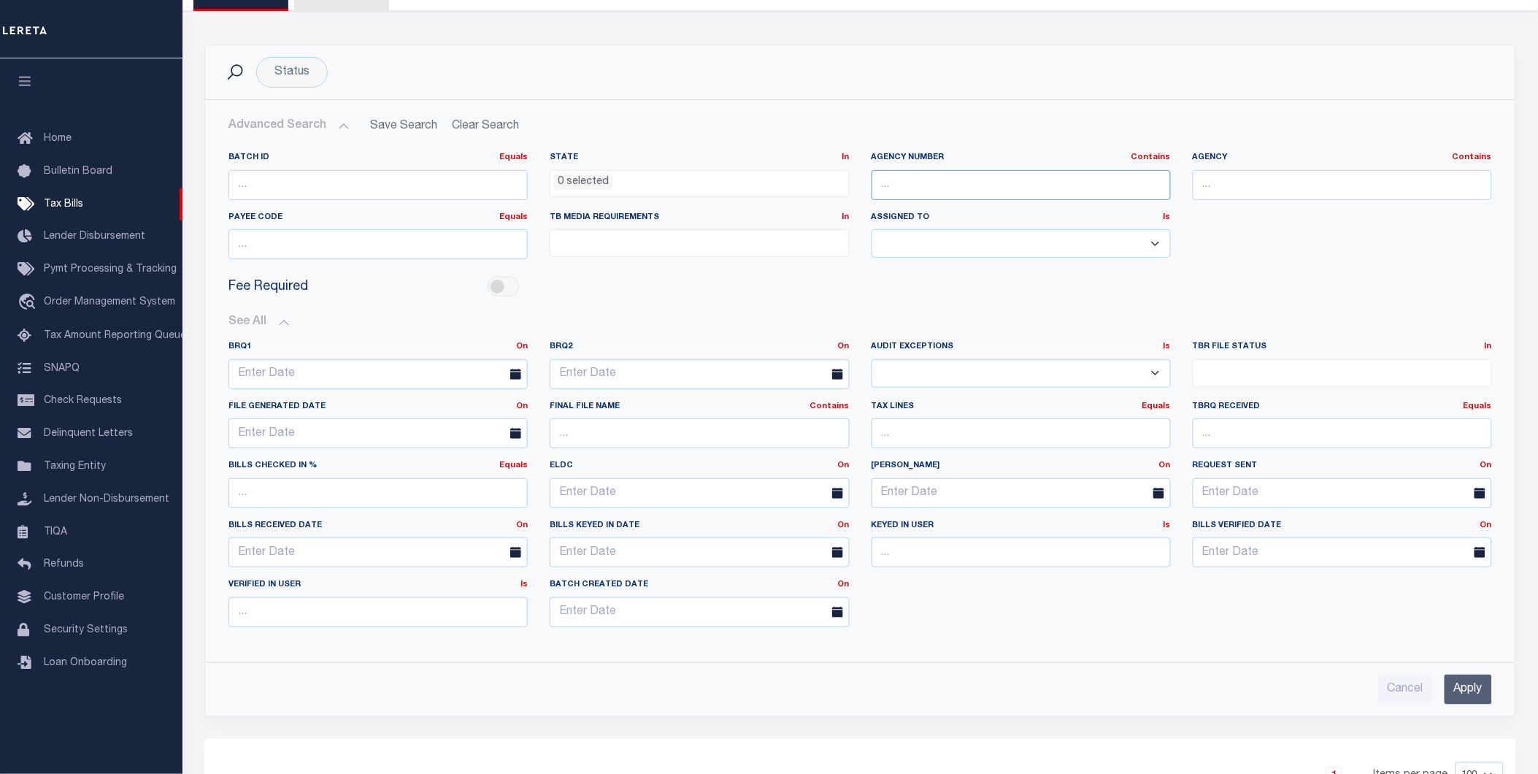
click at [923, 180] on input "text" at bounding box center [1021, 185] width 299 height 30
paste input "230110000"
type input "230110000"
click at [1470, 690] on input "Apply" at bounding box center [1468, 690] width 47 height 30
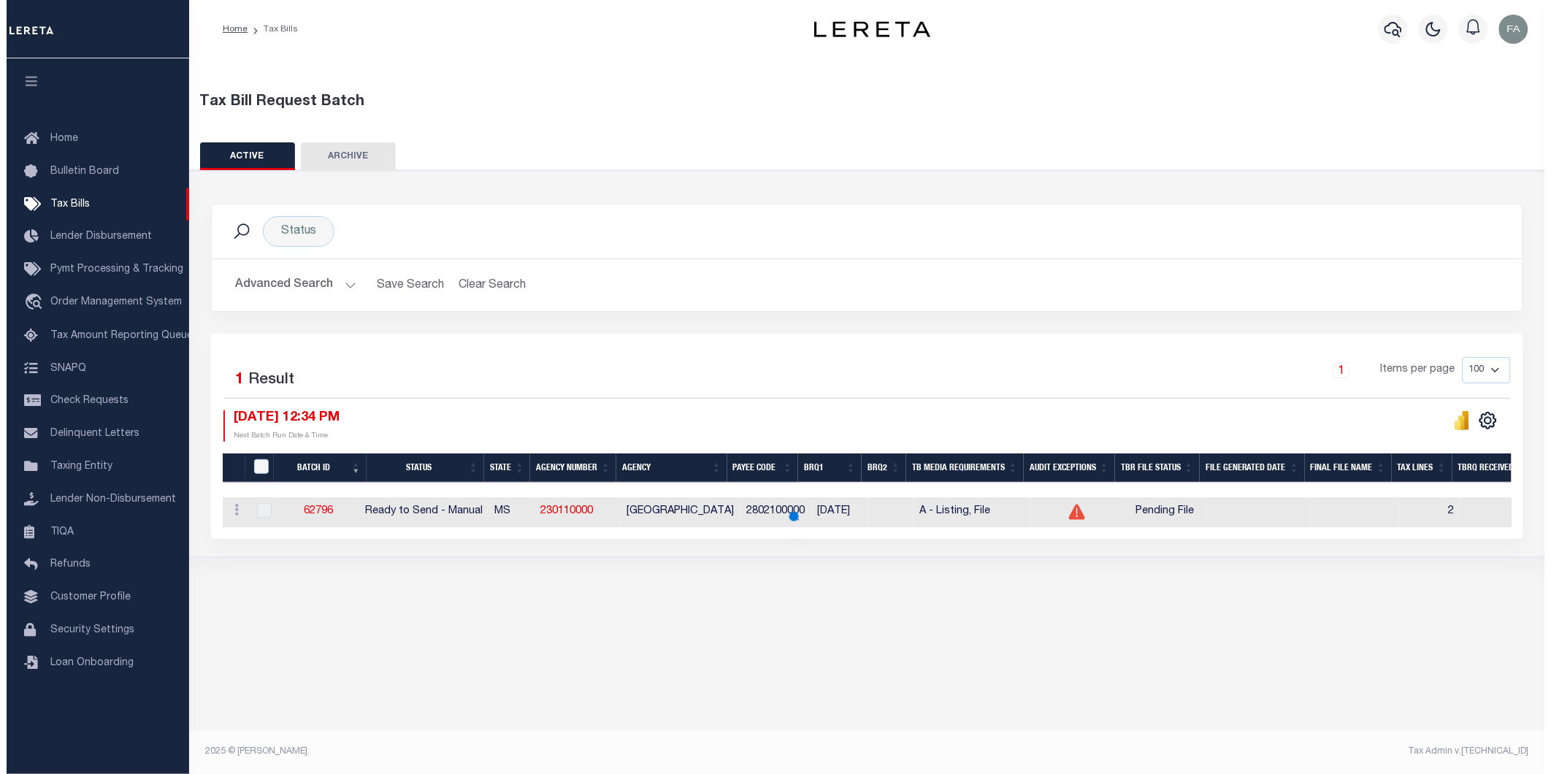
scroll to position [0, 0]
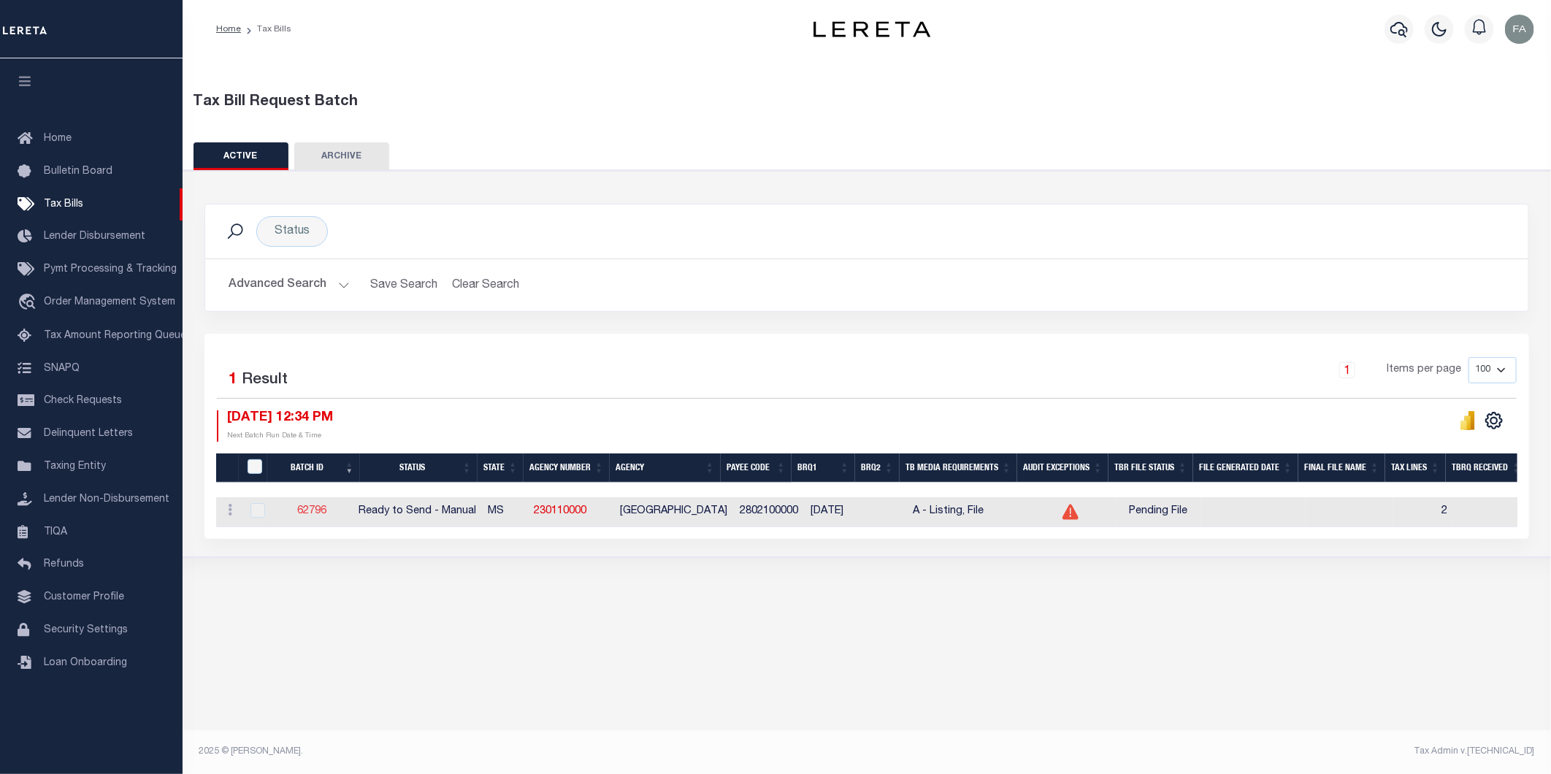
click at [310, 511] on link "62796" at bounding box center [311, 511] width 29 height 10
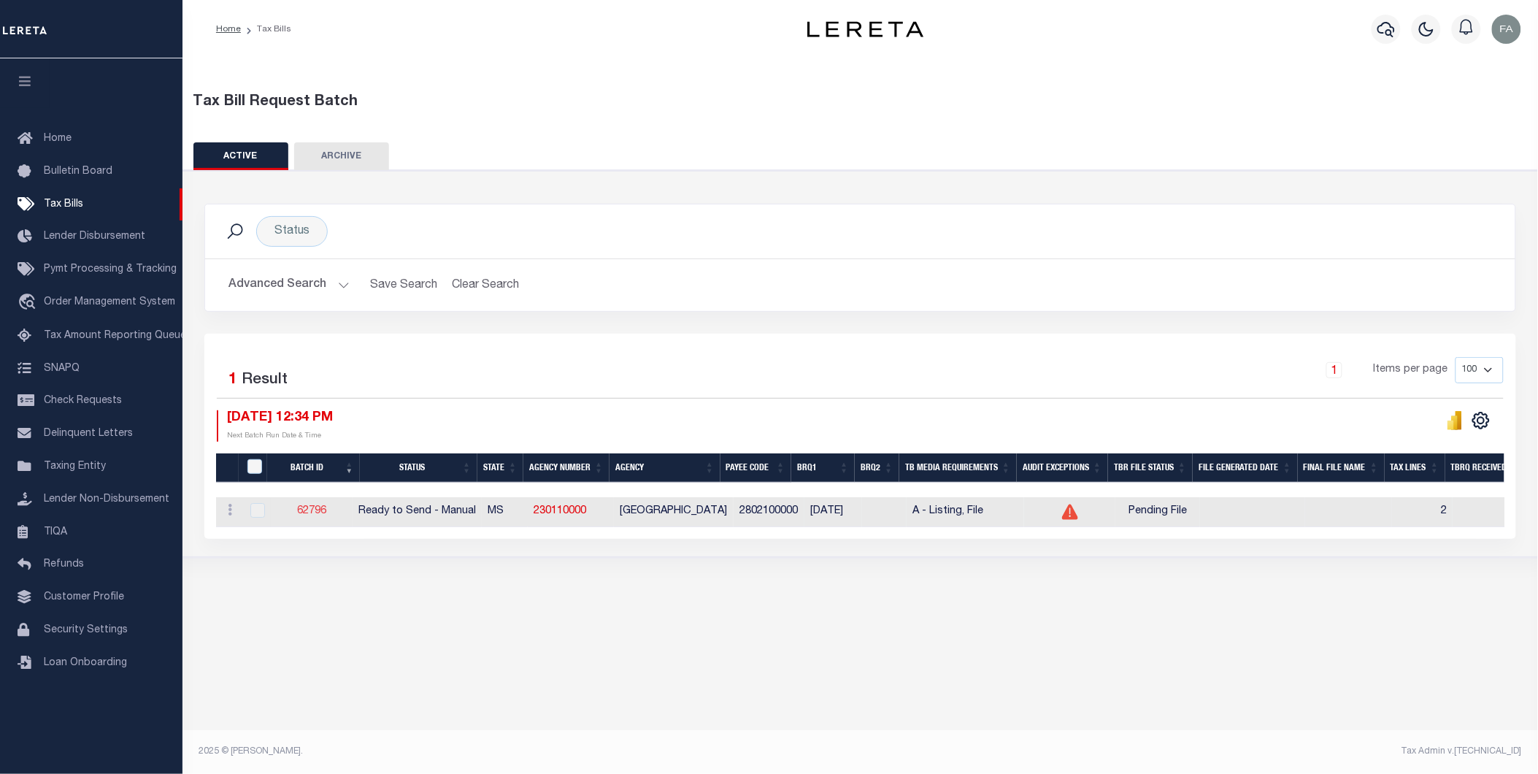
select select "RTS"
type input "No"
type input "Yes"
select select "30"
select select "16"
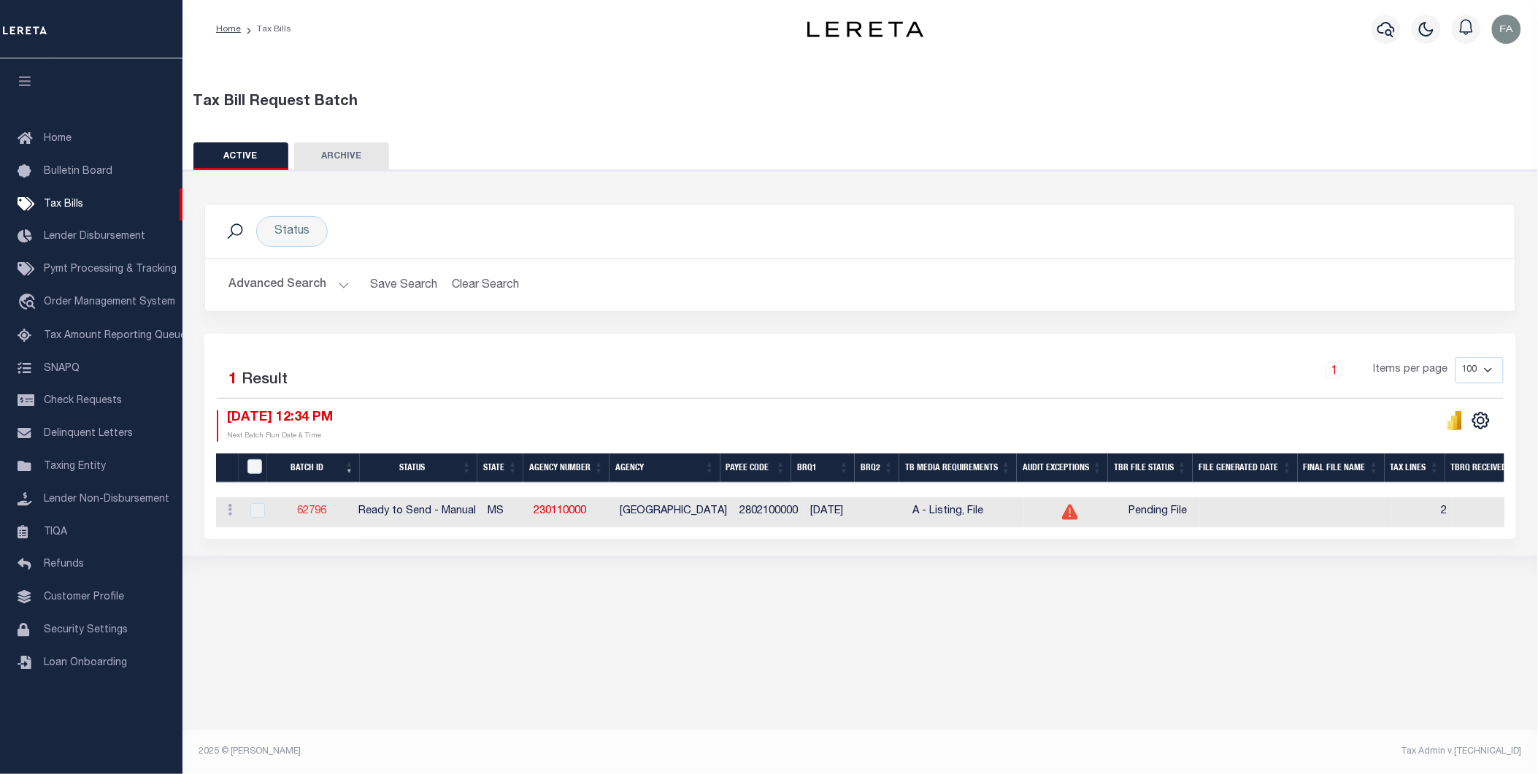
select select "1"
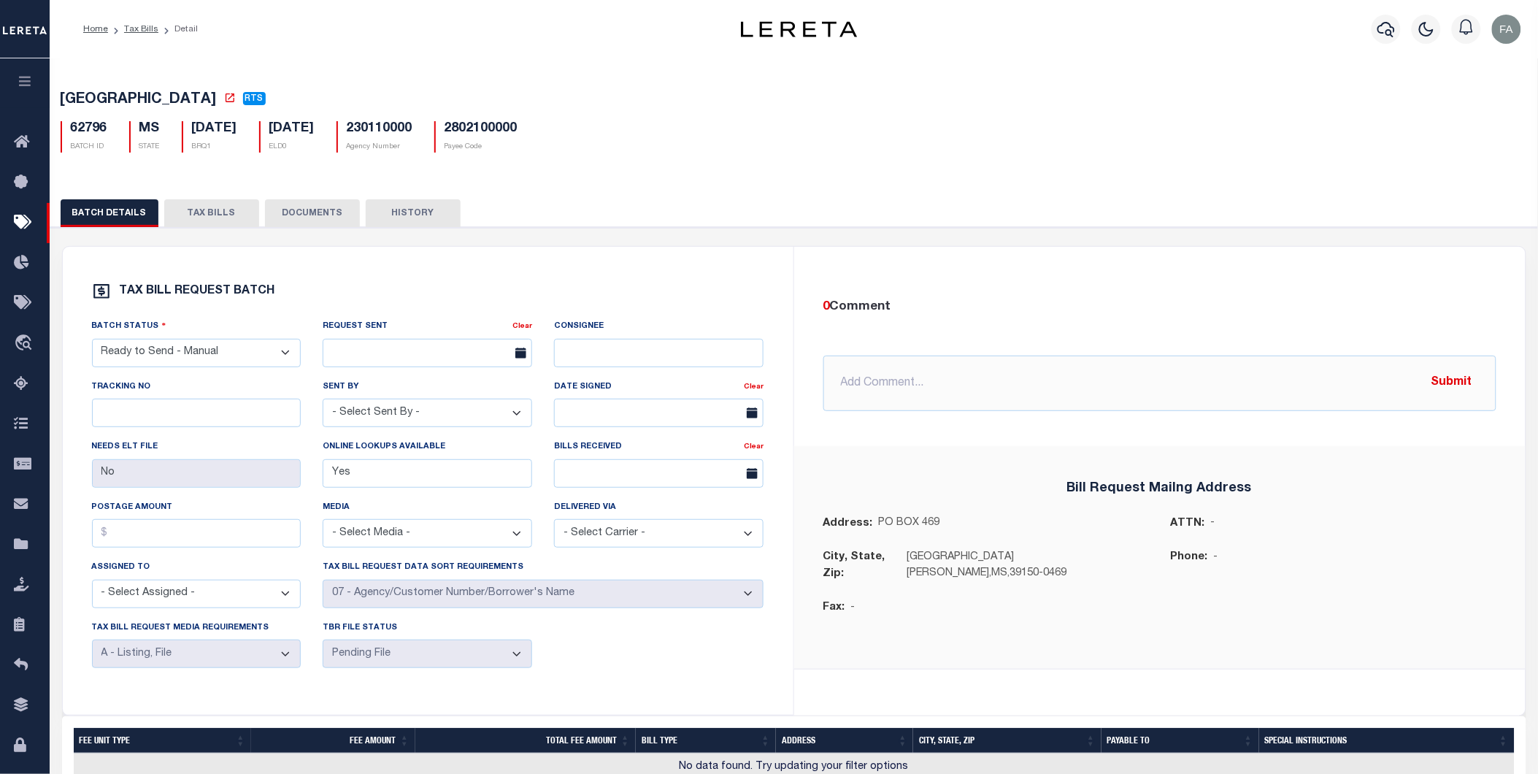
click at [190, 222] on button "TAX BILLS" at bounding box center [211, 213] width 95 height 28
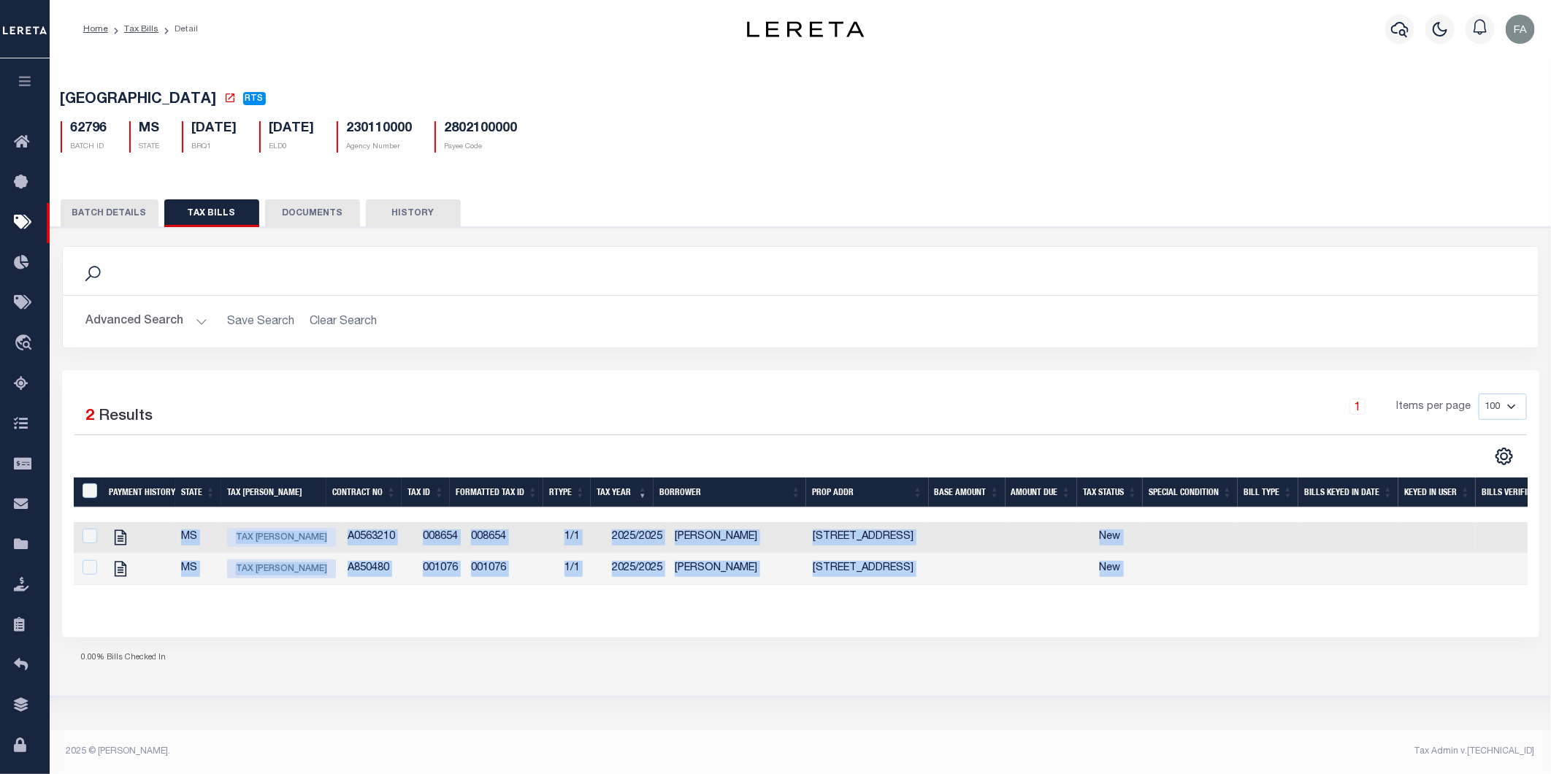
drag, startPoint x: 1438, startPoint y: 568, endPoint x: 168, endPoint y: 533, distance: 1270.7
click at [168, 533] on tbody "MS Tax Bill Amount A0563210 008654 008654 1/1 2025/2025 WILSON SHERONDA 1027 RO…" at bounding box center [1189, 553] width 2230 height 63
copy tbody "MS Tax Bill Amount A0563210 008654 008654 1/1 2025/2025 WILSON SHERONDA 1027 RO…"
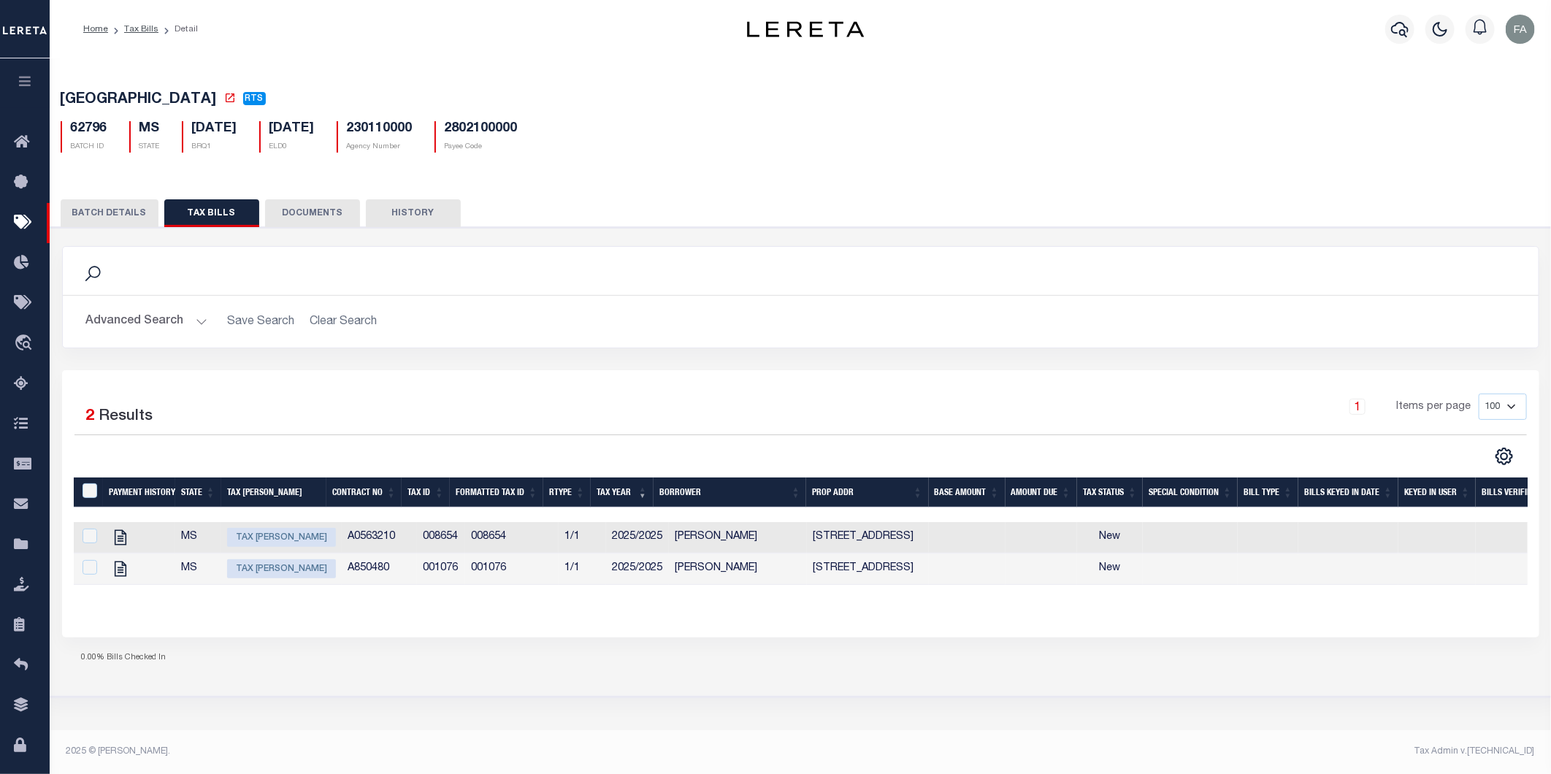
click at [866, 398] on div "1 Items per page 100 200 500 1000" at bounding box center [983, 412] width 1083 height 38
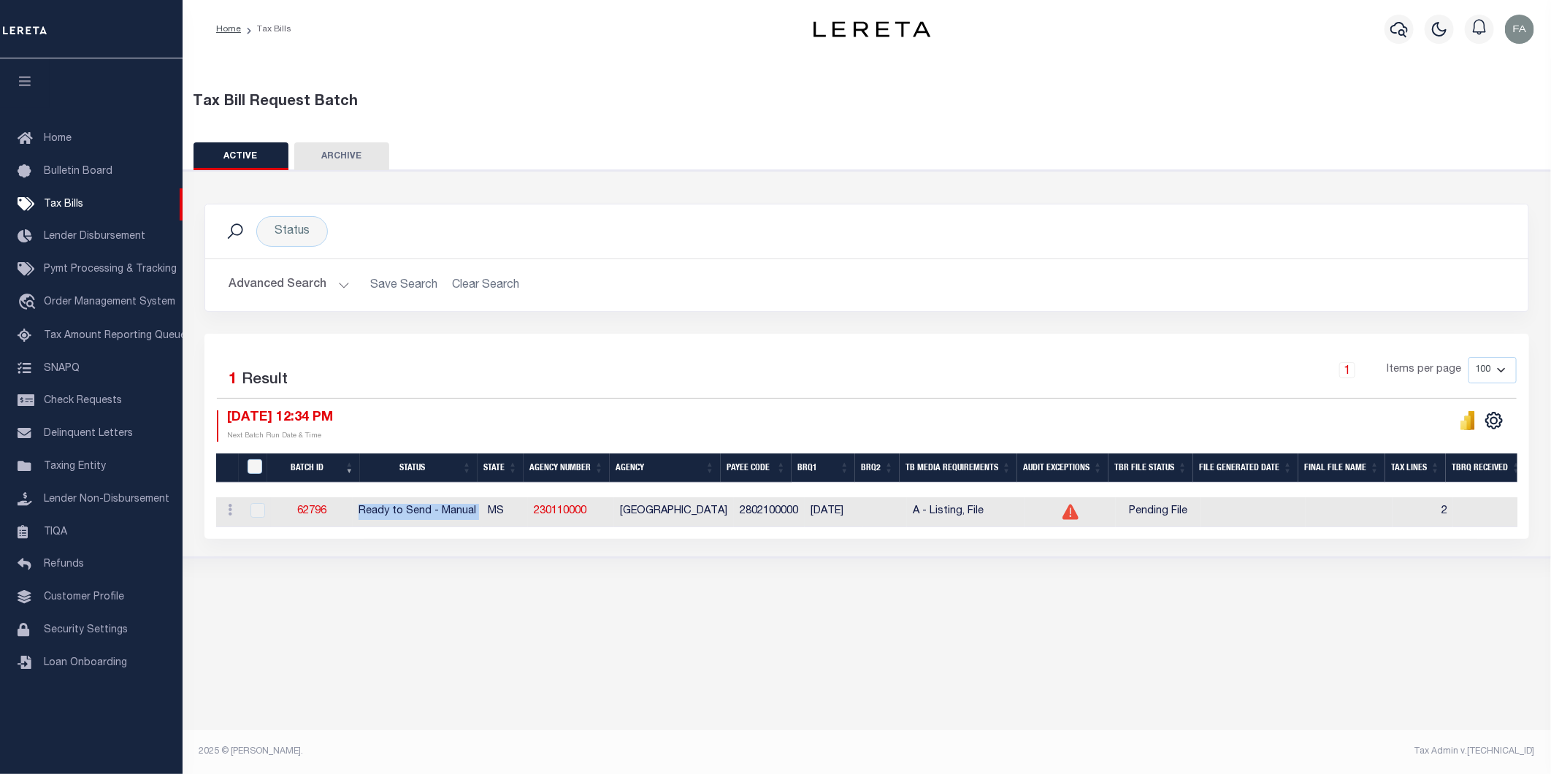
drag, startPoint x: 500, startPoint y: 504, endPoint x: 371, endPoint y: 499, distance: 129.3
click at [371, 499] on tr "ACTIONS [GEOGRAPHIC_DATA] 62796 Ready to Send - Manual MS 230110000 [GEOGRAPHIC…" at bounding box center [1394, 512] width 2357 height 30
click at [807, 556] on div "Status Search Advanced Search Save Search Clear Search Equals" at bounding box center [867, 364] width 1382 height 388
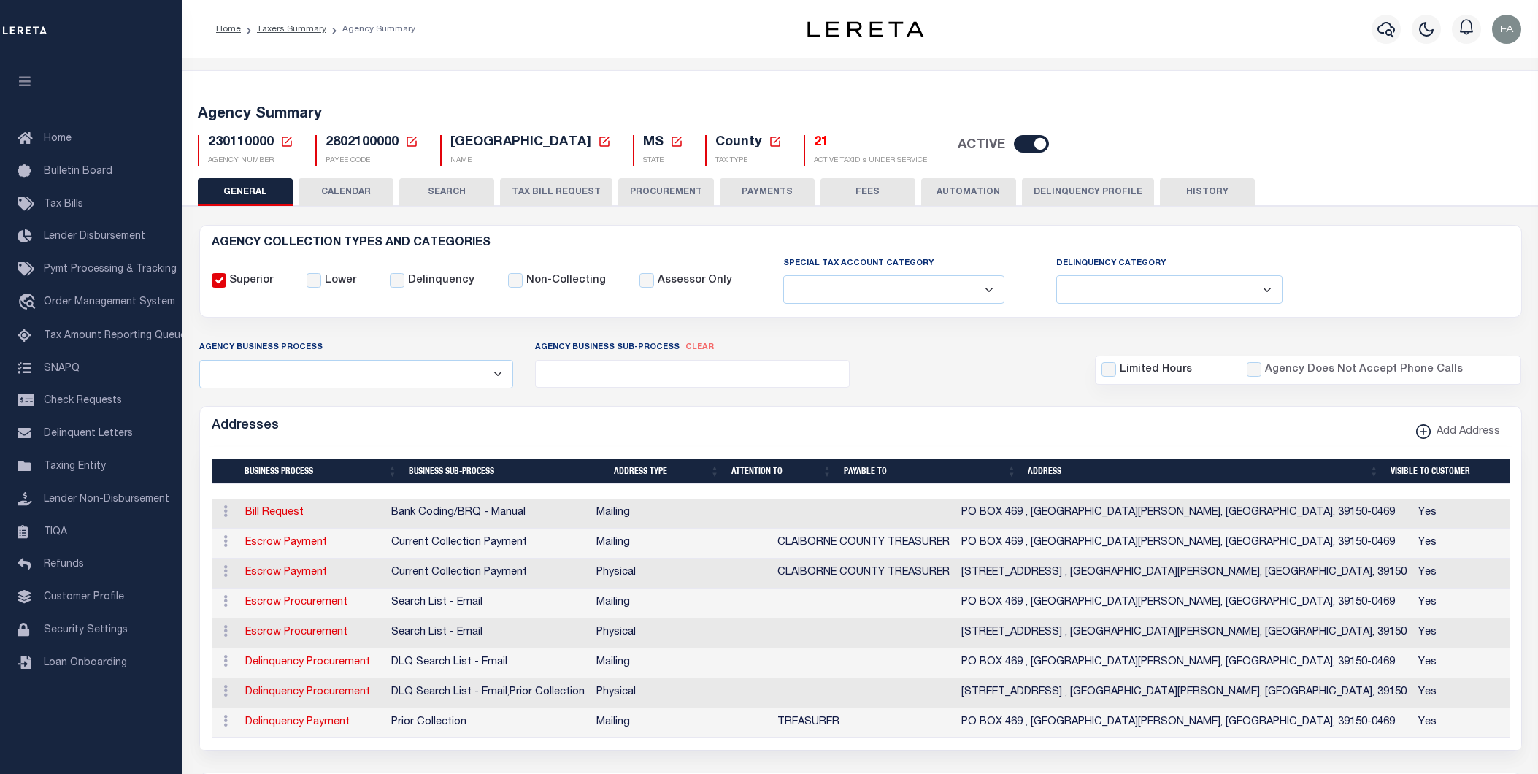
select select
click at [329, 195] on button "CALENDAR" at bounding box center [346, 192] width 95 height 28
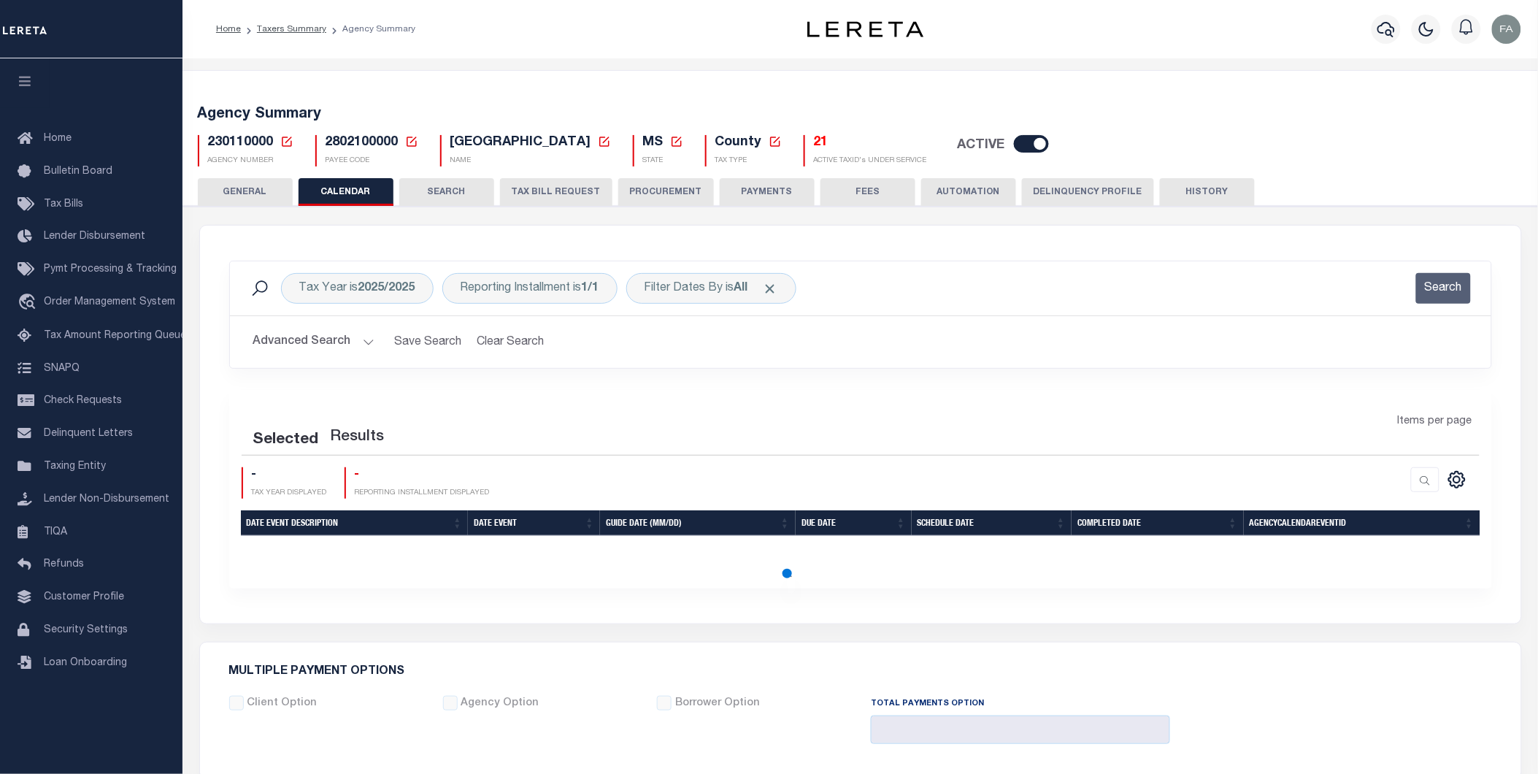
checkbox input "false"
type input "1"
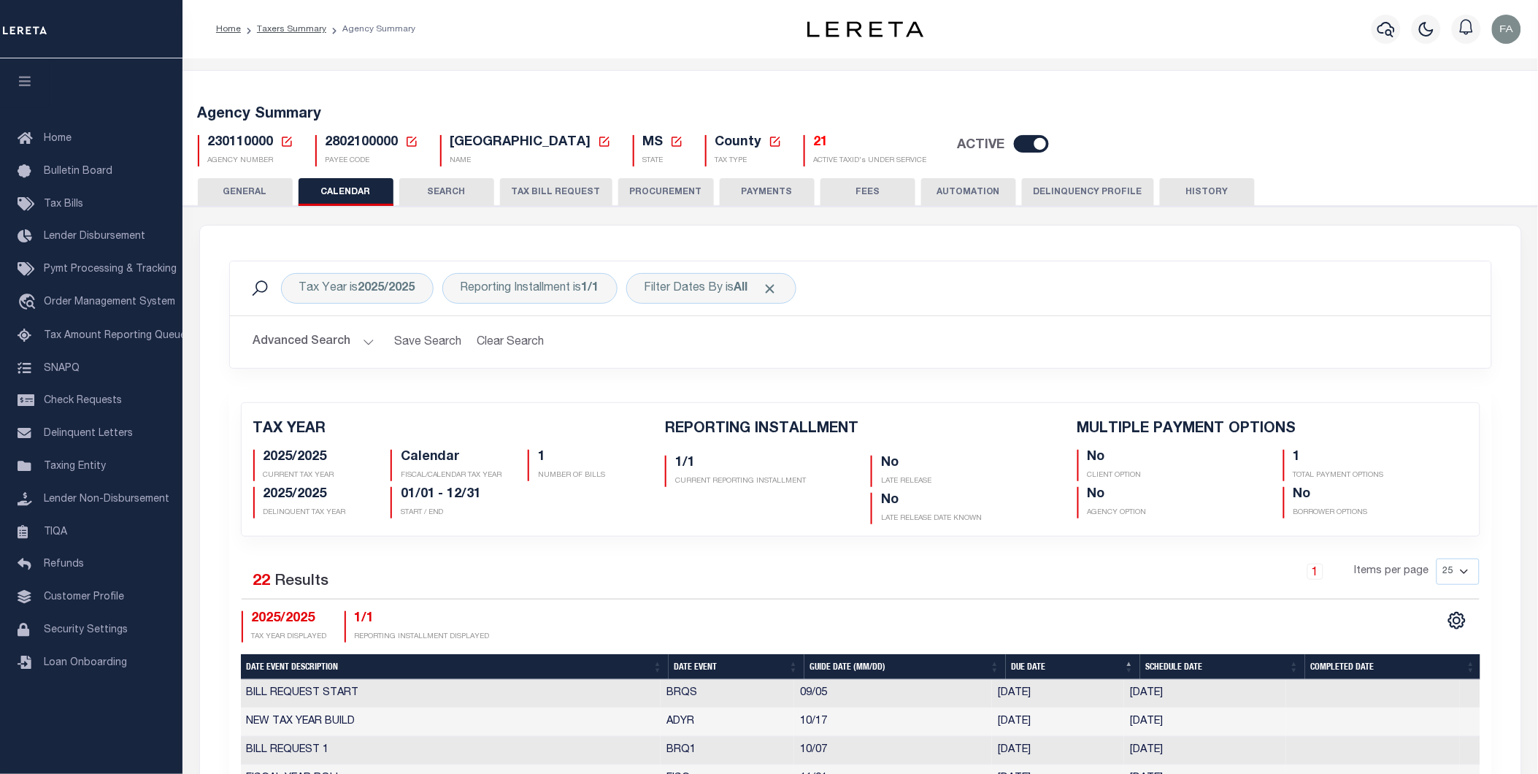
click at [533, 197] on button "TAX BILL REQUEST" at bounding box center [556, 192] width 112 height 28
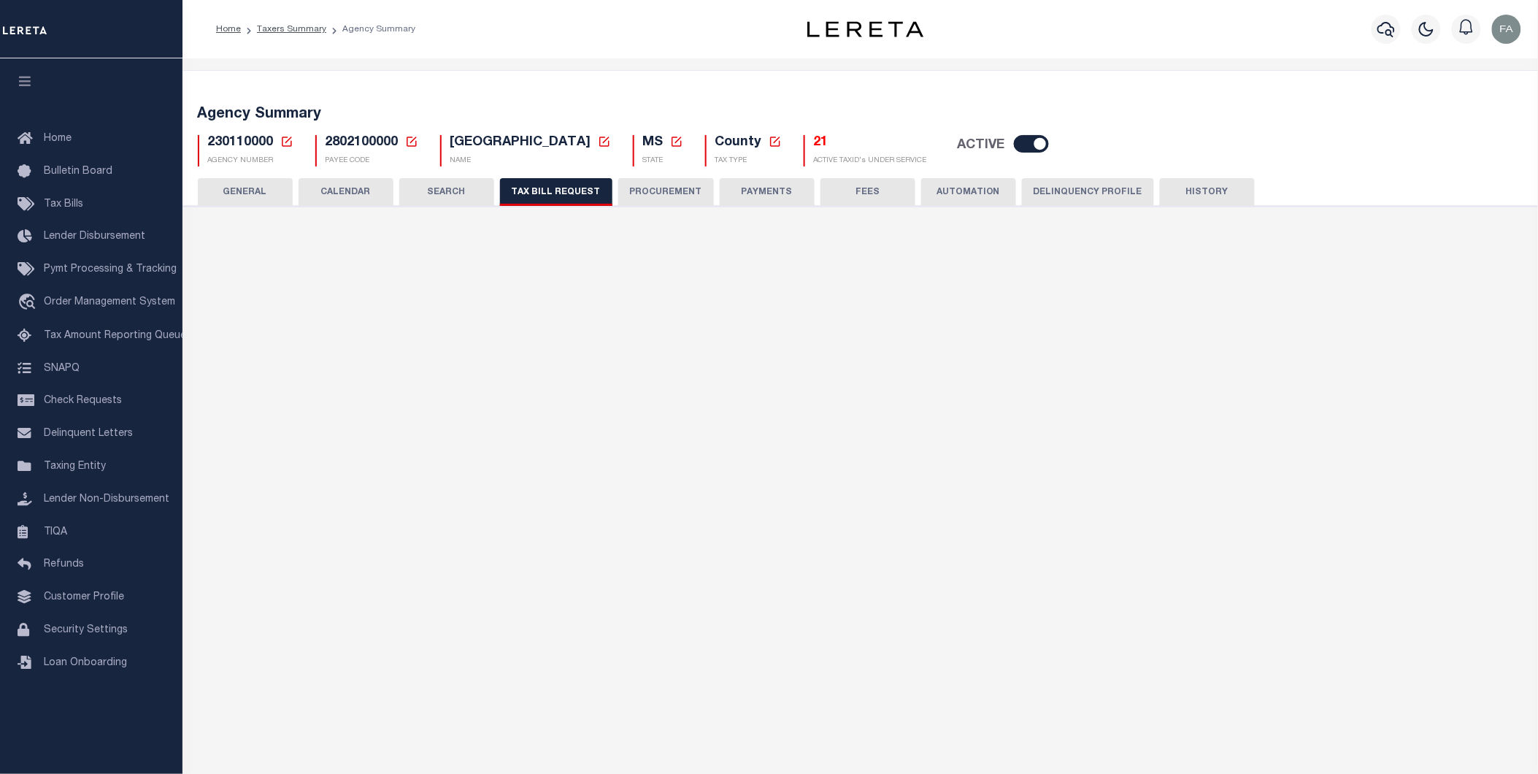
select select "30"
checkbox input "false"
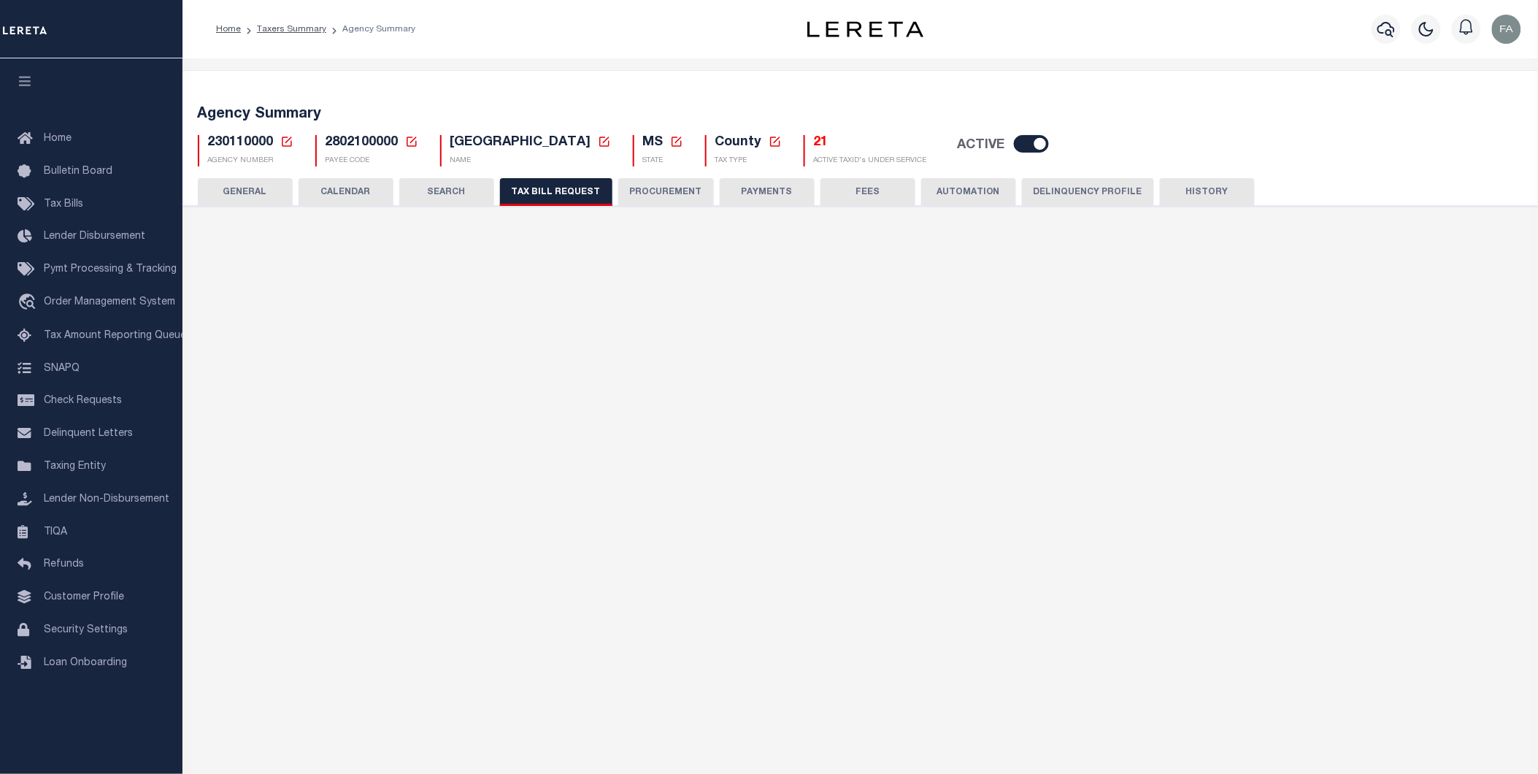
select select "16"
select select "true"
select select "14"
type input "6000-6100"
select select
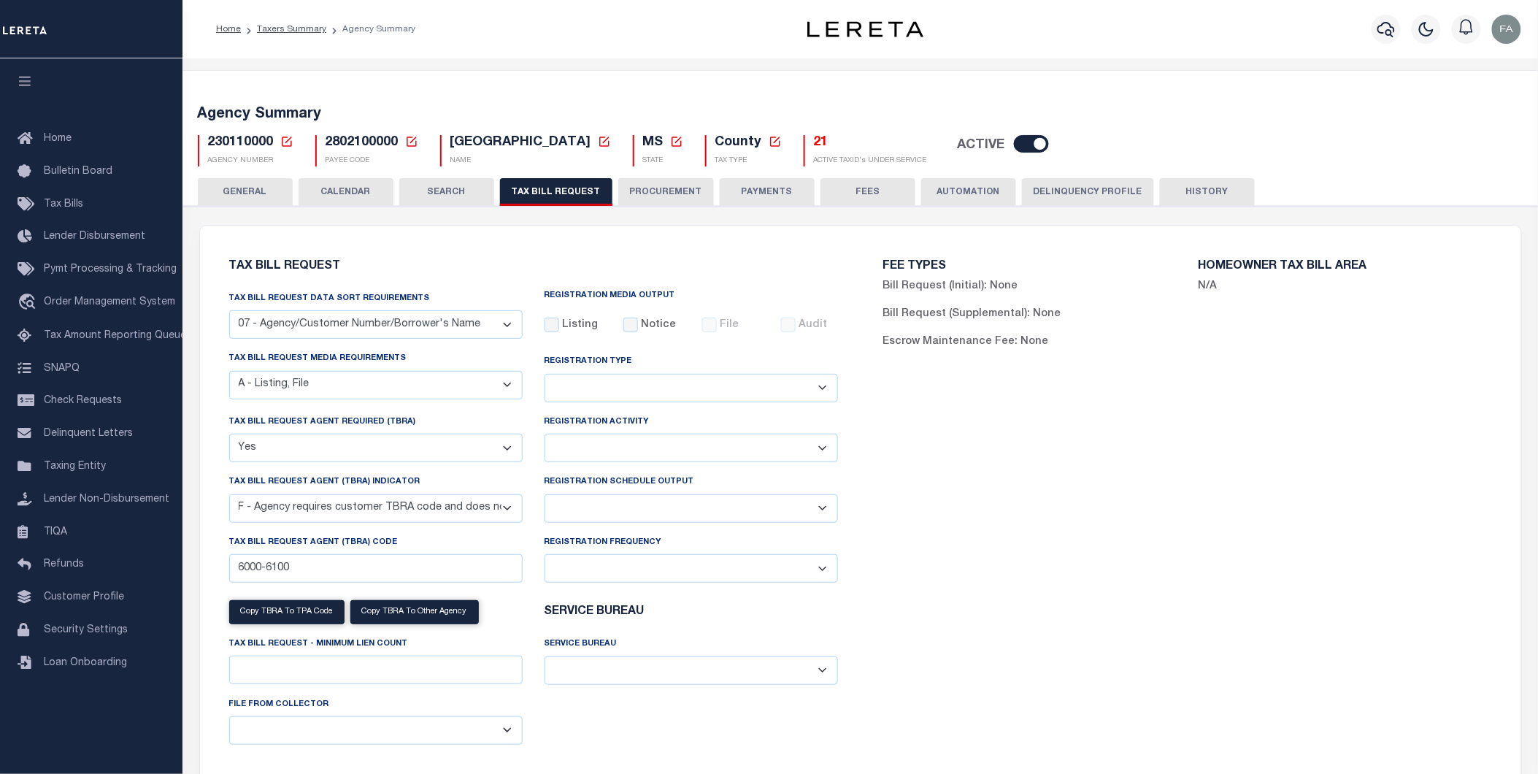
click at [366, 523] on select "A - Agency requires both customer TBRA code and LERETA TBRA code. B - Agency re…" at bounding box center [375, 508] width 293 height 28
select select
click at [229, 495] on select "A - Agency requires both customer TBRA code and LERETA TBRA code. B - Agency re…" at bounding box center [375, 508] width 293 height 28
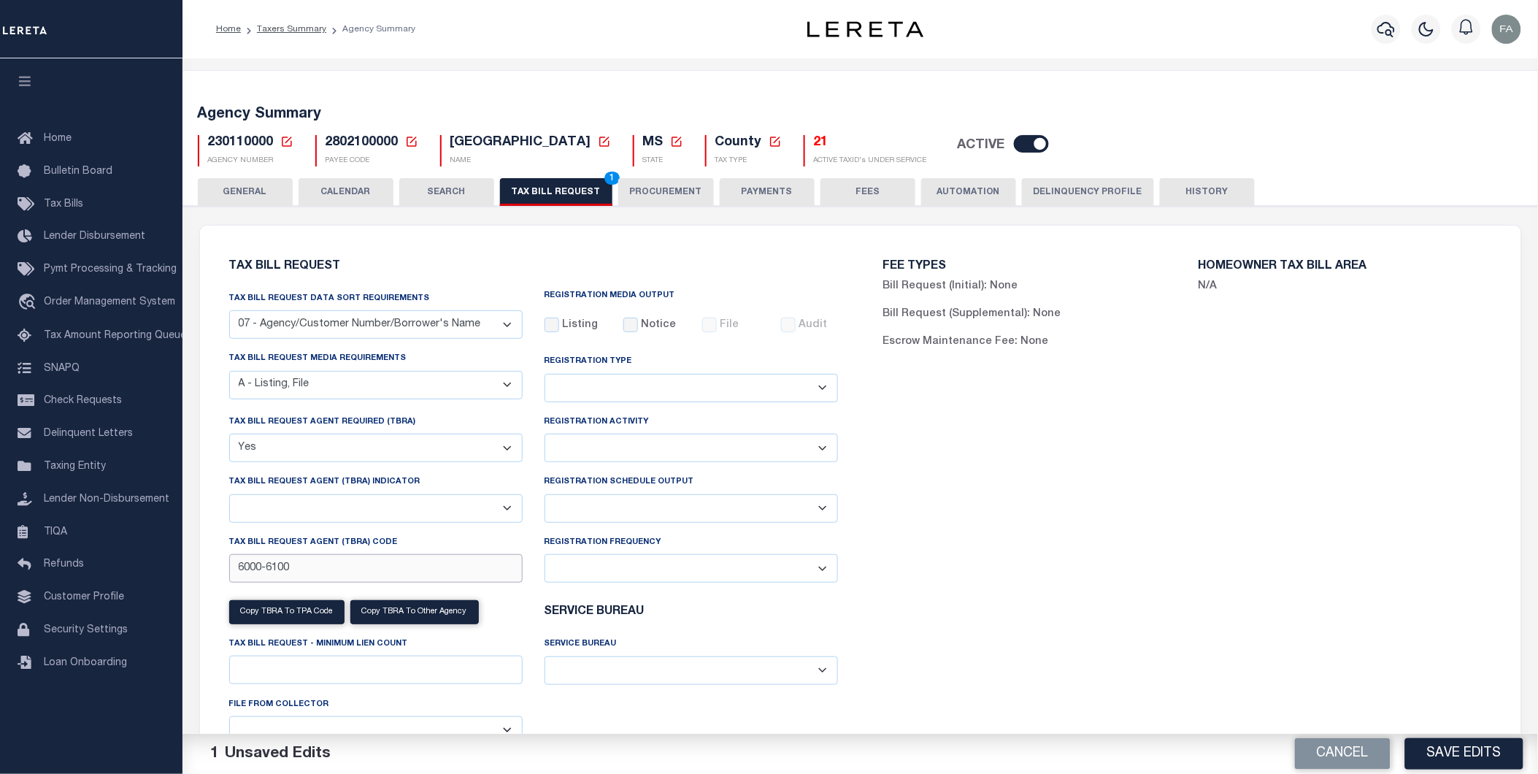
click at [336, 574] on input "6000-6100" at bounding box center [375, 568] width 293 height 28
click at [716, 388] on select "Adds and Deletes Adds Only Deletes Only" at bounding box center [691, 388] width 293 height 28
click at [937, 455] on div "FEE TYPES Bill Request (Initial): None Bill Request (Supplemental): None Escrow…" at bounding box center [1188, 517] width 654 height 548
click at [574, 570] on select "Daily Monthly - First Day of the Month Monthly - Last Day of the Month Monthly …" at bounding box center [691, 568] width 293 height 28
click at [545, 556] on select "Daily Monthly - First Day of the Month Monthly - Last Day of the Month Monthly …" at bounding box center [691, 568] width 293 height 28
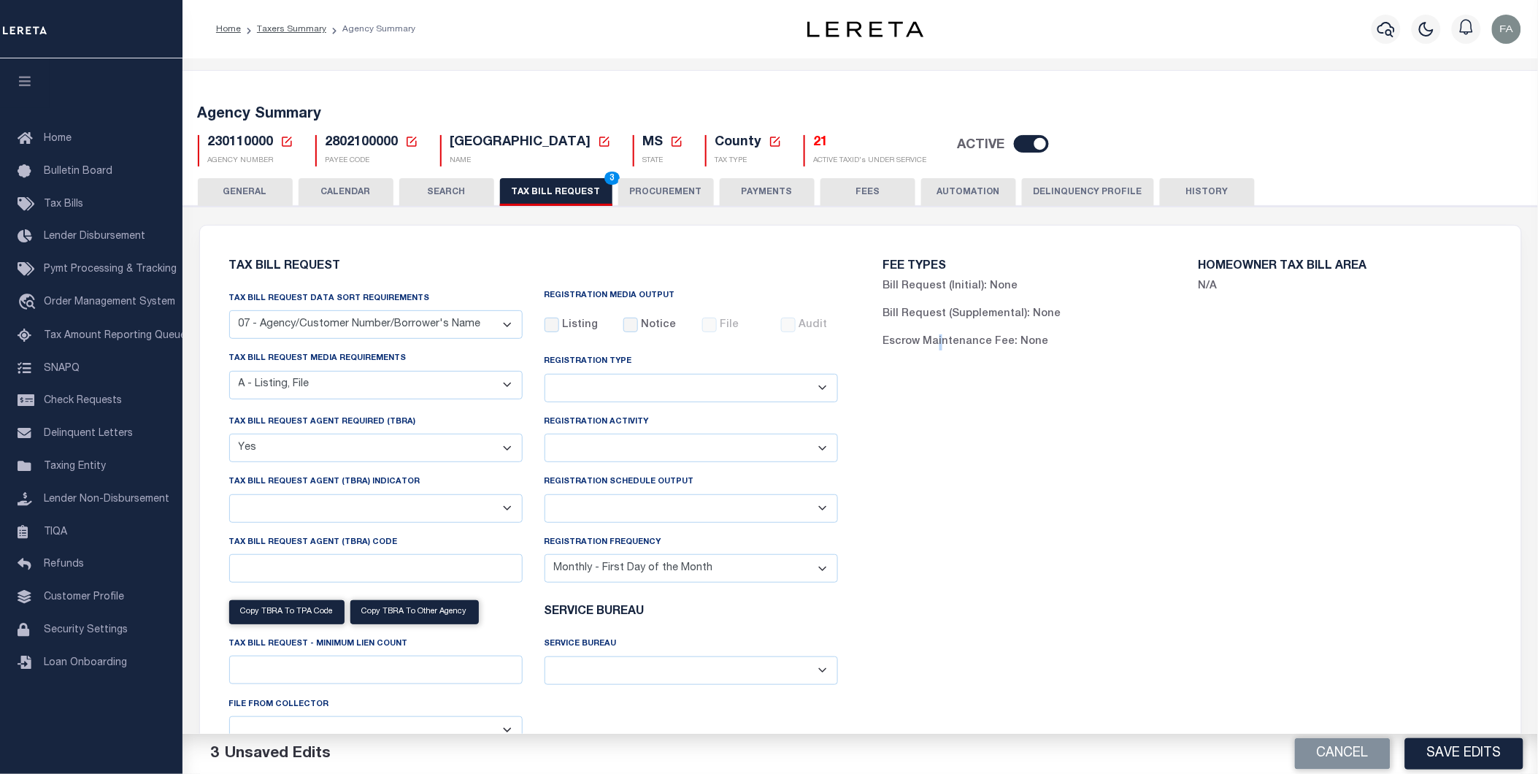
click at [650, 580] on select "Daily Monthly - First Day of the Month Monthly - Last Day of the Month Monthly …" at bounding box center [691, 568] width 293 height 28
select select "1"
click at [545, 556] on select "Daily Monthly - First Day of the Month Monthly - Last Day of the Month Monthly …" at bounding box center [691, 568] width 293 height 28
click at [686, 385] on select "Adds and Deletes Adds Only Deletes Only" at bounding box center [691, 388] width 293 height 28
select select "2"
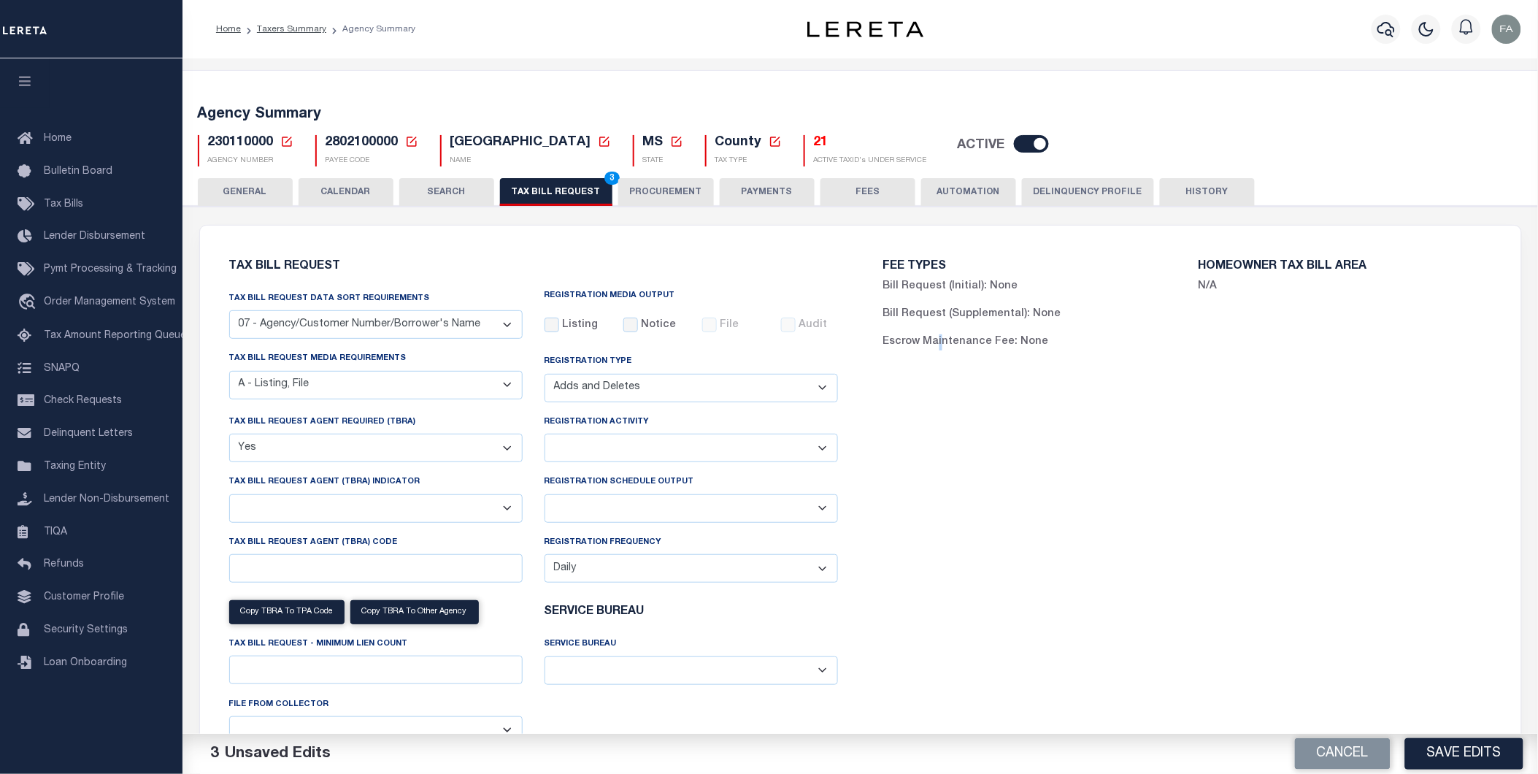
click at [545, 374] on select "Adds and Deletes Adds Only Deletes Only" at bounding box center [691, 388] width 293 height 28
click at [574, 326] on label "Listing" at bounding box center [580, 326] width 36 height 16
click at [559, 326] on input "Listing" at bounding box center [552, 325] width 15 height 15
checkbox input "true"
click at [635, 454] on select "Installment Yearly" at bounding box center [691, 448] width 293 height 28
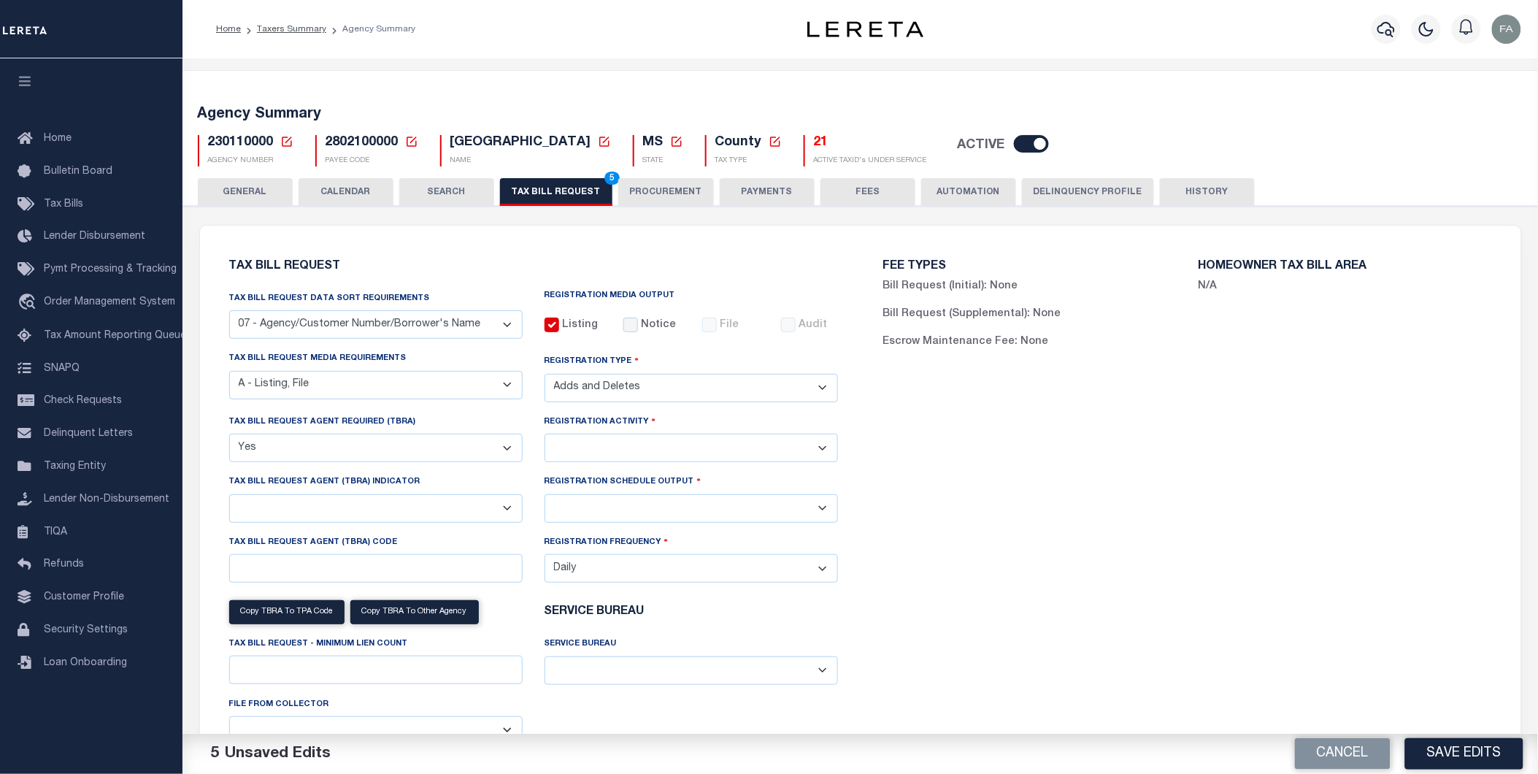
select select "2"
click at [545, 436] on select "Installment Yearly" at bounding box center [691, 448] width 293 height 28
click at [655, 501] on select "Delta File Full File" at bounding box center [691, 508] width 293 height 28
select select "1"
click at [545, 497] on select "Delta File Full File" at bounding box center [691, 508] width 293 height 28
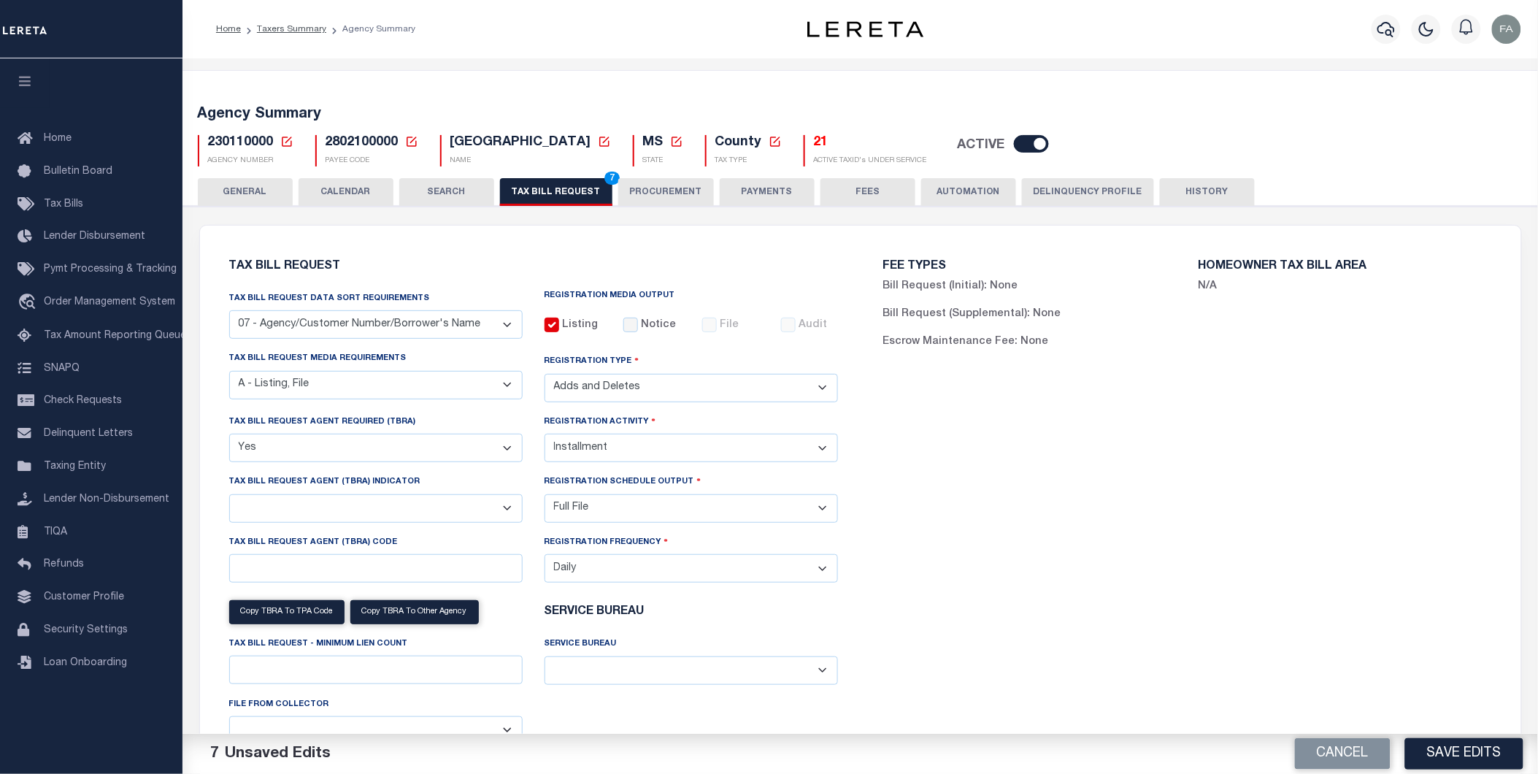
scroll to position [81, 0]
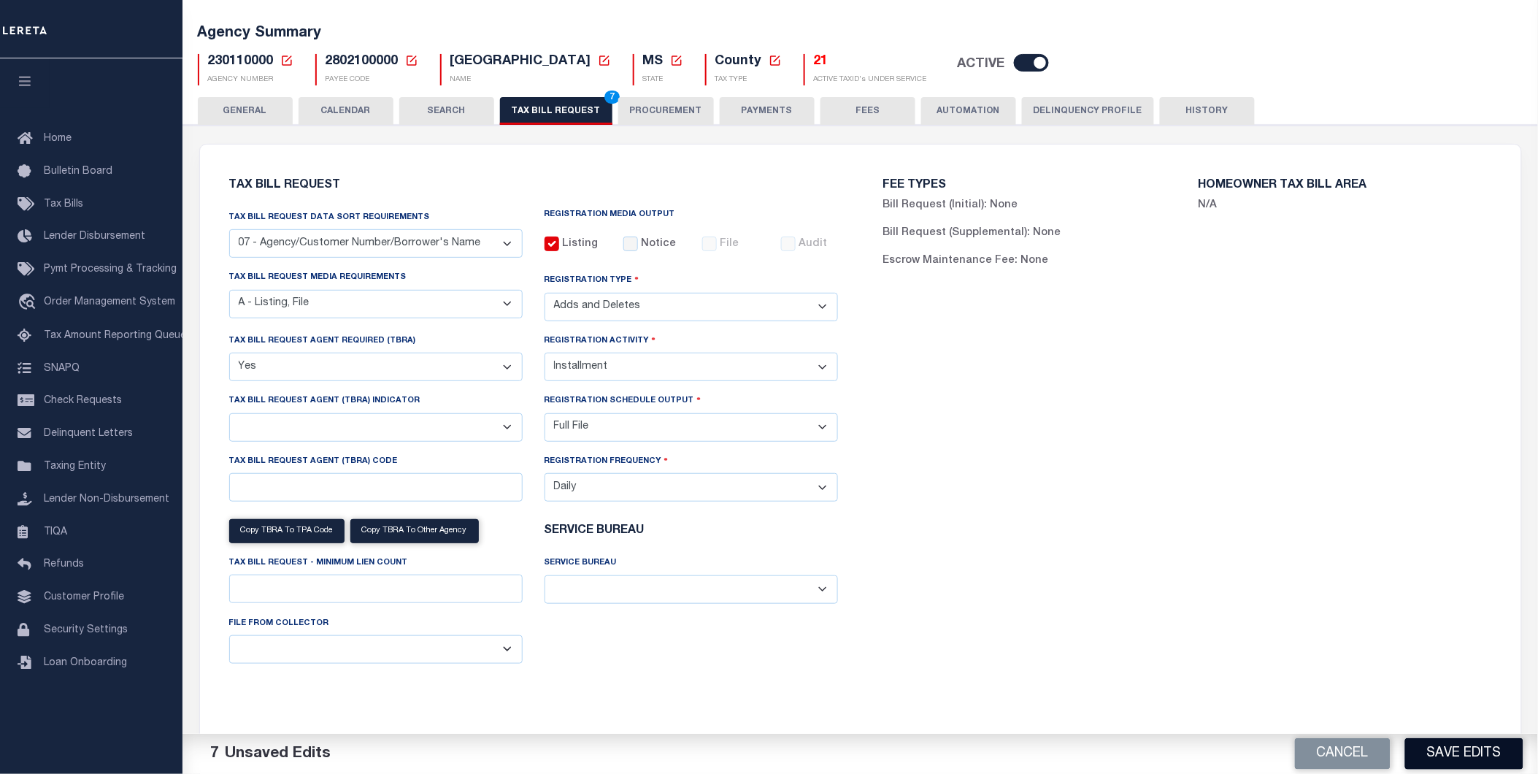
click at [1472, 748] on button "Save Edits" at bounding box center [1464, 753] width 118 height 31
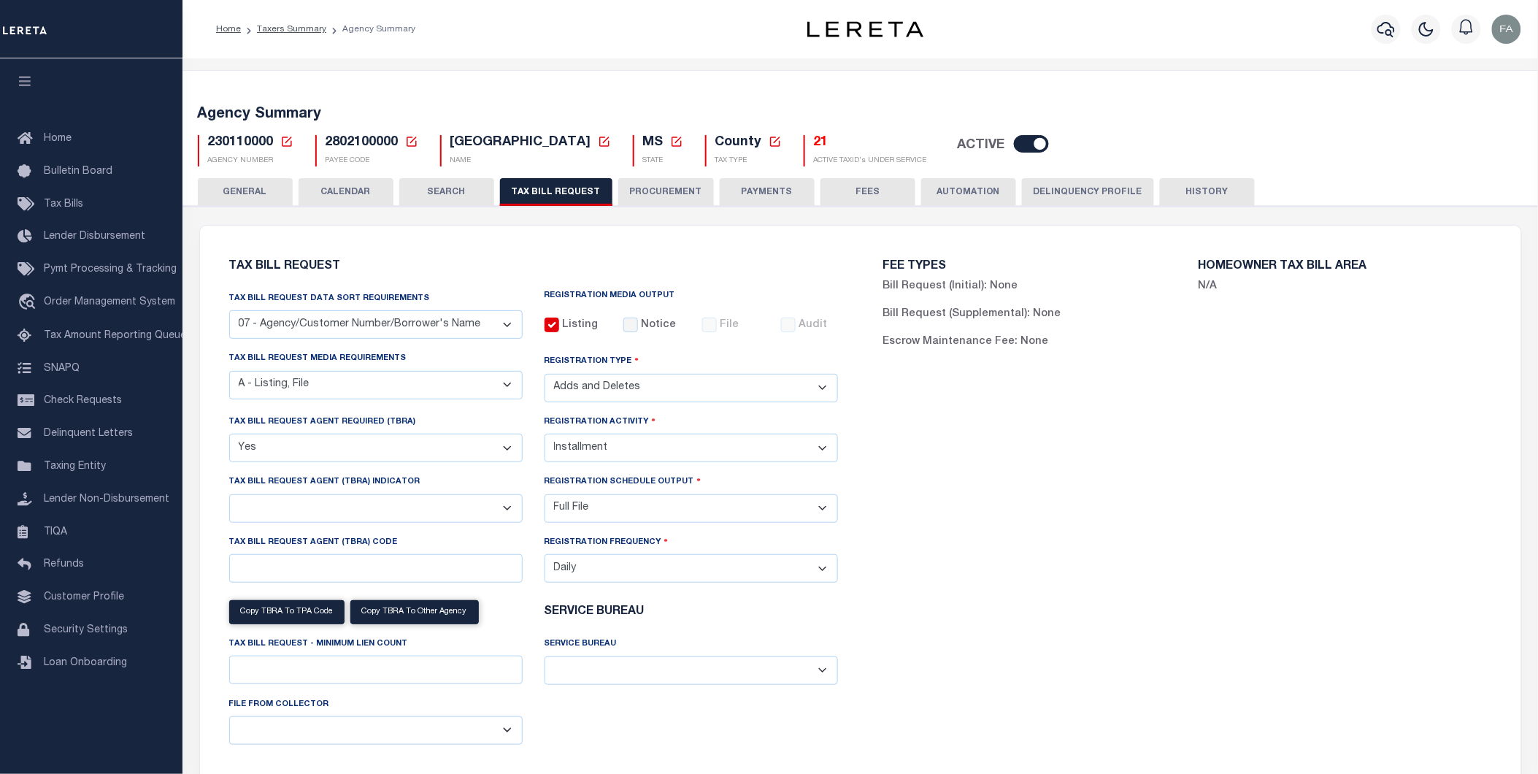
click at [308, 447] on select "Yes No" at bounding box center [375, 448] width 293 height 28
select select "false"
click at [229, 435] on select "Yes No" at bounding box center [375, 448] width 293 height 28
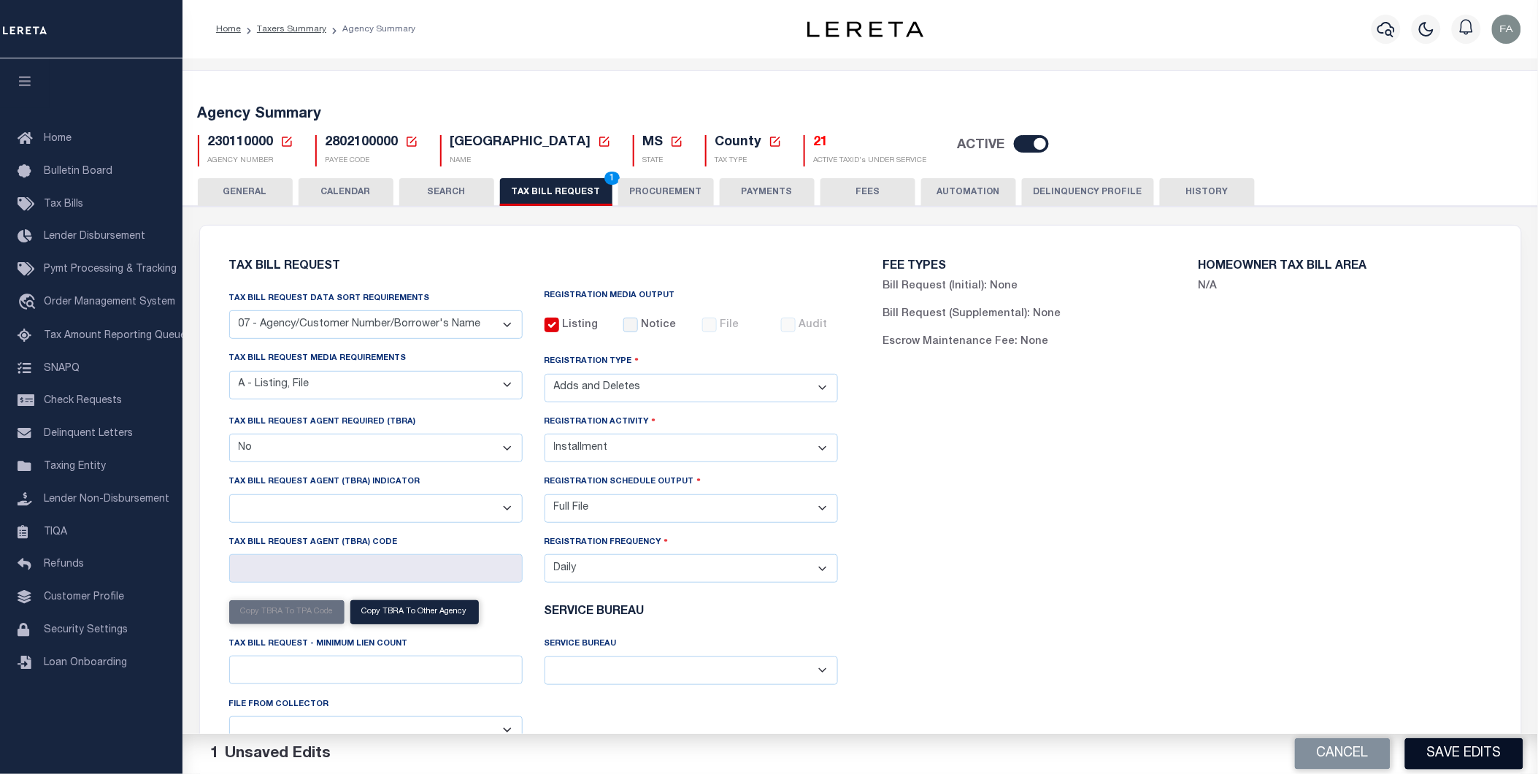
click at [1449, 753] on button "Save Edits" at bounding box center [1464, 753] width 118 height 31
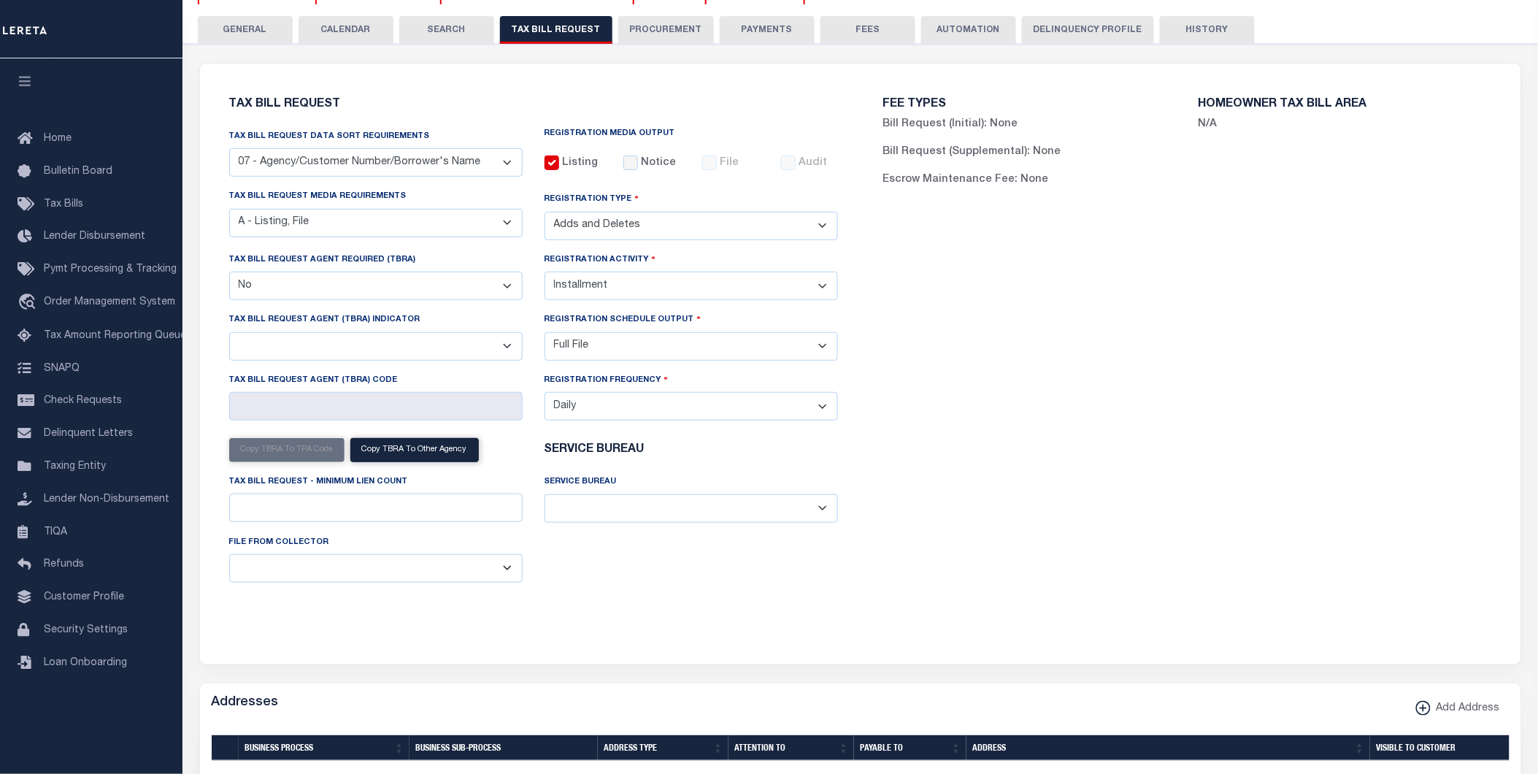
scroll to position [81, 0]
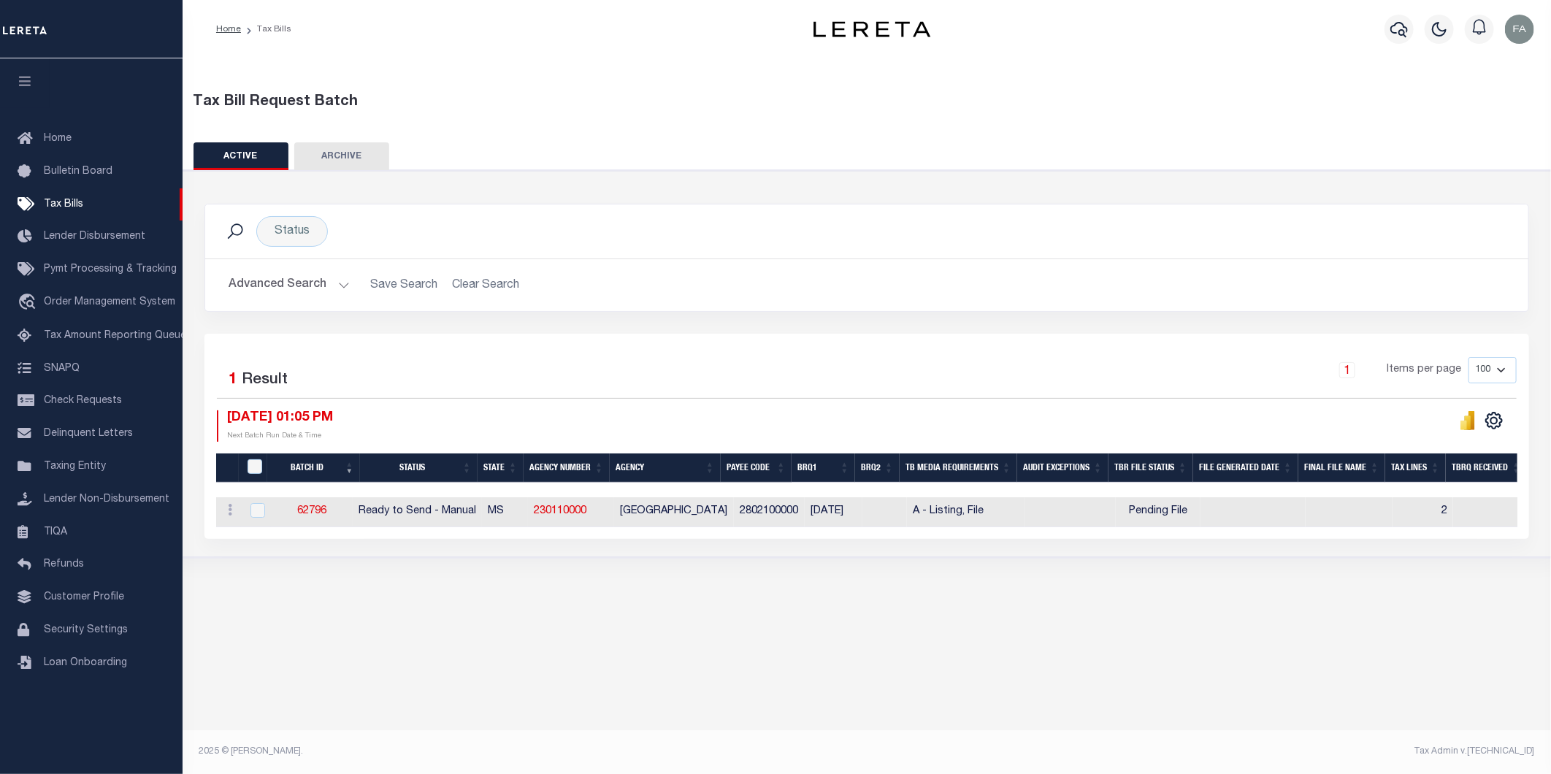
click at [1388, 624] on div "Tax Bill Request Batch ACTIVE ARCHIVE HISTORY In 1" at bounding box center [867, 406] width 1368 height 696
click at [821, 507] on td "[DATE]" at bounding box center [833, 512] width 58 height 30
checkbox input "true"
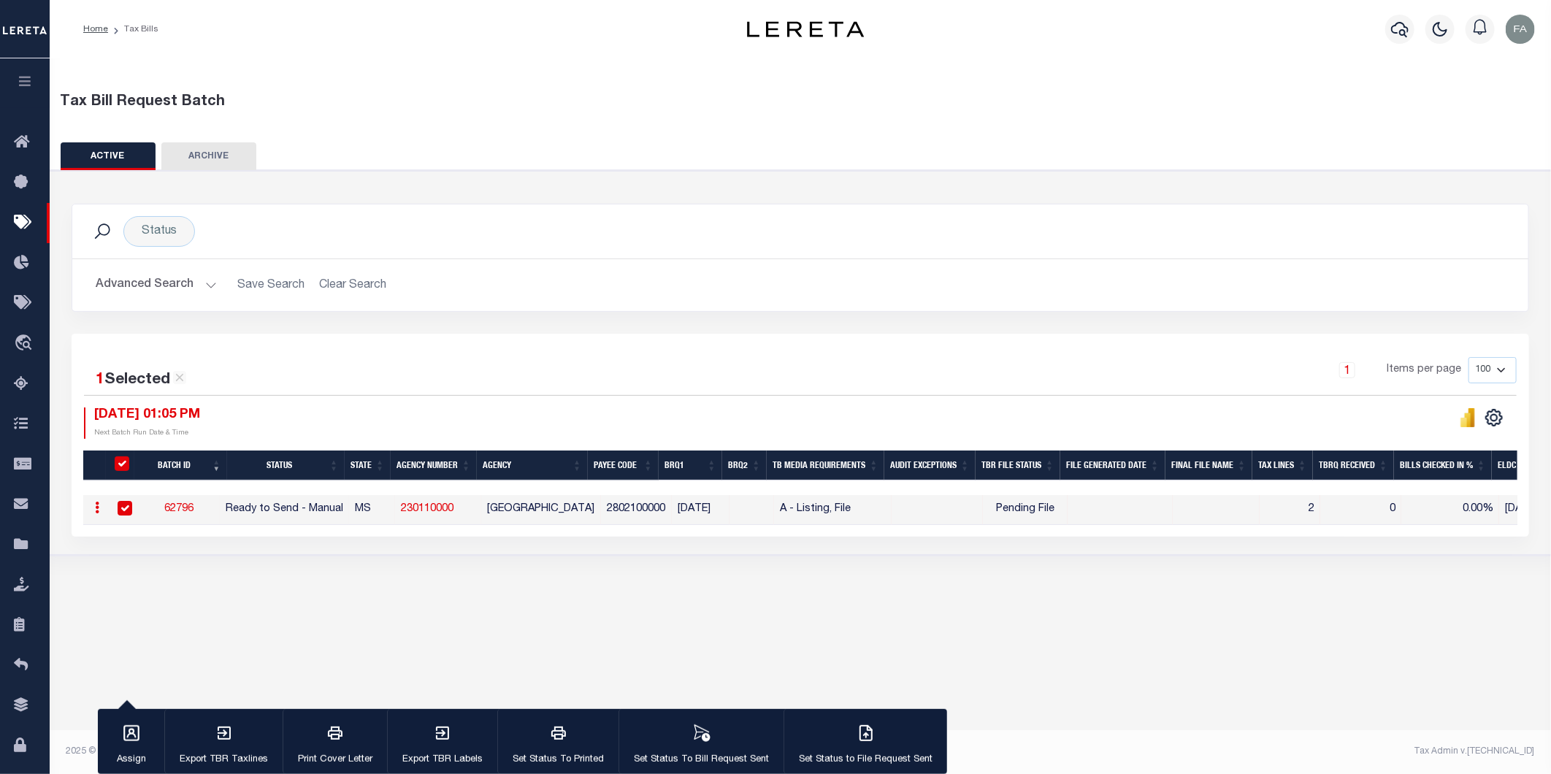
drag, startPoint x: 807, startPoint y: 507, endPoint x: 731, endPoint y: 537, distance: 80.7
click at [731, 537] on div "1 Selected 1 Result 1 Items per page 100 200 500 1000 10/07/2025 01:05 PM" at bounding box center [800, 435] width 1457 height 203
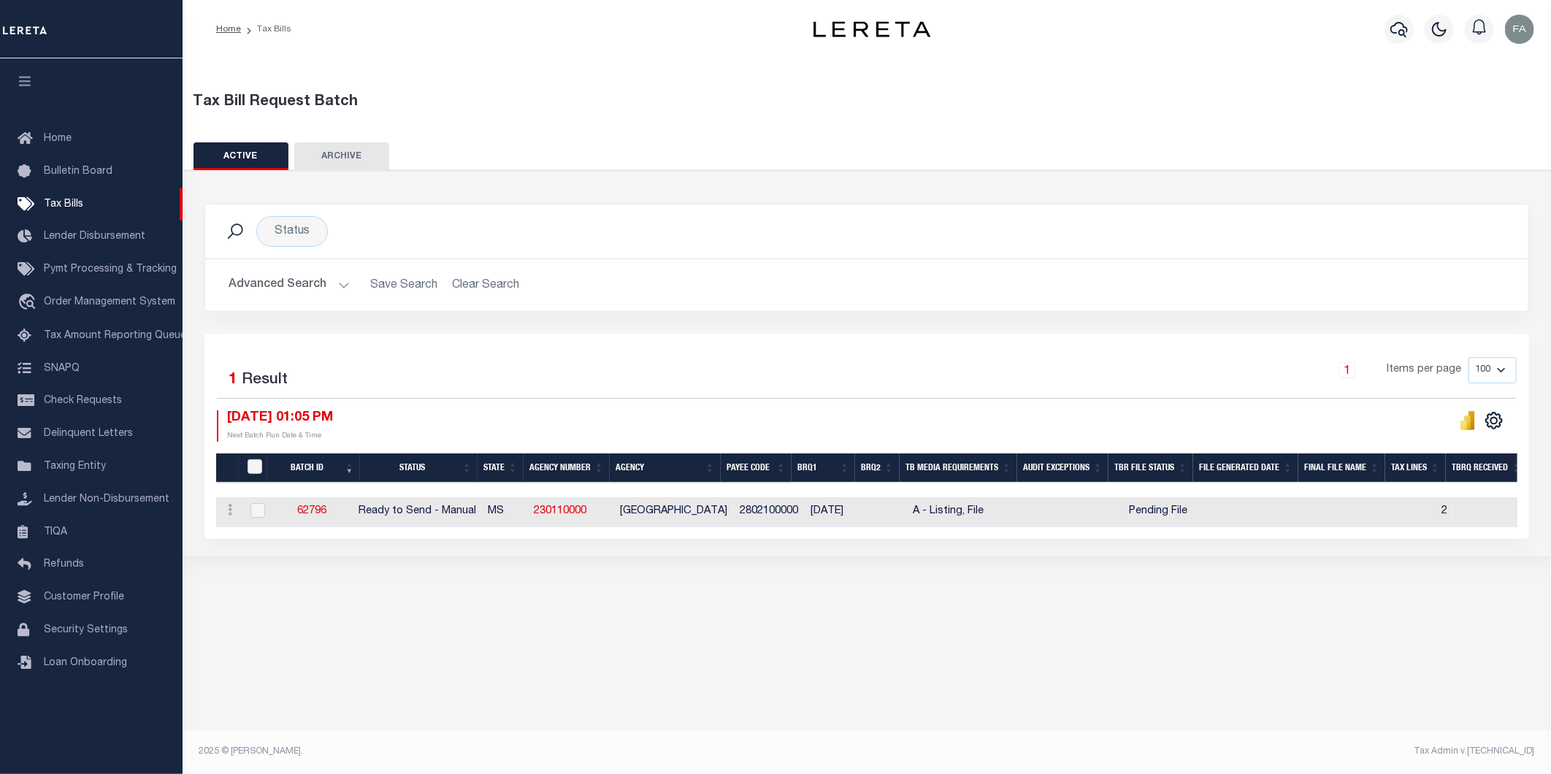
click at [998, 619] on div "Tax Bill Request Batch ACTIVE ARCHIVE HISTORY In 1" at bounding box center [867, 406] width 1368 height 696
